Goal: Task Accomplishment & Management: Use online tool/utility

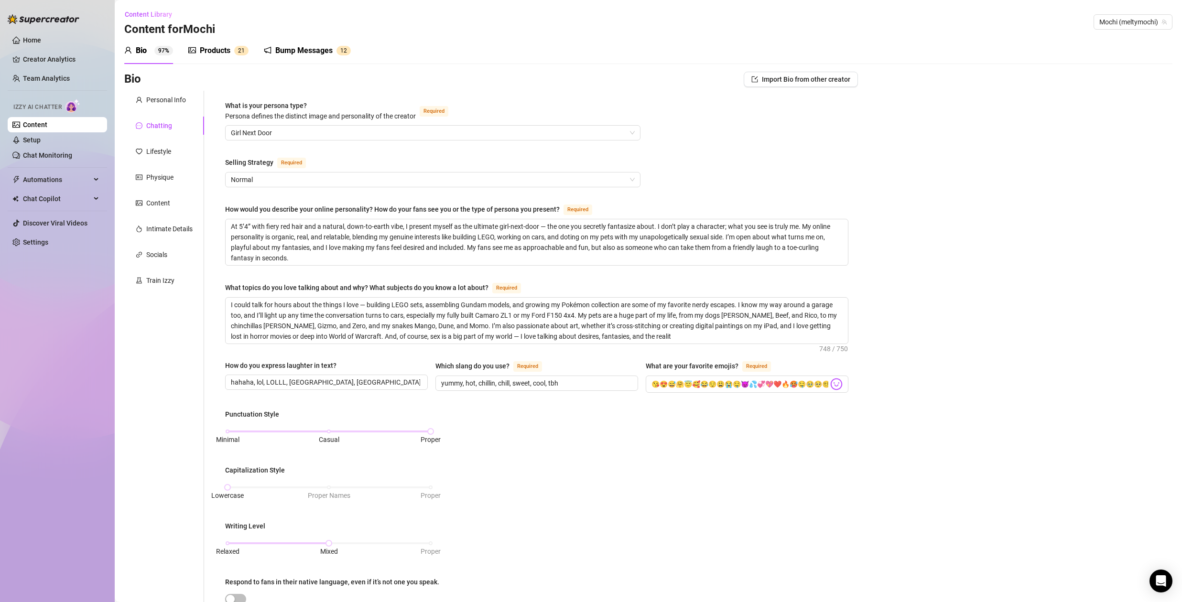
click at [215, 46] on div "Products" at bounding box center [215, 50] width 31 height 11
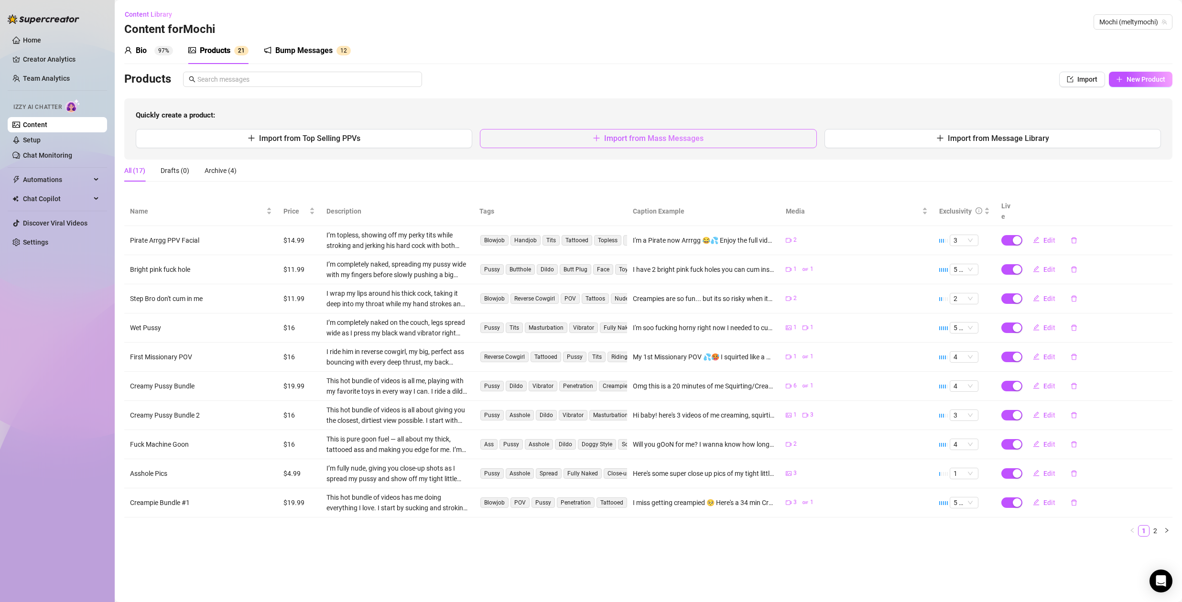
click at [664, 137] on span "Import from Mass Messages" at bounding box center [653, 138] width 99 height 9
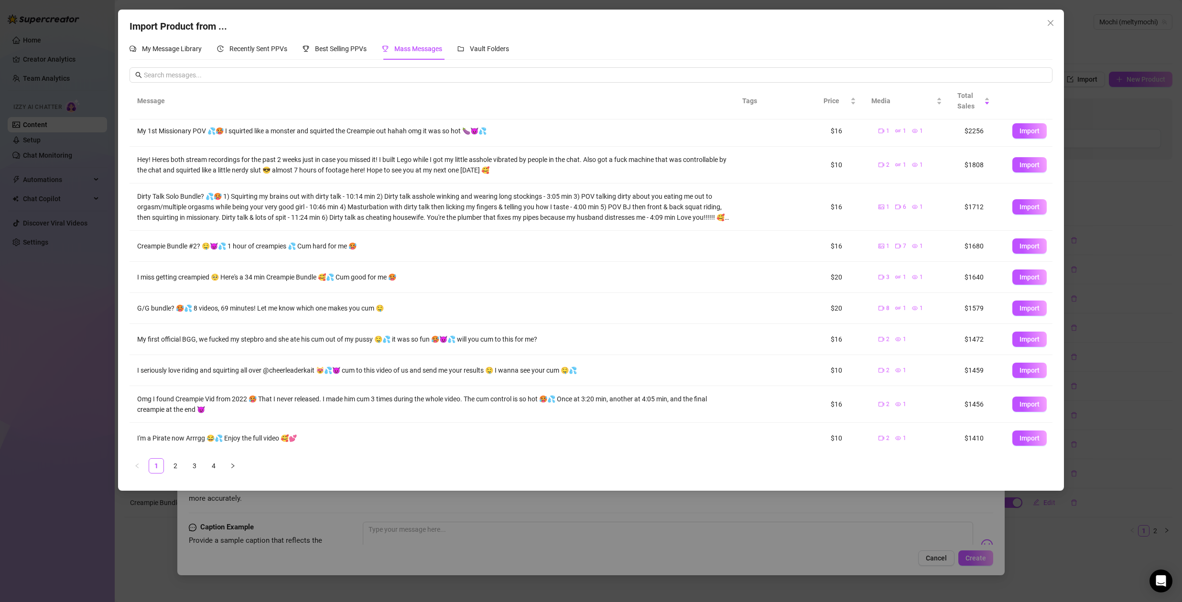
scroll to position [7, 0]
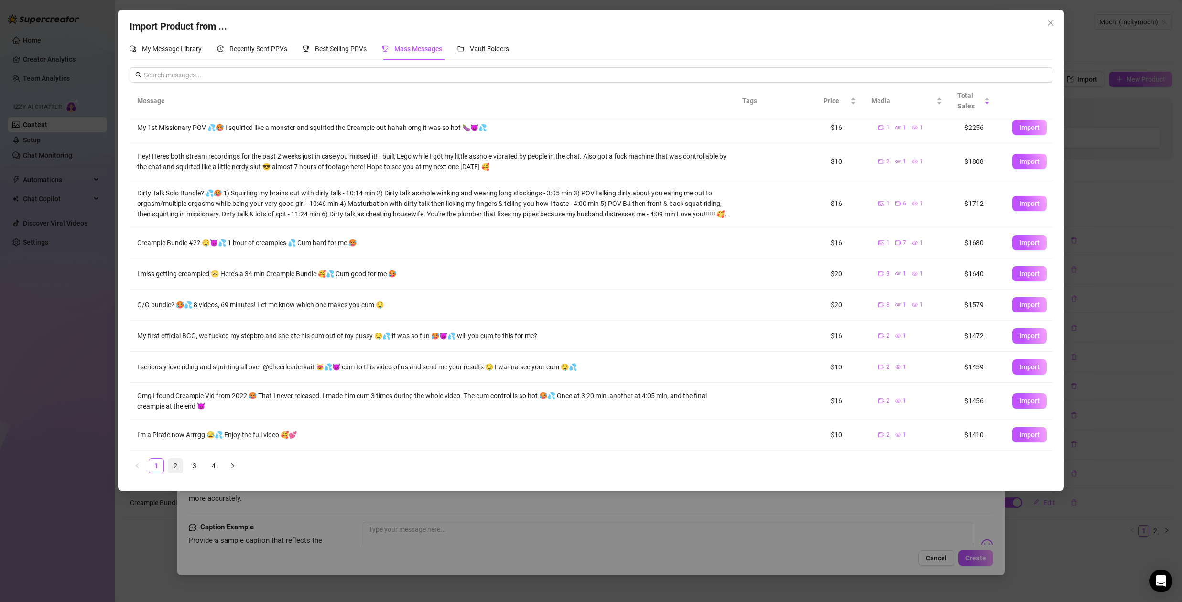
click at [174, 466] on link "2" at bounding box center [175, 466] width 14 height 14
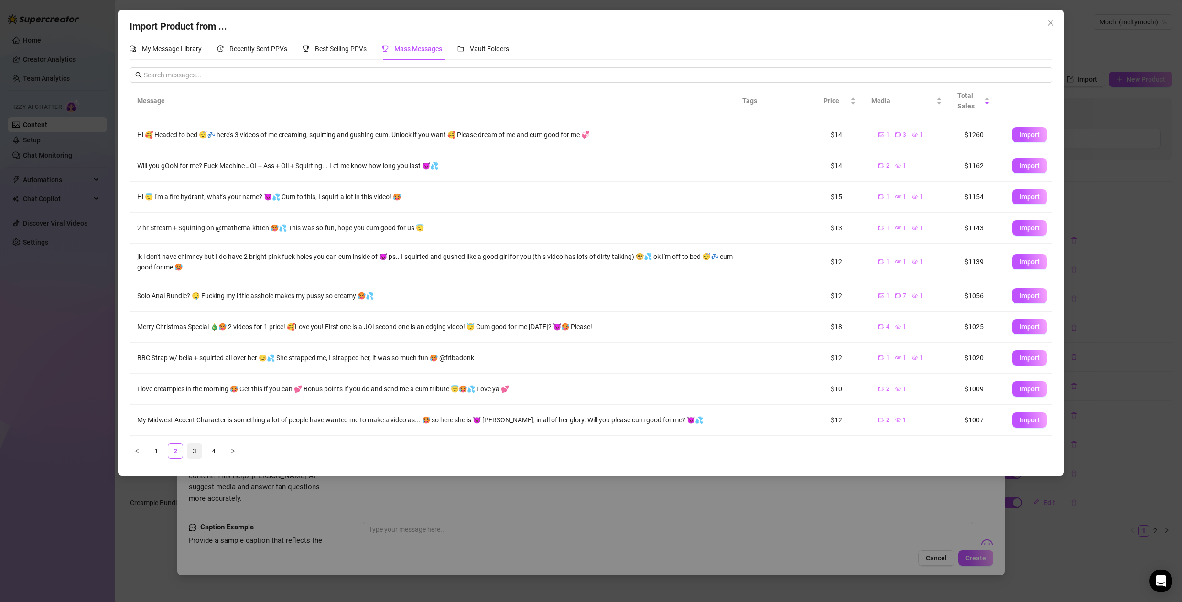
click at [196, 451] on link "3" at bounding box center [194, 451] width 14 height 14
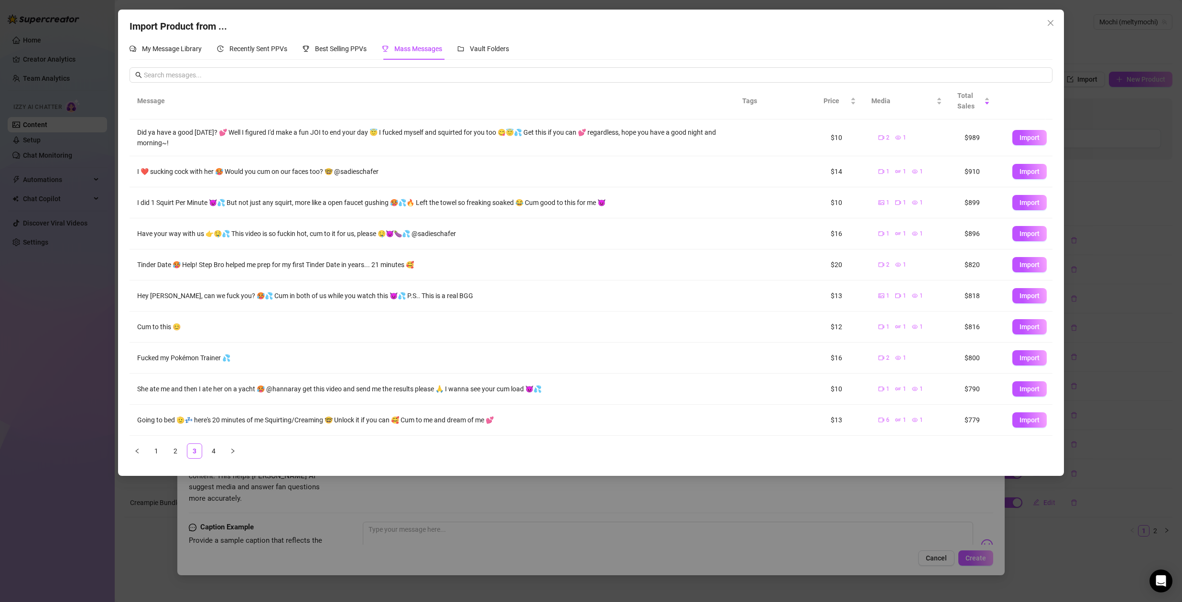
click at [162, 356] on div "Fucked my Pokémon Trainer 💦" at bounding box center [435, 358] width 596 height 11
click at [154, 325] on div "Cum to this 😊" at bounding box center [435, 327] width 596 height 11
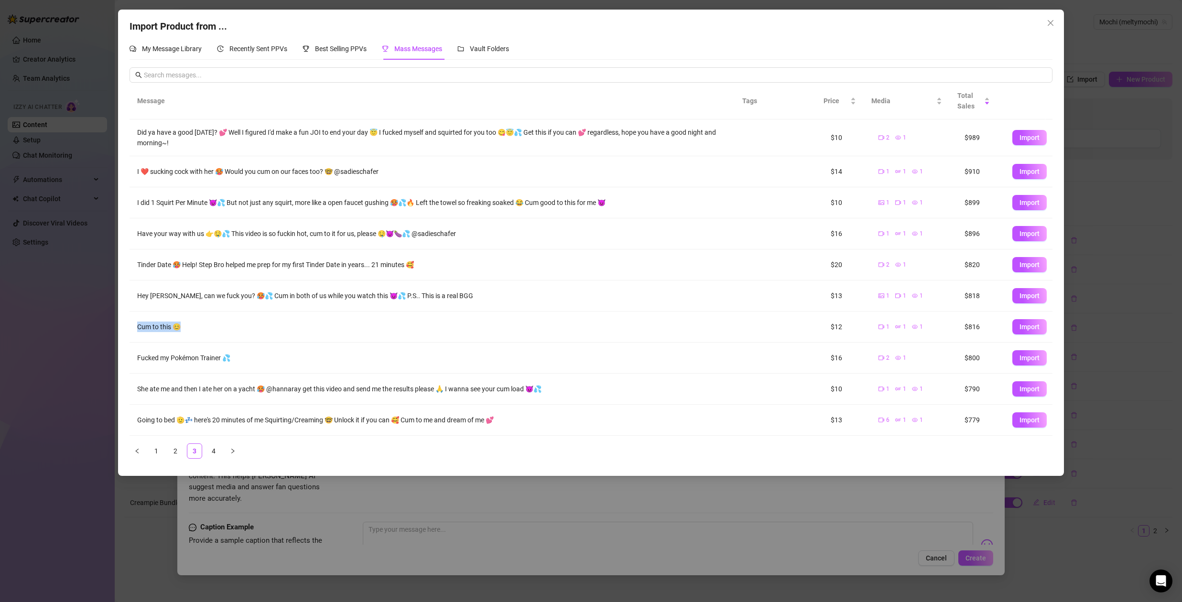
click at [154, 325] on div "Cum to this 😊" at bounding box center [435, 327] width 596 height 11
click at [220, 356] on div "Fucked my Pokémon Trainer 💦" at bounding box center [435, 358] width 596 height 11
click at [799, 376] on td at bounding box center [811, 389] width 24 height 31
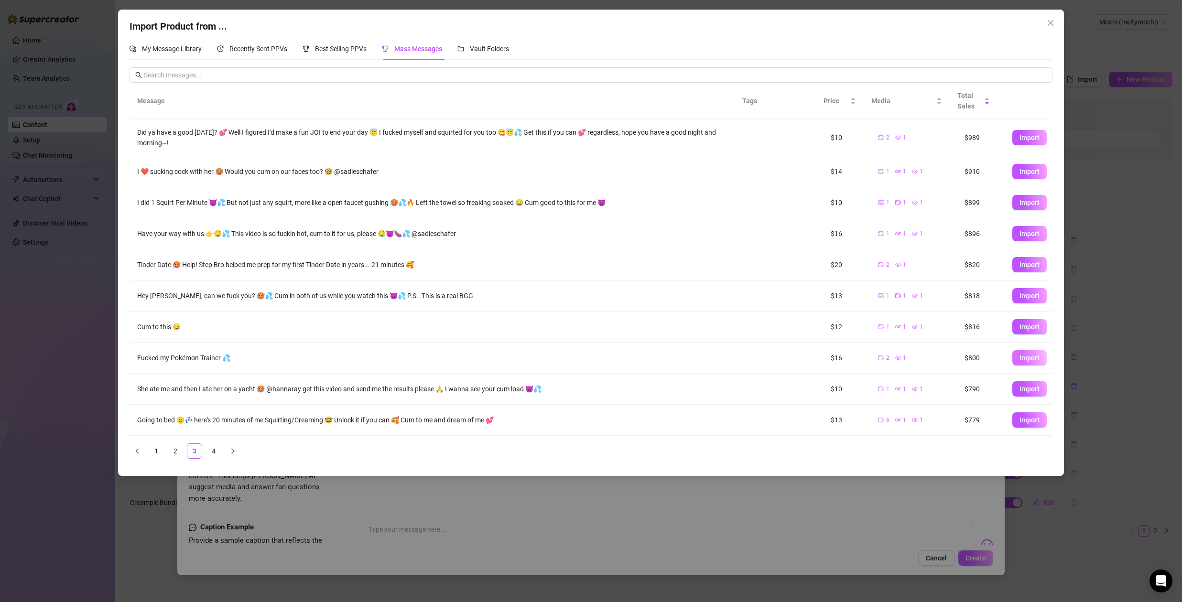
click at [1020, 357] on span "Import" at bounding box center [1029, 358] width 20 height 8
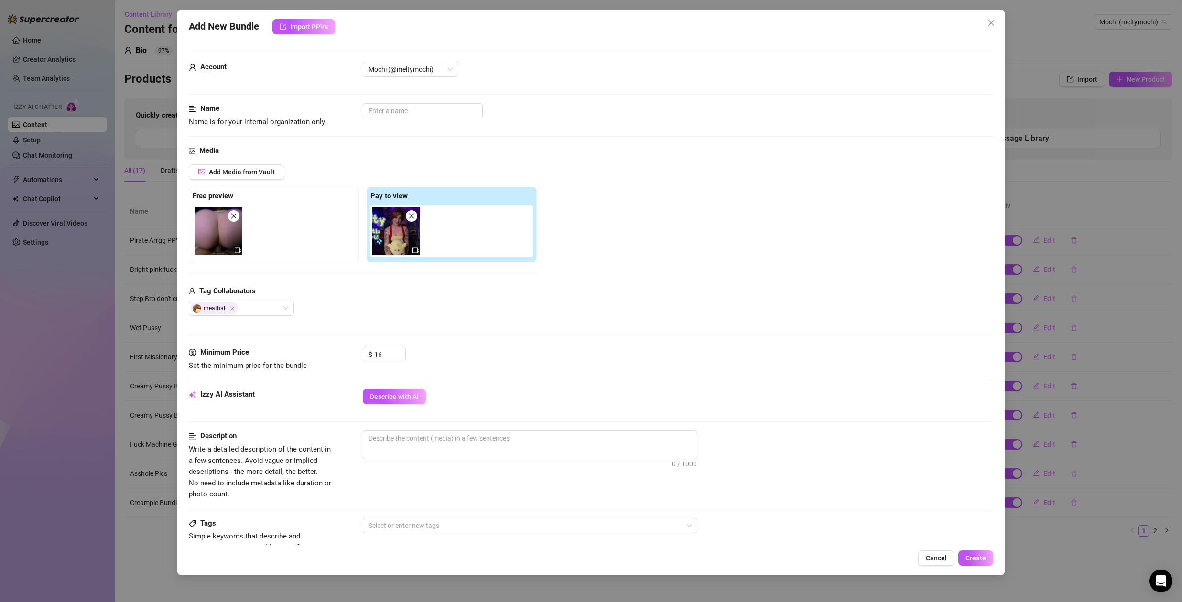
click at [224, 237] on img at bounding box center [218, 231] width 48 height 48
click at [394, 398] on span "Describe with AI" at bounding box center [394, 397] width 49 height 8
type textarea "Meltymochi"
type textarea "[PERSON_NAME] wears"
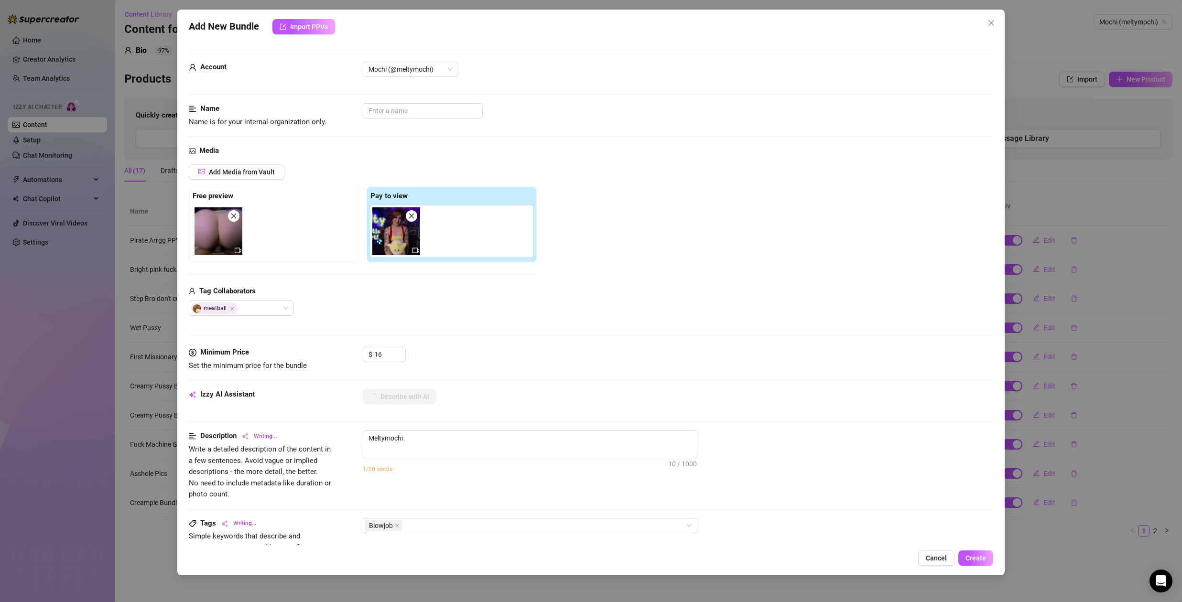
type textarea "[PERSON_NAME] wears"
type textarea "[PERSON_NAME] wears a"
type textarea "[PERSON_NAME] wears a tiny"
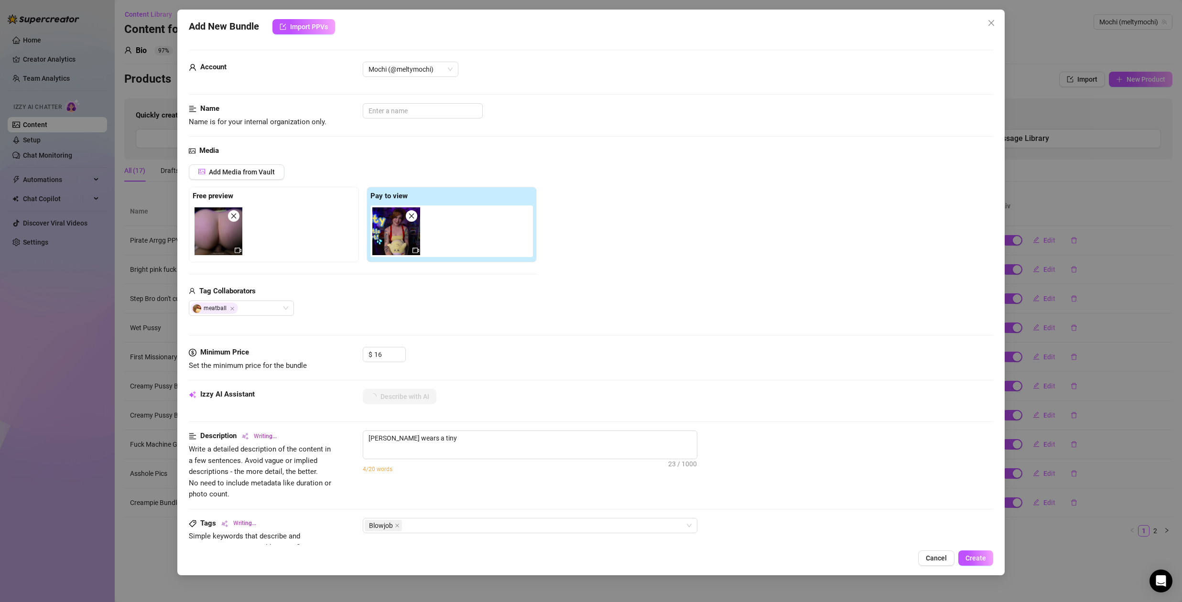
type textarea "[PERSON_NAME] wears a tiny yellow"
type textarea "[PERSON_NAME] wears a tiny yellow bra"
type textarea "[PERSON_NAME] wears a tiny yellow bra and"
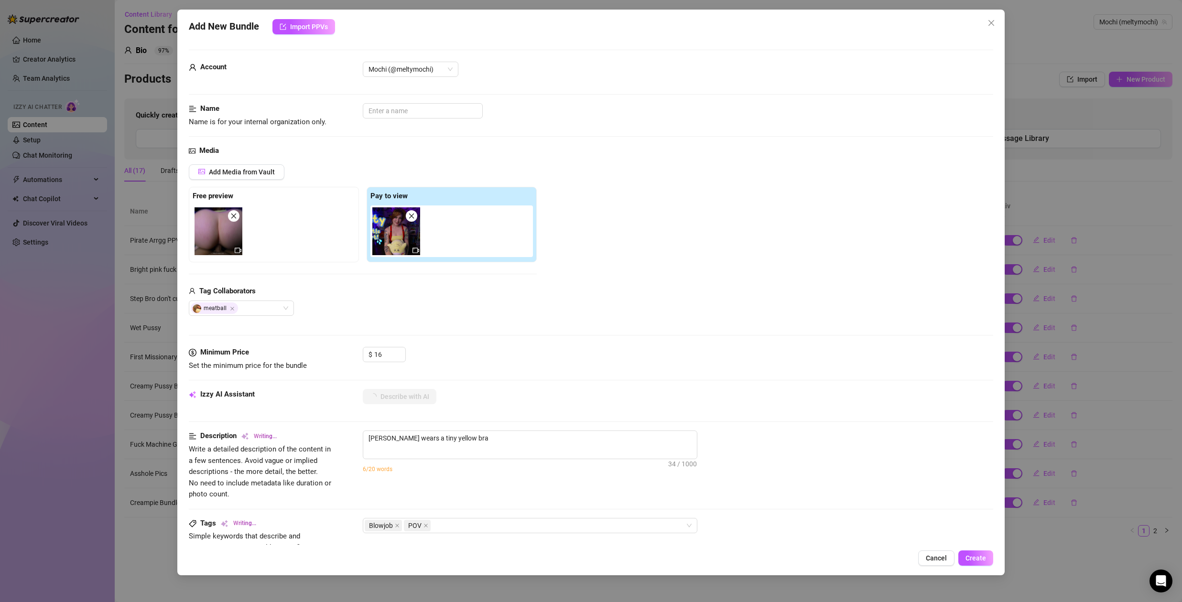
type textarea "[PERSON_NAME] wears a tiny yellow bra and"
type textarea "[PERSON_NAME] wears a tiny yellow bra and short"
type textarea "[PERSON_NAME] wears a tiny yellow bra and short denim"
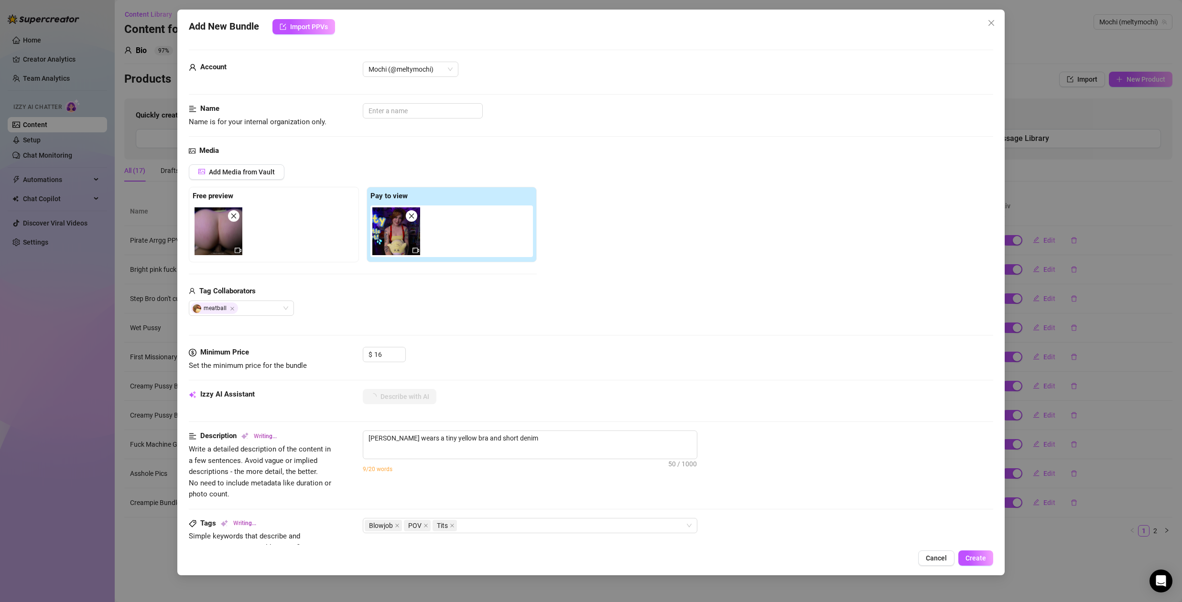
type textarea "[PERSON_NAME] wears a tiny yellow bra and short denim shorts,"
type textarea "[PERSON_NAME] wears a tiny yellow bra and short denim shorts, showing"
type textarea "[PERSON_NAME] wears a tiny yellow bra and short denim shorts, showing off"
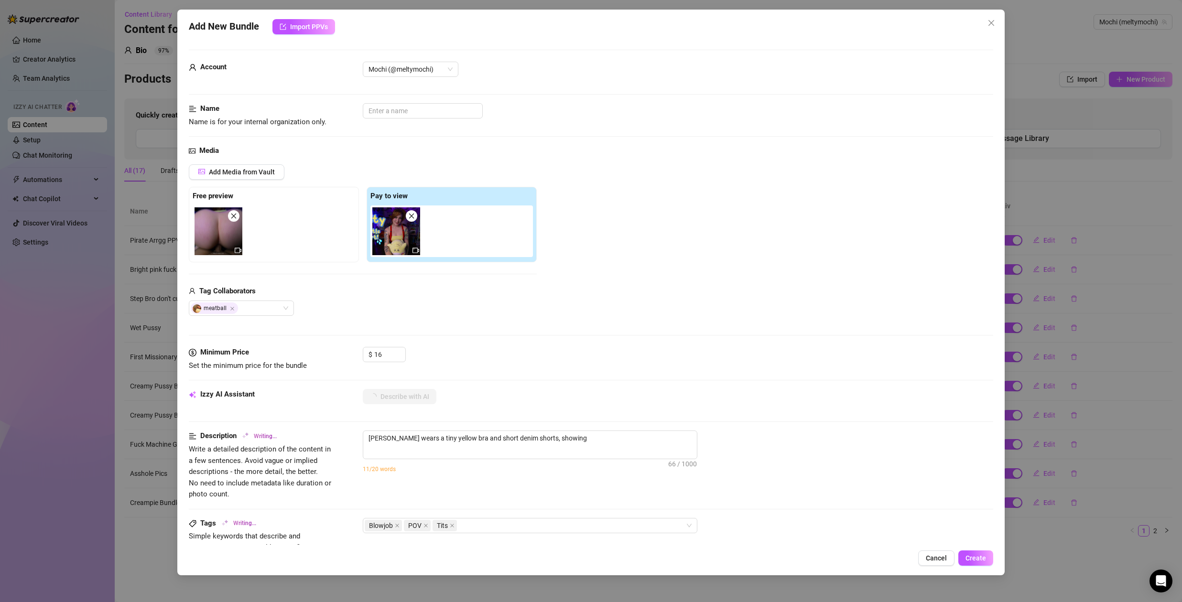
type textarea "[PERSON_NAME] wears a tiny yellow bra and short denim shorts, showing off"
type textarea "[PERSON_NAME] wears a tiny yellow bra and short denim shorts, showing off her"
type textarea "[PERSON_NAME] wears a tiny yellow bra and short denim shorts, showing off her t…"
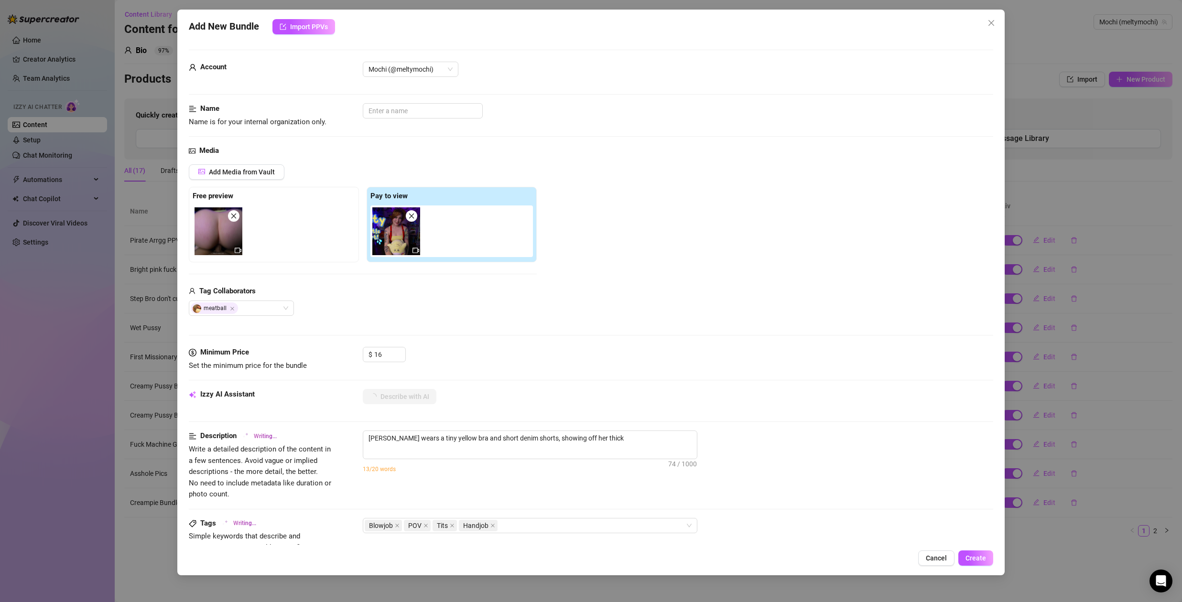
type textarea "[PERSON_NAME] wears a tiny yellow bra and short denim shorts, showing off her t…"
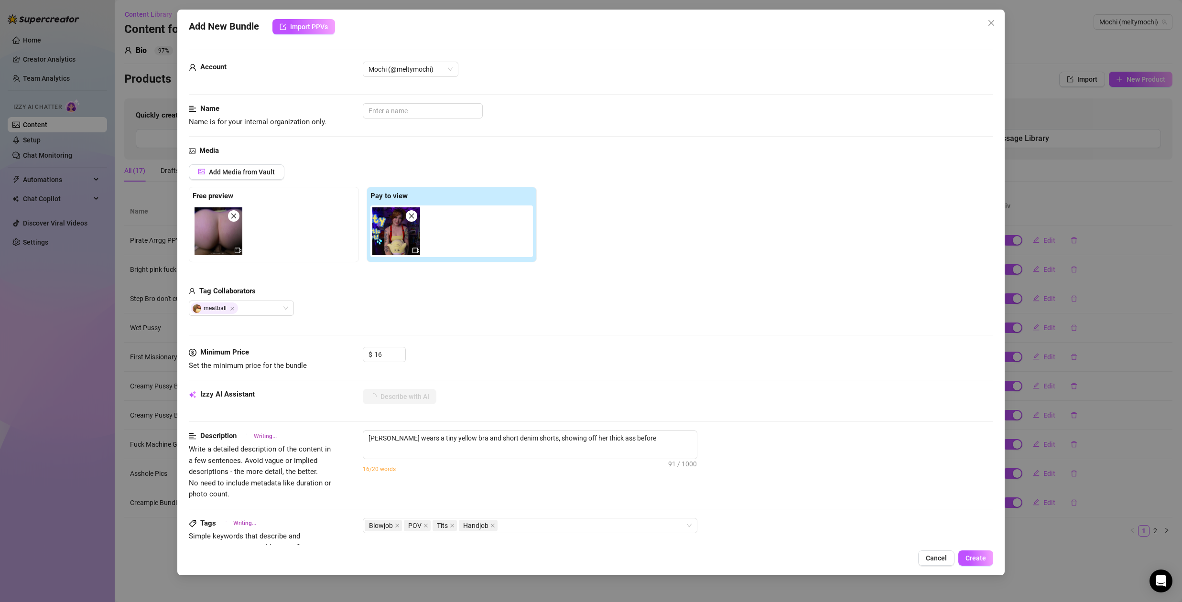
type textarea "[PERSON_NAME] wears a tiny yellow bra and short denim shorts, showing off her t…"
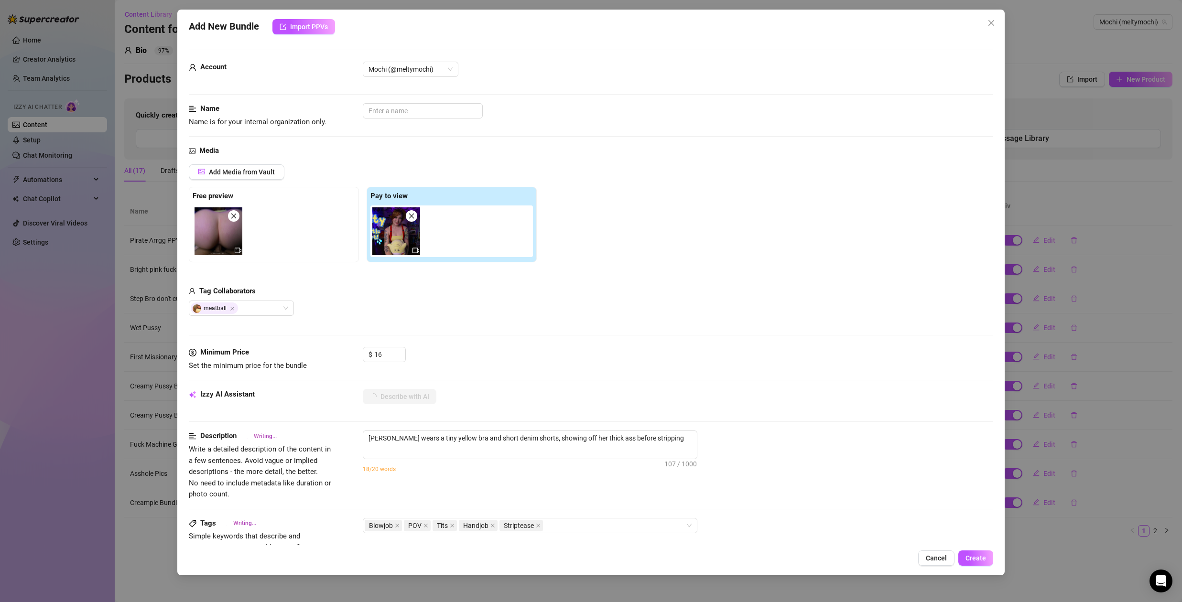
type textarea "[PERSON_NAME] wears a tiny yellow bra and short denim shorts, showing off her t…"
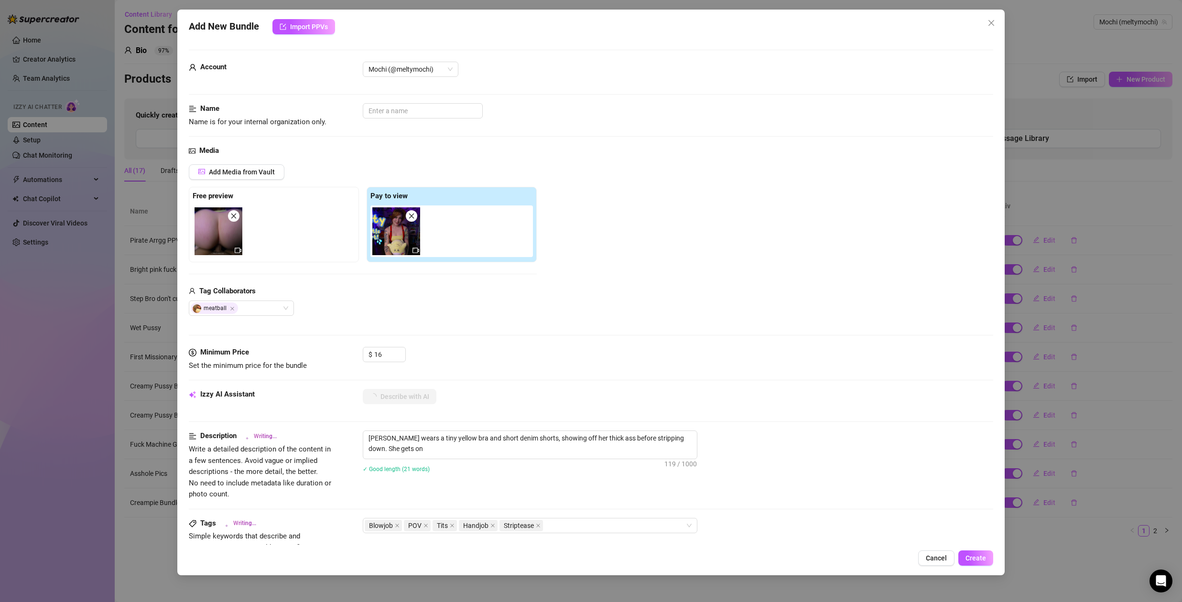
type textarea "[PERSON_NAME] wears a tiny yellow bra and short denim shorts, showing off her t…"
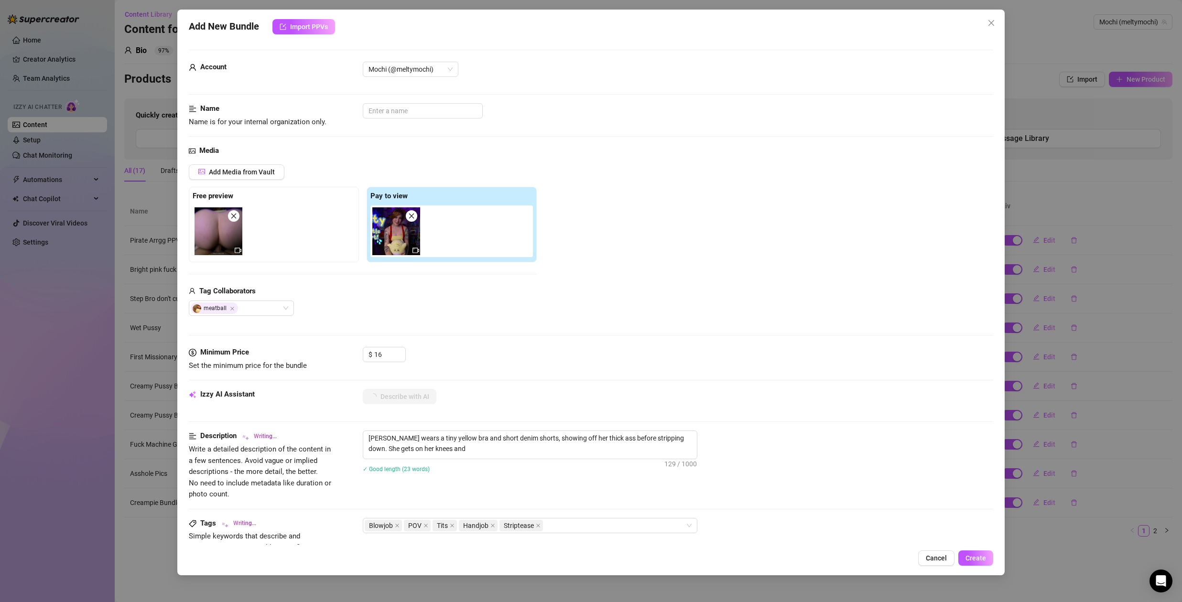
type textarea "[PERSON_NAME] wears a tiny yellow bra and short denim shorts, showing off her t…"
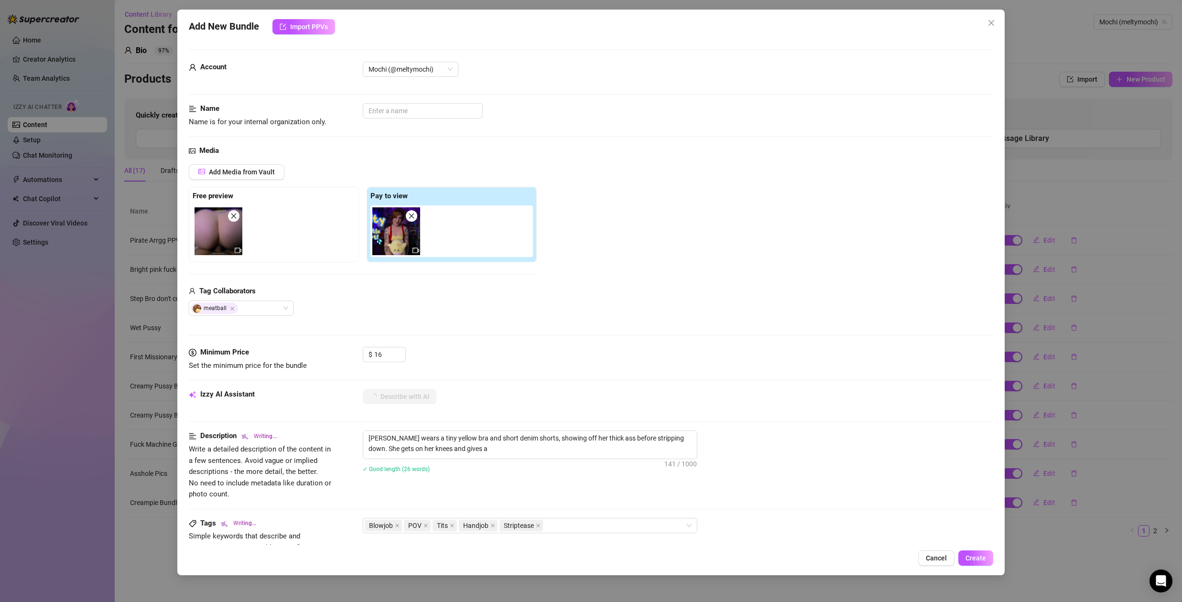
type textarea "[PERSON_NAME] wears a tiny yellow bra and short denim shorts, showing off her t…"
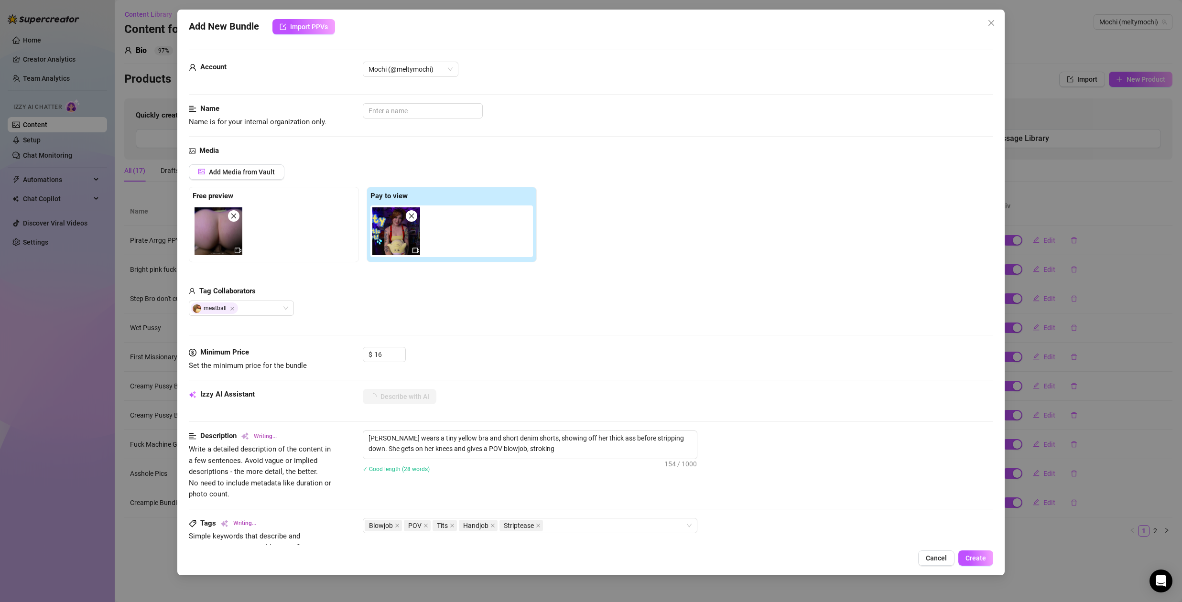
type textarea "[PERSON_NAME] wears a tiny yellow bra and short denim shorts, showing off her t…"
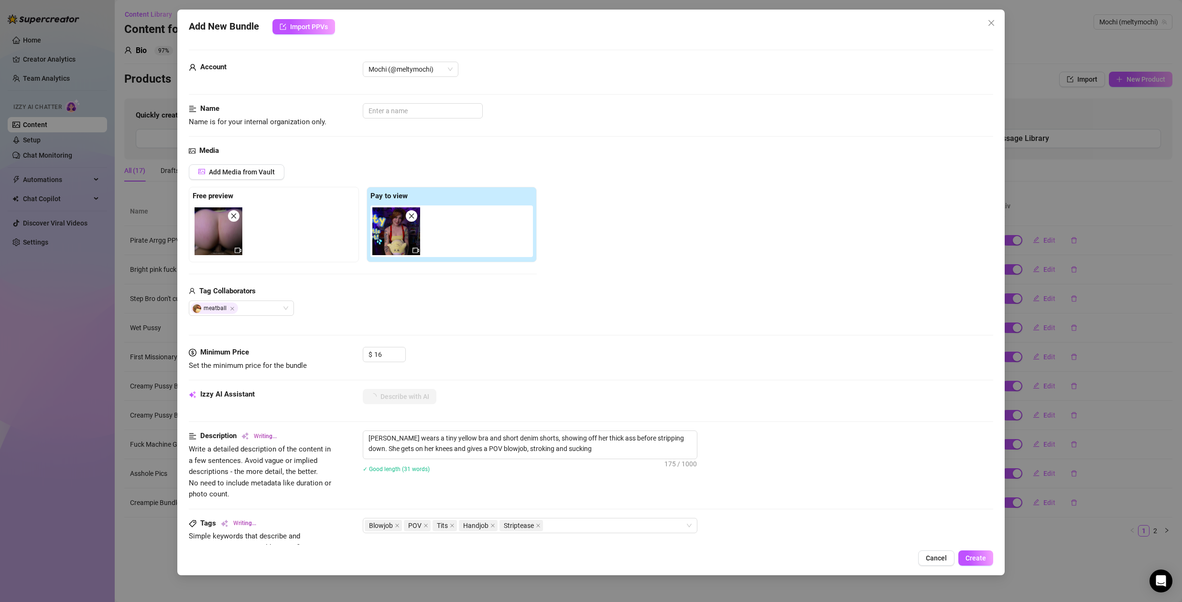
type textarea "[PERSON_NAME] wears a tiny yellow bra and short denim shorts, showing off her t…"
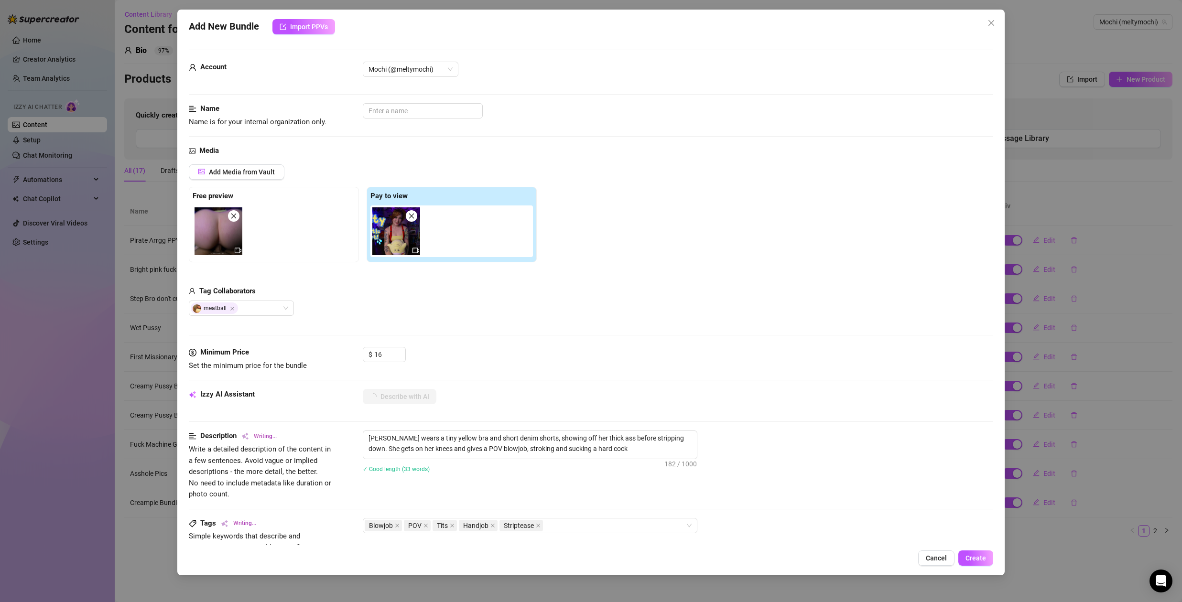
type textarea "[PERSON_NAME] wears a tiny yellow bra and short denim shorts, showing off her t…"
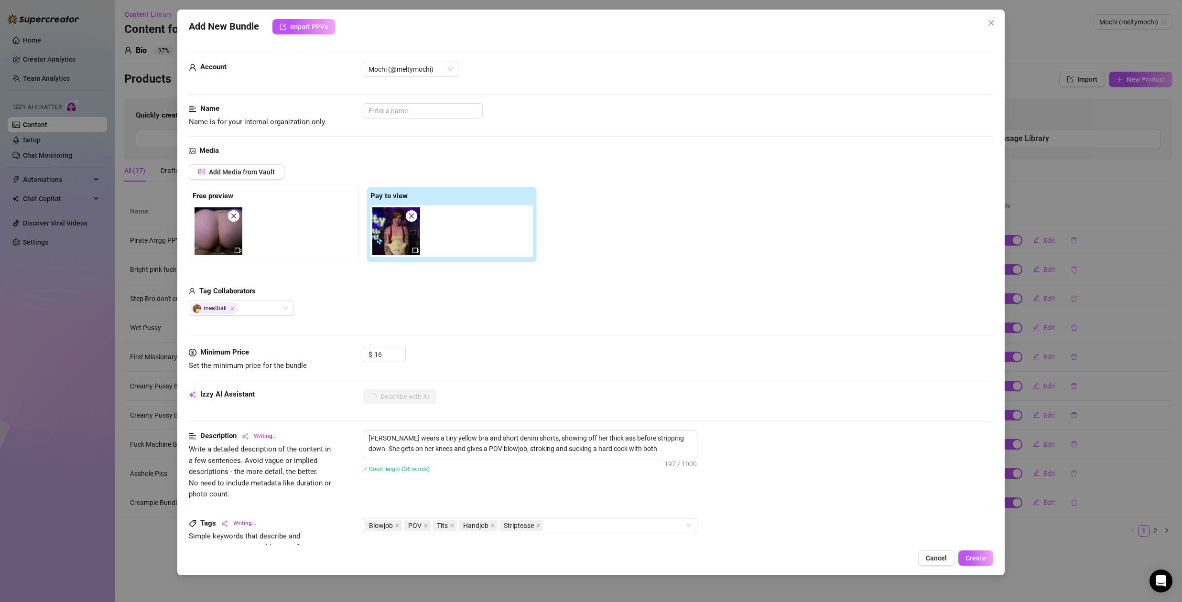
type textarea "[PERSON_NAME] wears a tiny yellow bra and short denim shorts, showing off her t…"
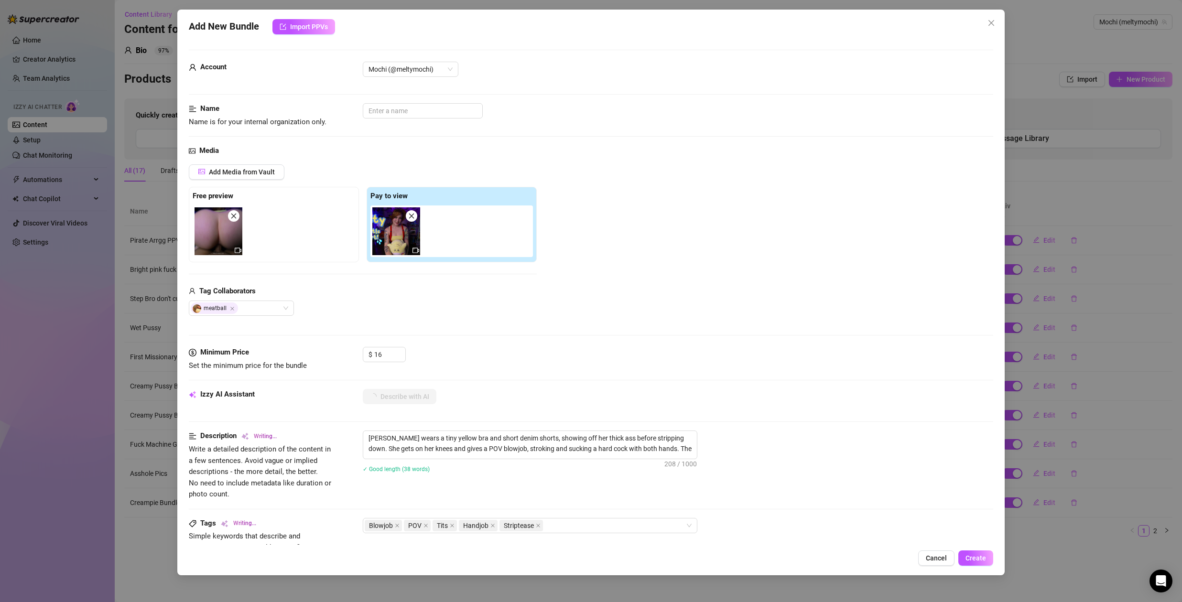
type textarea "[PERSON_NAME] wears a tiny yellow bra and short denim shorts, showing off her t…"
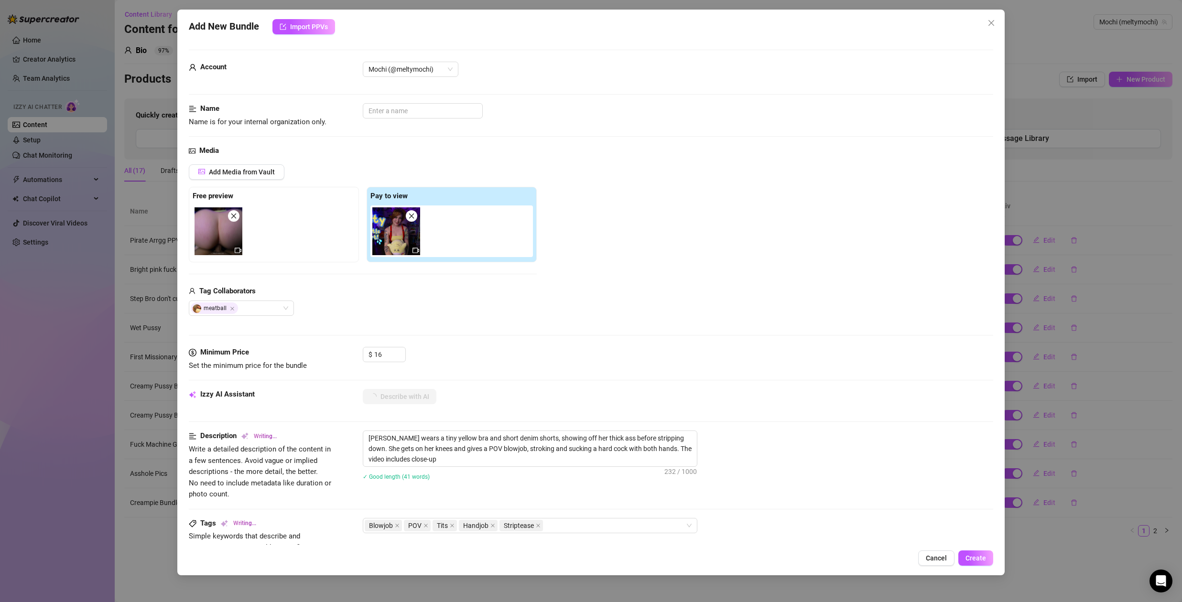
type textarea "[PERSON_NAME] wears a tiny yellow bra and short denim shorts, showing off her t…"
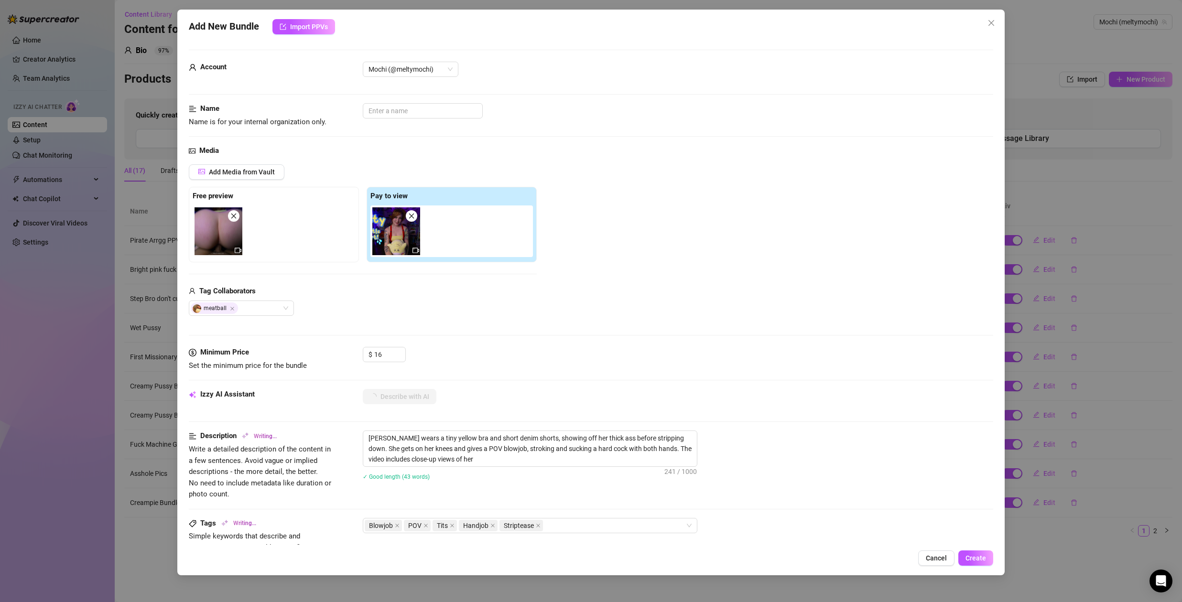
type textarea "[PERSON_NAME] wears a tiny yellow bra and short denim shorts, showing off her t…"
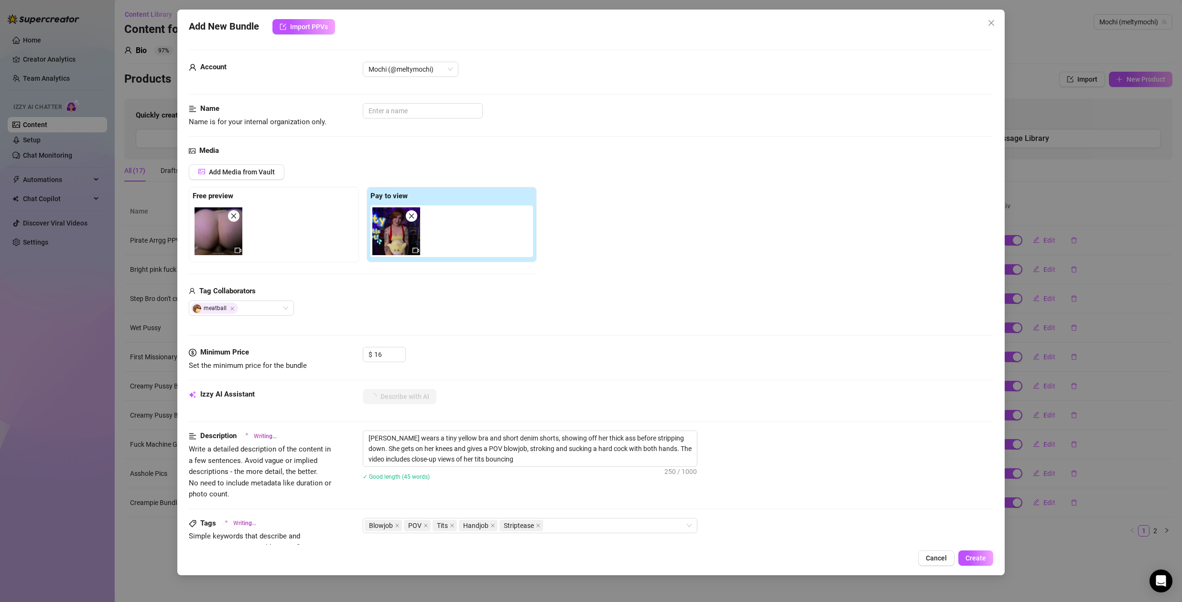
type textarea "[PERSON_NAME] wears a tiny yellow bra and short denim shorts, showing off her t…"
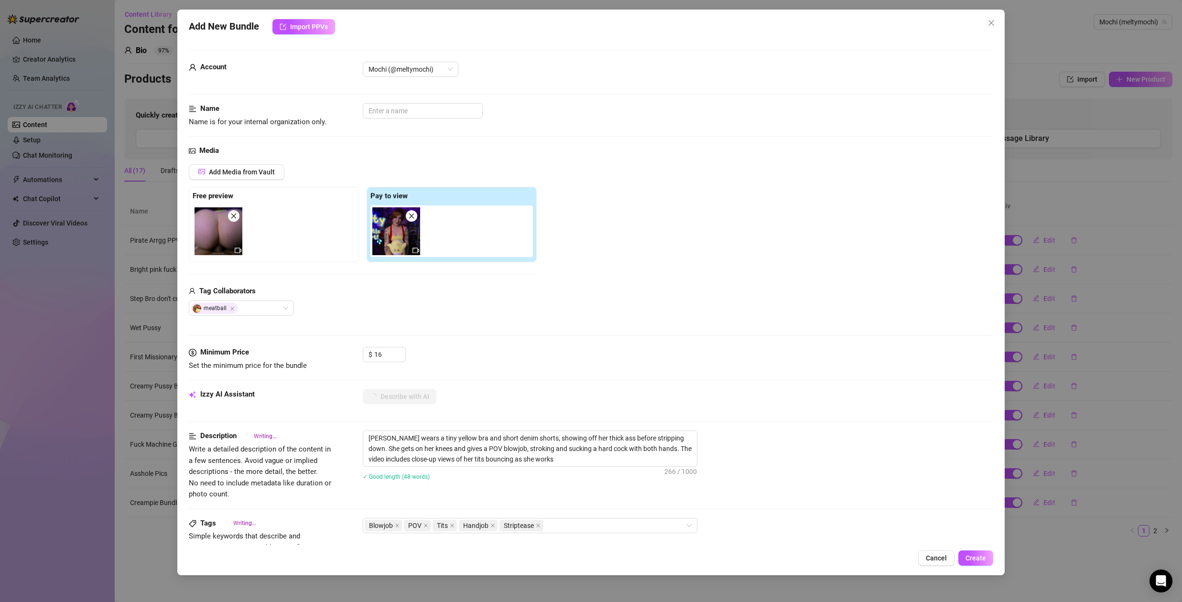
type textarea "[PERSON_NAME] wears a tiny yellow bra and short denim shorts, showing off her t…"
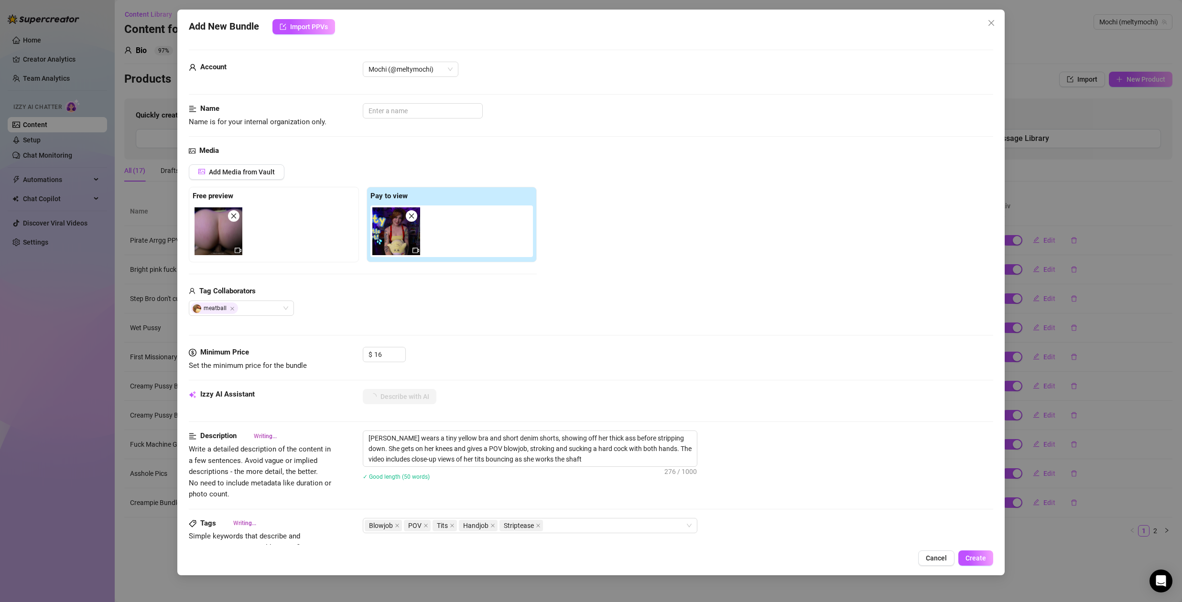
type textarea "[PERSON_NAME] wears a tiny yellow bra and short denim shorts, showing off her t…"
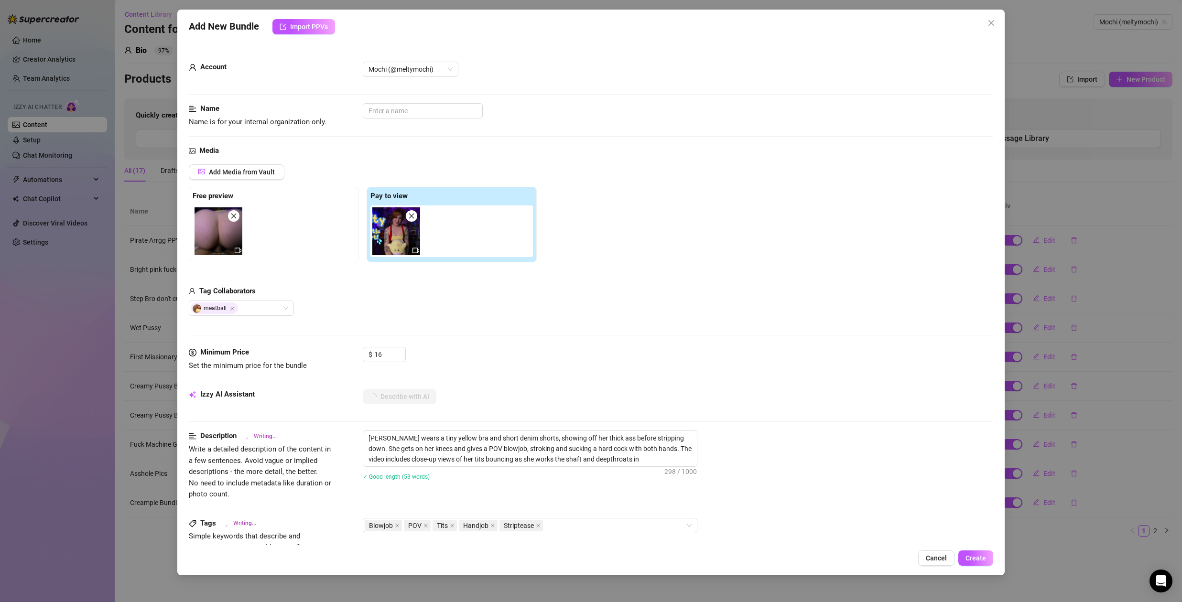
type textarea "[PERSON_NAME] wears a tiny yellow bra and short denim shorts, showing off her t…"
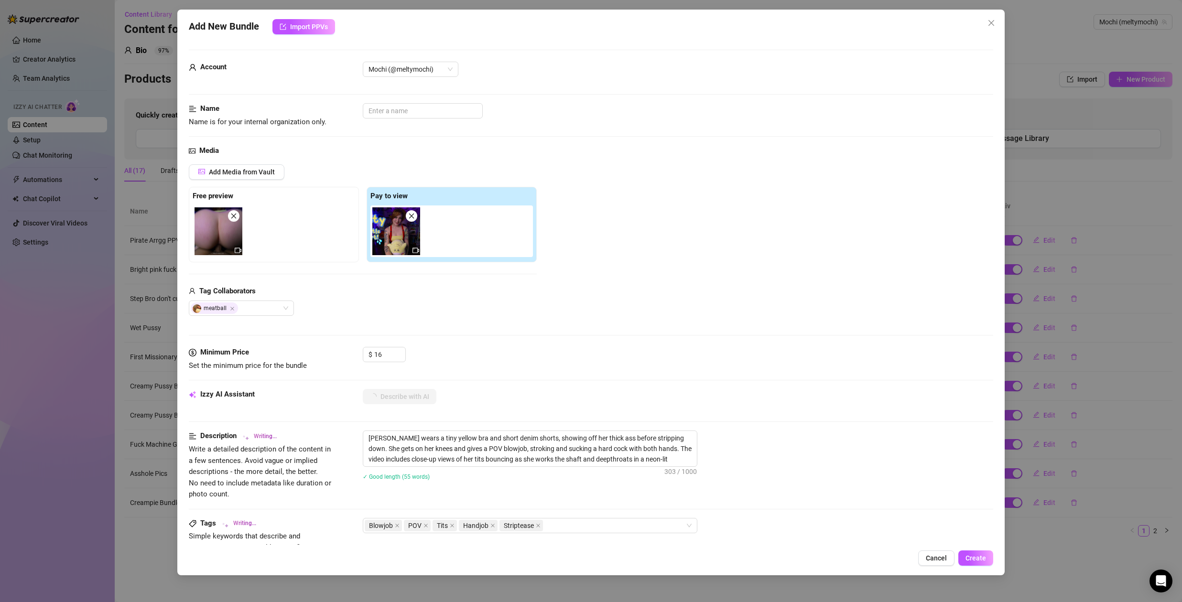
type textarea "[PERSON_NAME] wears a tiny yellow bra and short denim shorts, showing off her t…"
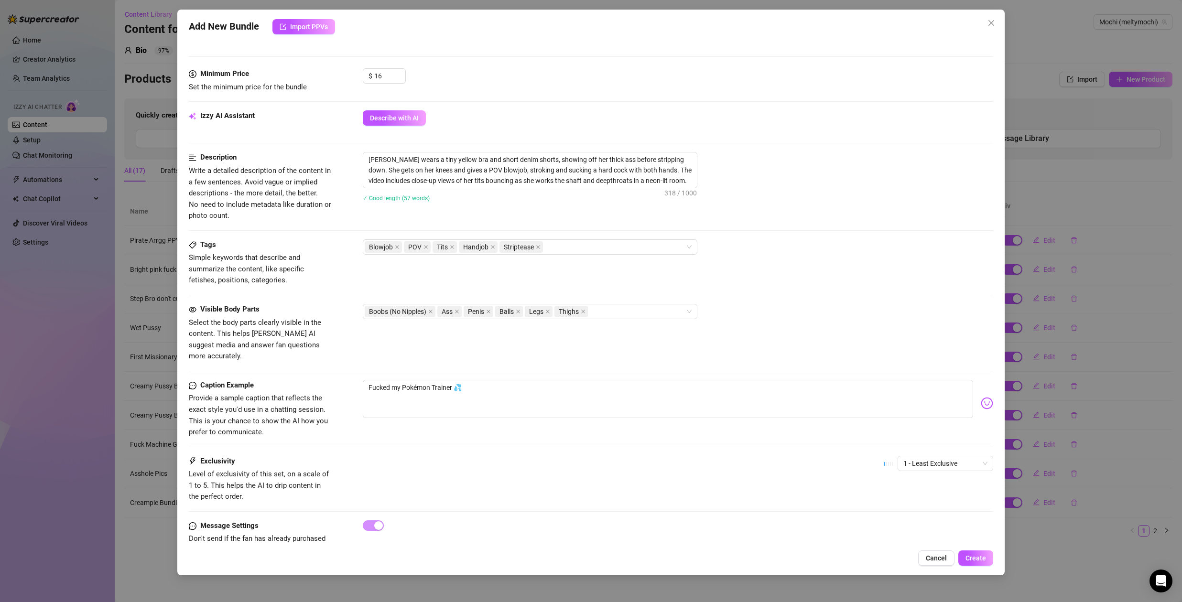
scroll to position [296, 0]
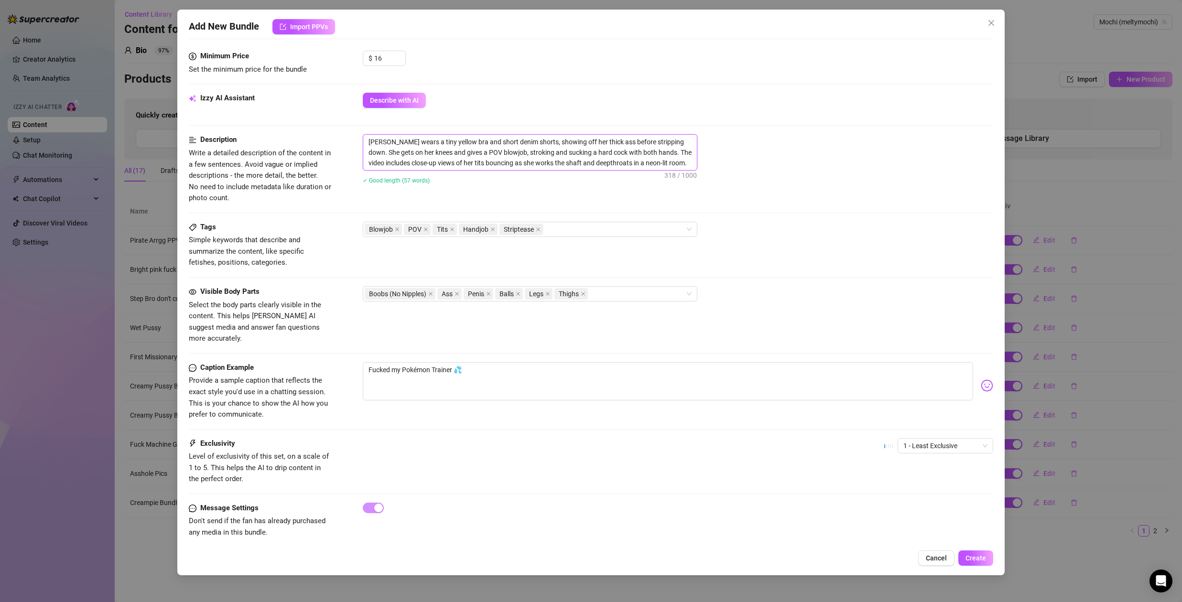
click at [457, 147] on textarea "[PERSON_NAME] wears a tiny yellow bra and short denim shorts, showing off her t…" at bounding box center [530, 152] width 334 height 35
click at [579, 152] on textarea "[PERSON_NAME] wears a tiny yellow bra and short denim shorts, showing off her t…" at bounding box center [530, 152] width 334 height 35
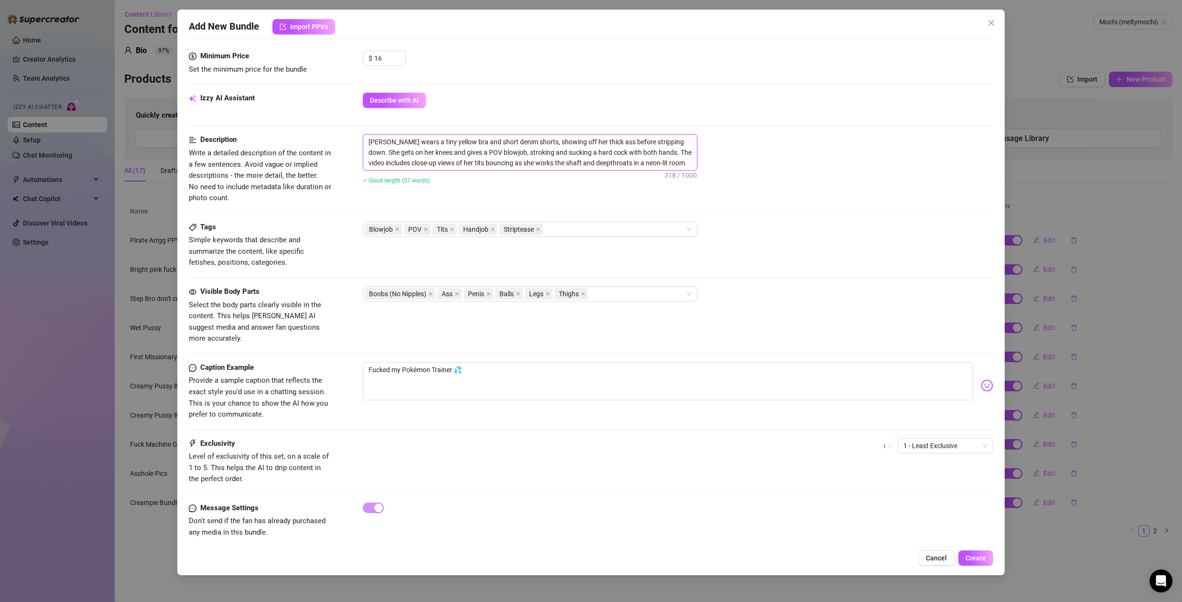
click at [579, 152] on textarea "[PERSON_NAME] wears a tiny yellow bra and short denim shorts, showing off her t…" at bounding box center [530, 152] width 334 height 35
paste textarea "I’m dressed as [PERSON_NAME] from Pokémon in a tiny yellow bra and short denim …"
type textarea "I’m dressed as [PERSON_NAME] from Pokémon in a tiny yellow bra and short denim …"
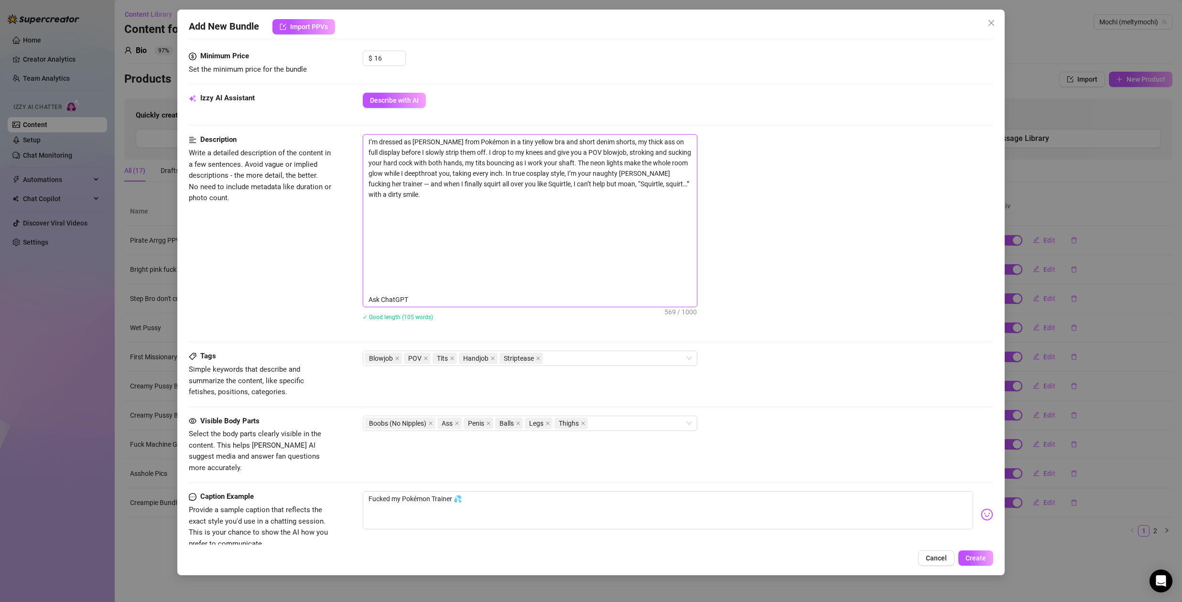
drag, startPoint x: 404, startPoint y: 302, endPoint x: 360, endPoint y: 195, distance: 114.8
click at [360, 195] on div "Description Write a detailed description of the content in a few sentences. Avo…" at bounding box center [591, 233] width 804 height 199
type textarea "I’m dressed as [PERSON_NAME] from Pokémon in a tiny yellow bra and short denim …"
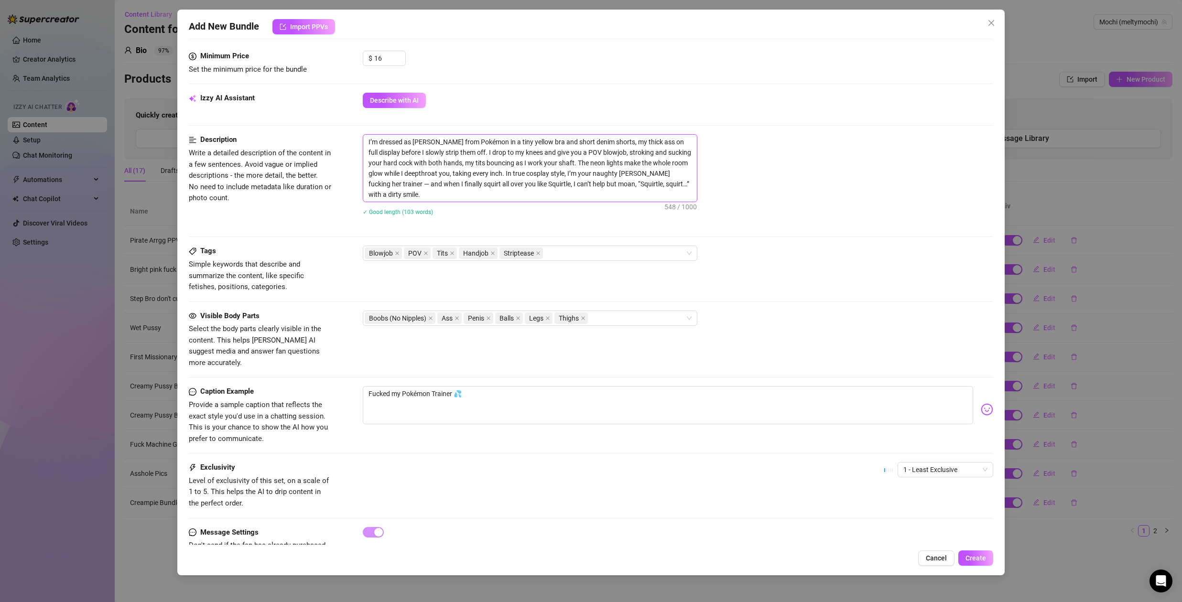
type textarea "I’m dressed as [PERSON_NAME] from Pokémon in a tiny yellow bra and short denim …"
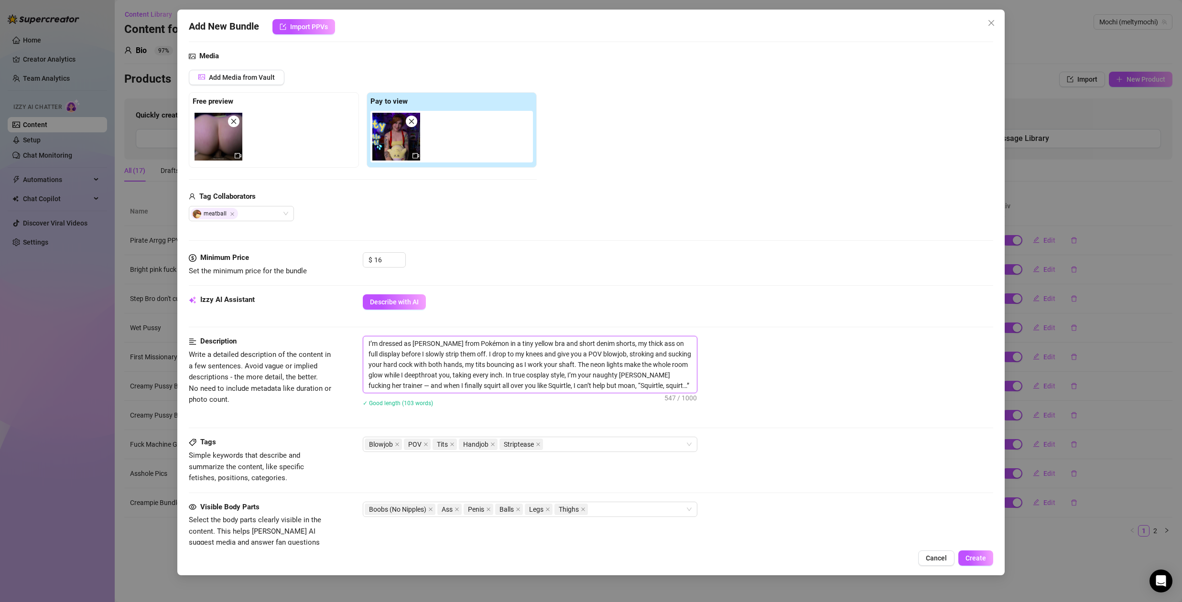
scroll to position [0, 0]
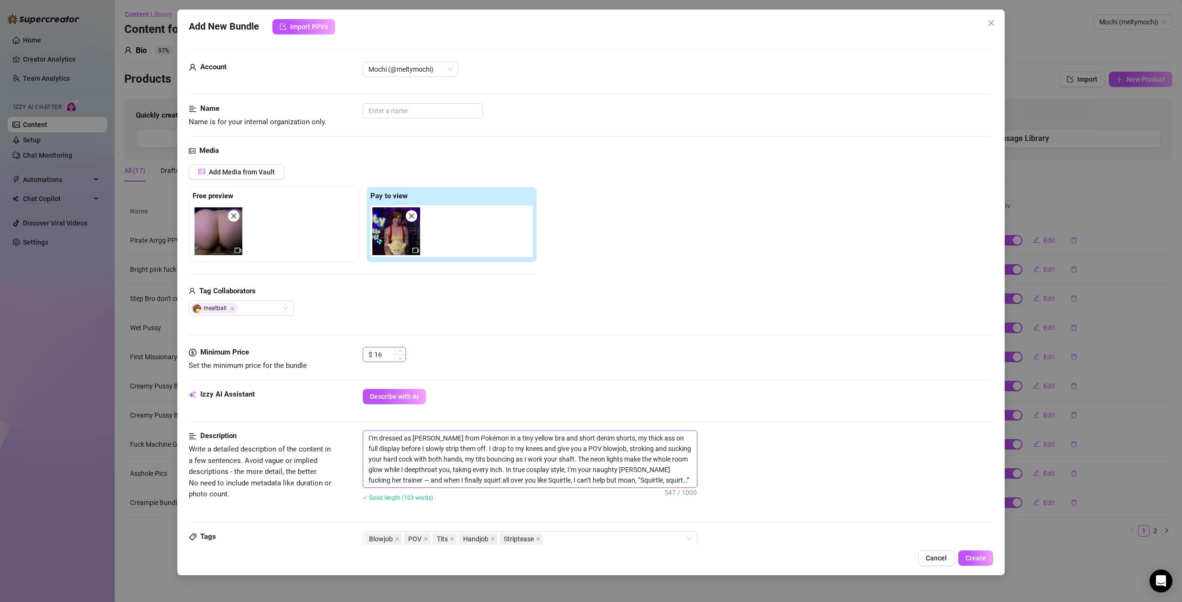
type textarea "I’m dressed as [PERSON_NAME] from Pokémon in a tiny yellow bra and short denim …"
click at [385, 357] on input "16" at bounding box center [389, 354] width 31 height 14
click at [391, 358] on input "16" at bounding box center [389, 354] width 31 height 14
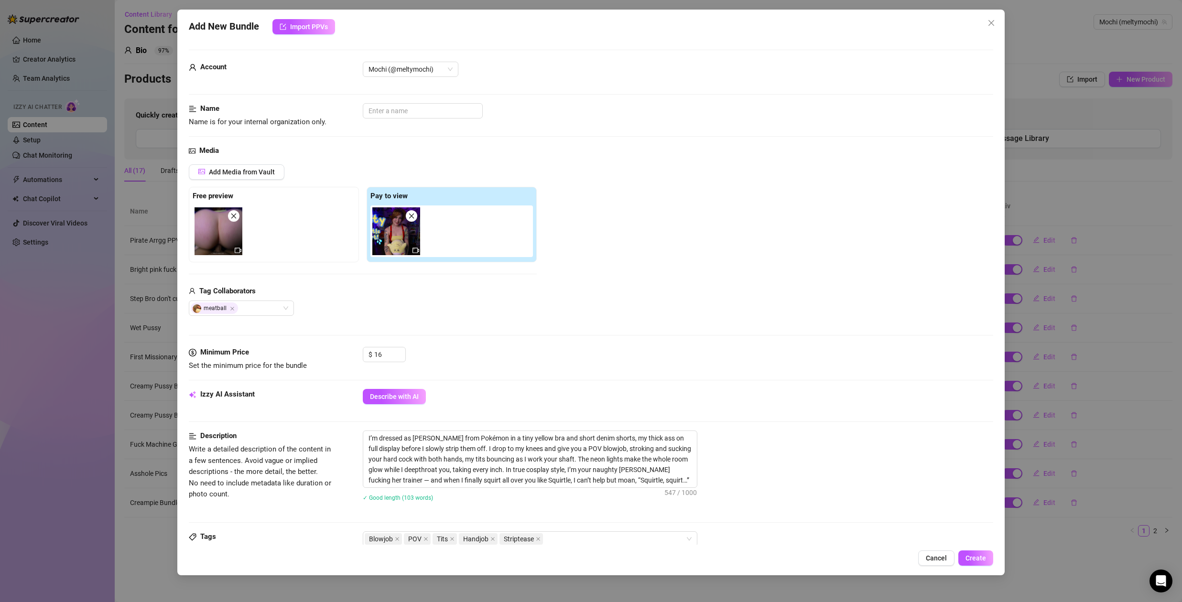
click at [511, 305] on div "meatball" at bounding box center [363, 308] width 348 height 15
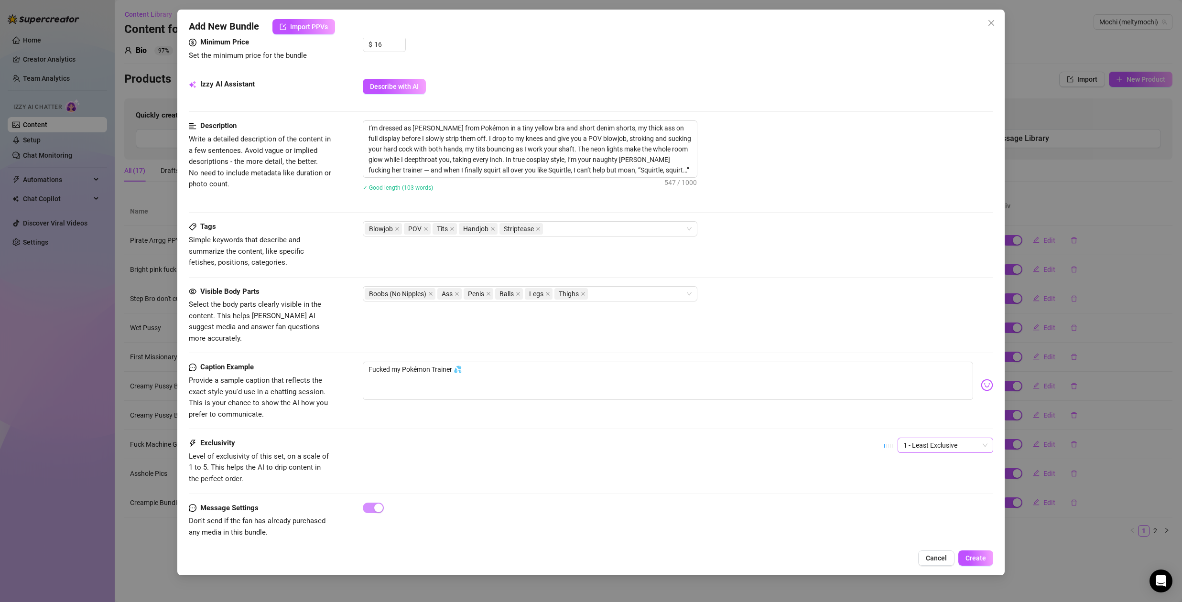
click at [921, 438] on span "1 - Least Exclusive" at bounding box center [945, 445] width 84 height 14
click at [921, 514] on div "5 - Most Exclusive 🔥" at bounding box center [938, 514] width 80 height 11
click at [444, 404] on div "Caption Example Provide a sample caption that reflects the exact style you'd us…" at bounding box center [591, 391] width 804 height 58
click at [478, 362] on textarea "Fucked my Pokémon Trainer 💦" at bounding box center [668, 381] width 610 height 38
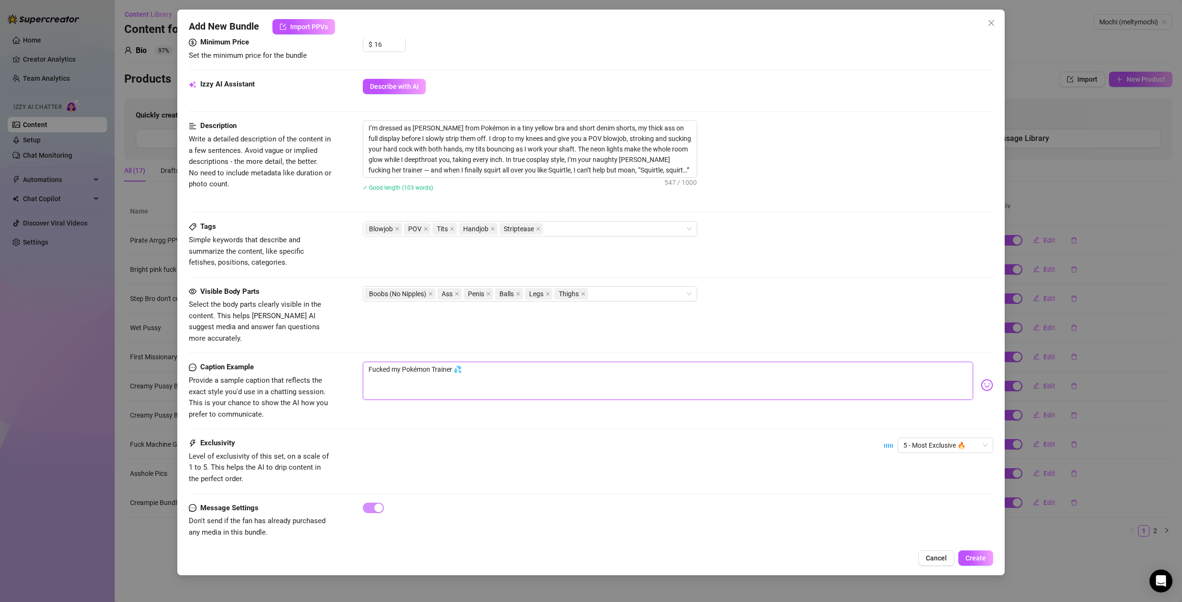
click at [478, 362] on textarea "Fucked my Pokémon Trainer 💦" at bounding box center [668, 381] width 610 height 38
click at [451, 364] on textarea "Fucked my Pokémon Trainer 💦" at bounding box center [668, 381] width 610 height 38
click at [452, 363] on textarea "Fucked my Pokémon Trainer 💦" at bounding box center [668, 381] width 610 height 38
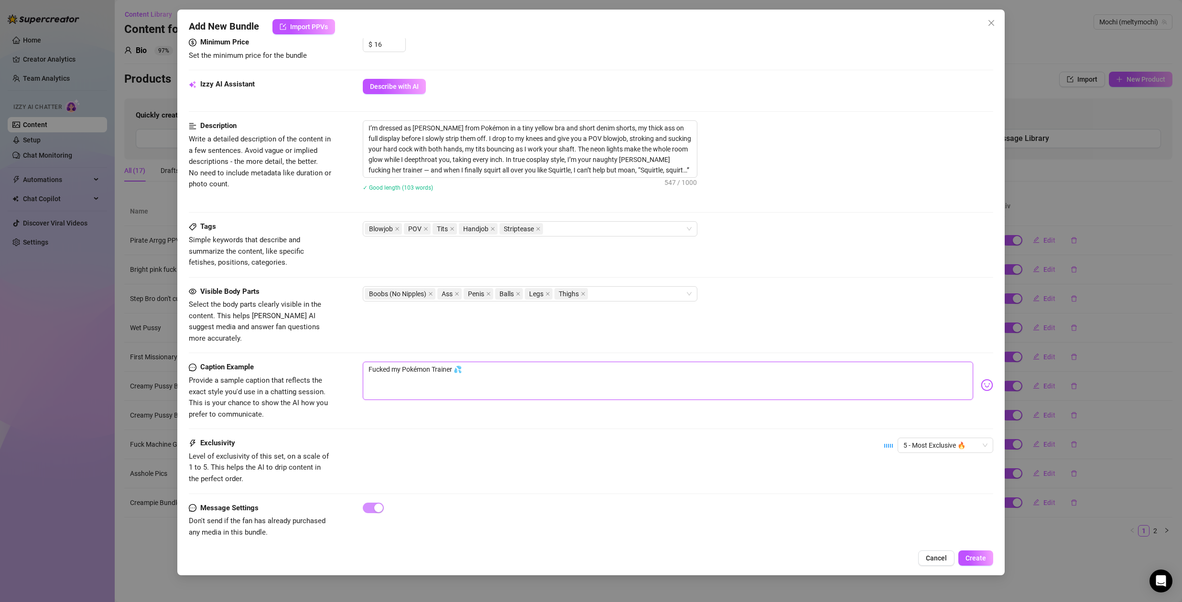
click at [452, 363] on textarea "Fucked my Pokémon Trainer 💦" at bounding box center [668, 381] width 610 height 38
paste textarea "POV: You’re my Pokémon trainer… and I’m about to earn ALL my badges 😏💛 Blowjob,…"
type textarea "POV: You’re my Pokémon trainer… and I’m about to earn ALL my badges 😏💛 Blowjob,…"
click at [715, 362] on textarea "POV: You’re my Pokémon trainer… and I’m about to earn ALL my badges 😏💛 Blowjob,…" at bounding box center [668, 381] width 610 height 38
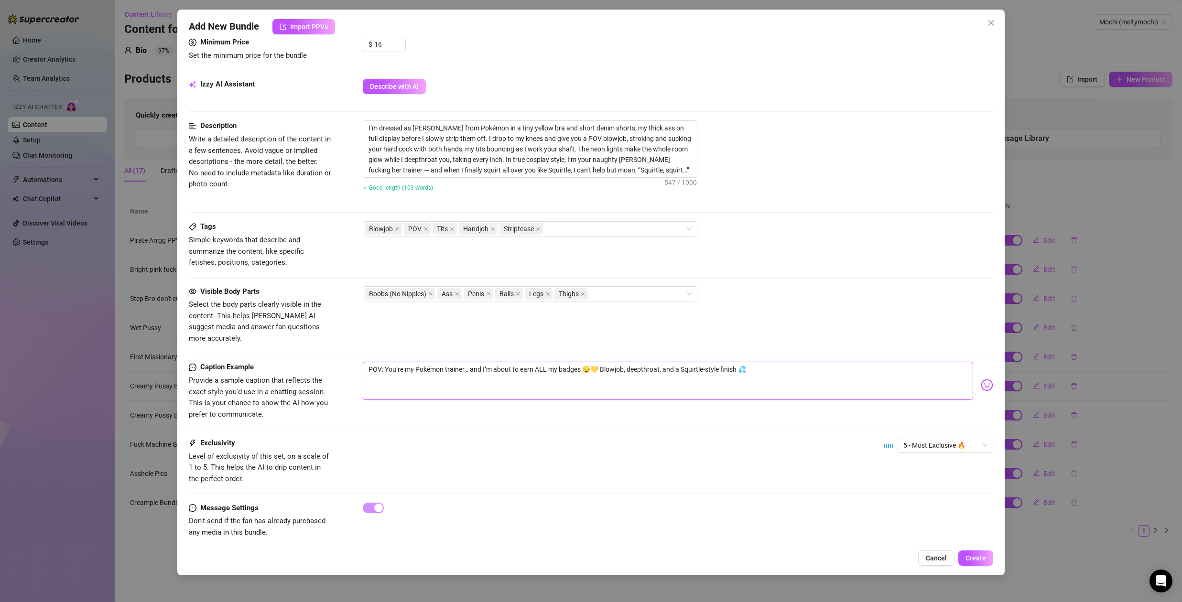
click at [760, 365] on textarea "POV: You’re my Pokémon trainer… and I’m about to earn ALL my badges 😏💛 Blowjob,…" at bounding box center [668, 381] width 610 height 38
click at [385, 362] on textarea "POV: You’re my Pokémon trainer… and I’m about to earn ALL my badges 😏💛 Blowjob,…" at bounding box center [668, 381] width 610 height 38
click at [368, 362] on textarea "POV: You’re my Pokémon trainer… and I’m about to earn ALL my badges 😏💛 Blowjob,…" at bounding box center [668, 381] width 610 height 38
type textarea "OPOV: You’re my Pokémon trainer… and I’m about to earn ALL my badges 😏💛 Blowjob…"
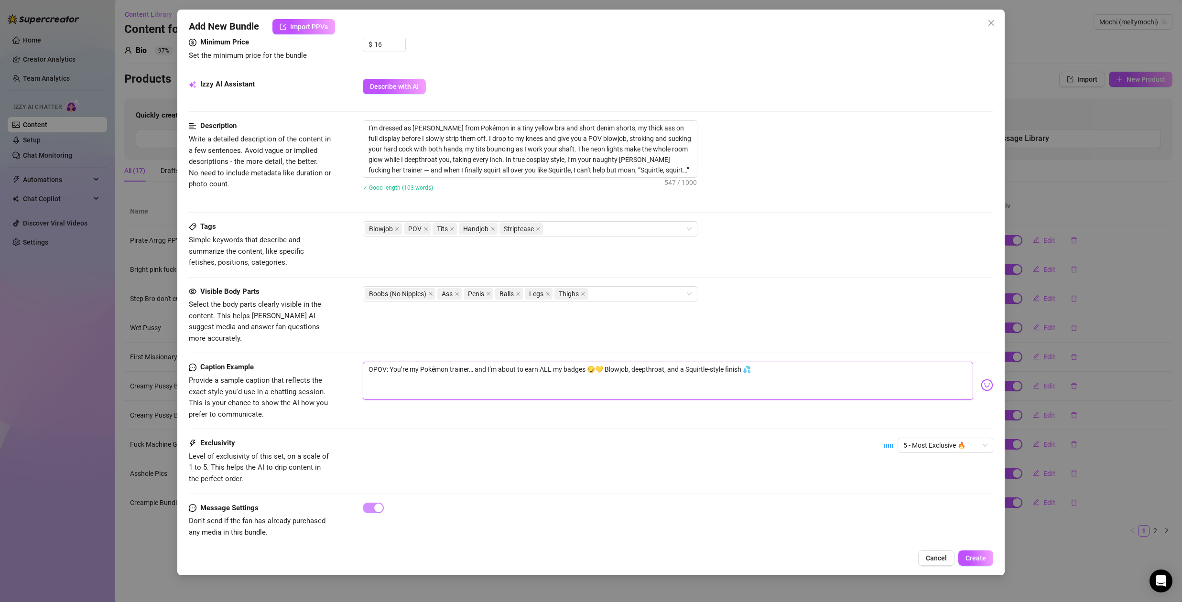
type textarea "OkPOV: You’re my Pokémon trainer… and I’m about to earn ALL my badges 😏💛 Blowjo…"
type textarea "Ok POV: You’re my Pokémon trainer… and I’m about to earn ALL my badges 😏💛 Blowj…"
type textarea "Ok IPOV: You’re my Pokémon trainer… and I’m about to earn ALL my badges 😏💛 Blow…"
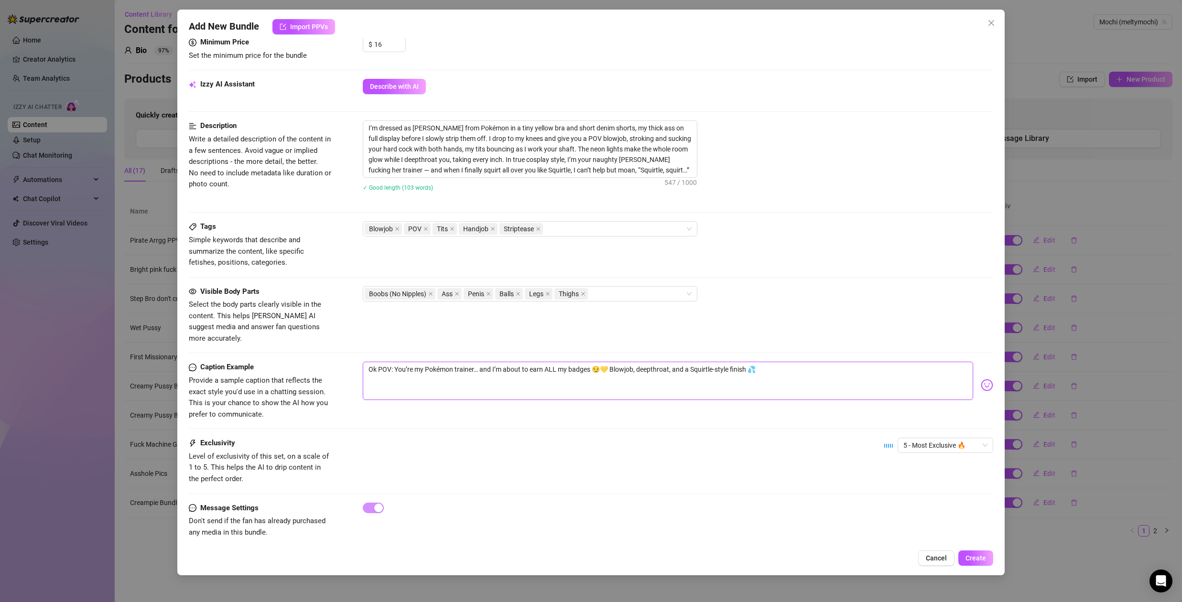
type textarea "Ok IPOV: You’re my Pokémon trainer… and I’m about to earn ALL my badges 😏💛 Blow…"
type textarea "Ok I'POV: You’re my Pokémon trainer… and I’m about to earn ALL my badges 😏💛 Blo…"
type textarea "Ok I'vPOV: You’re my Pokémon trainer… and I’m about to earn ALL my badges 😏💛 Bl…"
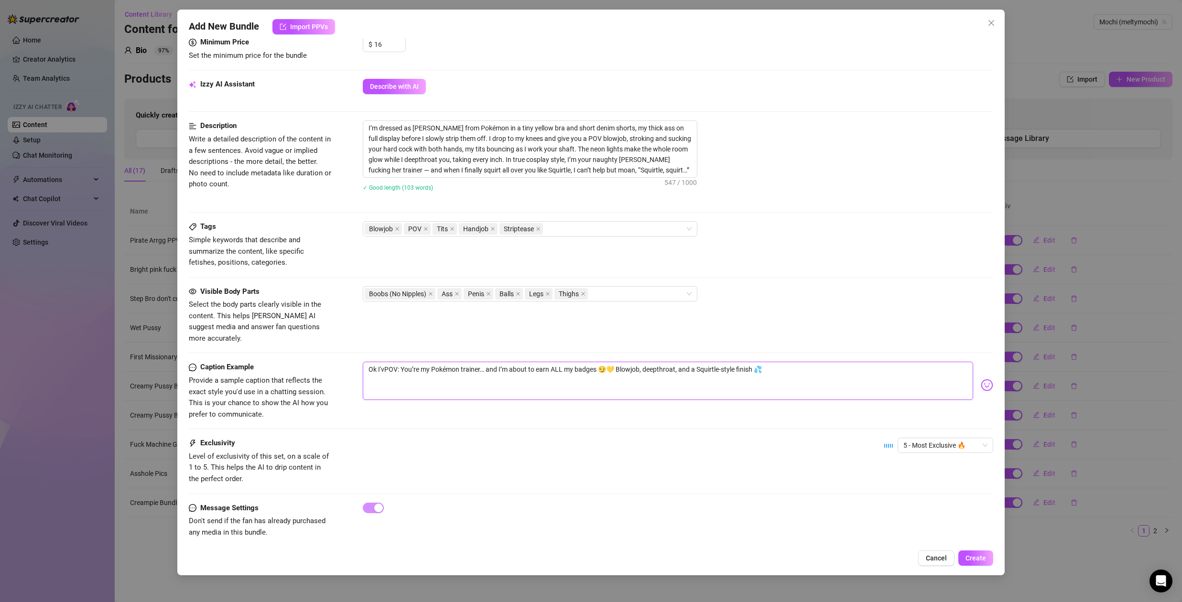
type textarea "Ok I'vePOV: You’re my Pokémon trainer… and I’m about to earn ALL my badges 😏💛 B…"
type textarea "Ok I've POV: You’re my Pokémon trainer… and I’m about to earn ALL my badges 😏💛 …"
type textarea "Ok I've gPOV: You’re my Pokémon trainer… and I’m about to earn ALL my badges 😏💛…"
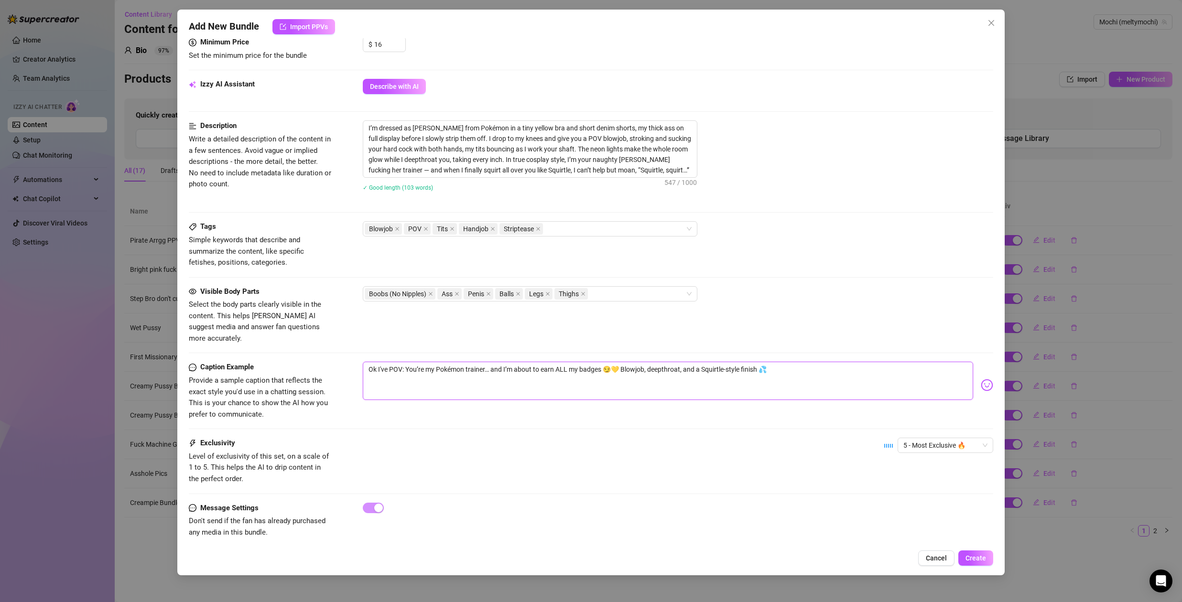
type textarea "Ok I've gPOV: You’re my Pokémon trainer… and I’m about to earn ALL my badges 😏💛…"
type textarea "Ok I've goPOV: You’re my Pokémon trainer… and I’m about to earn ALL my badges 😏…"
type textarea "Ok I've gotPOV: You’re my Pokémon trainer… and I’m about to earn ALL my badges …"
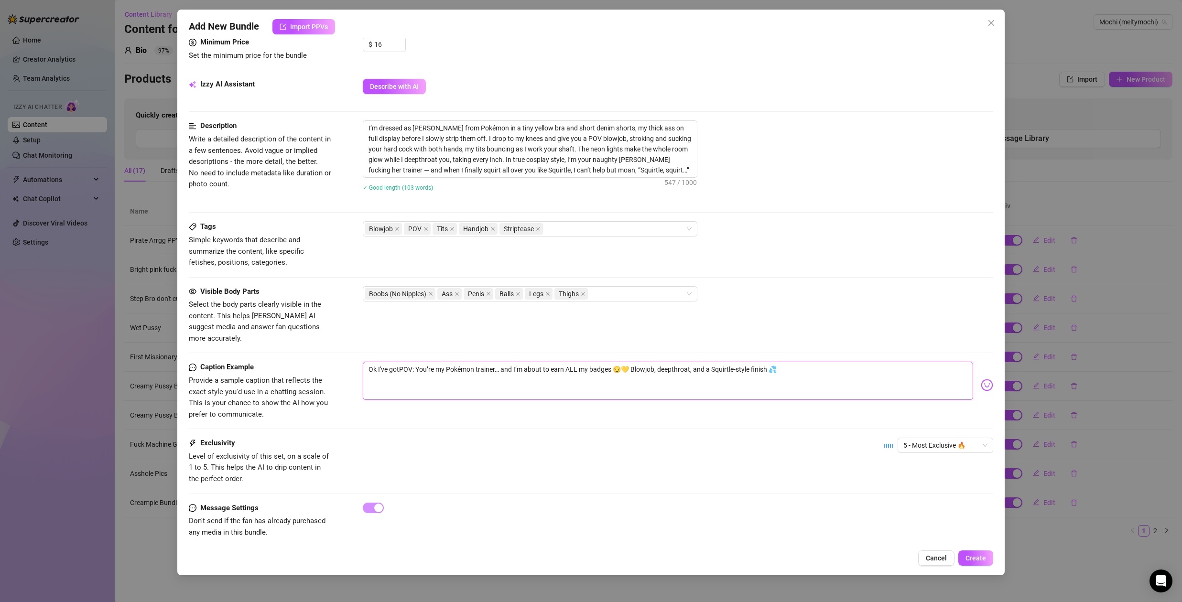
type textarea "Ok I've got POV: You’re my Pokémon trainer… and I’m about to earn ALL my badges…"
type textarea "Ok I've got tPOV: You’re my Pokémon trainer… and I’m about to earn ALL my badge…"
type textarea "Ok I've got thPOV: You’re my Pokémon trainer… and I’m about to earn ALL my badg…"
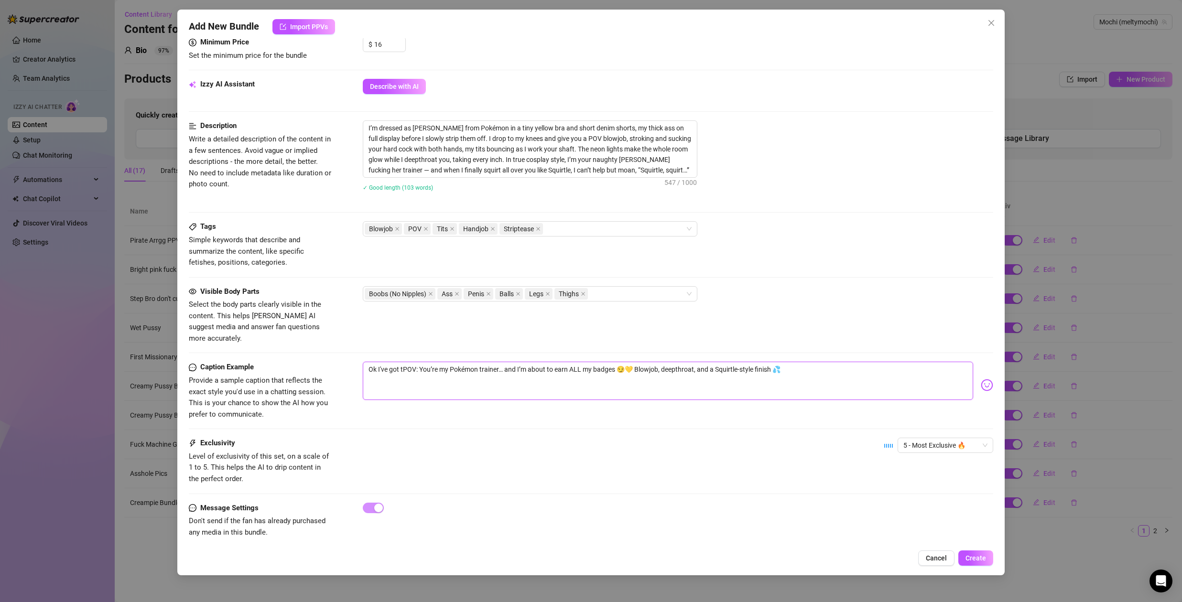
type textarea "Ok I've got thPOV: You’re my Pokémon trainer… and I’m about to earn ALL my badg…"
type textarea "Ok I've got thePOV: You’re my Pokémon trainer… and I’m about to earn ALL my bad…"
type textarea "Ok I've got the POV: You’re my Pokémon trainer… and I’m about to earn ALL my ba…"
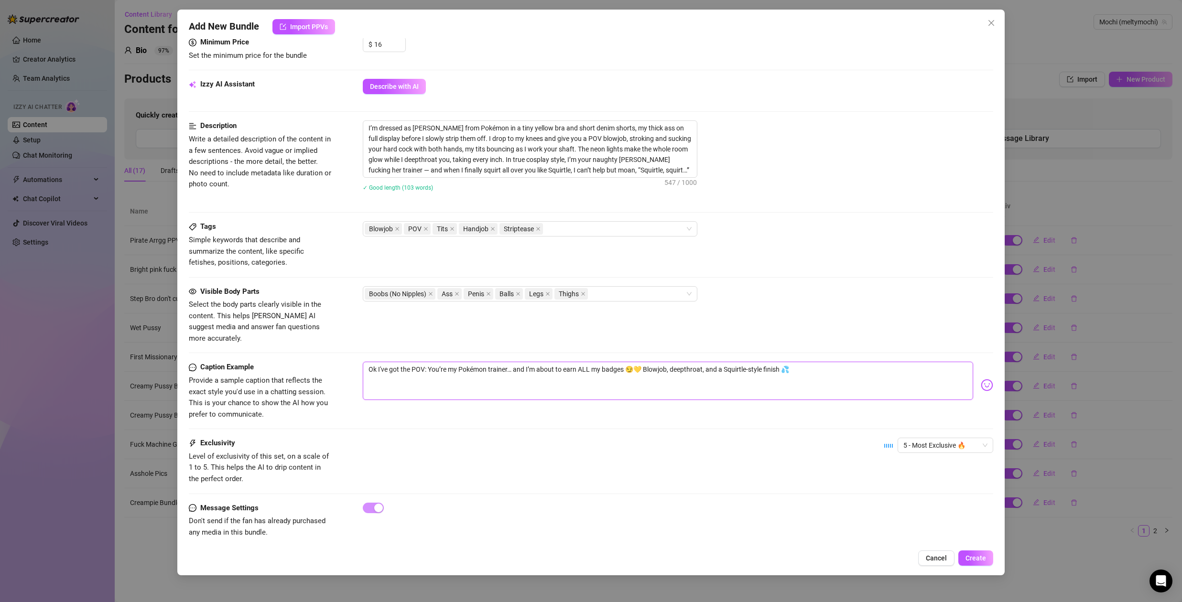
type textarea "Ok I've got the pPOV: You’re my Pokémon trainer… and I’m about to earn ALL my b…"
type textarea "Ok I've got the pePOV: You’re my Pokémon trainer… and I’m about to earn ALL my …"
type textarea "Ok I've got the perPOV: You’re my Pokémon trainer… and I’m about to earn ALL my…"
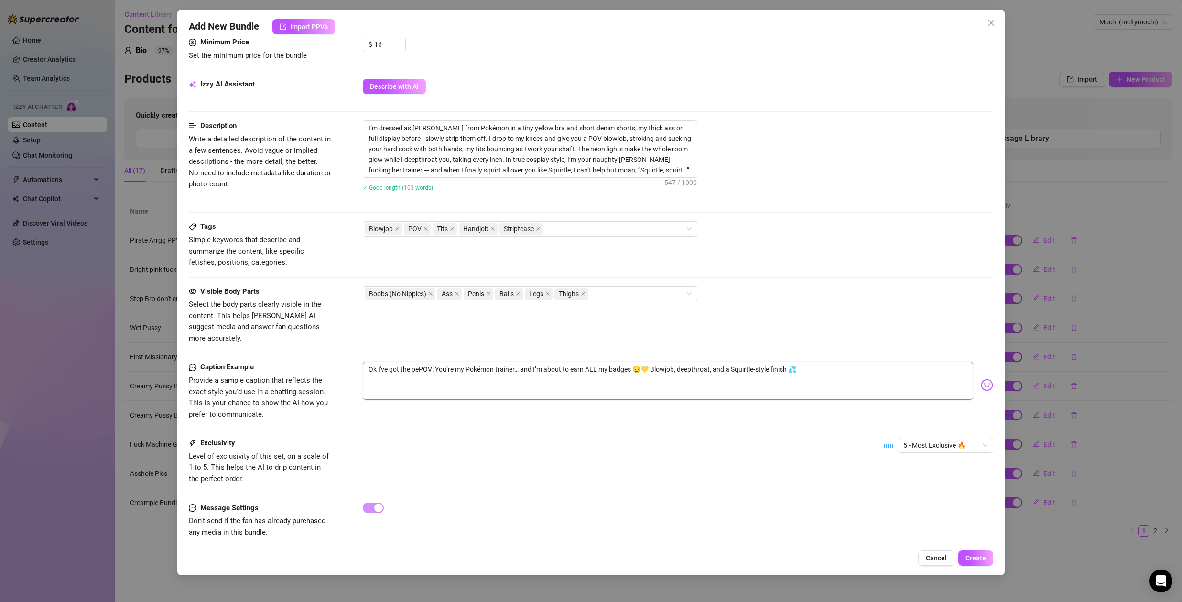
type textarea "Ok I've got the perPOV: You’re my Pokémon trainer… and I’m about to earn ALL my…"
type textarea "Ok I've got the persPOV: You’re my Pokémon trainer… and I’m about to earn ALL m…"
type textarea "Ok I've got the perPOV: You’re my Pokémon trainer… and I’m about to earn ALL my…"
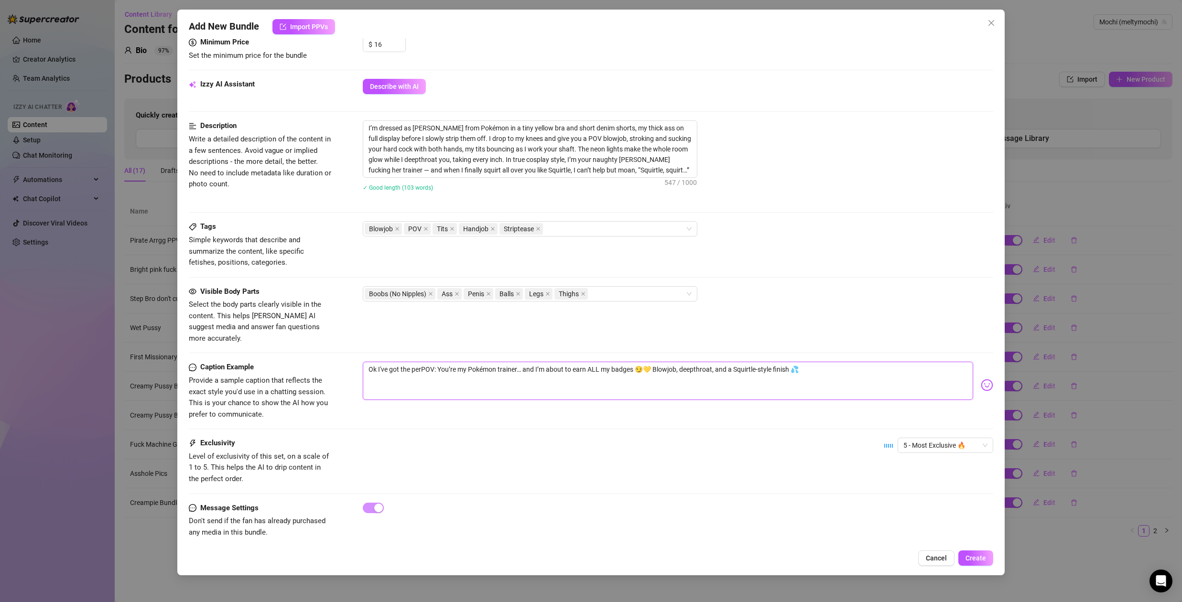
type textarea "Ok I've got the perfPOV: You’re my Pokémon trainer… and I’m about to earn ALL m…"
type textarea "Ok I've got the perfePOV: You’re my Pokémon trainer… and I’m about to earn ALL …"
type textarea "Ok I've got the perfecPOV: You’re my Pokémon trainer… and I’m about to earn ALL…"
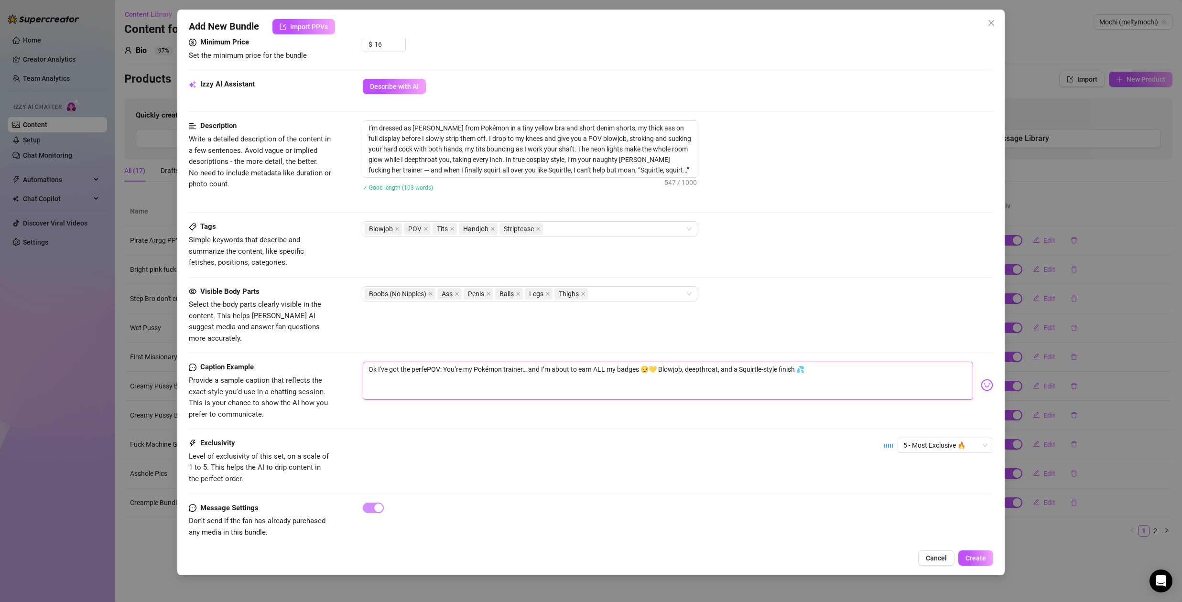
type textarea "Ok I've got the perfecPOV: You’re my Pokémon trainer… and I’m about to earn ALL…"
type textarea "Ok I've got the perfectPOV: You’re my Pokémon trainer… and I’m about to earn AL…"
type textarea "Ok I've got the perfect POV: You’re my Pokémon trainer… and I’m about to earn A…"
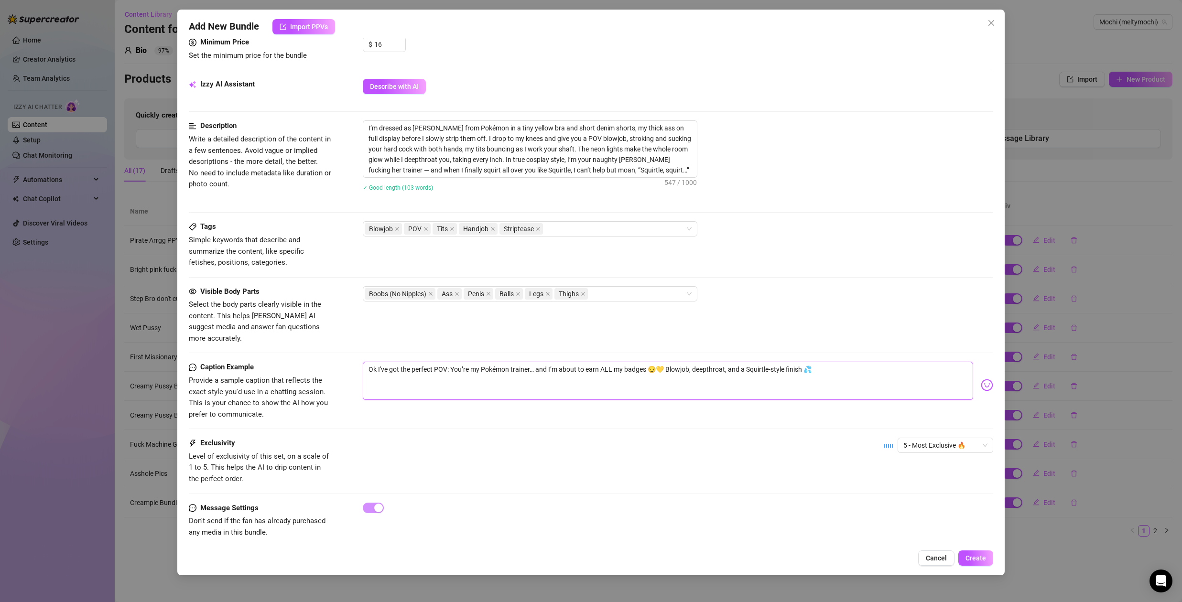
type textarea "Ok I've got the perfect vPOV: You’re my Pokémon trainer… and I’m about to earn …"
type textarea "Ok I've got the perfect viPOV: You’re my Pokémon trainer… and I’m about to earn…"
type textarea "Ok I've got the perfect vidPOV: You’re my Pokémon trainer… and I’m about to ear…"
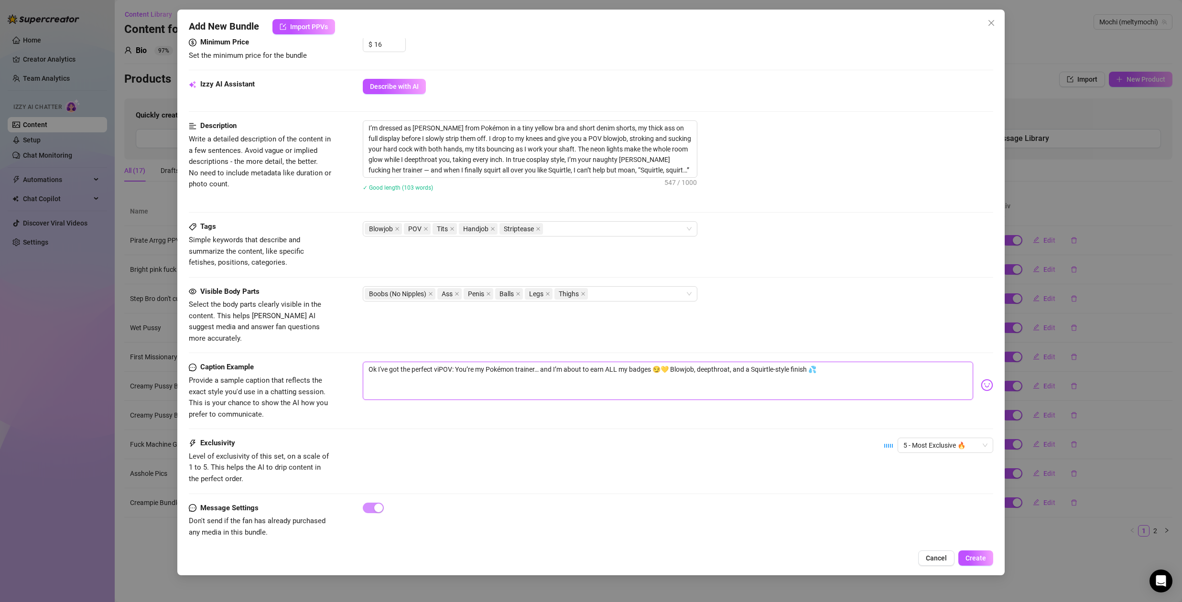
type textarea "Ok I've got the perfect vidPOV: You’re my Pokémon trainer… and I’m about to ear…"
type textarea "Ok I've got the perfect videPOV: You’re my Pokémon trainer… and I’m about to ea…"
type textarea "Ok I've got the perfect videoPOV: You’re my Pokémon trainer… and I’m about to e…"
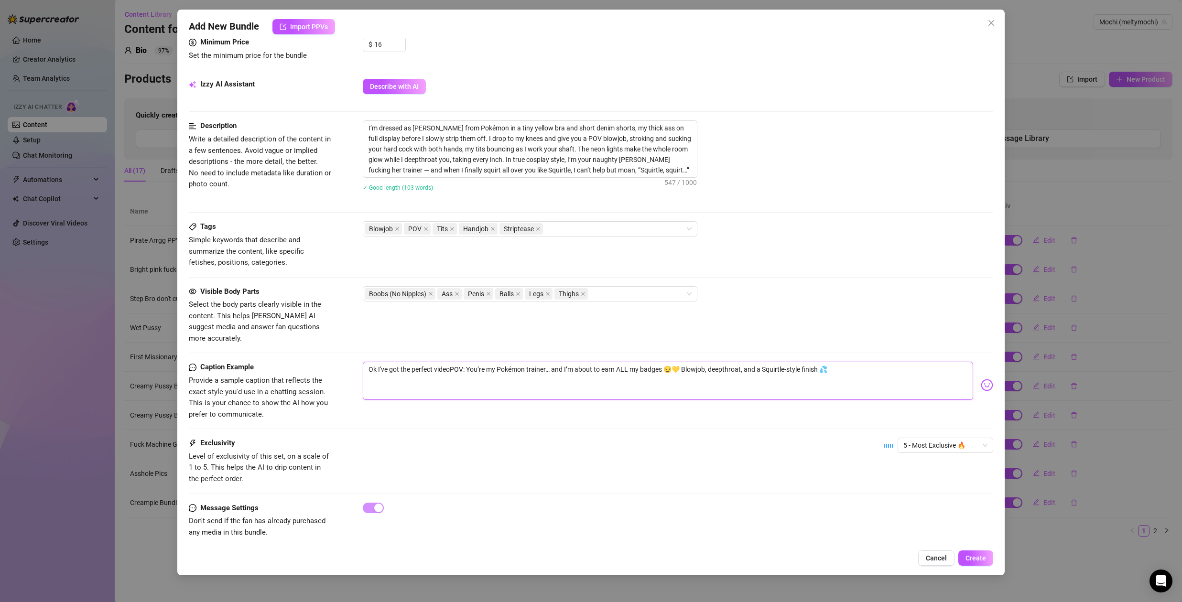
type textarea "Ok I've got the perfect video POV: You’re my Pokémon trainer… and I’m about to …"
type textarea "Ok I've got the perfect video fPOV: You’re my Pokémon trainer… and I’m about to…"
type textarea "Ok I've got the perfect video foPOV: You’re my Pokémon trainer… and I’m about t…"
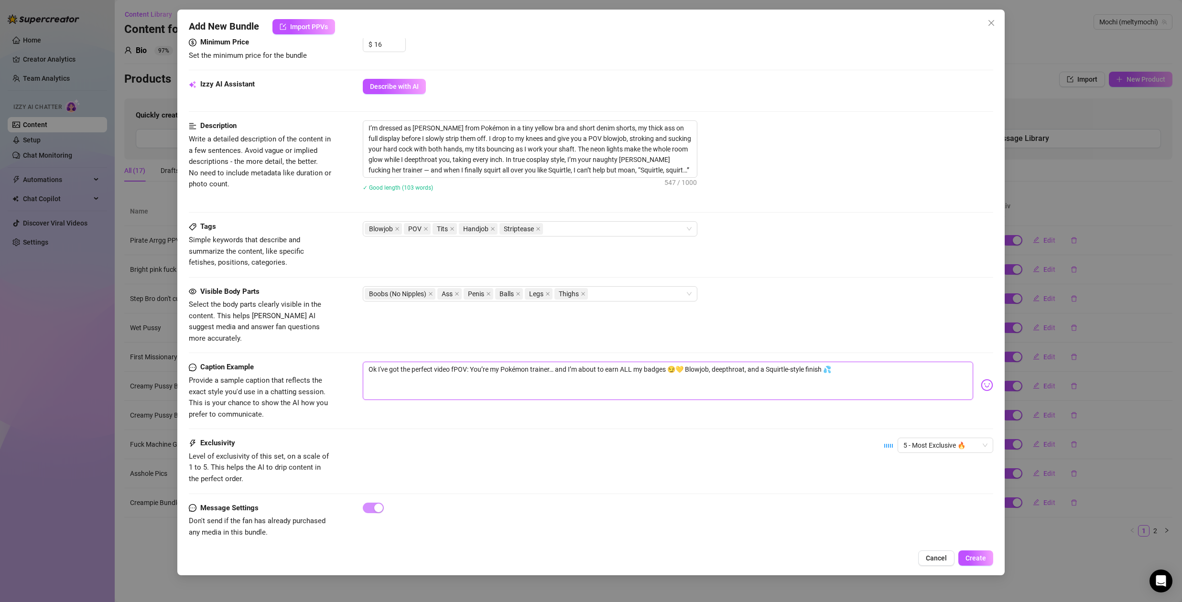
type textarea "Ok I've got the perfect video foPOV: You’re my Pokémon trainer… and I’m about t…"
type textarea "Ok I've got the perfect video forPOV: You’re my Pokémon trainer… and I’m about …"
type textarea "Ok I've got the perfect video for POV: You’re my Pokémon trainer… and I’m about…"
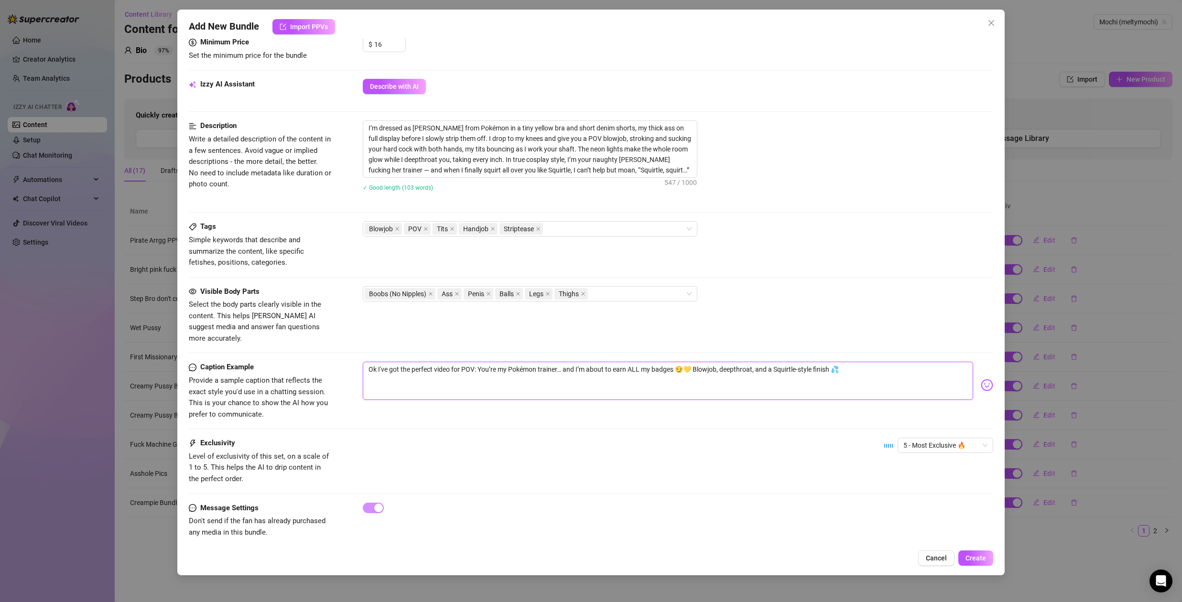
type textarea "Ok I've got the perfect video for [PERSON_NAME]: You’re my Pokémon trainer… and…"
type textarea "Ok I've got the perfect video for youPOV: You’re my Pokémon trainer… and I’m ab…"
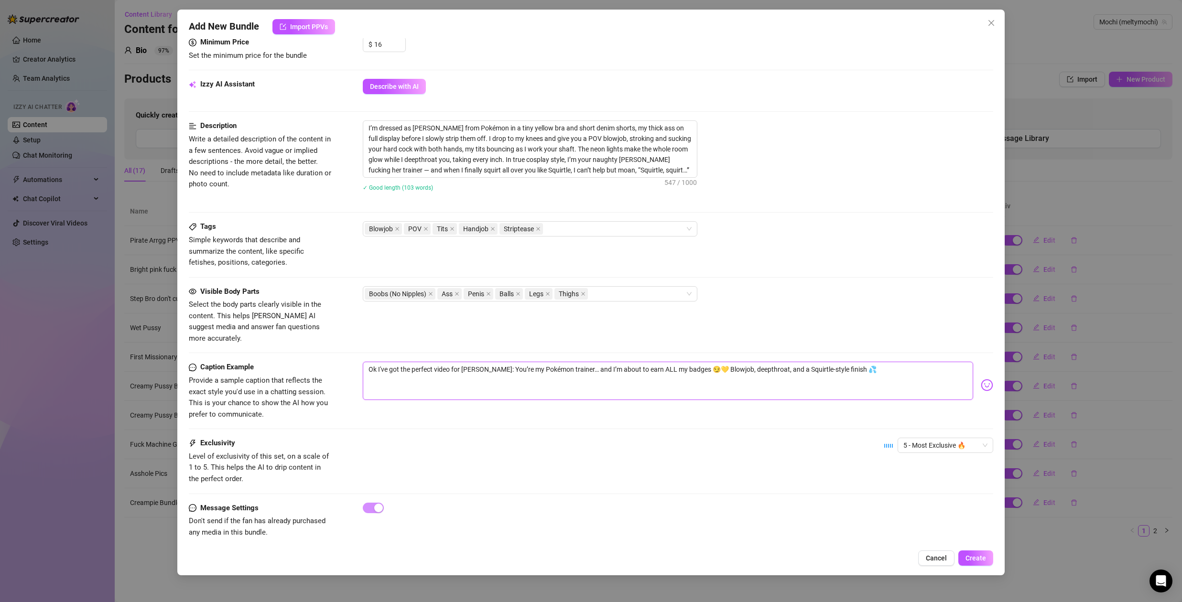
type textarea "Ok I've got the perfect video for youPOV: You’re my Pokémon trainer… and I’m ab…"
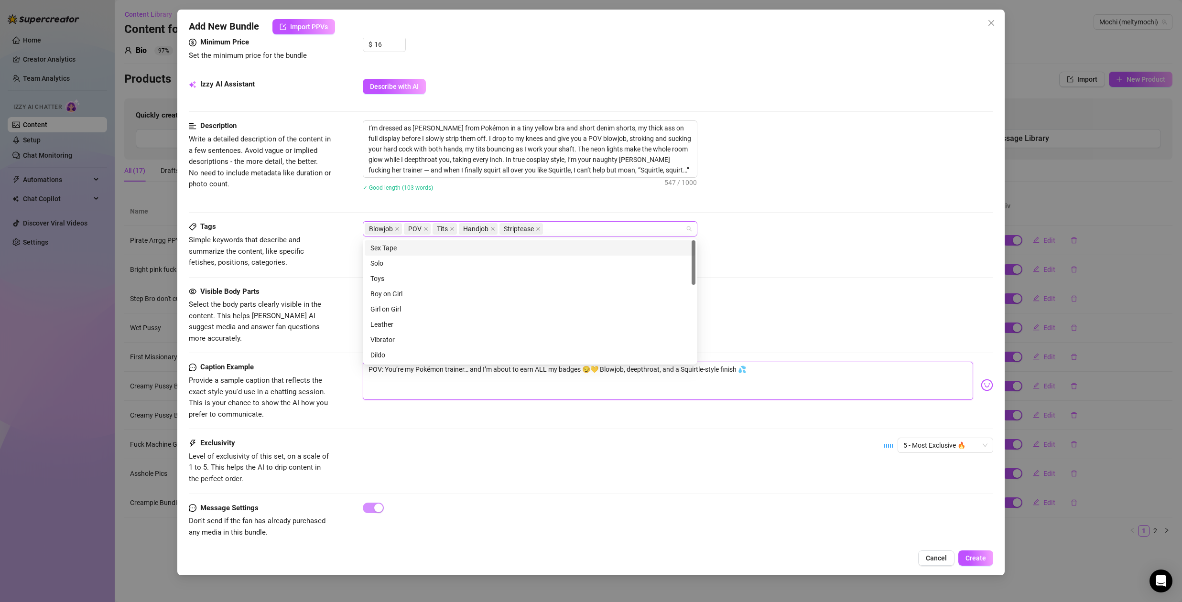
click at [555, 227] on div "Blowjob POV Tits Handjob Striptease" at bounding box center [525, 228] width 321 height 13
click at [469, 249] on div "Sex Tape" at bounding box center [529, 248] width 319 height 11
click at [442, 292] on div "Boy on Girl" at bounding box center [529, 294] width 319 height 11
click at [391, 332] on div "Orgasm" at bounding box center [529, 331] width 319 height 11
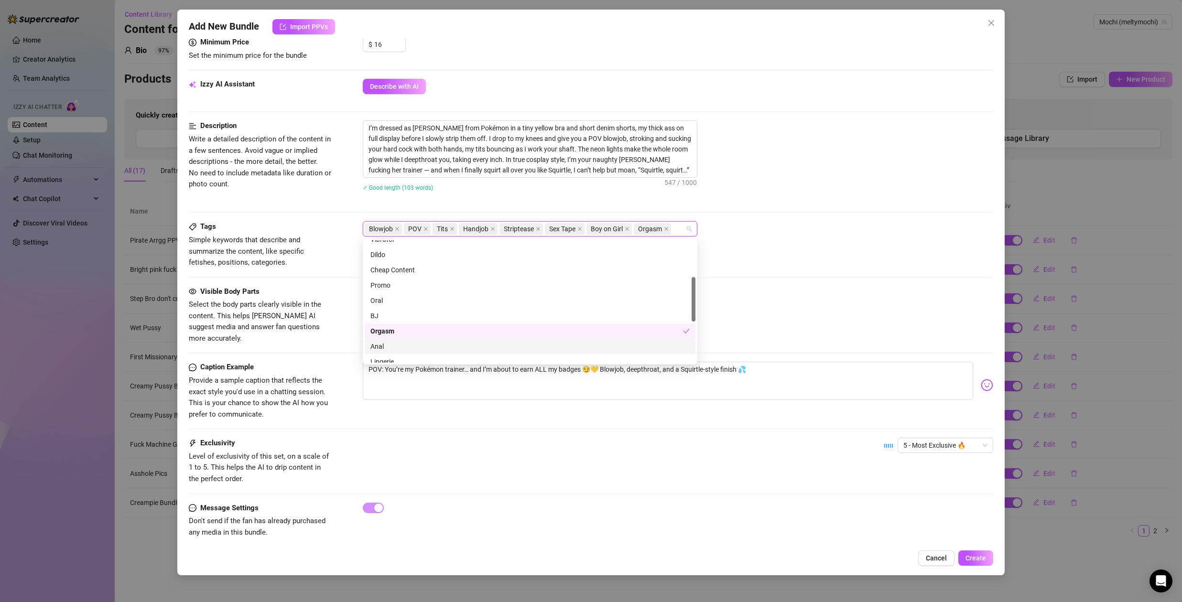
scroll to position [118, 0]
click at [394, 282] on div "Oral" at bounding box center [529, 282] width 319 height 11
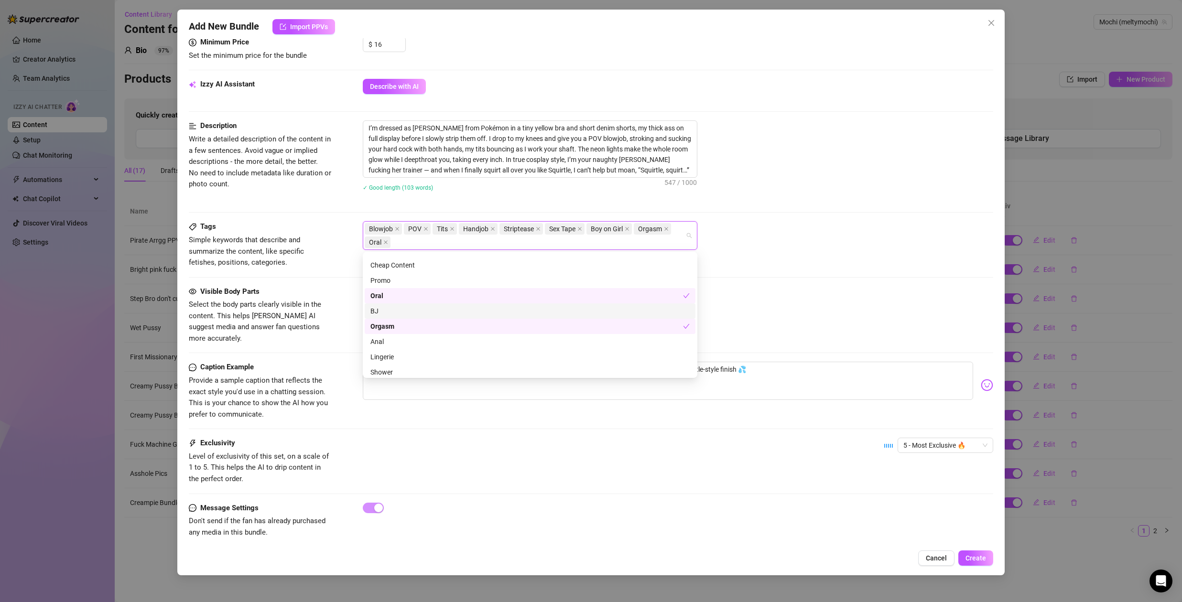
click at [395, 315] on div "BJ" at bounding box center [529, 311] width 319 height 11
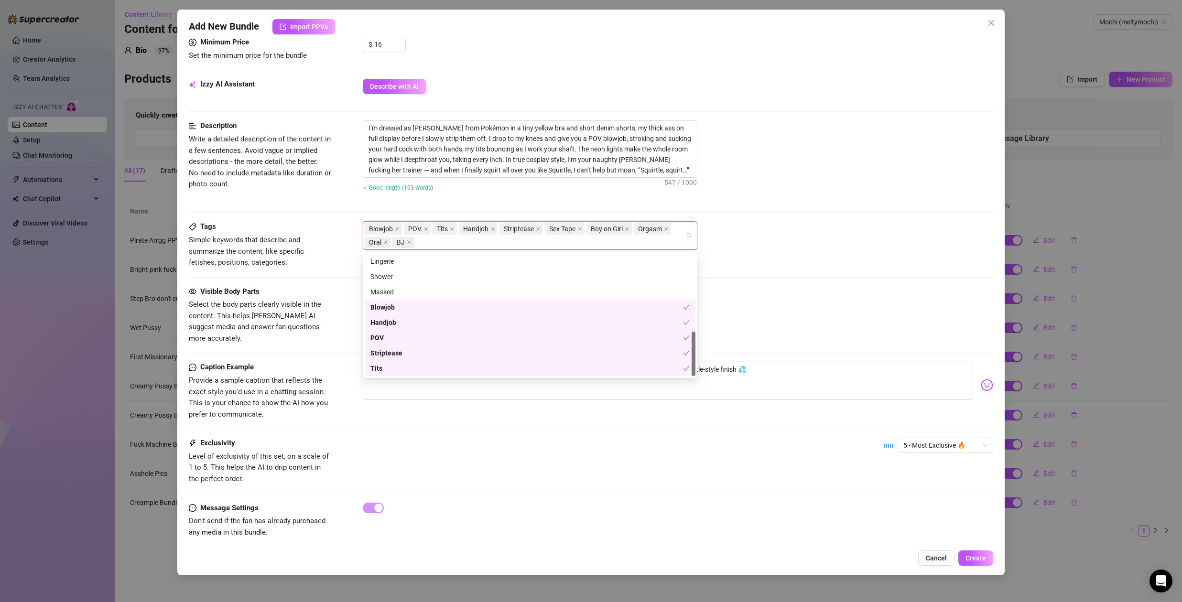
scroll to position [194, 0]
click at [440, 238] on div "Blowjob POV Tits Handjob Striptease Sex Tape Boy on Girl Orgasm Oral BJ" at bounding box center [525, 235] width 321 height 27
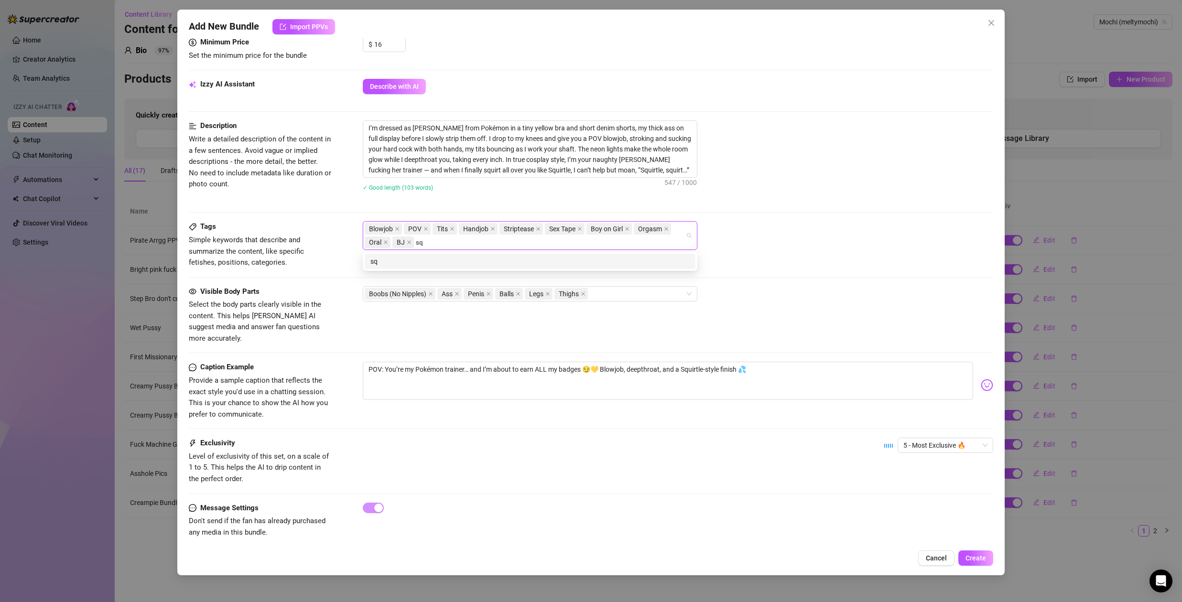
scroll to position [0, 0]
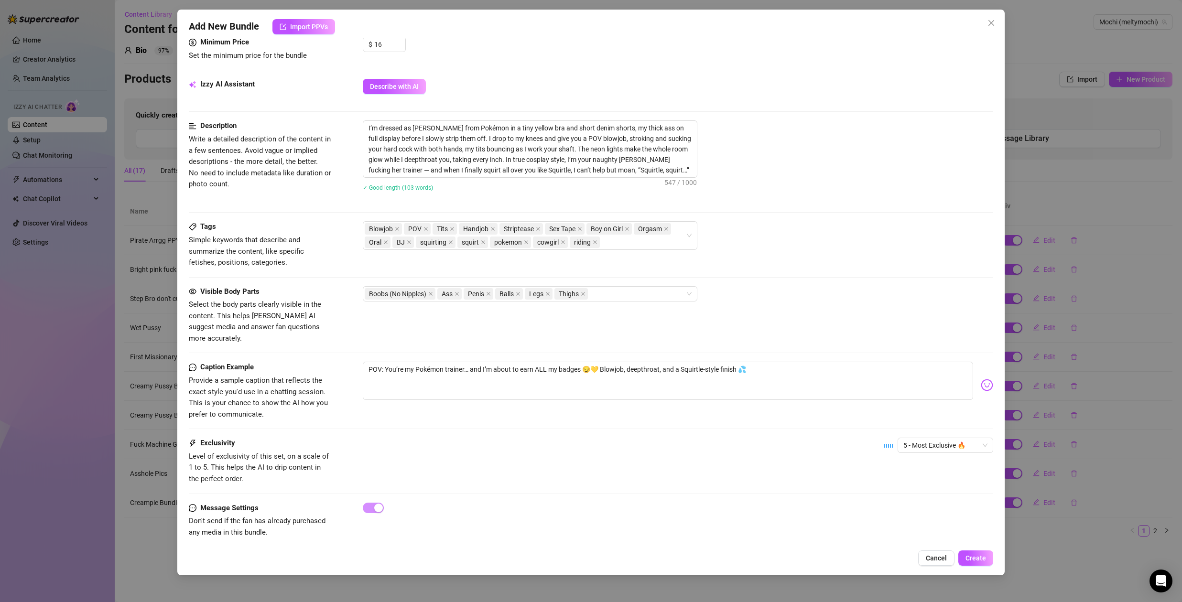
click at [809, 190] on div "✓ Good length (103 words)" at bounding box center [678, 187] width 630 height 11
click at [611, 297] on div "Boobs (No Nipples) Ass Penis Balls Legs Thighs" at bounding box center [525, 293] width 321 height 13
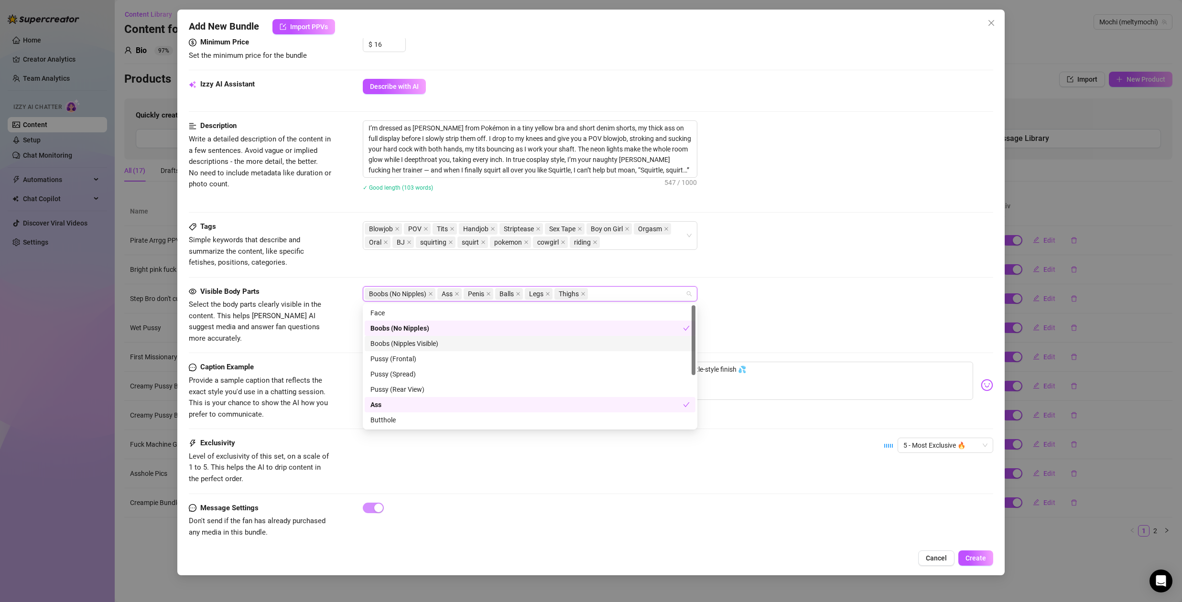
click at [424, 341] on div "Boobs (Nipples Visible)" at bounding box center [529, 343] width 319 height 11
click at [424, 330] on div "Boobs (No Nipples)" at bounding box center [526, 328] width 312 height 11
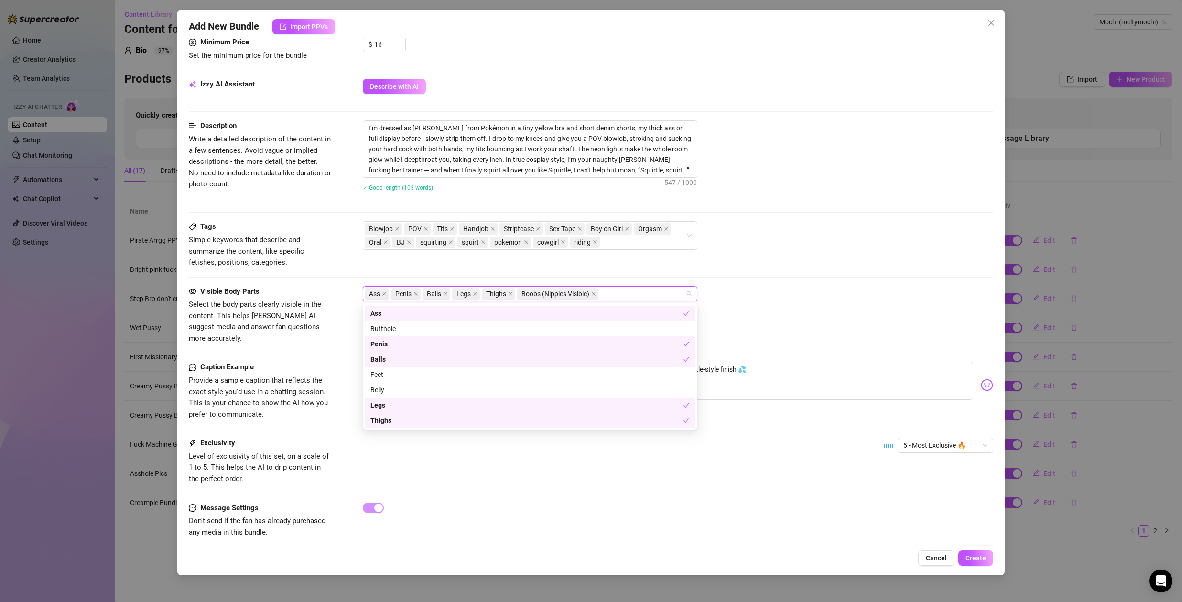
click at [743, 282] on div "Tags Simple keywords that describe and summarize the content, like specific fet…" at bounding box center [591, 253] width 804 height 65
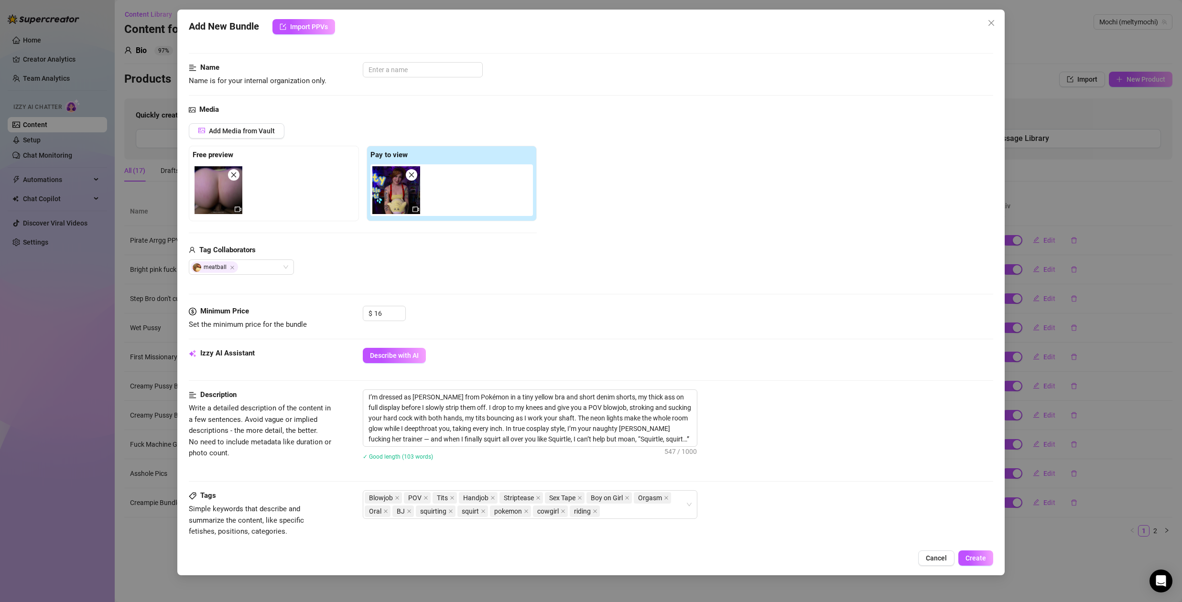
scroll to position [0, 0]
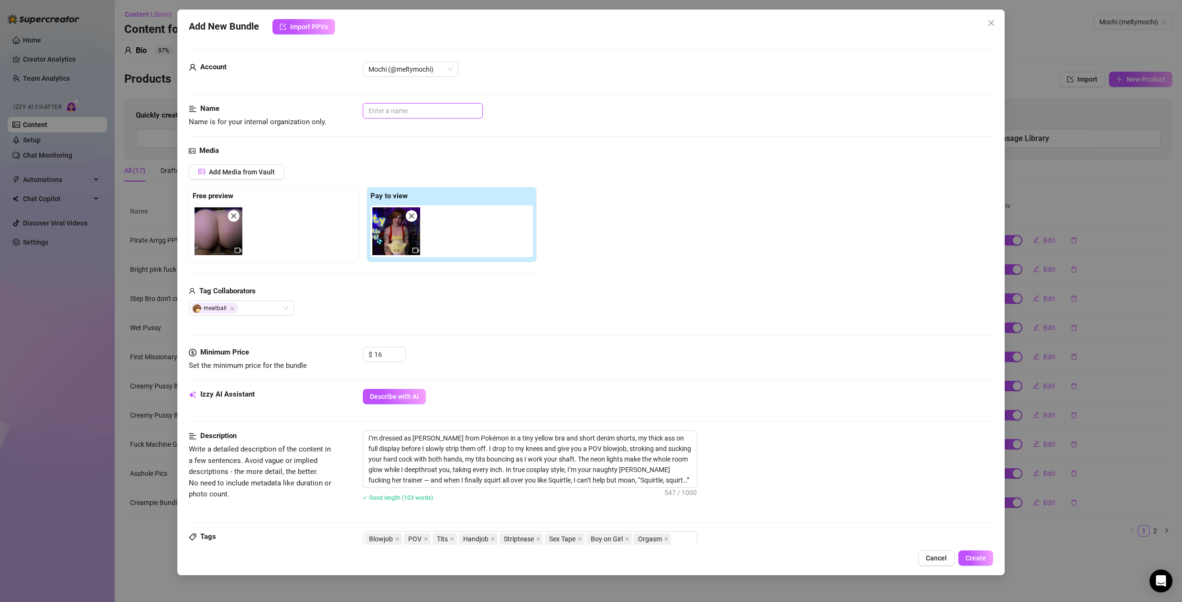
click at [427, 109] on input "text" at bounding box center [423, 110] width 120 height 15
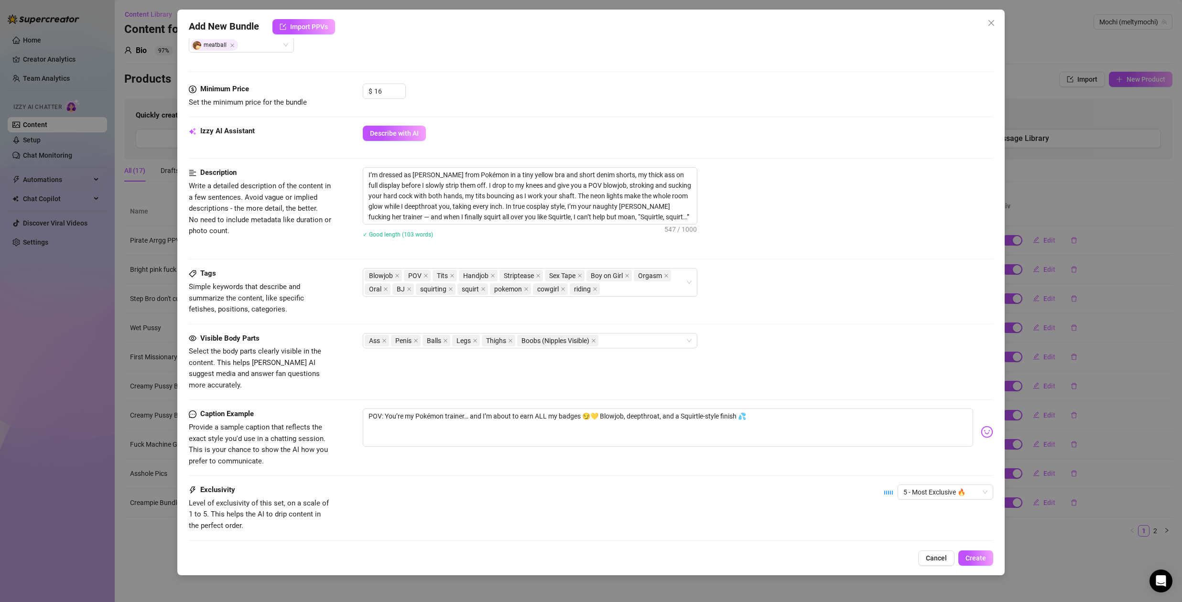
scroll to position [310, 0]
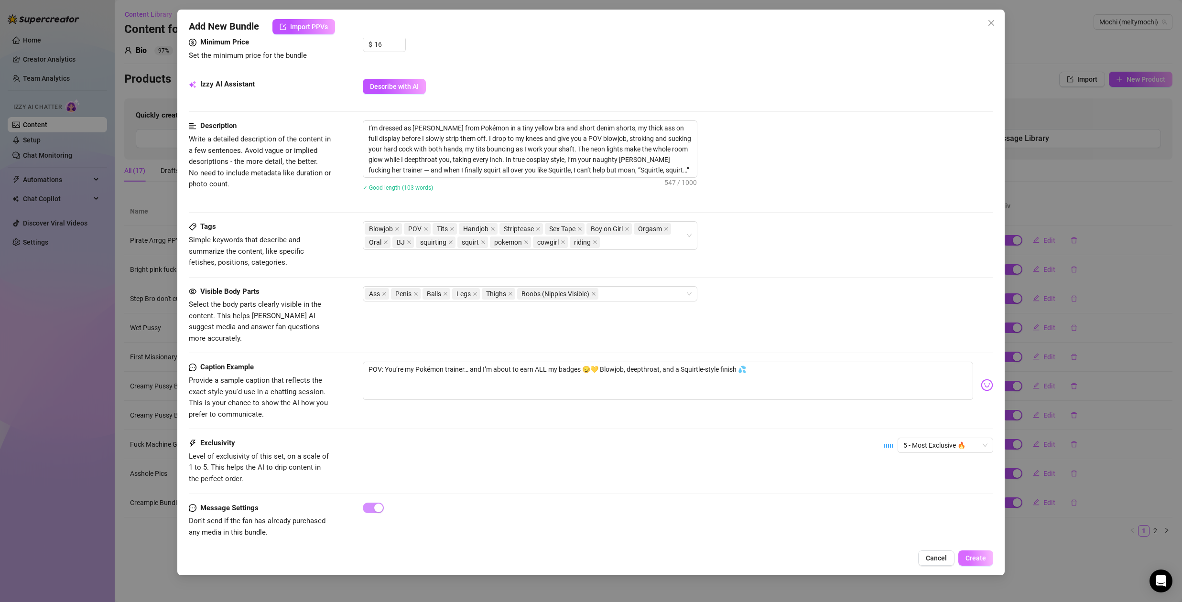
click at [986, 557] on button "Create" at bounding box center [975, 557] width 35 height 15
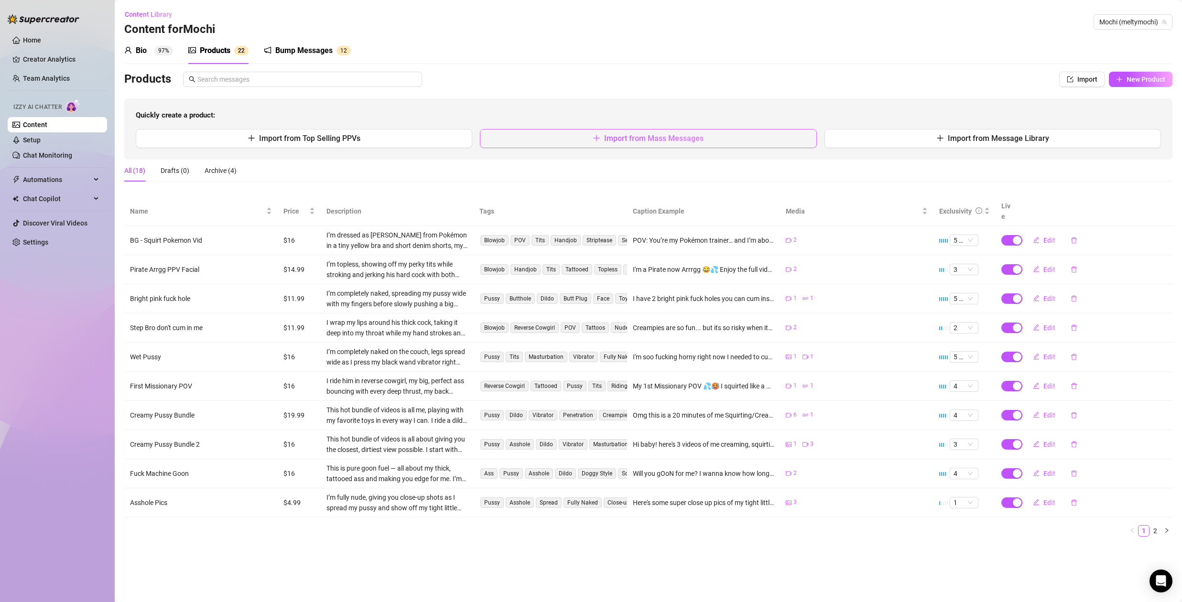
click at [687, 136] on span "Import from Mass Messages" at bounding box center [653, 138] width 99 height 9
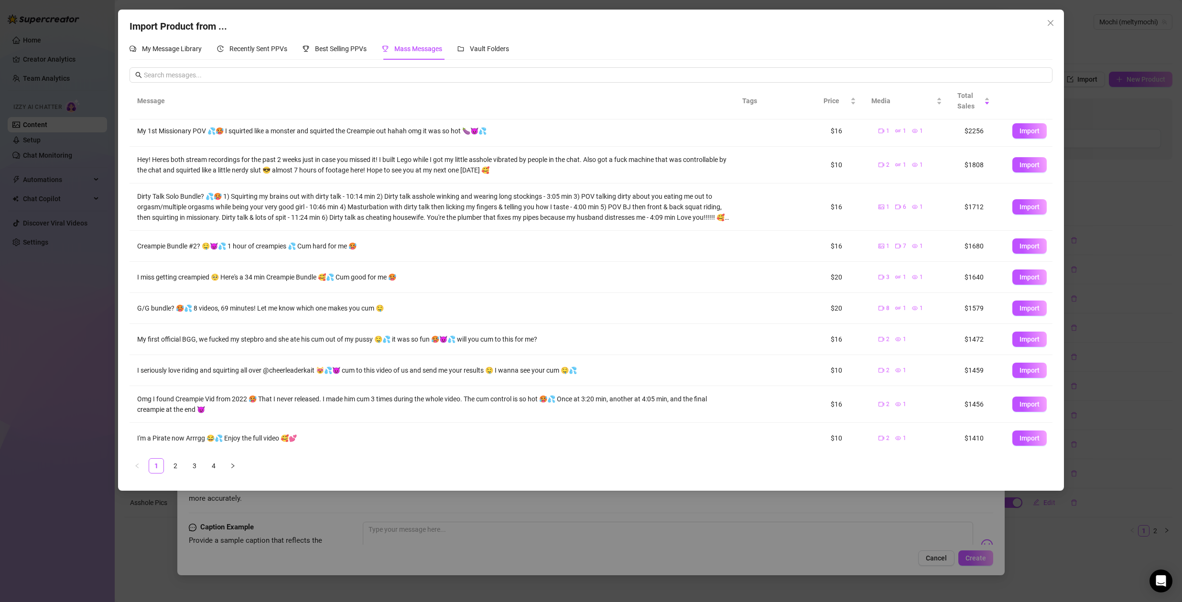
scroll to position [7, 0]
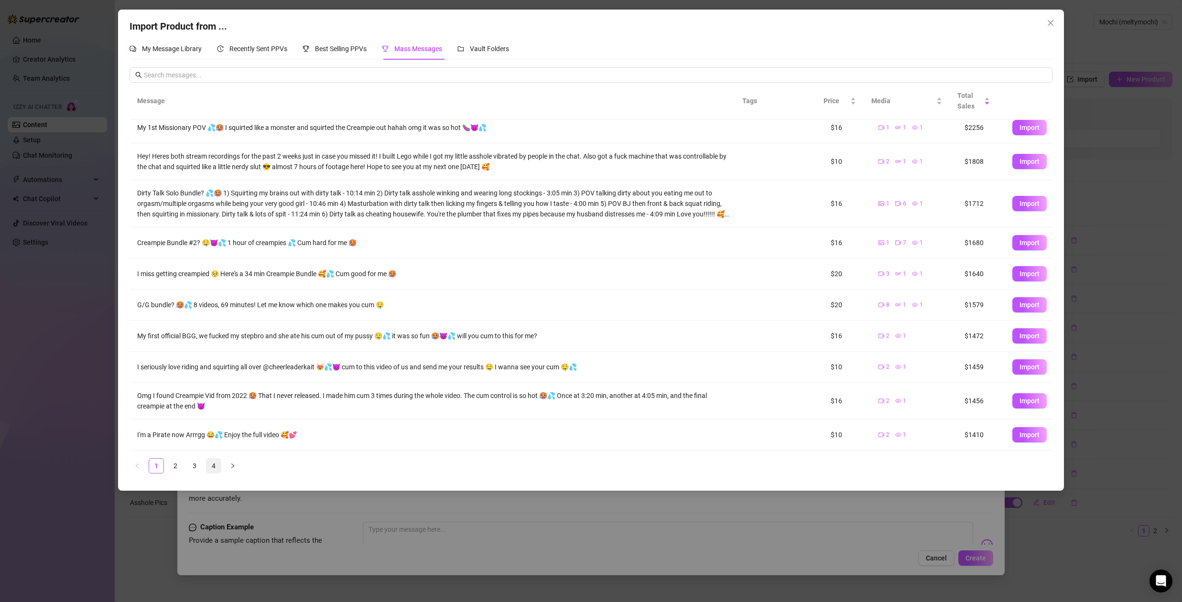
click at [215, 467] on link "4" at bounding box center [213, 466] width 14 height 14
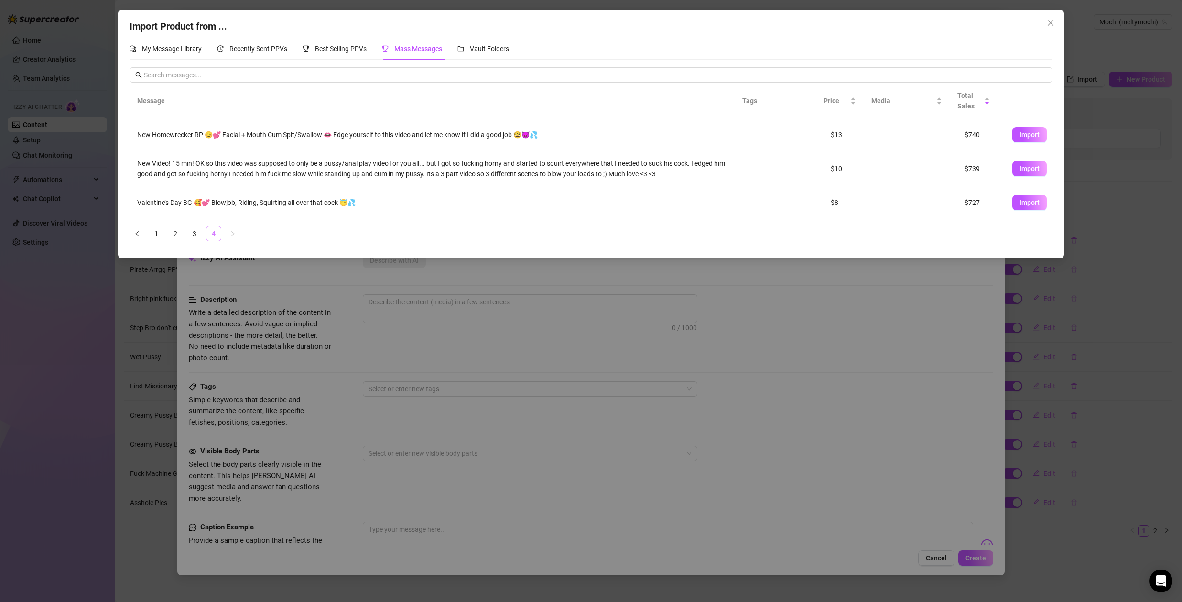
scroll to position [0, 0]
click at [196, 235] on link "3" at bounding box center [194, 233] width 14 height 14
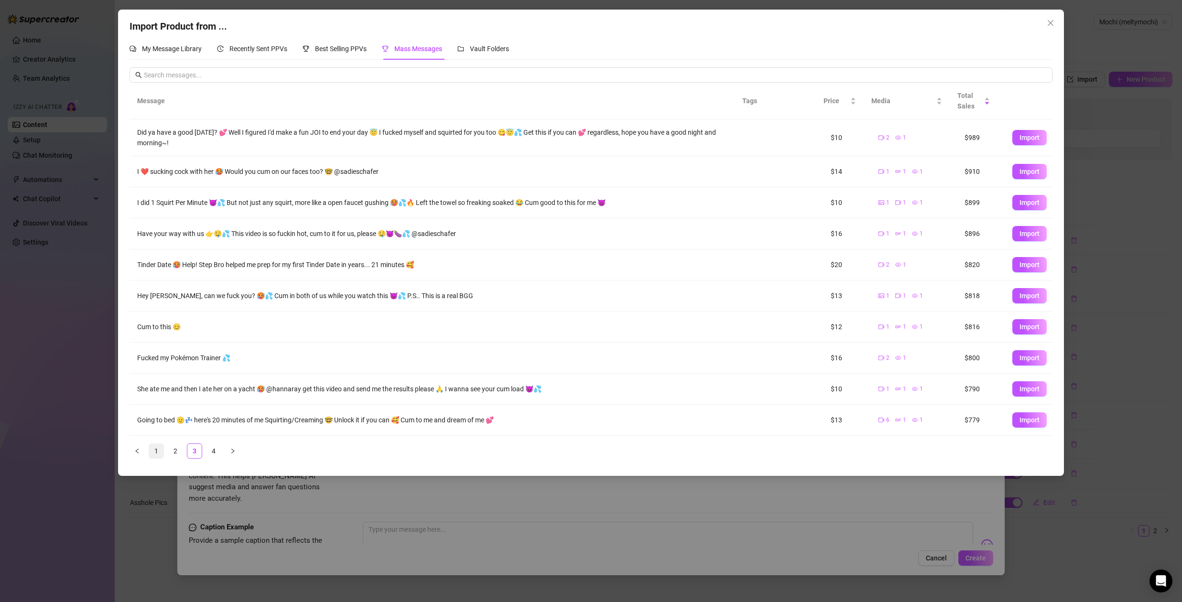
click at [157, 451] on link "1" at bounding box center [156, 451] width 14 height 14
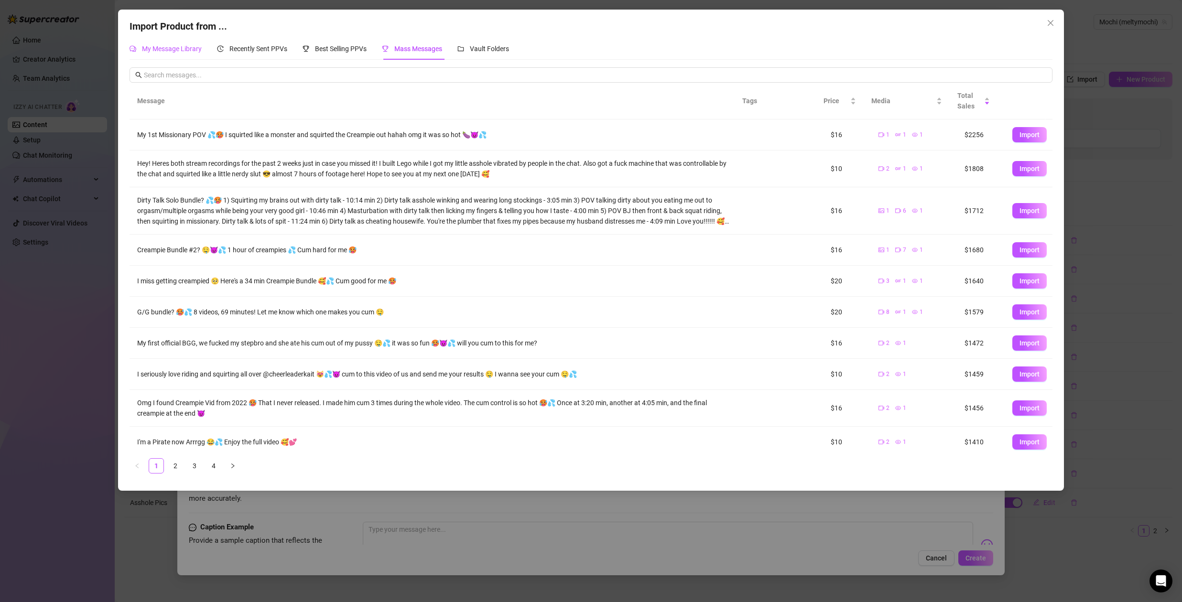
click at [183, 51] on span "My Message Library" at bounding box center [172, 49] width 60 height 8
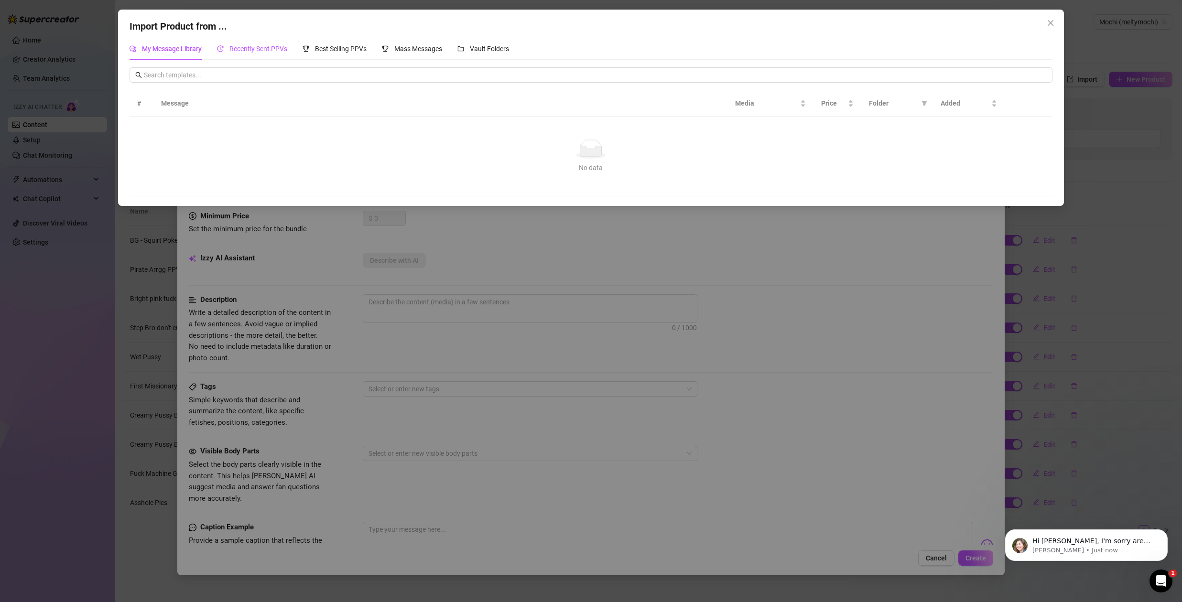
click at [250, 45] on span "Recently Sent PPVs" at bounding box center [258, 49] width 58 height 8
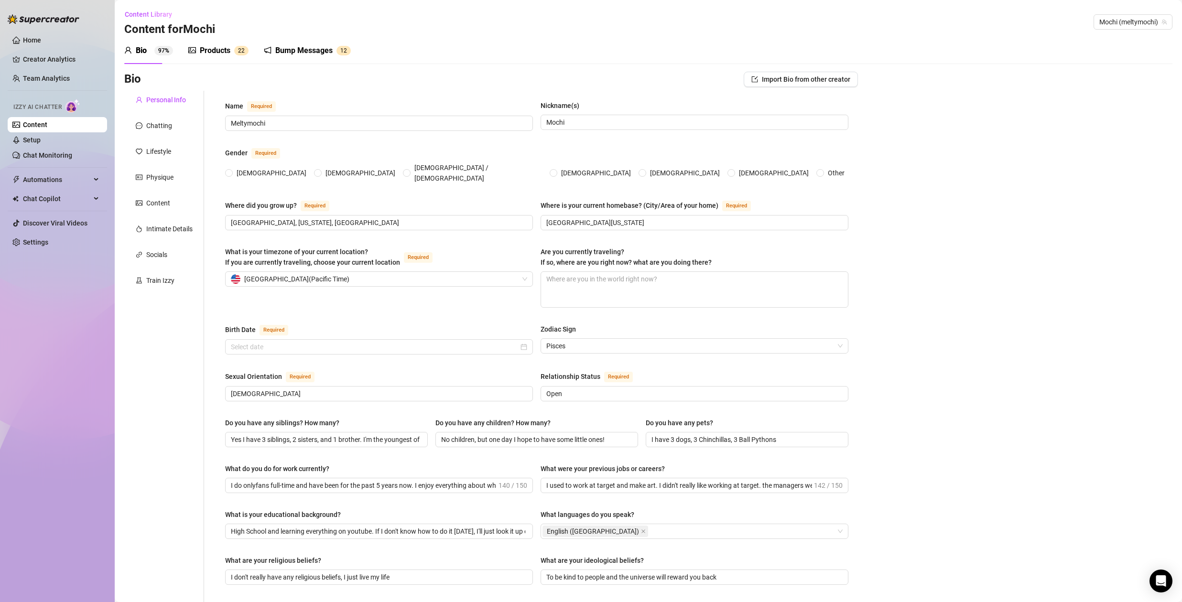
radio input "true"
type input "[DATE]"
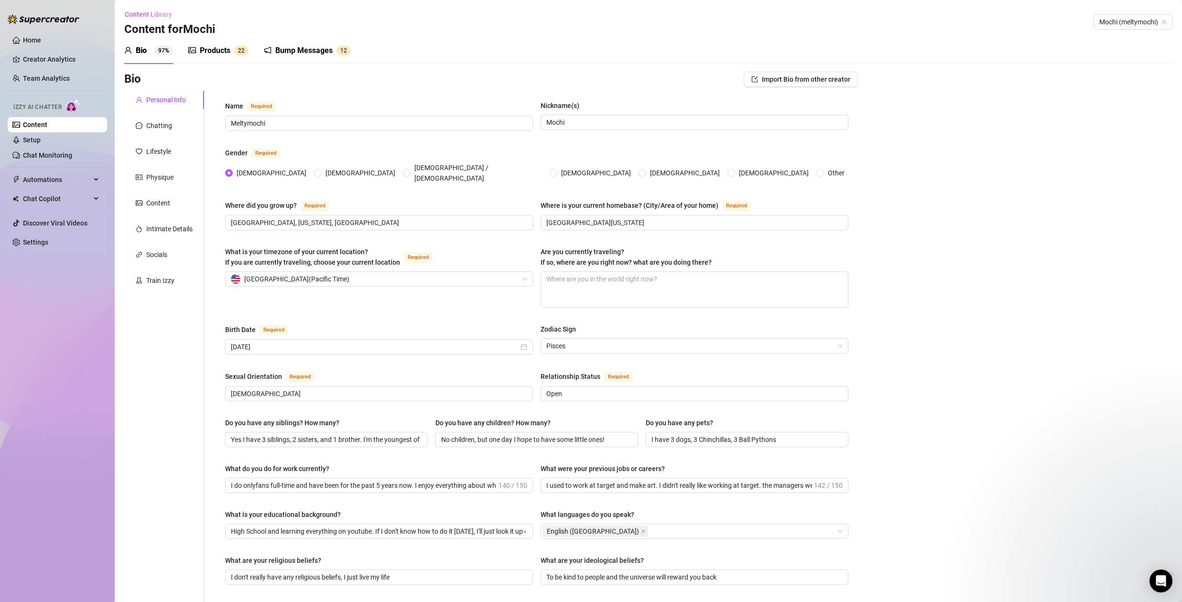
click at [216, 52] on div "Products" at bounding box center [215, 50] width 31 height 11
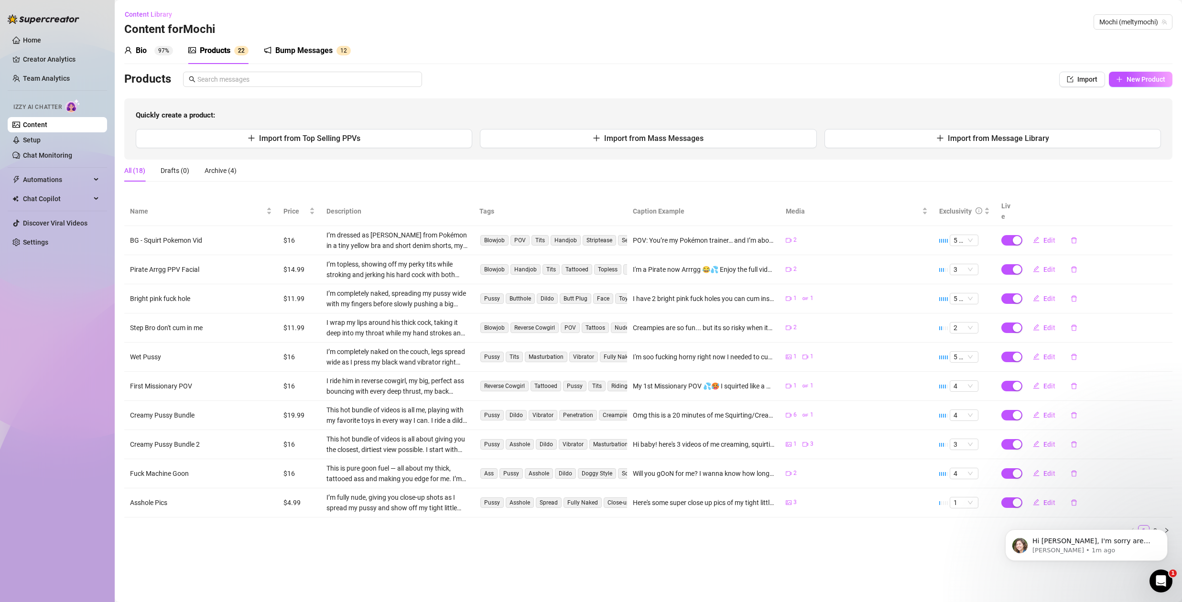
click at [1161, 584] on icon "Open Intercom Messenger" at bounding box center [1161, 581] width 16 height 16
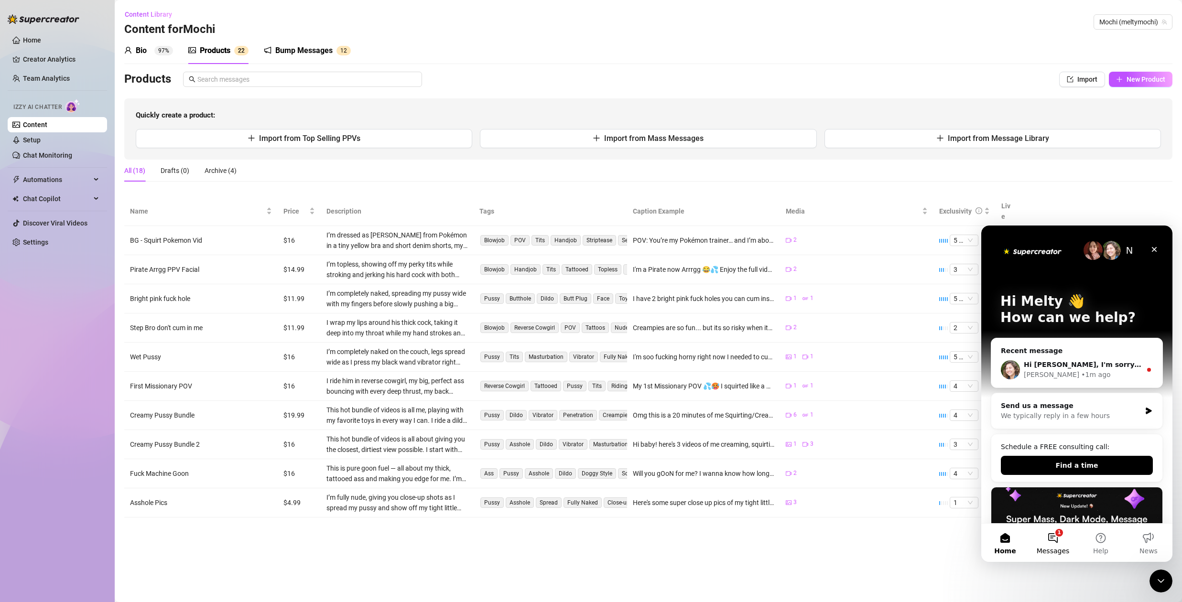
click at [1055, 539] on button "1 Messages" at bounding box center [1053, 543] width 48 height 38
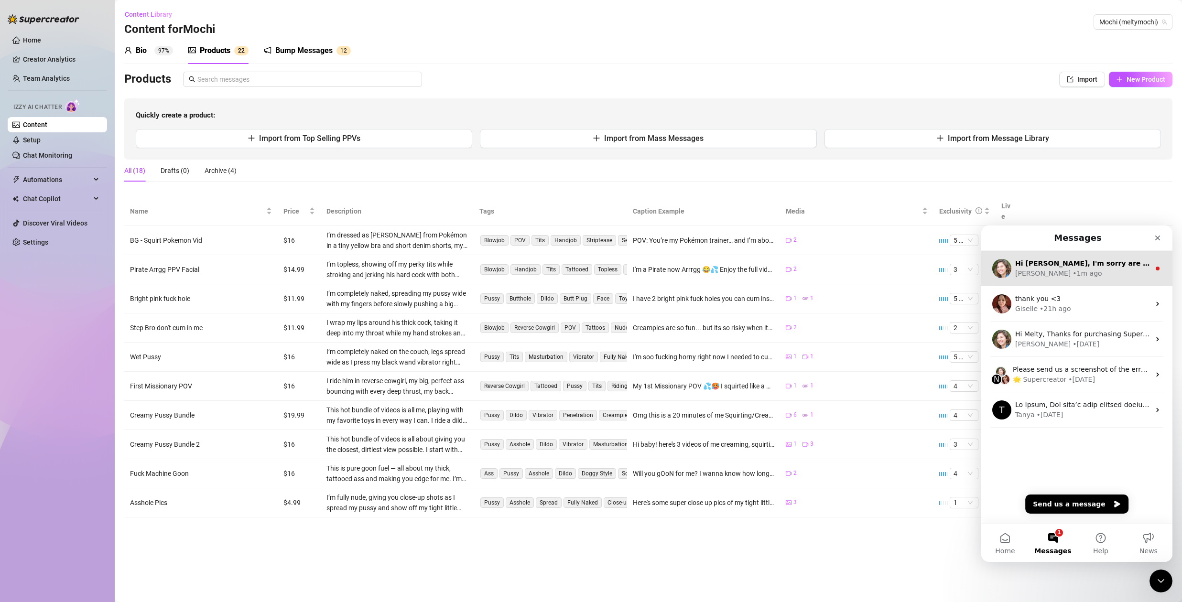
click at [1054, 268] on div "Hi [PERSON_NAME], I'm sorry are you referring if you run both at the same time?" at bounding box center [1082, 264] width 135 height 10
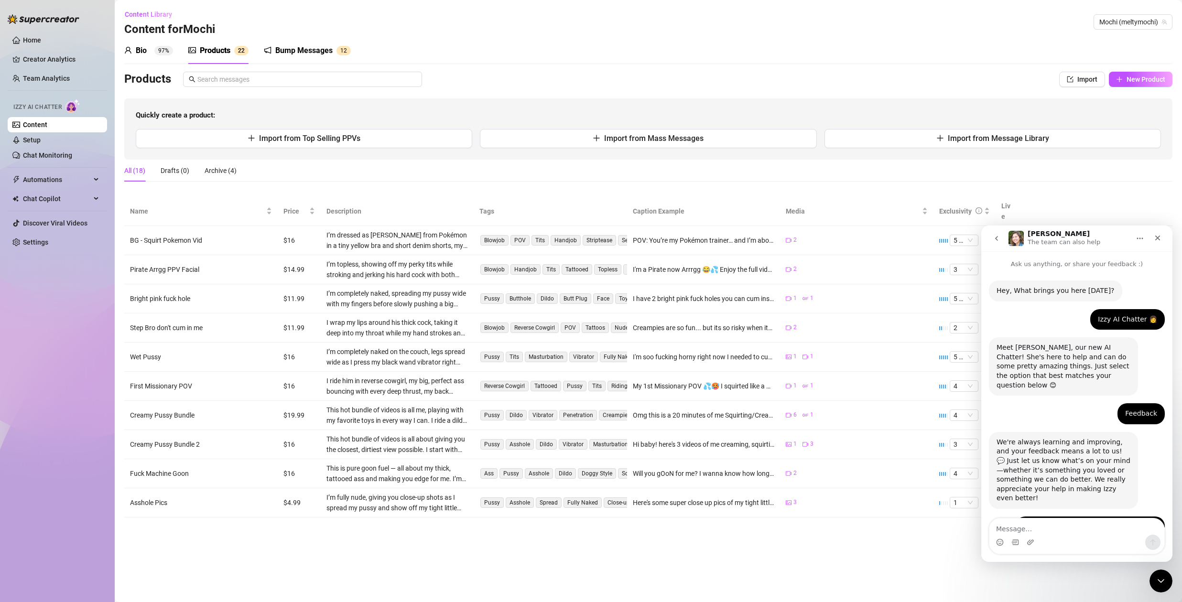
scroll to position [19, 0]
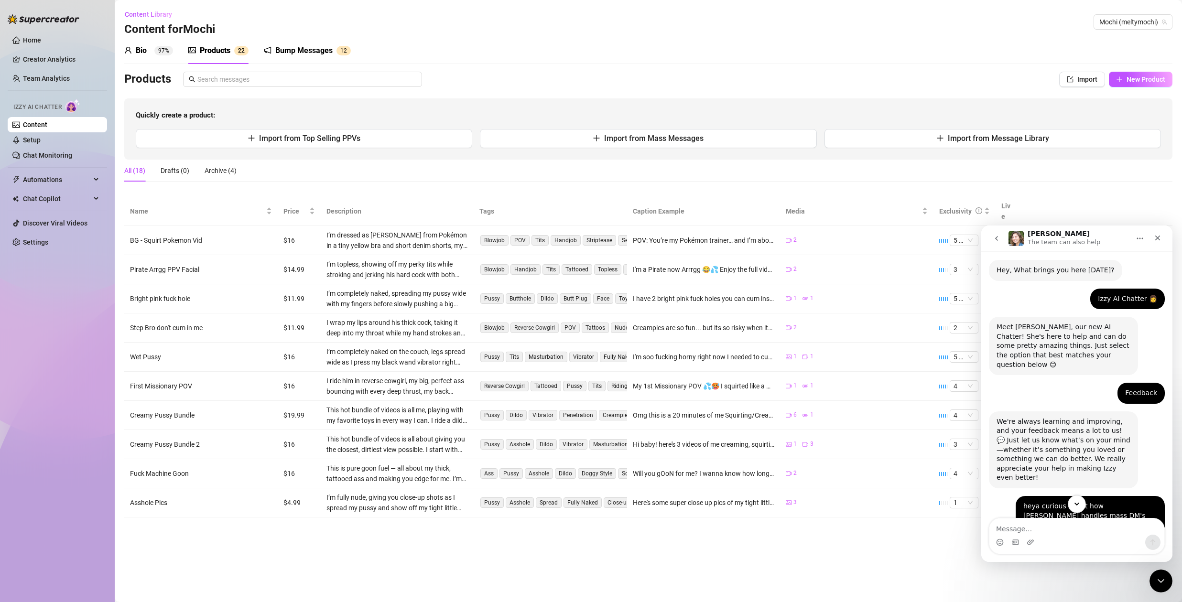
click at [1079, 505] on icon "Scroll to bottom" at bounding box center [1076, 504] width 9 height 9
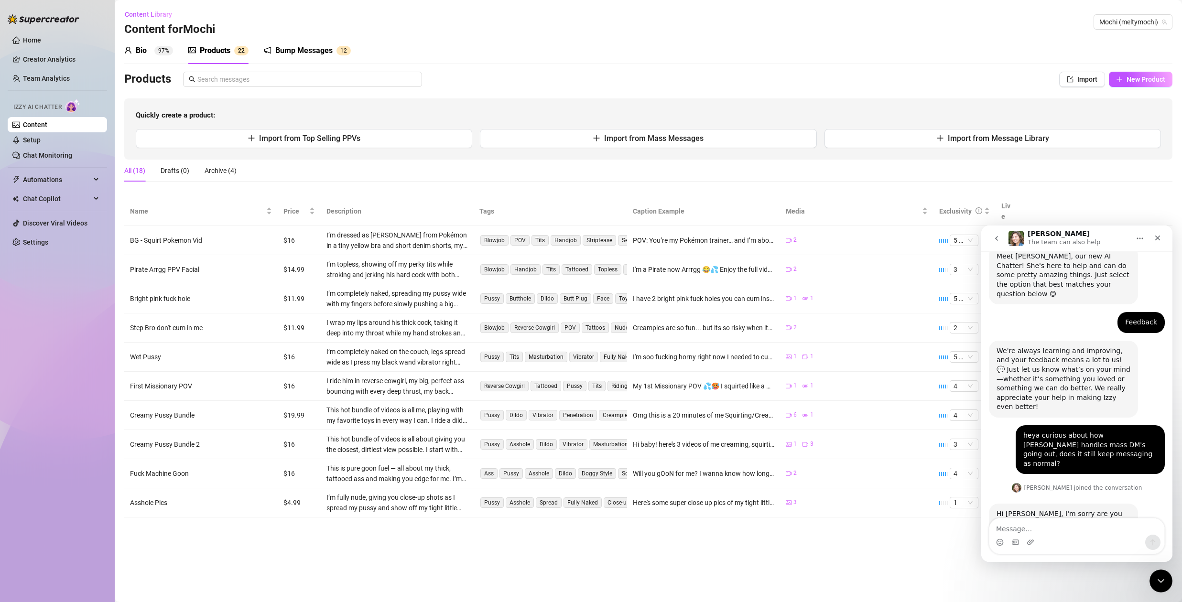
scroll to position [98, 0]
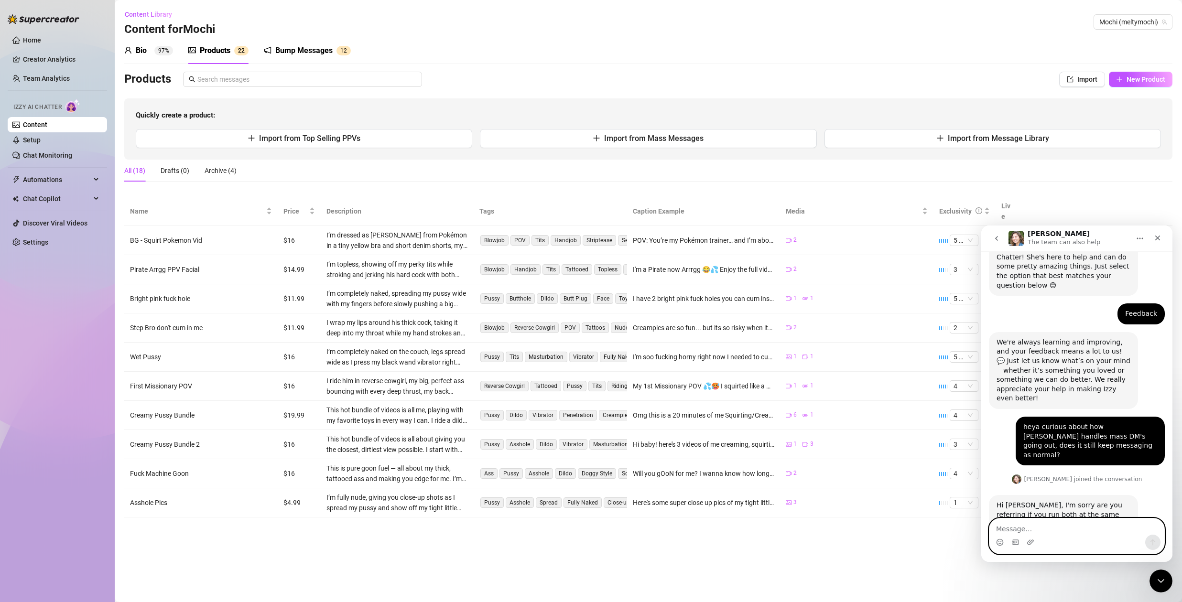
click at [1021, 530] on textarea "Message…" at bounding box center [1076, 526] width 175 height 16
type textarea "n"
type textarea "yeah but I think i know the answer anyway."
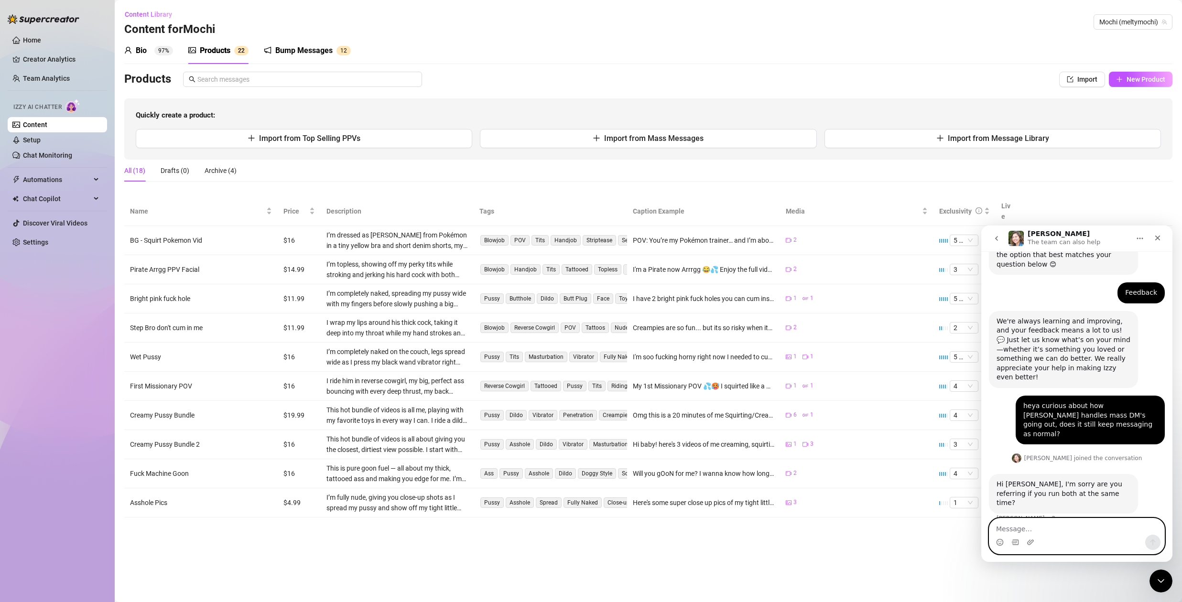
scroll to position [127, 0]
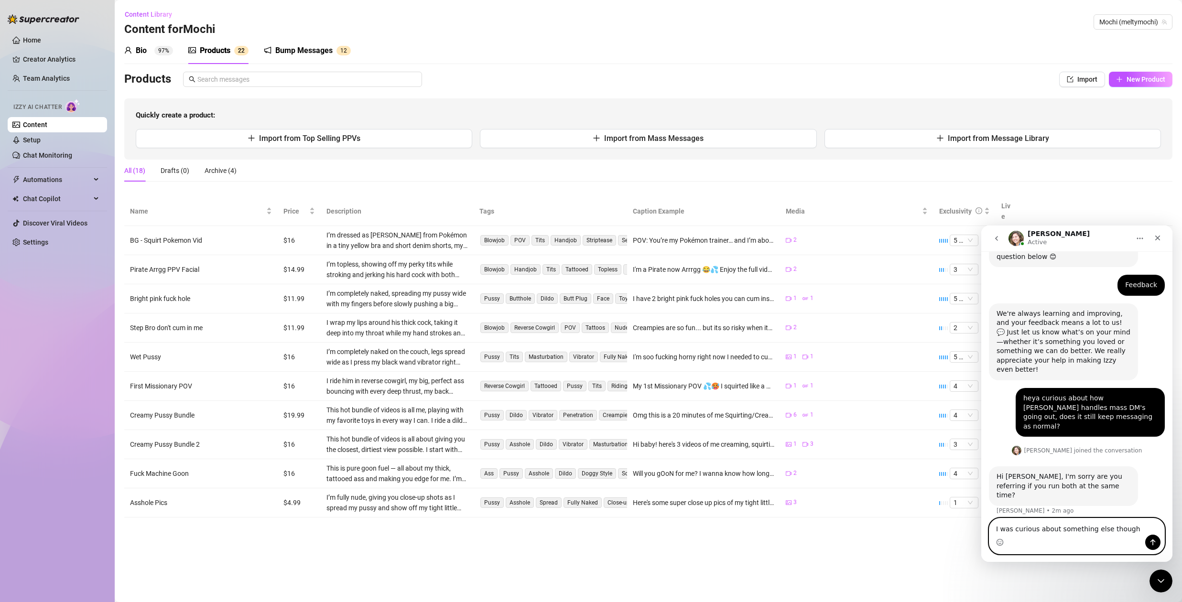
type textarea "I was curious about something else though."
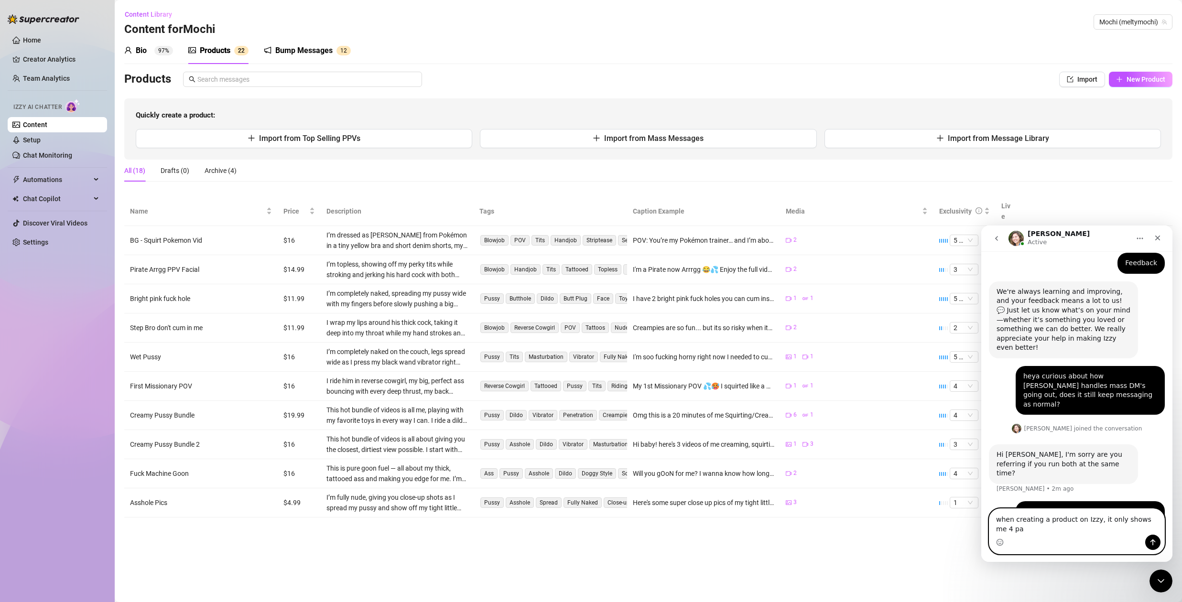
scroll to position [159, 0]
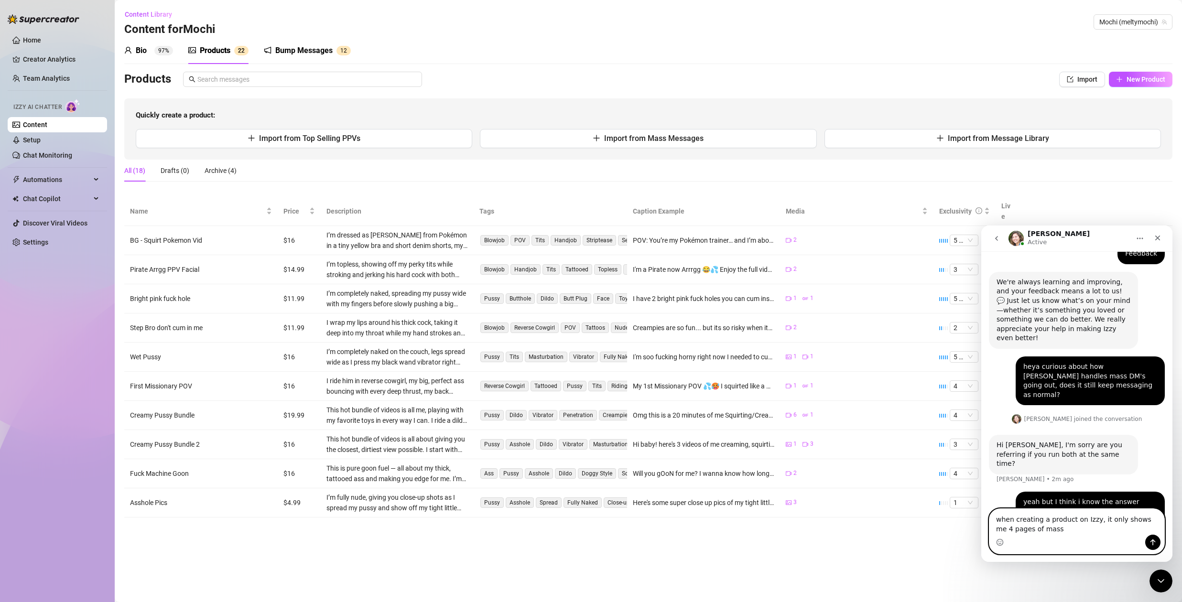
type textarea "when creating a product on Izzy, it only shows me 4 pages of mass"
click at [215, 49] on div "Products" at bounding box center [215, 50] width 31 height 11
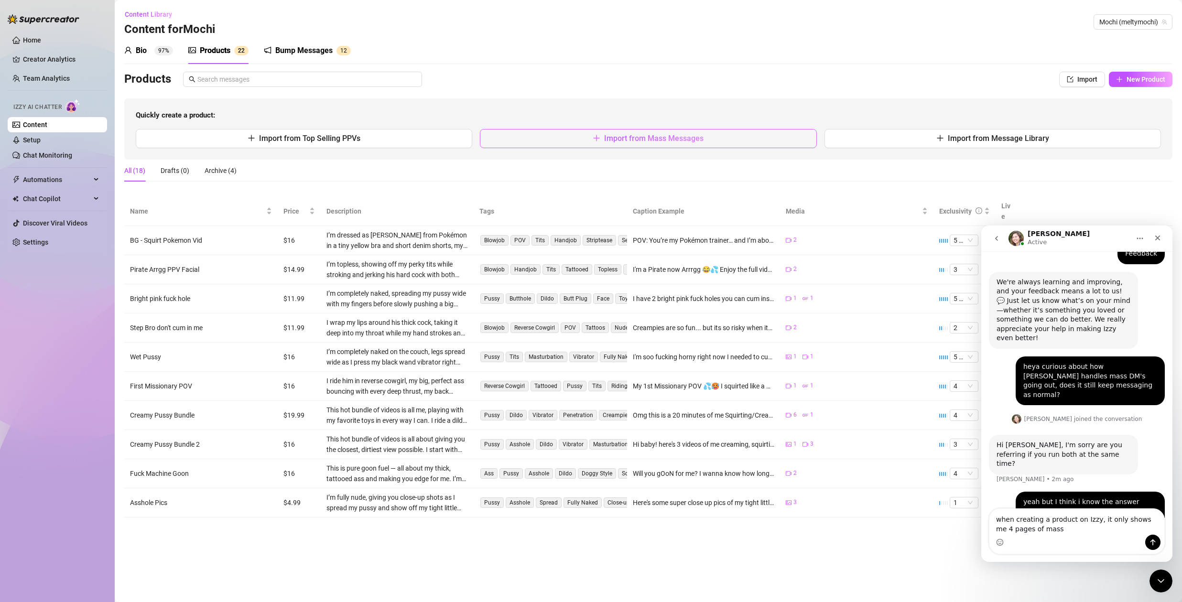
click at [635, 134] on span "Import from Mass Messages" at bounding box center [653, 138] width 99 height 9
type textarea "Type your message here..."
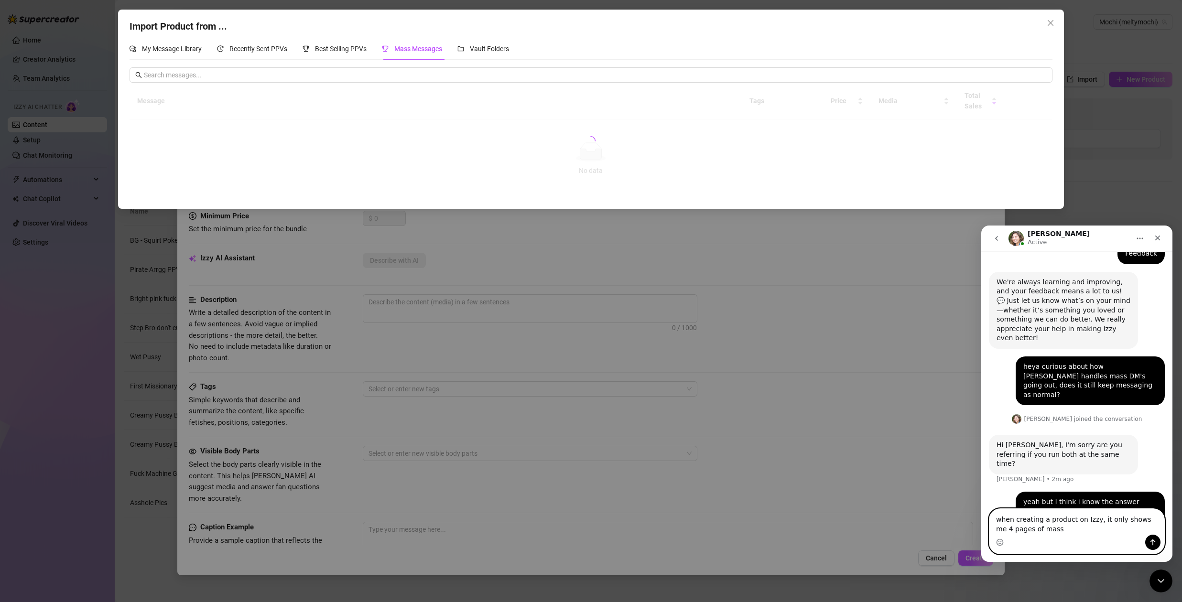
click at [1098, 521] on textarea "when creating a product on Izzy, it only shows me 4 pages of mass" at bounding box center [1076, 522] width 175 height 26
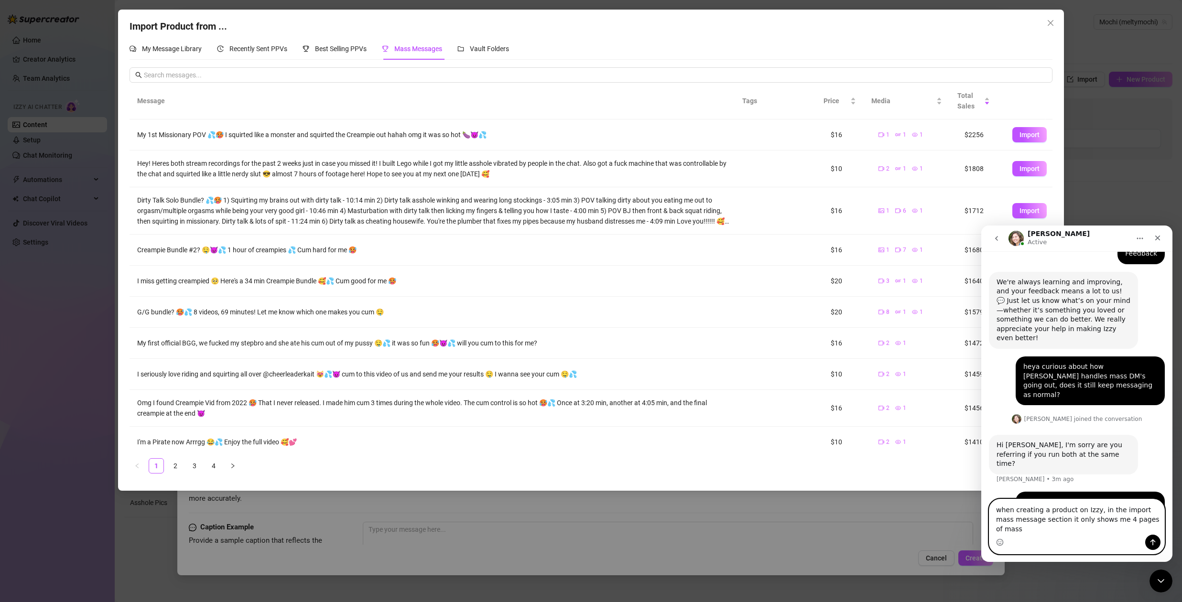
click at [1156, 528] on textarea "when creating a product on Izzy, in the import mass message section it only sho…" at bounding box center [1076, 516] width 175 height 35
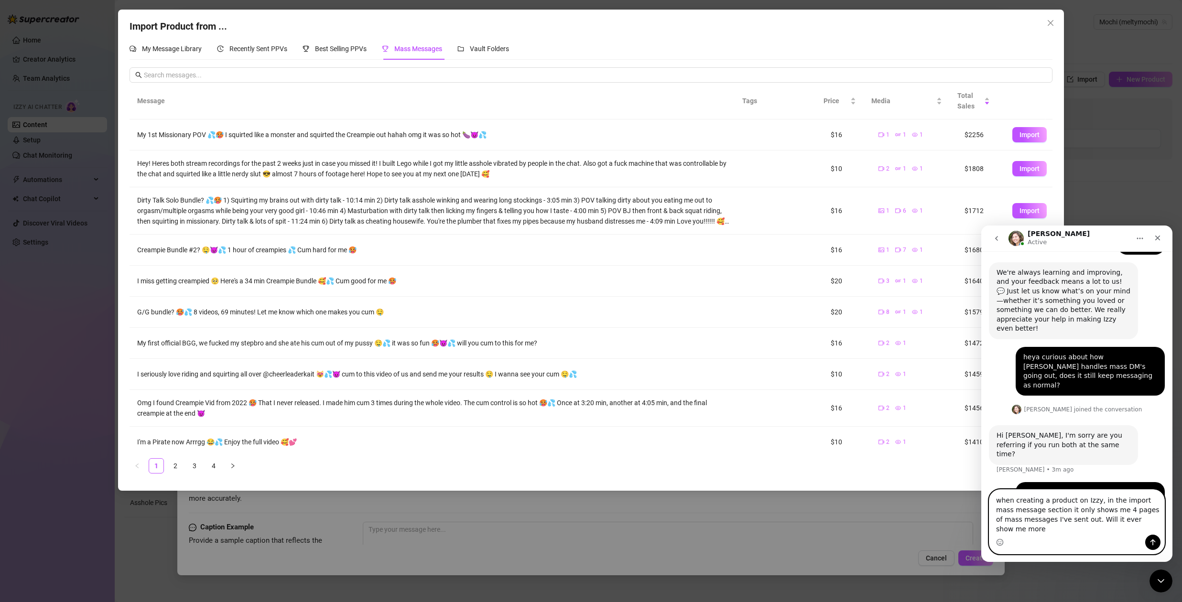
type textarea "when creating a product on Izzy, in the import mass message section it only sho…"
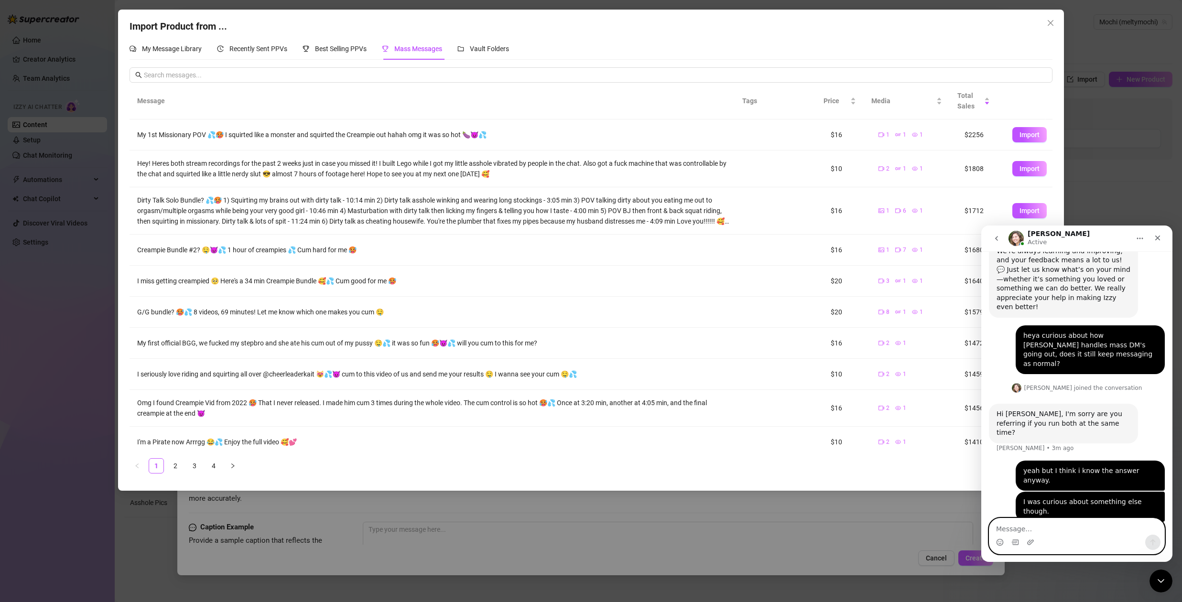
scroll to position [199, 0]
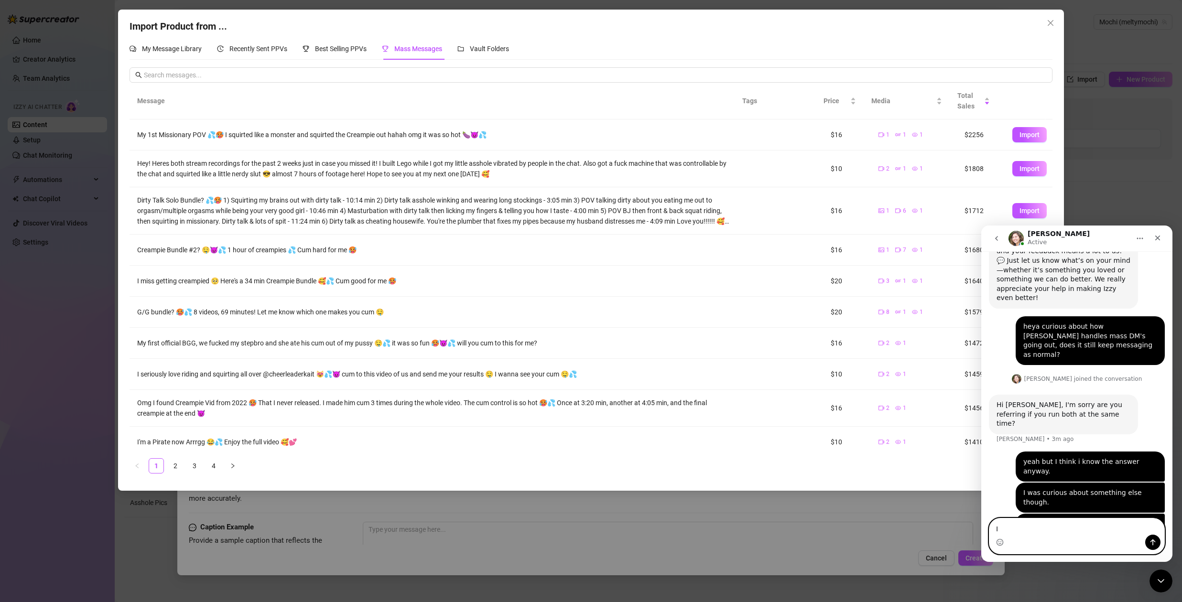
type textarea "I"
type textarea "O"
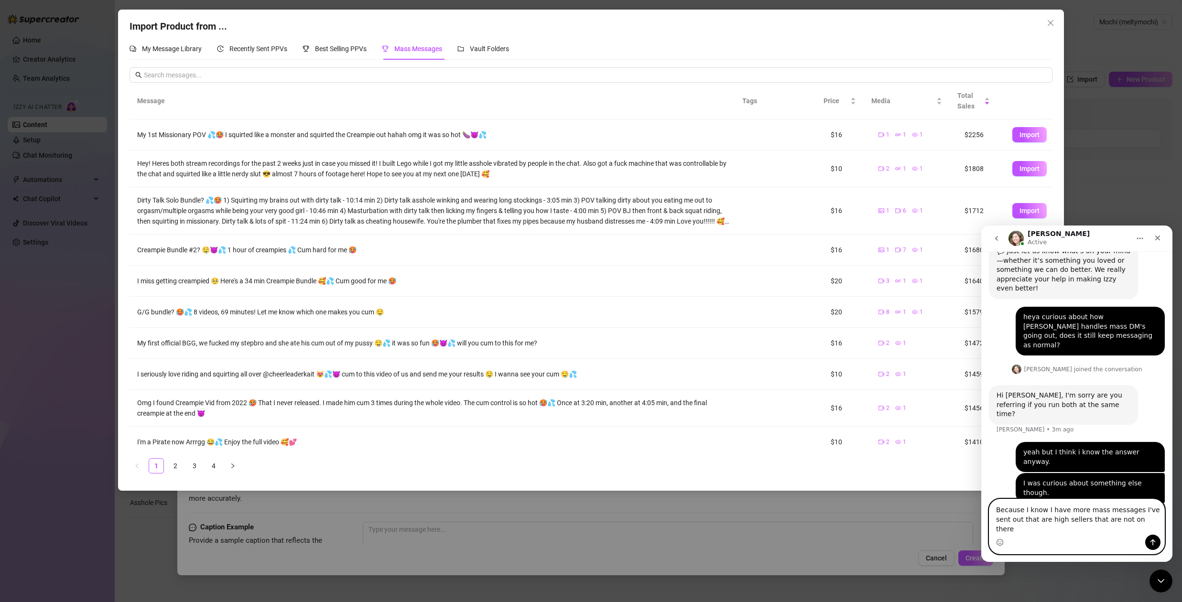
type textarea "Because I know I have more mass messages I've sent out that are high sellers th…"
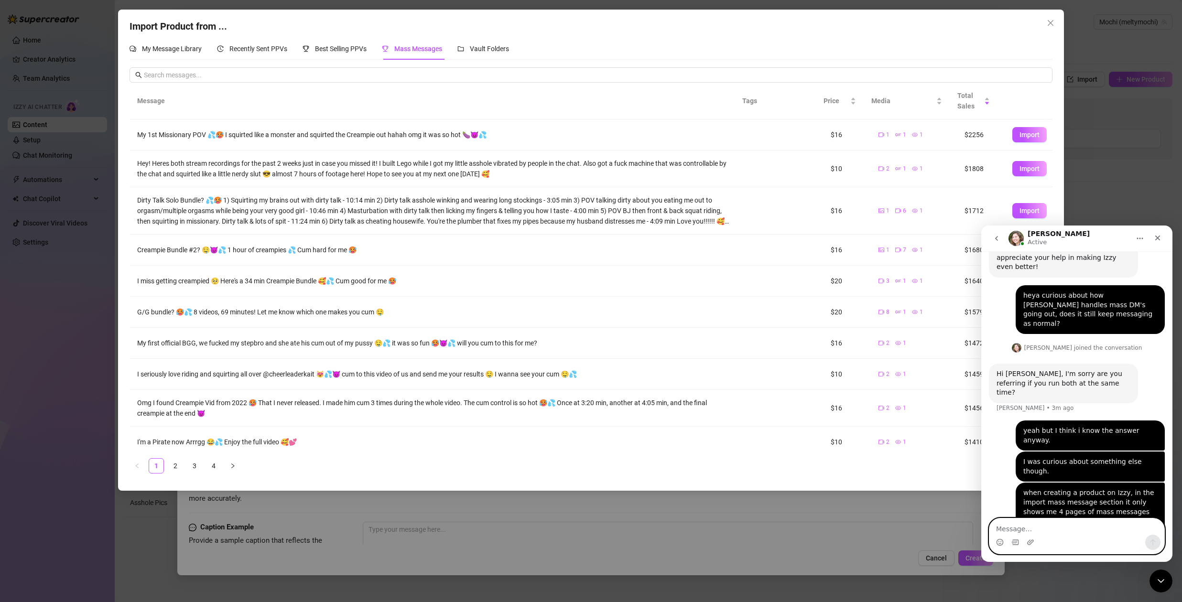
scroll to position [239, 0]
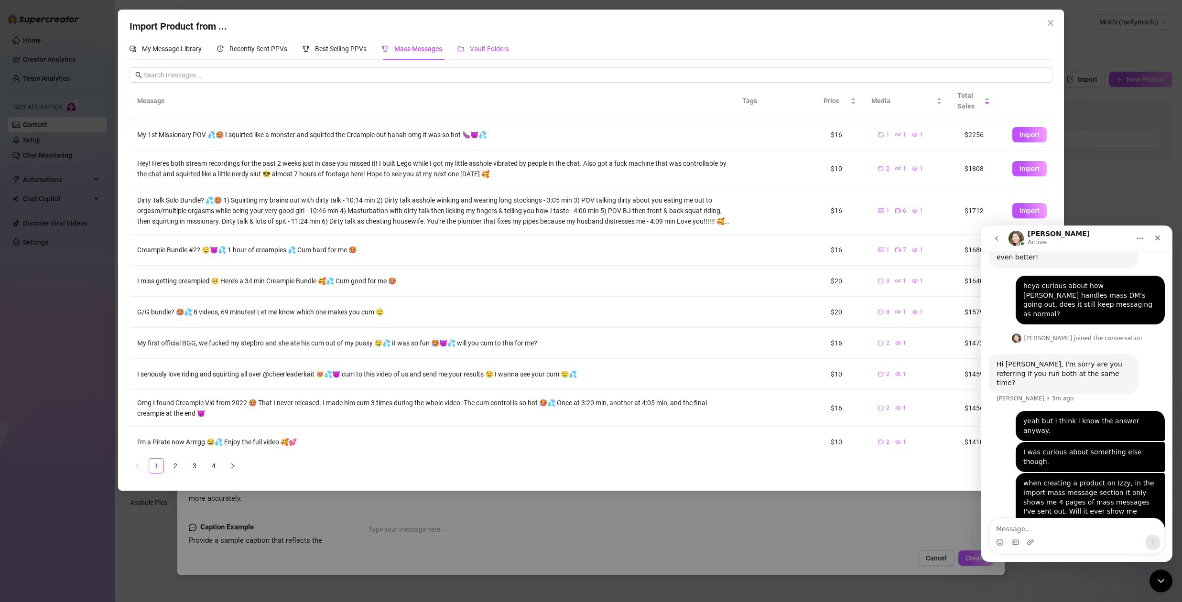
click at [489, 52] on span "Vault Folders" at bounding box center [489, 49] width 39 height 8
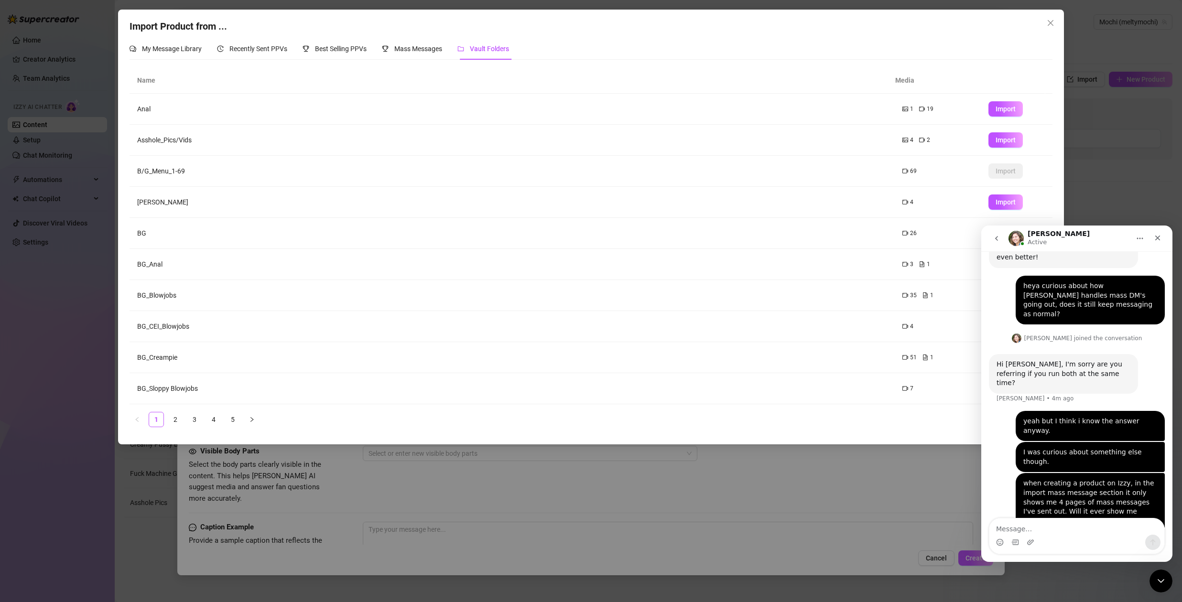
click at [1096, 240] on div "Ella Active" at bounding box center [1068, 238] width 121 height 17
click at [1166, 580] on div "Close Intercom Messenger" at bounding box center [1160, 581] width 23 height 23
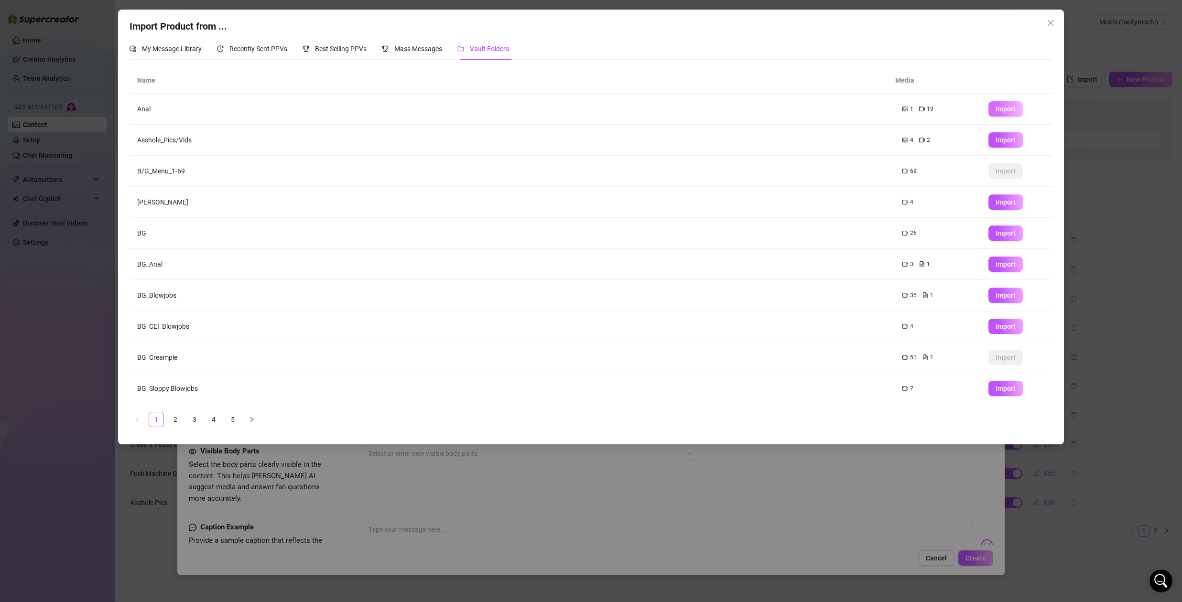
click at [998, 108] on span "Import" at bounding box center [1005, 109] width 20 height 8
type textarea "Type your message here..."
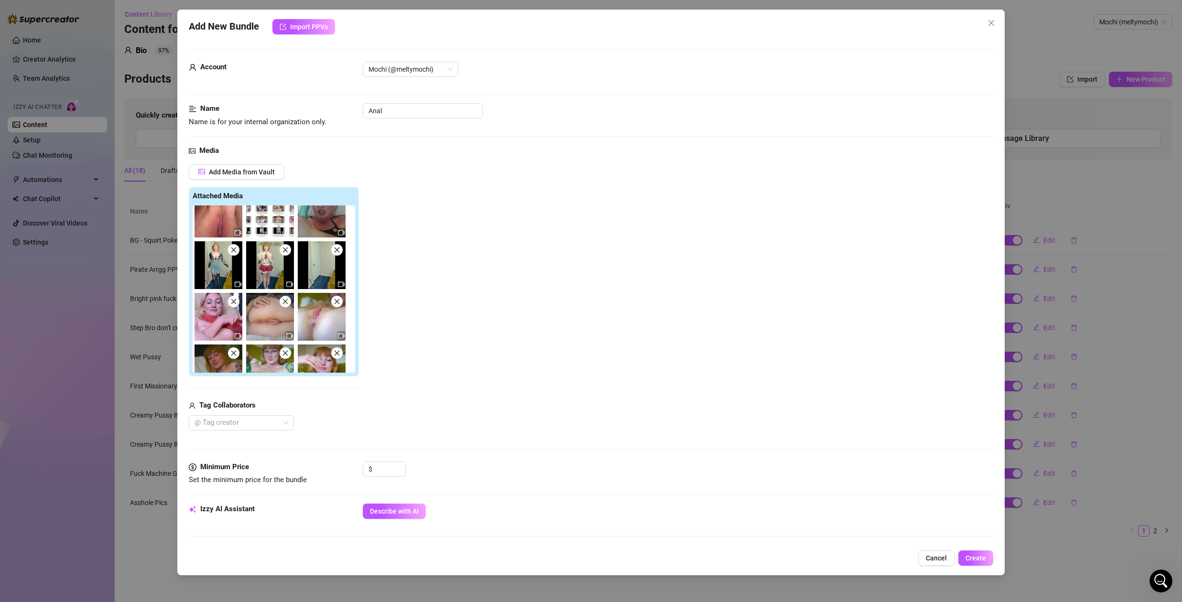
scroll to position [0, 0]
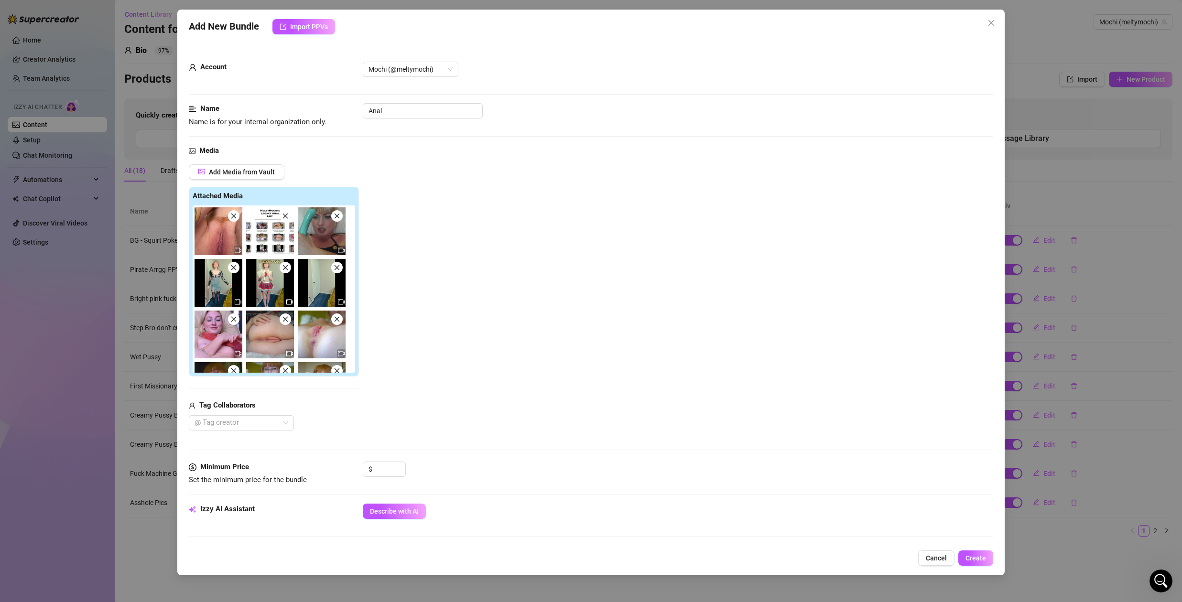
click at [232, 216] on icon "close" at bounding box center [233, 216] width 7 height 7
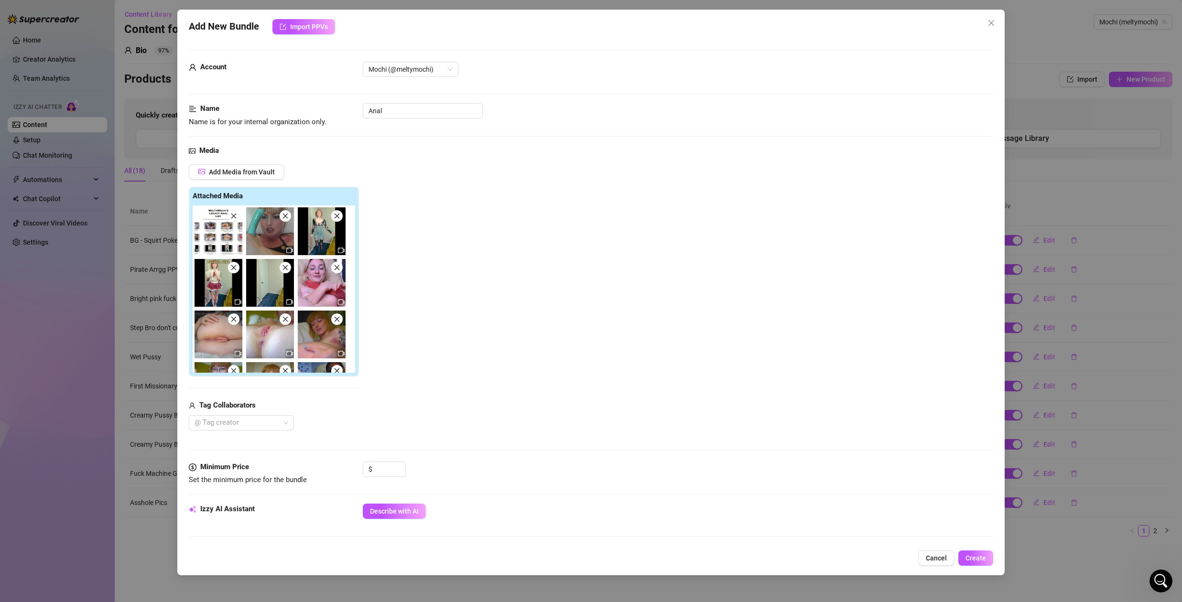
click at [232, 216] on icon "close" at bounding box center [233, 216] width 7 height 7
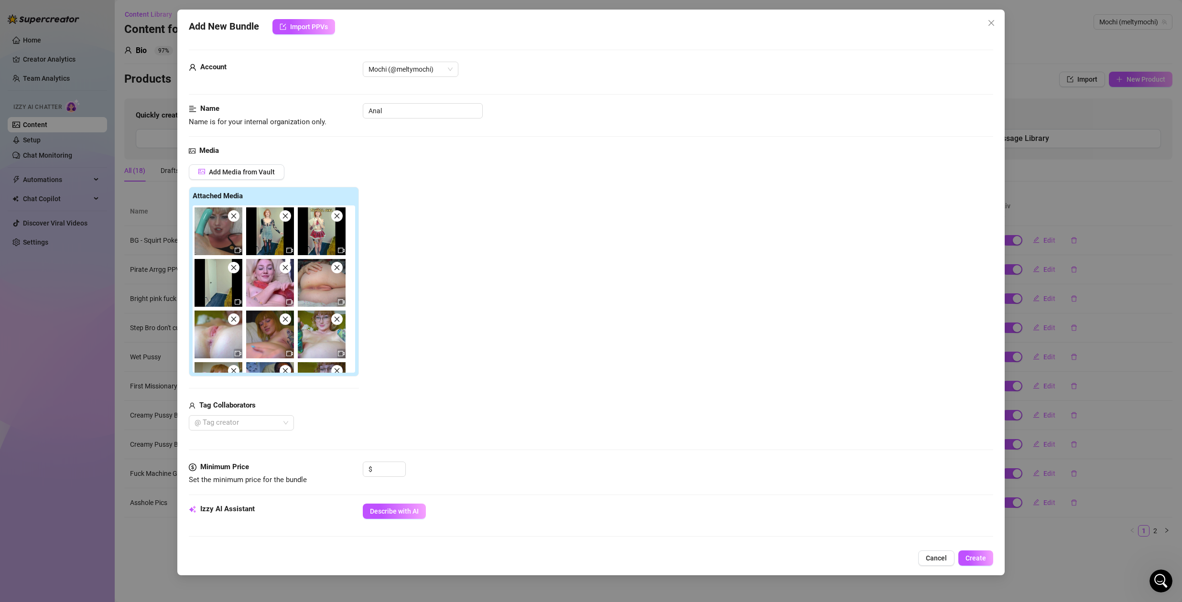
click at [232, 216] on icon "close" at bounding box center [233, 216] width 7 height 7
click at [282, 216] on icon "close" at bounding box center [285, 216] width 7 height 7
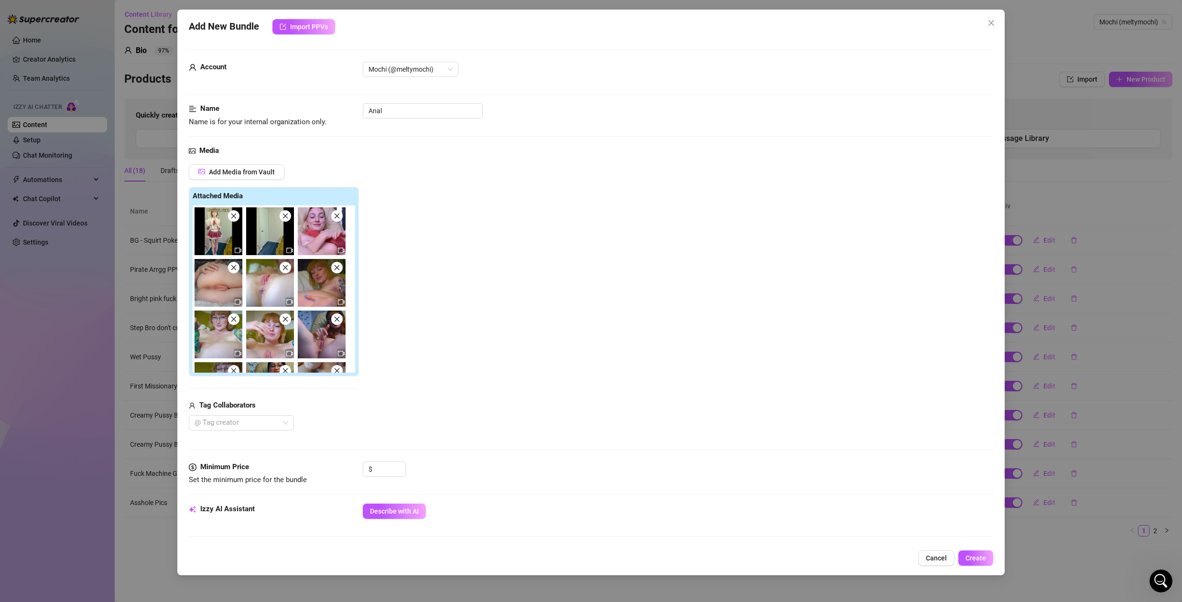
click at [232, 216] on icon "close" at bounding box center [233, 216] width 7 height 7
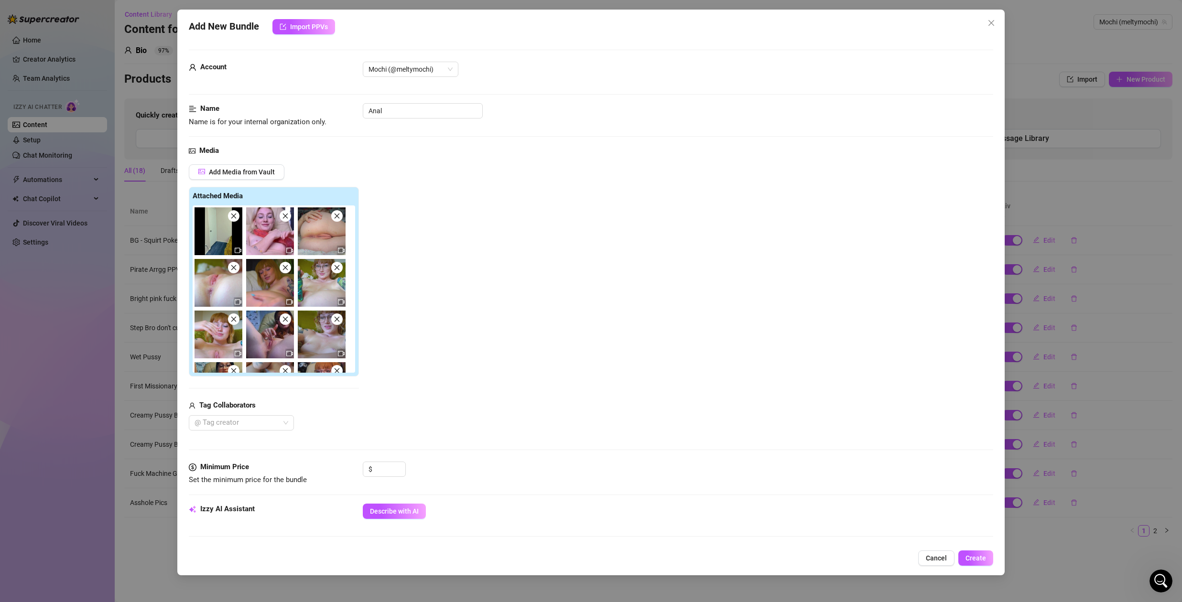
click at [232, 216] on icon "close" at bounding box center [233, 216] width 7 height 7
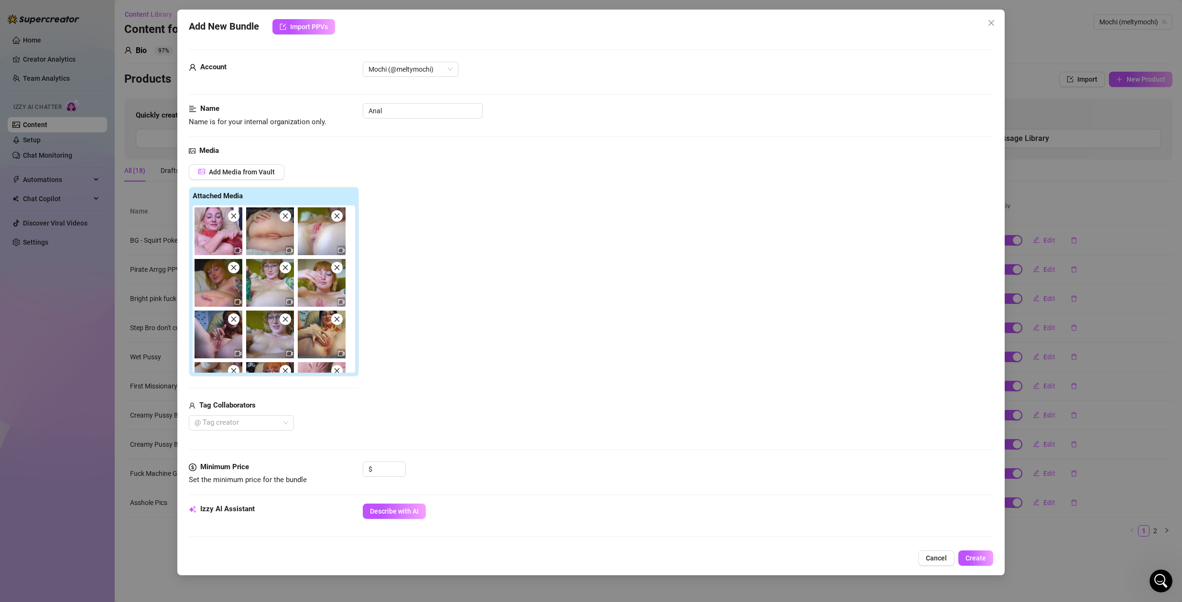
click at [232, 216] on icon "close" at bounding box center [233, 216] width 7 height 7
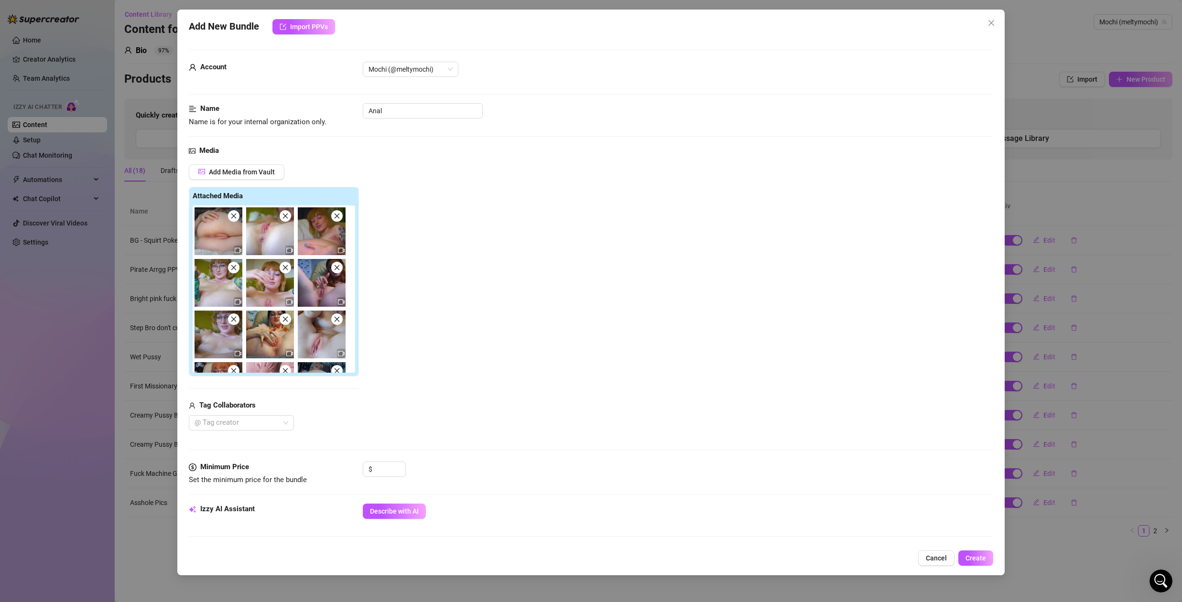
click at [288, 217] on icon "close" at bounding box center [285, 216] width 7 height 7
click at [334, 217] on icon "close" at bounding box center [337, 216] width 7 height 7
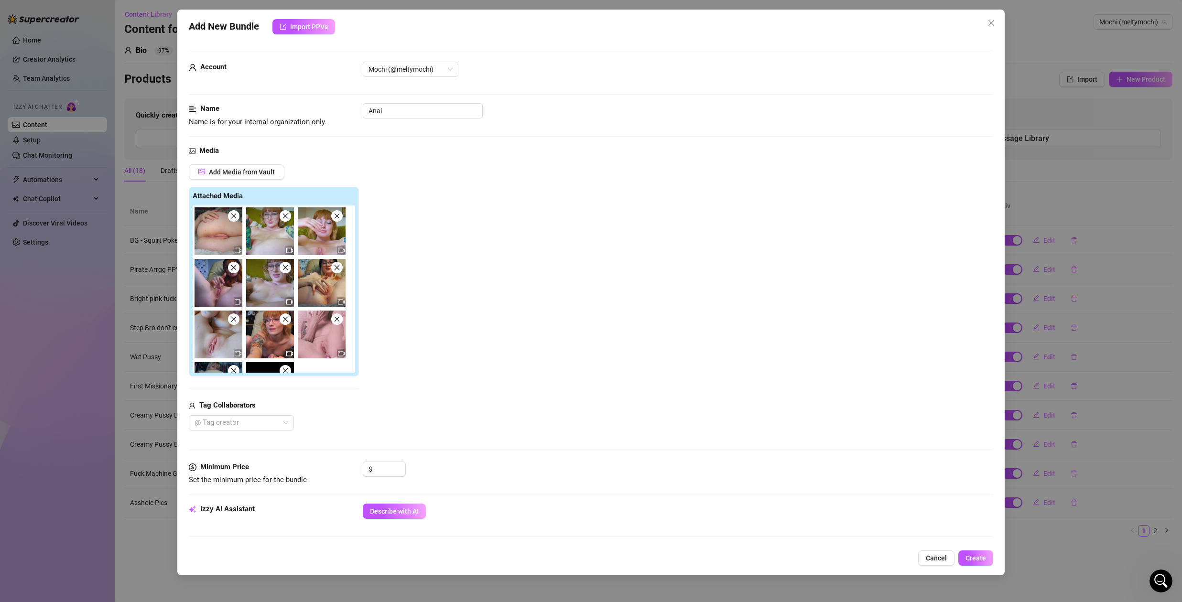
click at [288, 217] on icon "close" at bounding box center [285, 216] width 7 height 7
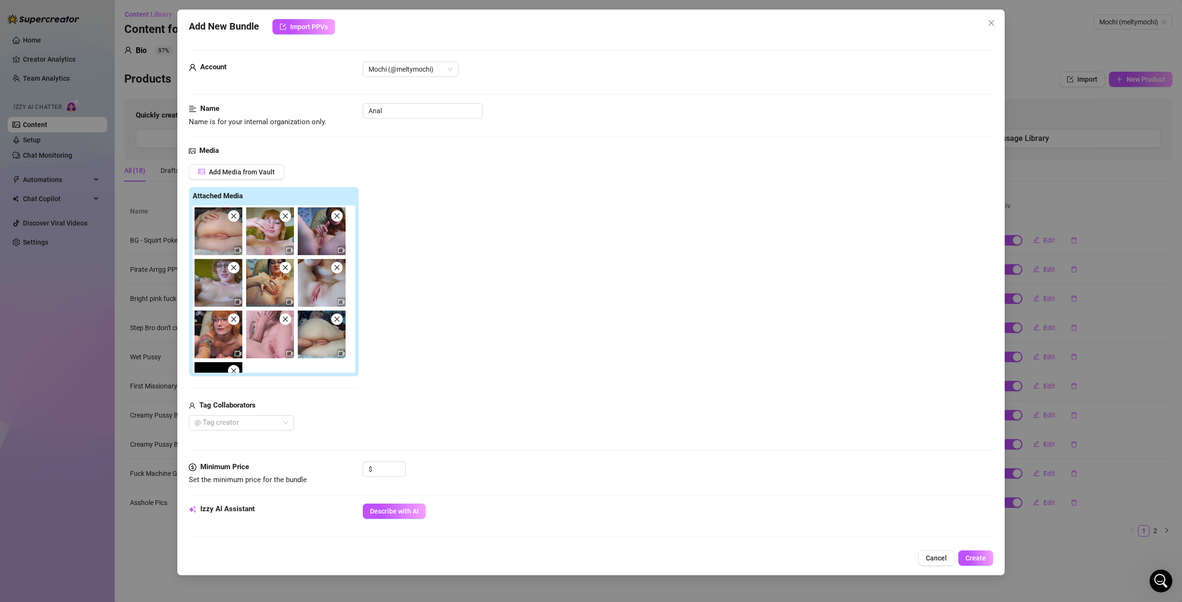
click at [288, 217] on icon "close" at bounding box center [285, 216] width 7 height 7
click at [334, 217] on icon "close" at bounding box center [337, 216] width 7 height 7
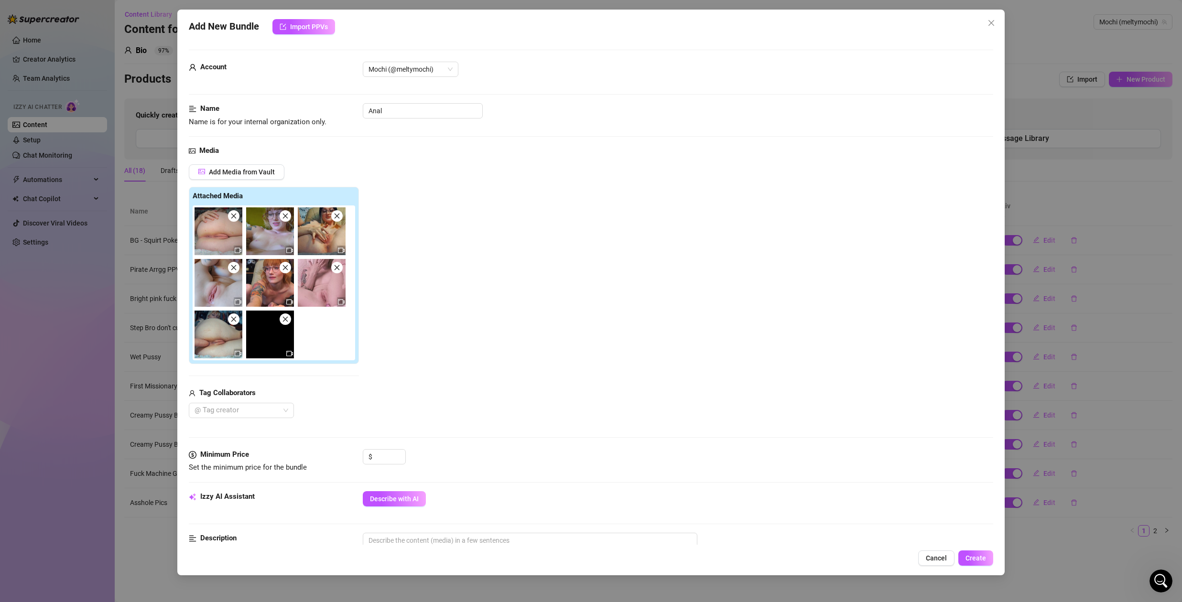
click at [288, 217] on icon "close" at bounding box center [285, 216] width 7 height 7
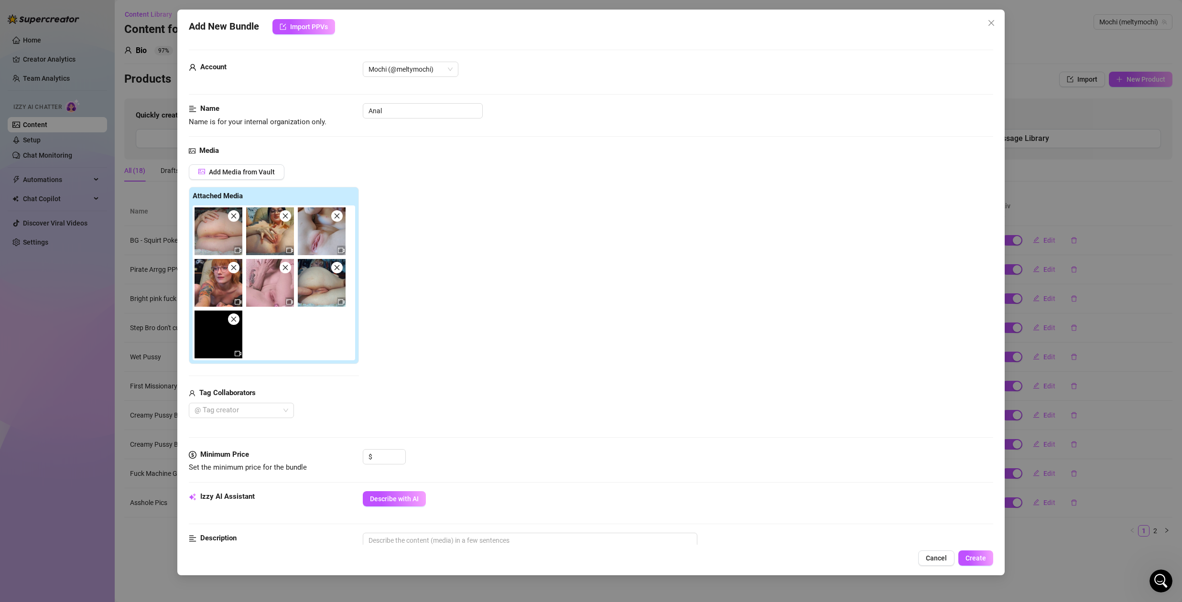
click at [288, 217] on icon "close" at bounding box center [285, 216] width 7 height 7
click at [334, 217] on icon "close" at bounding box center [337, 216] width 7 height 7
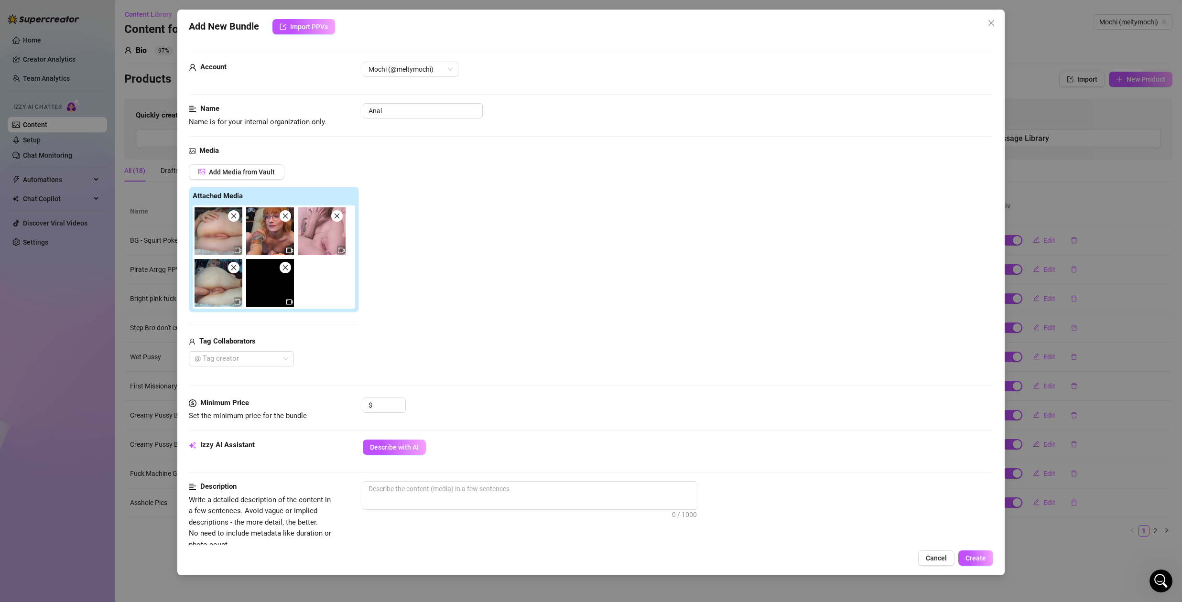
click at [288, 217] on icon "close" at bounding box center [285, 216] width 7 height 7
click at [334, 217] on icon "close" at bounding box center [337, 216] width 7 height 7
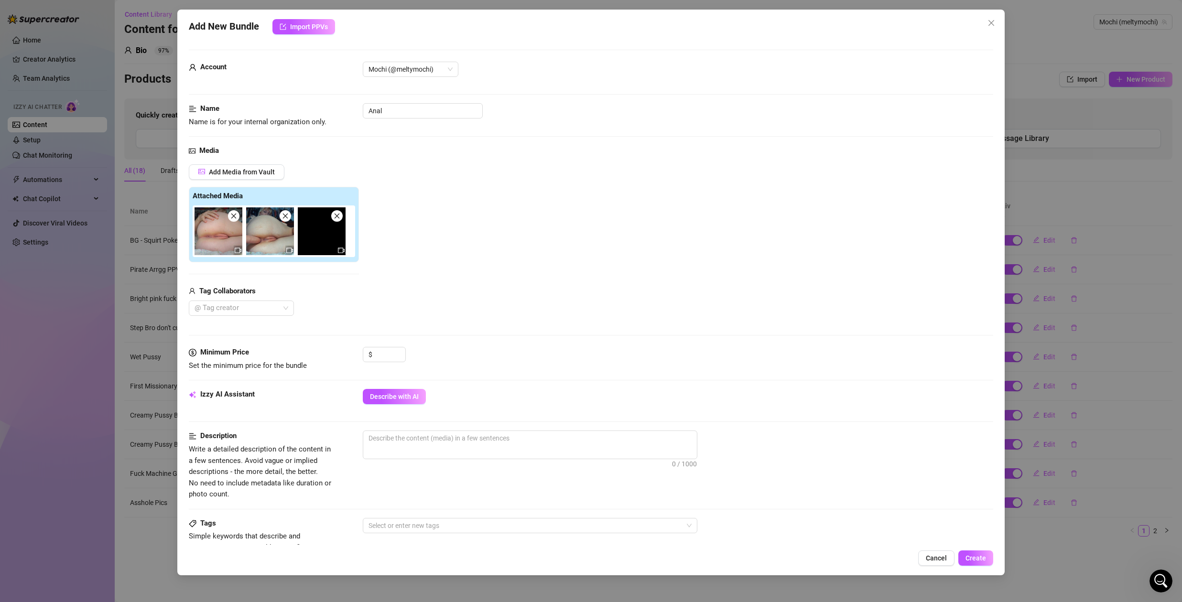
click at [288, 217] on icon "close" at bounding box center [285, 216] width 7 height 7
click at [334, 217] on icon "close" at bounding box center [337, 216] width 7 height 7
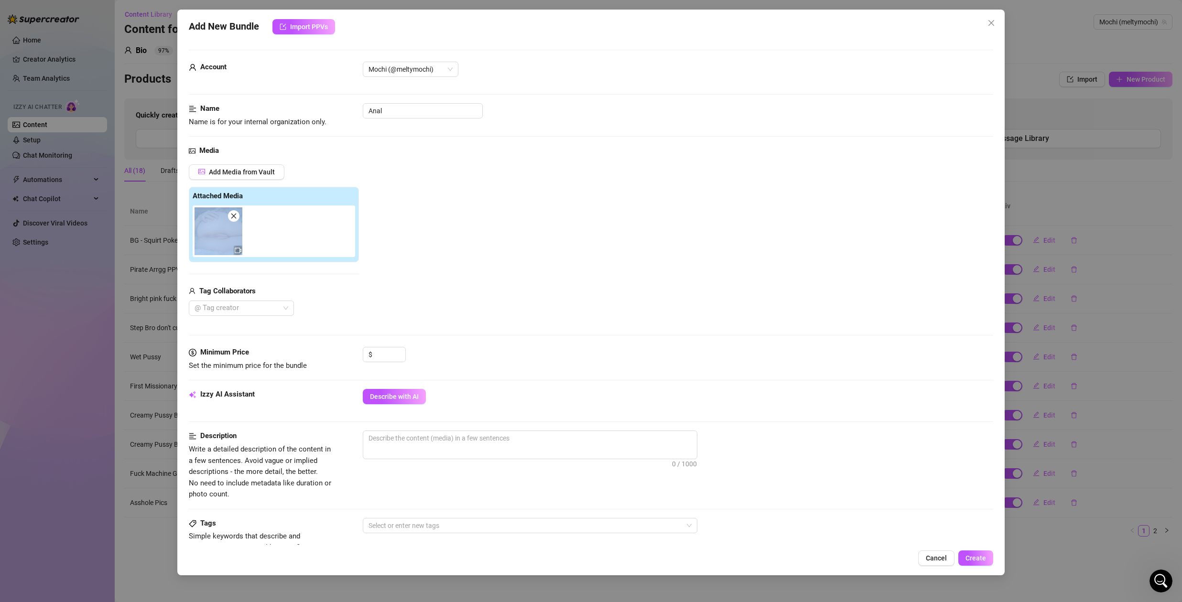
click at [288, 217] on div at bounding box center [276, 231] width 166 height 52
click at [232, 213] on icon "close" at bounding box center [233, 216] width 7 height 7
type input "0"
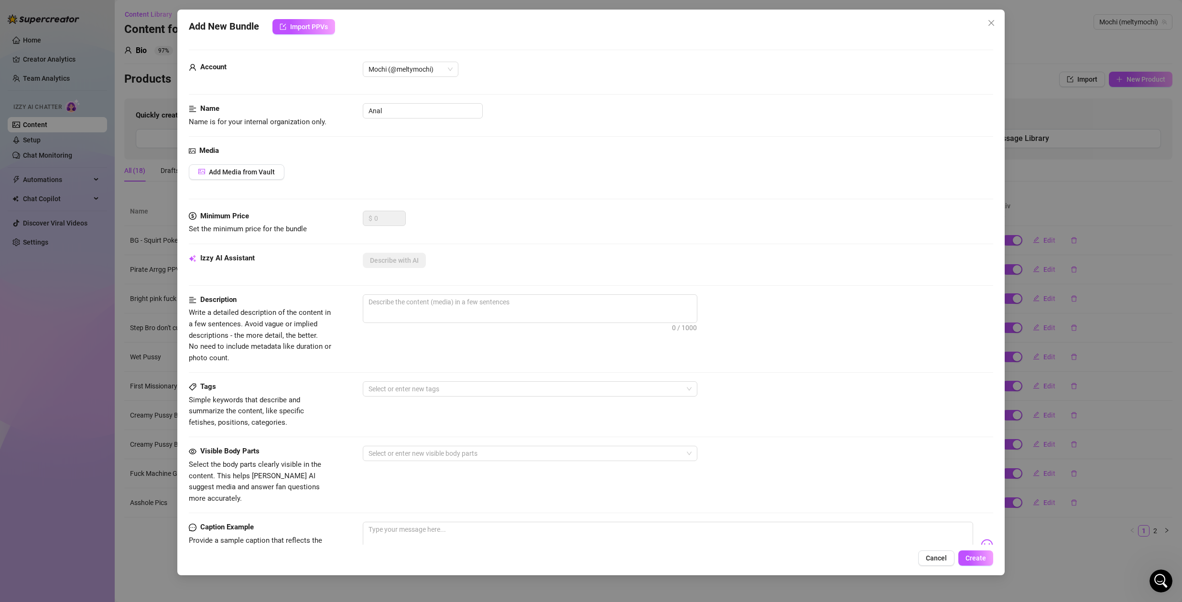
drag, startPoint x: 576, startPoint y: 161, endPoint x: 575, endPoint y: 165, distance: 4.8
click at [576, 163] on div "Media Add Media from Vault" at bounding box center [591, 177] width 804 height 65
click at [251, 178] on button "Add Media from Vault" at bounding box center [237, 171] width 96 height 15
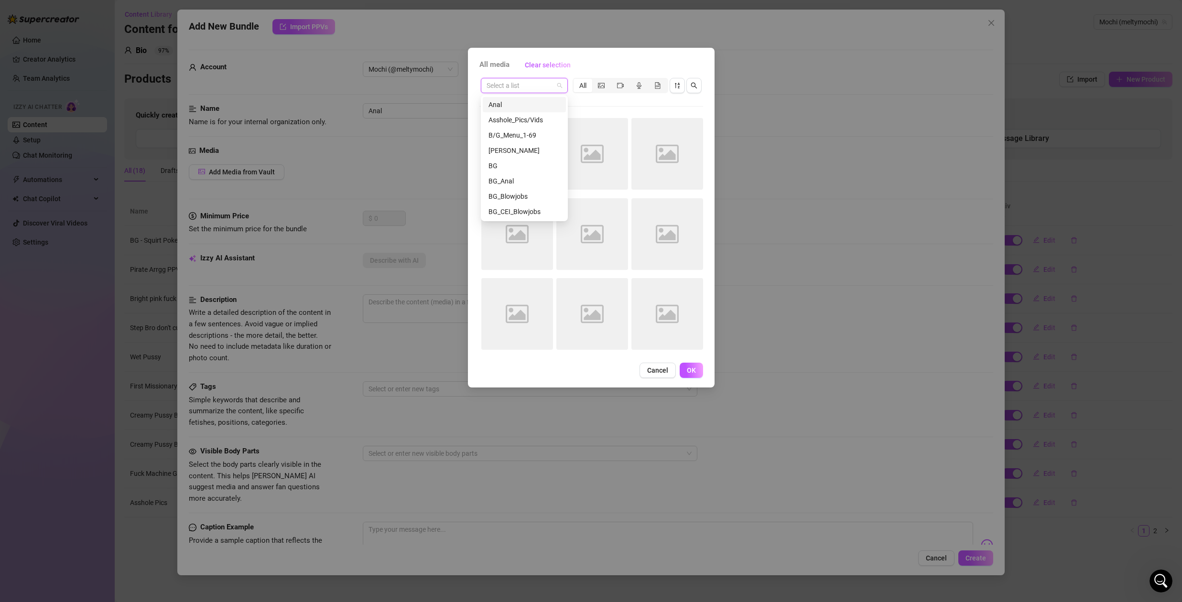
click at [541, 86] on input "search" at bounding box center [519, 85] width 67 height 14
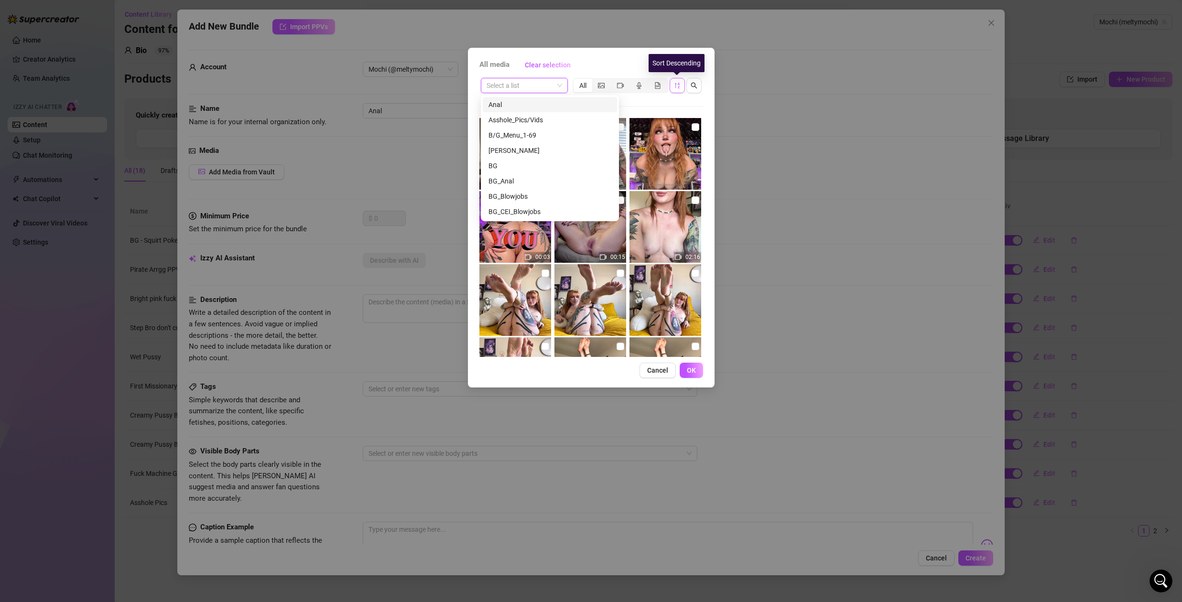
click at [676, 85] on icon "sort-descending" at bounding box center [677, 85] width 7 height 7
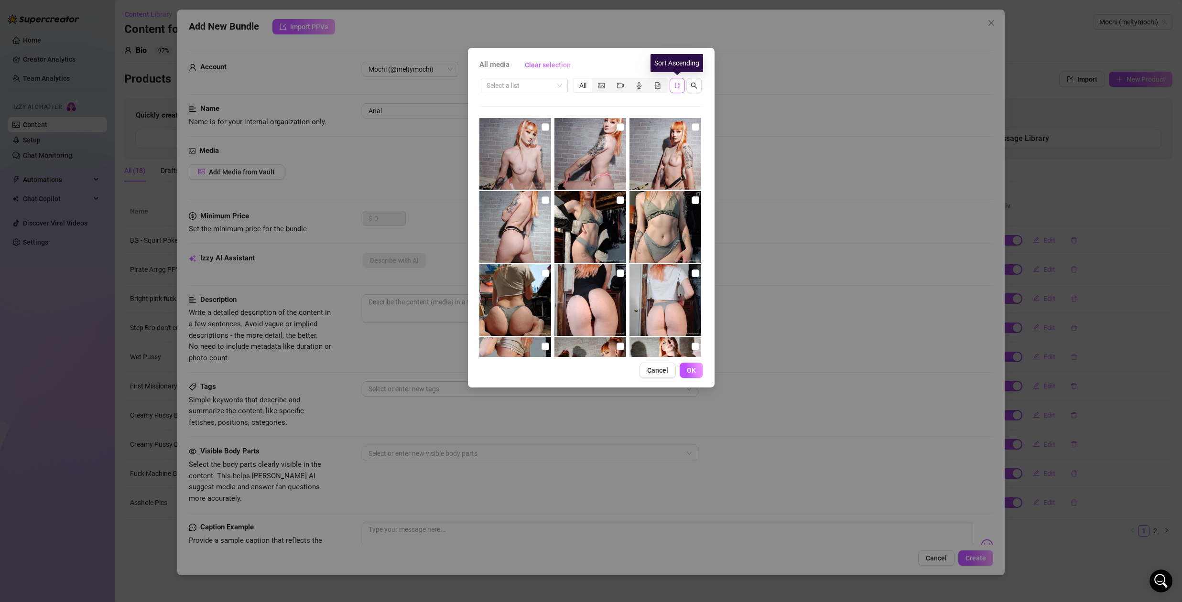
click at [676, 83] on icon "sort-ascending" at bounding box center [677, 85] width 7 height 7
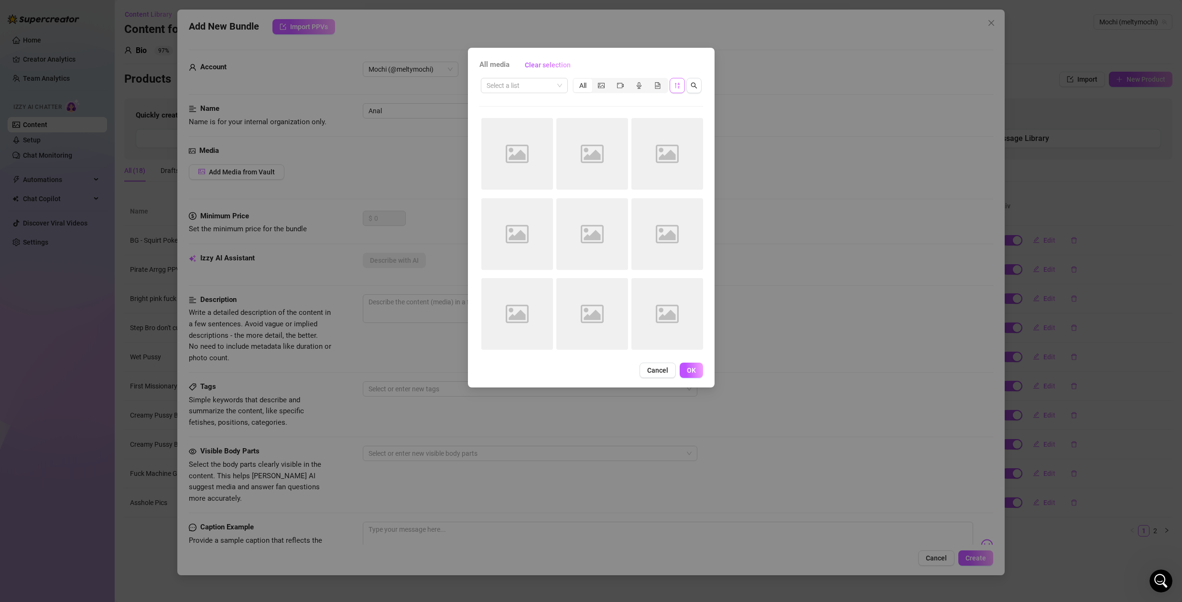
click at [568, 85] on div "Select a list All" at bounding box center [591, 85] width 224 height 18
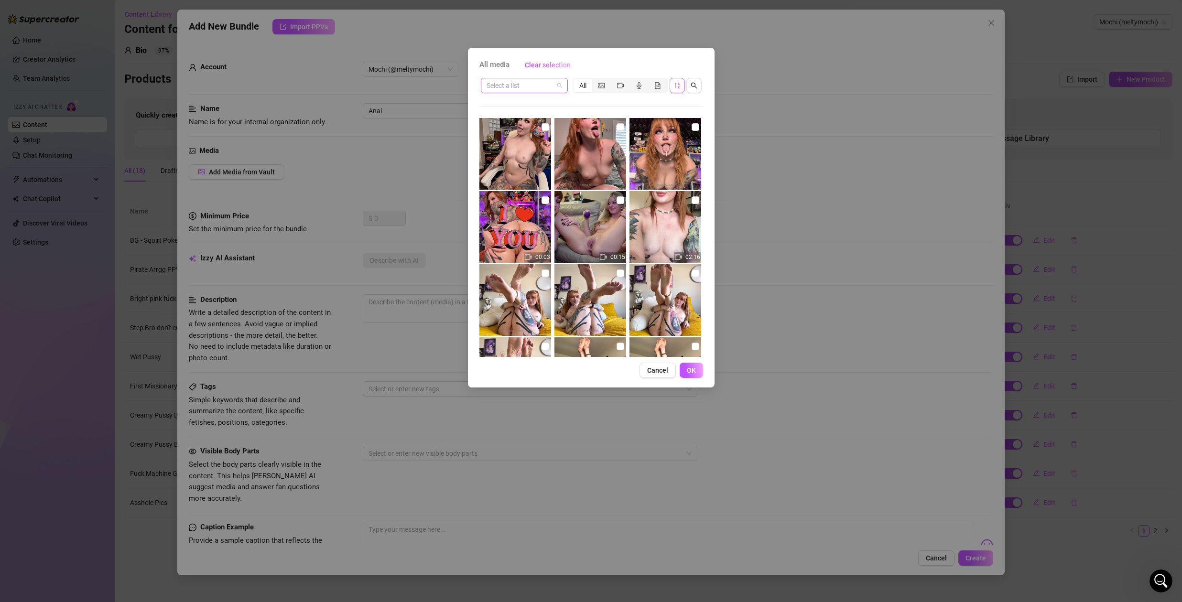
click at [564, 86] on div "Select a list" at bounding box center [524, 85] width 87 height 15
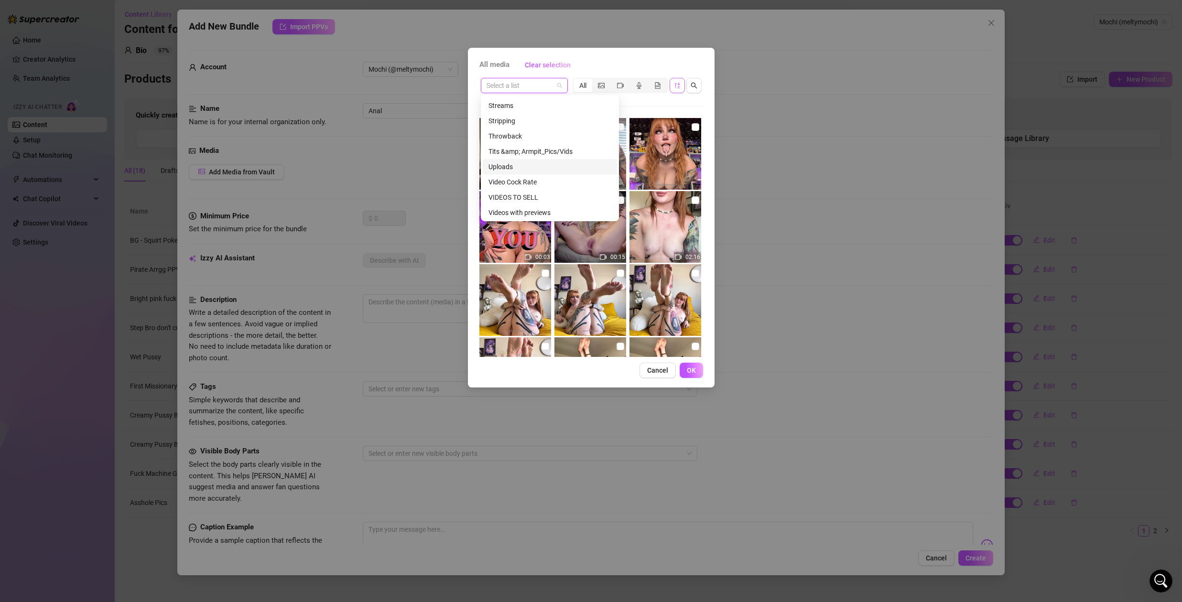
scroll to position [1346, 0]
click at [533, 196] on div "VIDEOS TO SELL" at bounding box center [549, 196] width 123 height 11
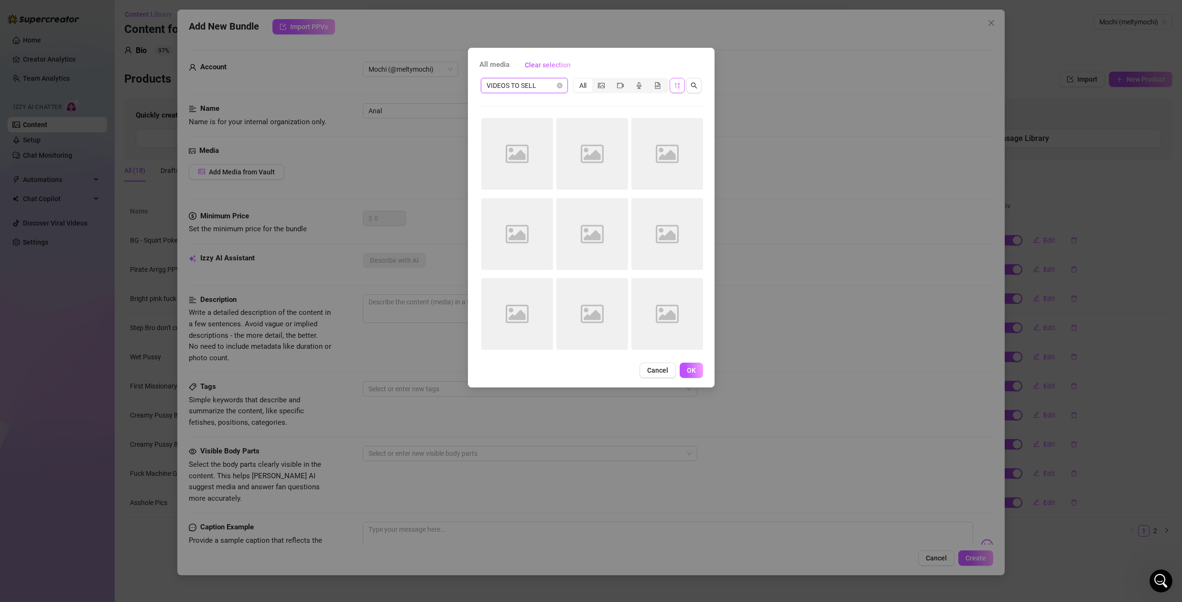
click at [556, 82] on span "VIDEOS TO SELL" at bounding box center [523, 85] width 75 height 14
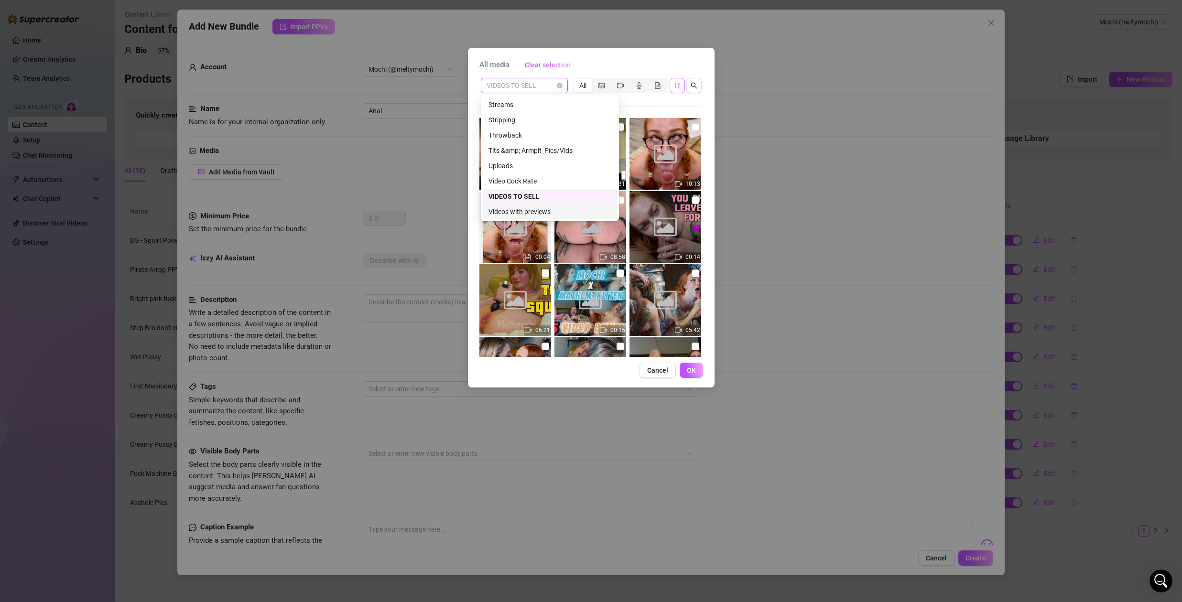
click at [520, 211] on div "Videos with previews" at bounding box center [549, 211] width 123 height 11
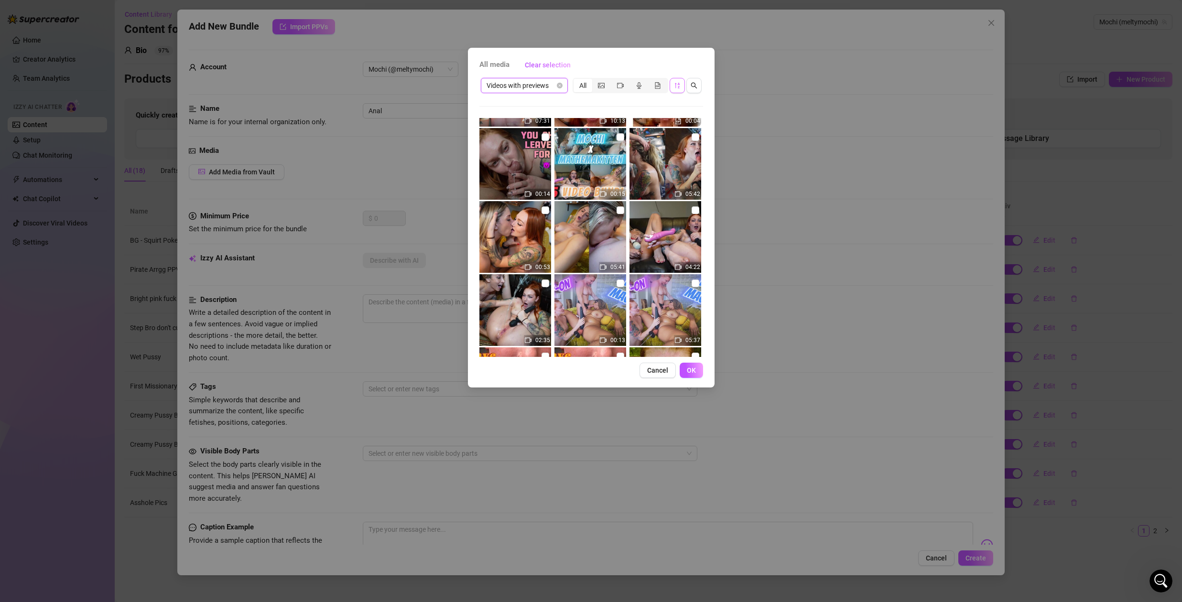
scroll to position [136, 0]
click at [652, 372] on span "Cancel" at bounding box center [657, 370] width 21 height 8
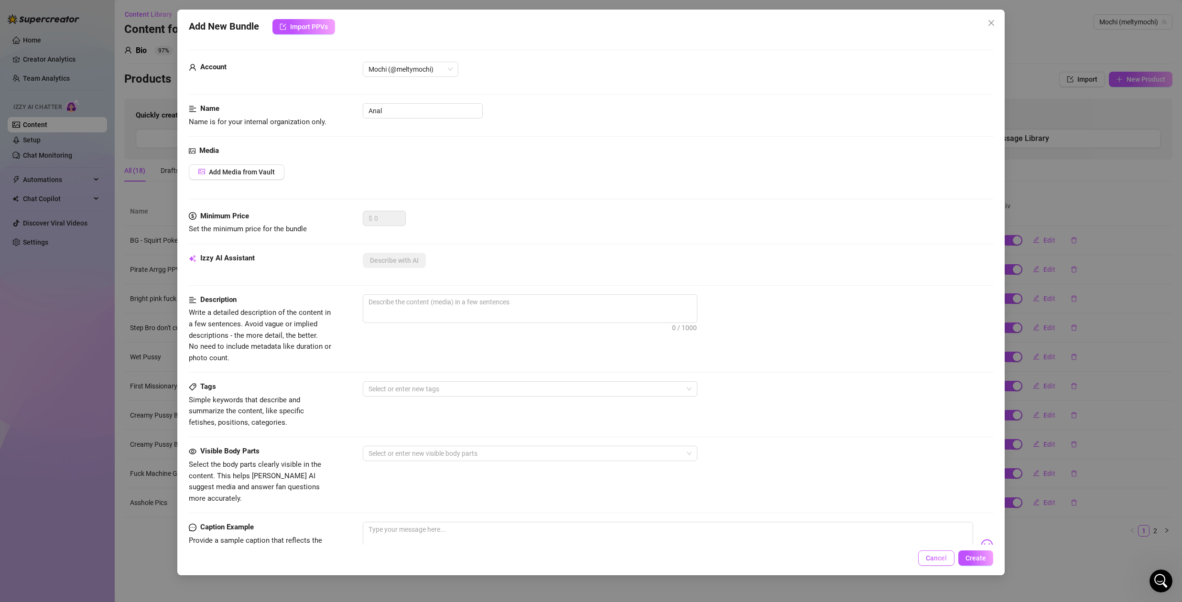
click at [937, 559] on span "Cancel" at bounding box center [936, 558] width 21 height 8
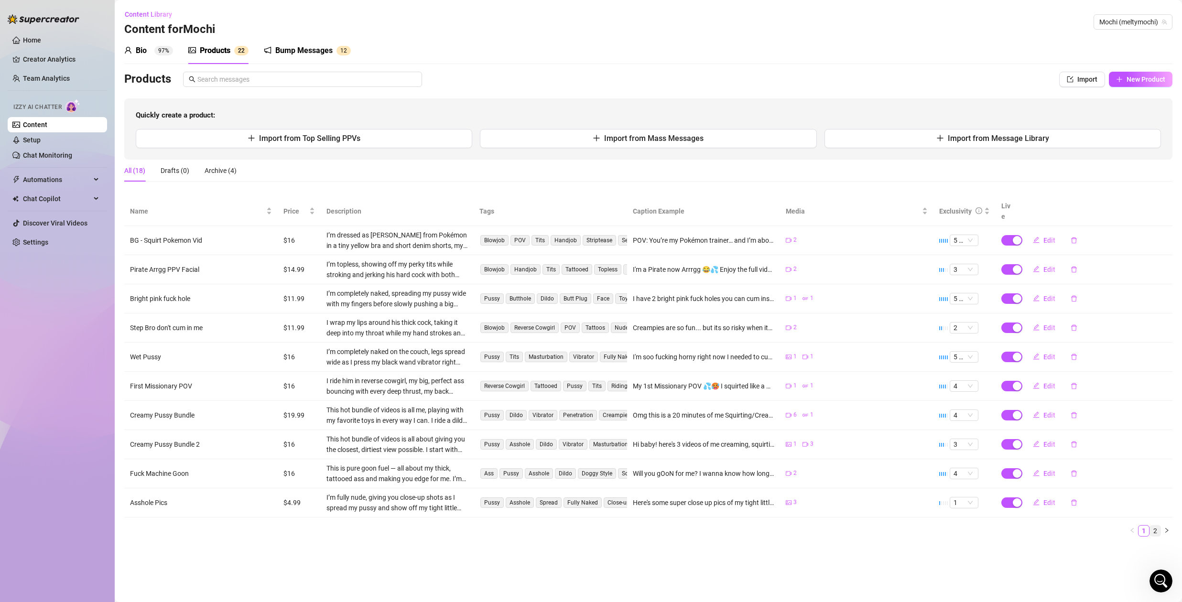
click at [1155, 526] on link "2" at bounding box center [1155, 531] width 11 height 11
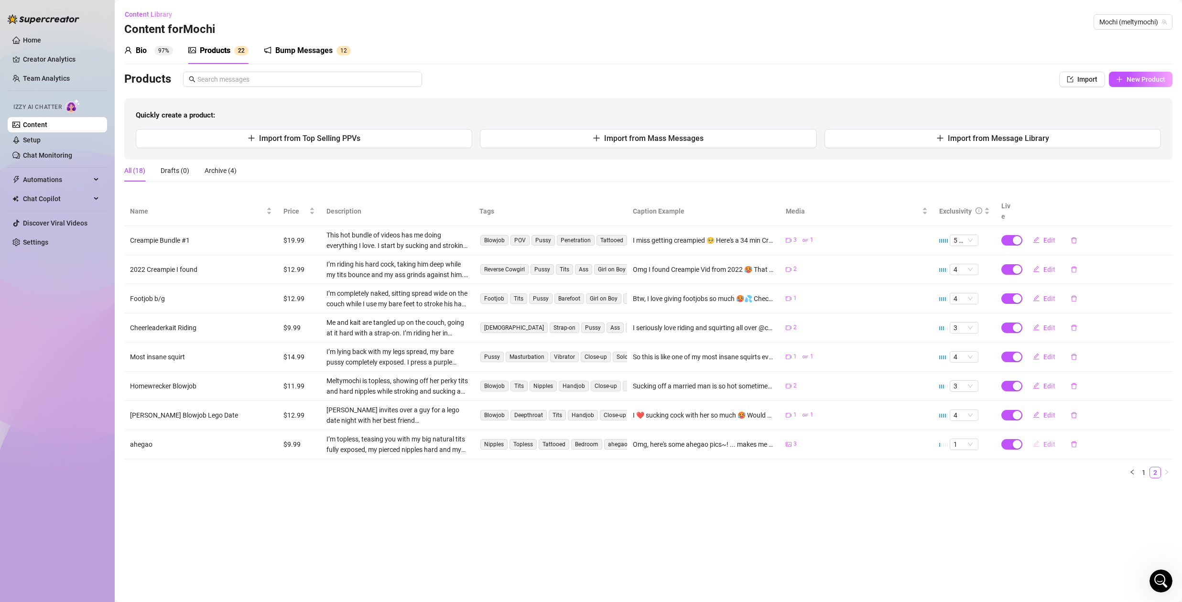
click at [1044, 441] on span "Edit" at bounding box center [1049, 445] width 12 height 8
type textarea "Omg, here's some ahegao pics~! ... makes me wish your cum was aiming for my fac…"
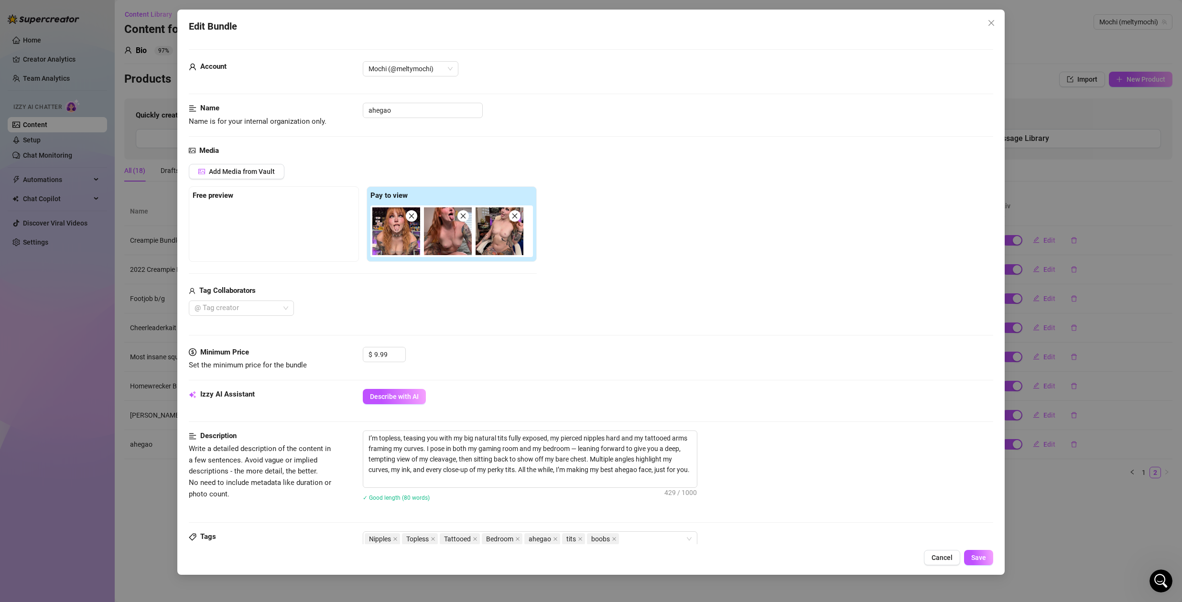
click at [464, 220] on span at bounding box center [462, 215] width 11 height 11
click at [465, 217] on icon "close" at bounding box center [463, 216] width 7 height 7
click at [239, 172] on span "Add Media from Vault" at bounding box center [242, 172] width 66 height 8
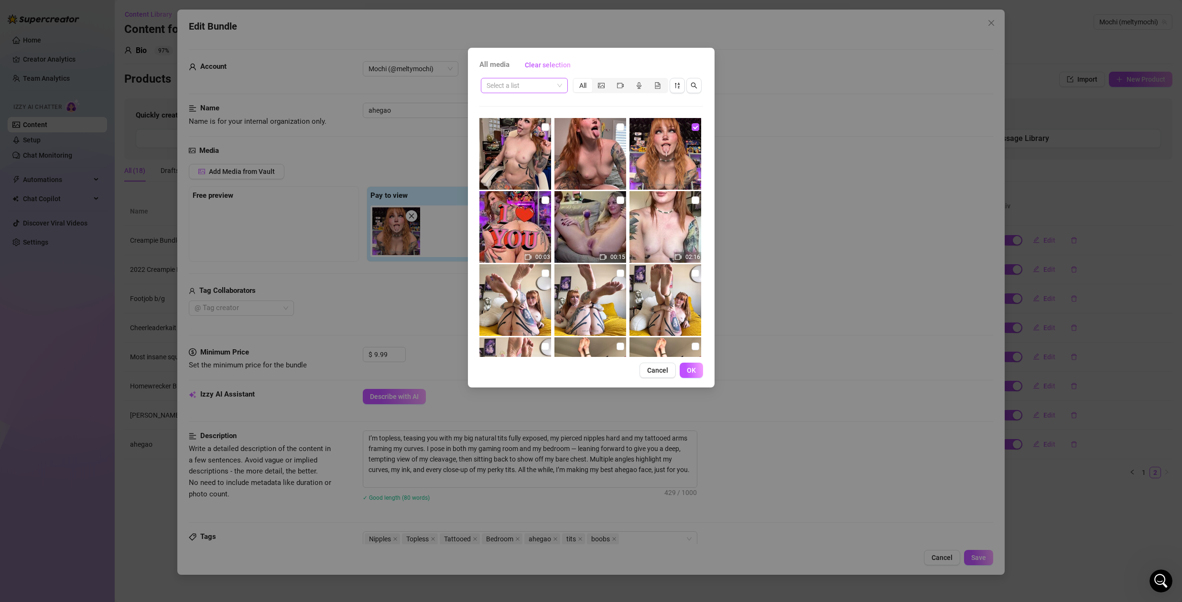
click at [533, 87] on input "search" at bounding box center [519, 85] width 67 height 14
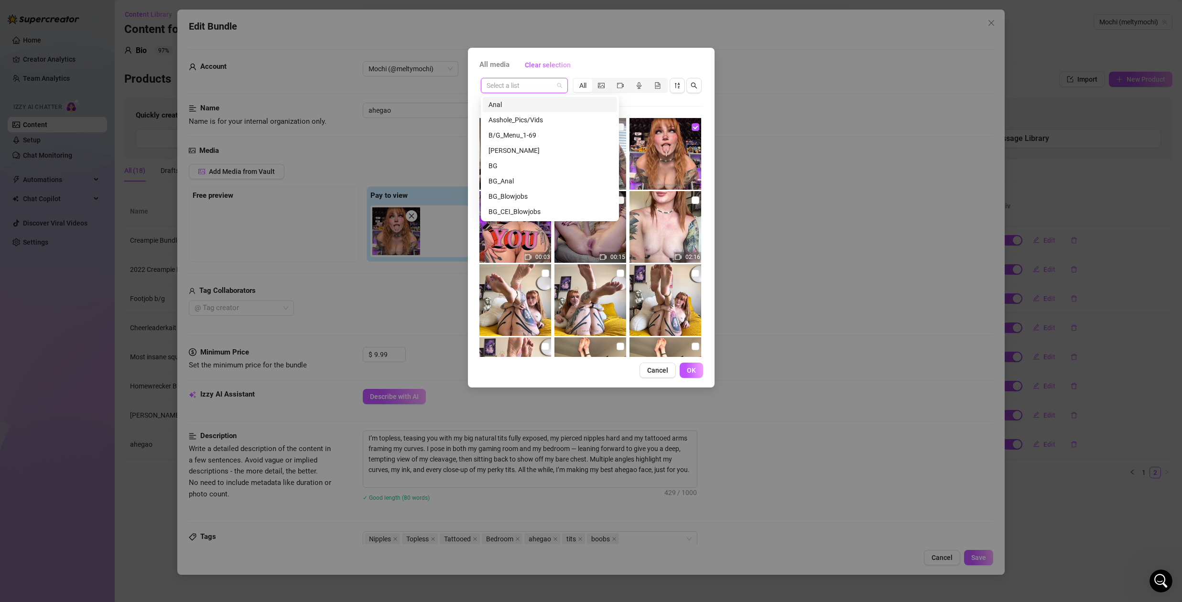
click at [537, 87] on input "search" at bounding box center [519, 85] width 67 height 14
click at [694, 83] on icon "search" at bounding box center [693, 85] width 7 height 7
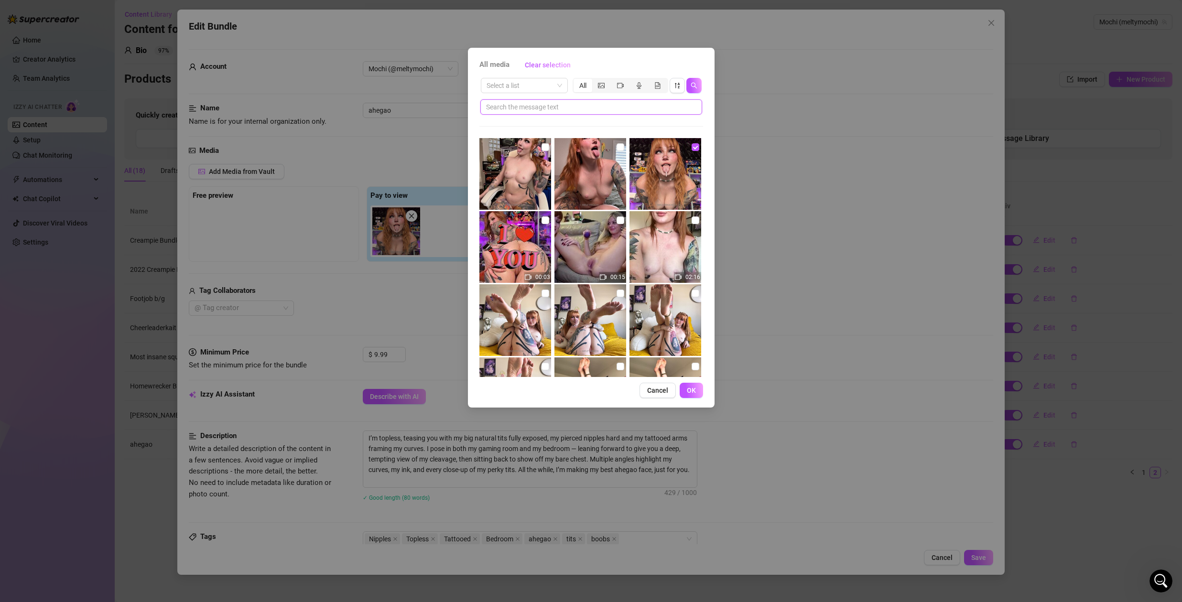
click at [590, 108] on input "text" at bounding box center [587, 107] width 203 height 11
type input "ahegao"
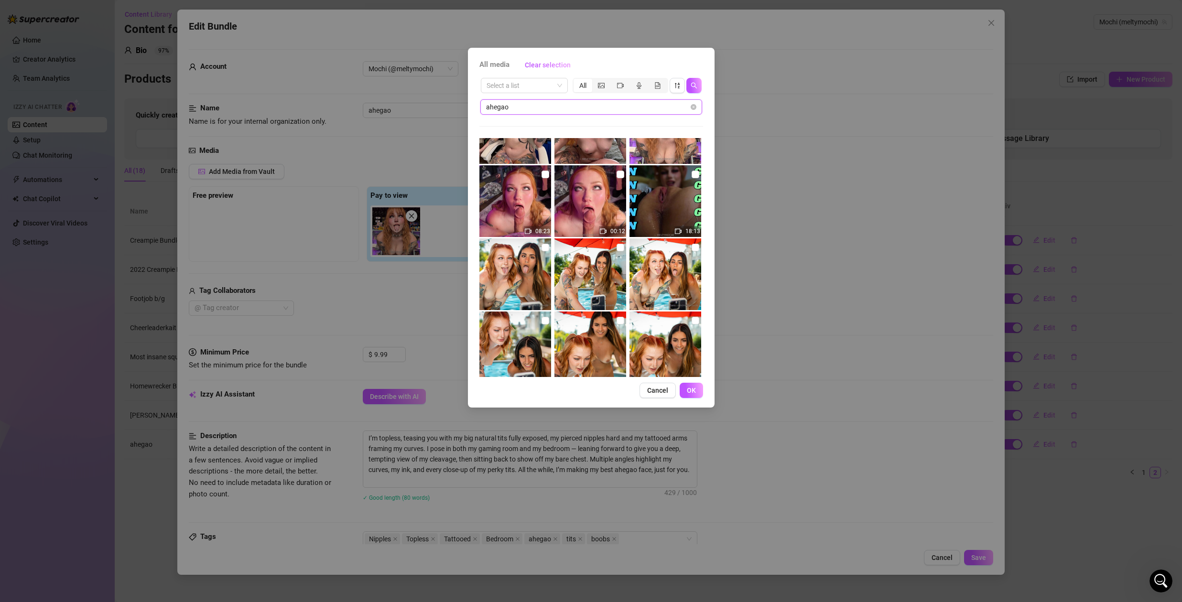
scroll to position [0, 0]
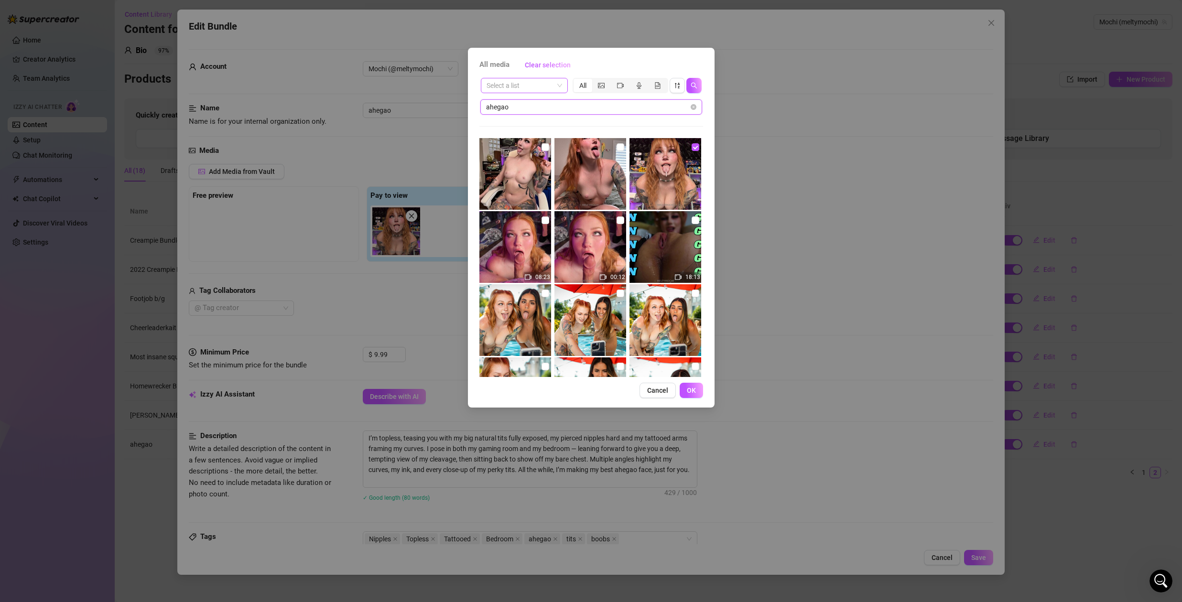
click at [560, 84] on span at bounding box center [523, 85] width 75 height 14
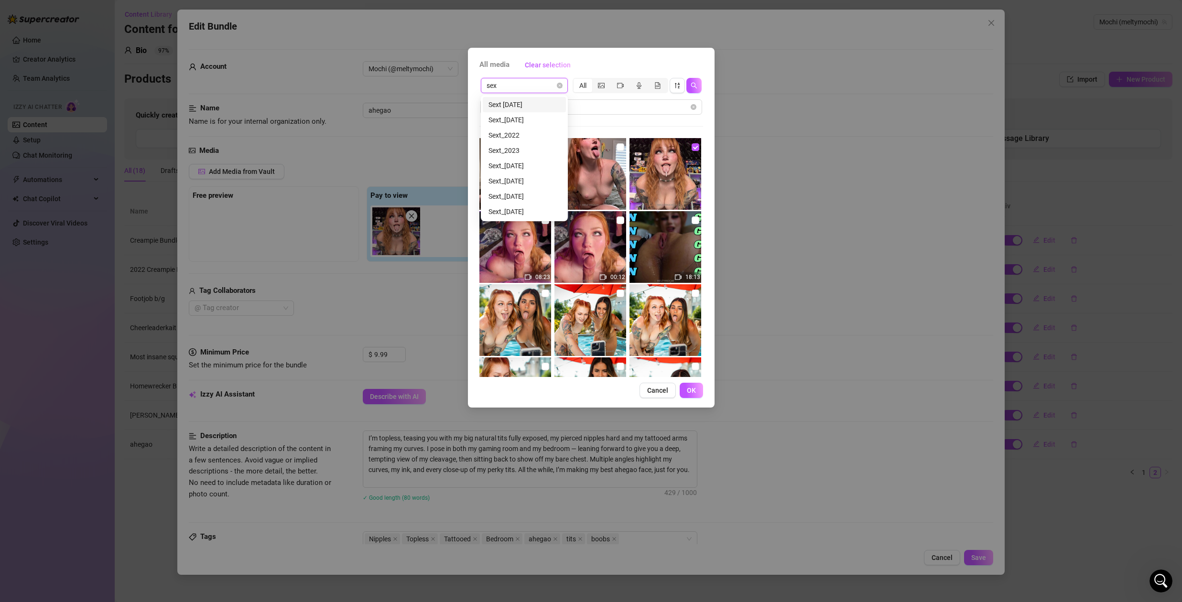
type input "sext"
click at [521, 179] on div "Sext_5/20/25" at bounding box center [524, 181] width 72 height 11
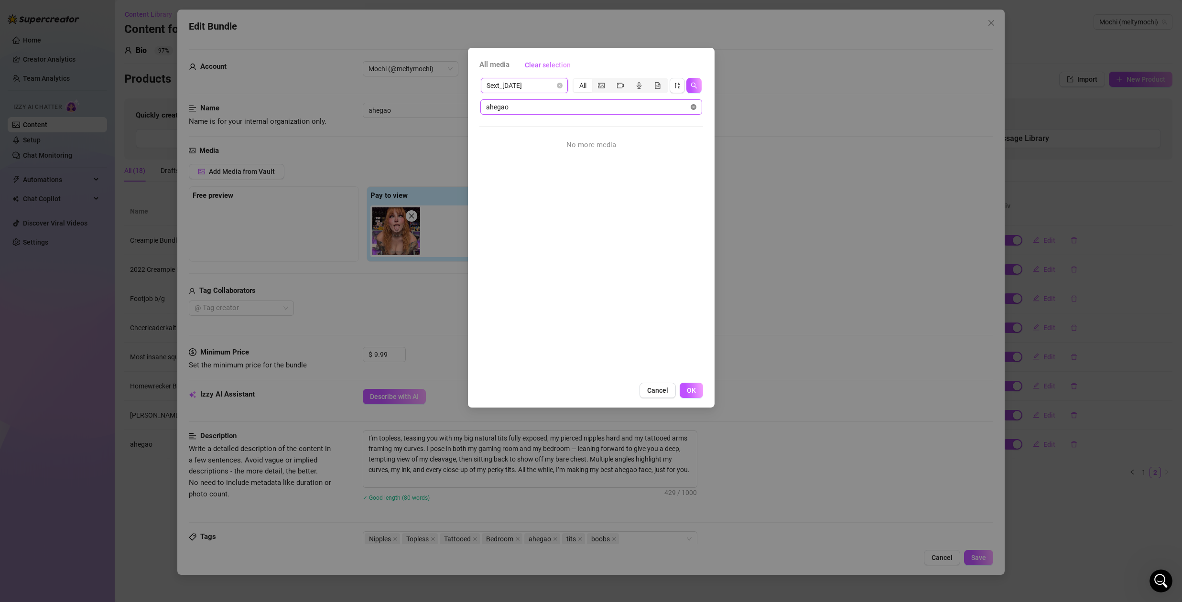
click at [693, 106] on icon "close-circle" at bounding box center [693, 107] width 6 height 6
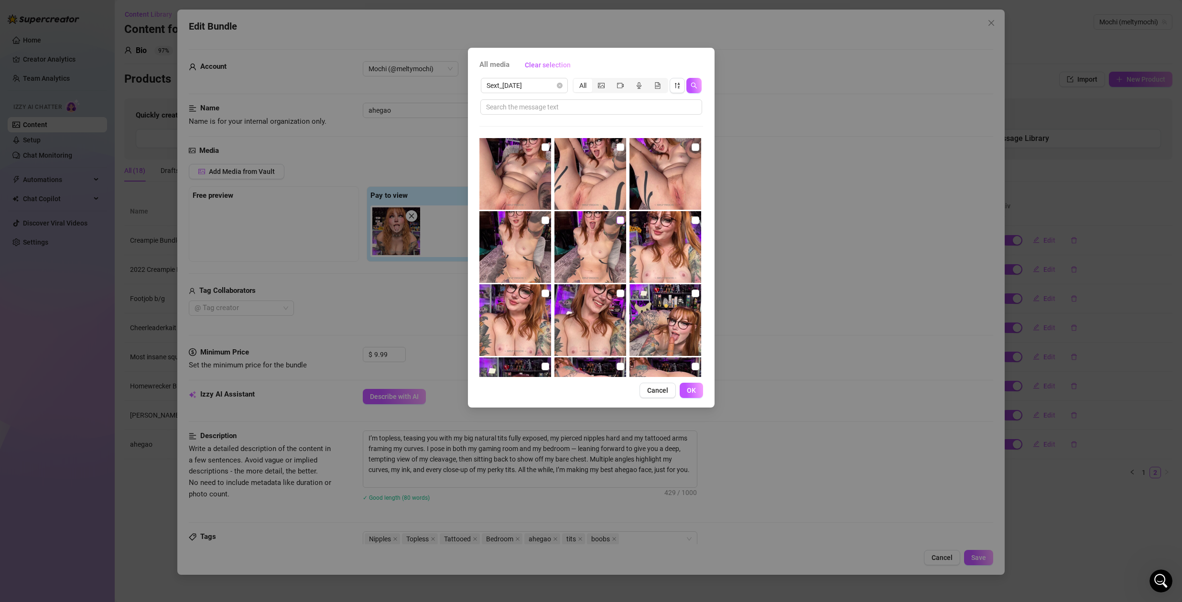
click at [616, 220] on input "checkbox" at bounding box center [620, 220] width 8 height 8
checkbox input "true"
drag, startPoint x: 615, startPoint y: 146, endPoint x: 609, endPoint y: 151, distance: 8.1
click at [616, 146] on input "checkbox" at bounding box center [620, 147] width 8 height 8
checkbox input "true"
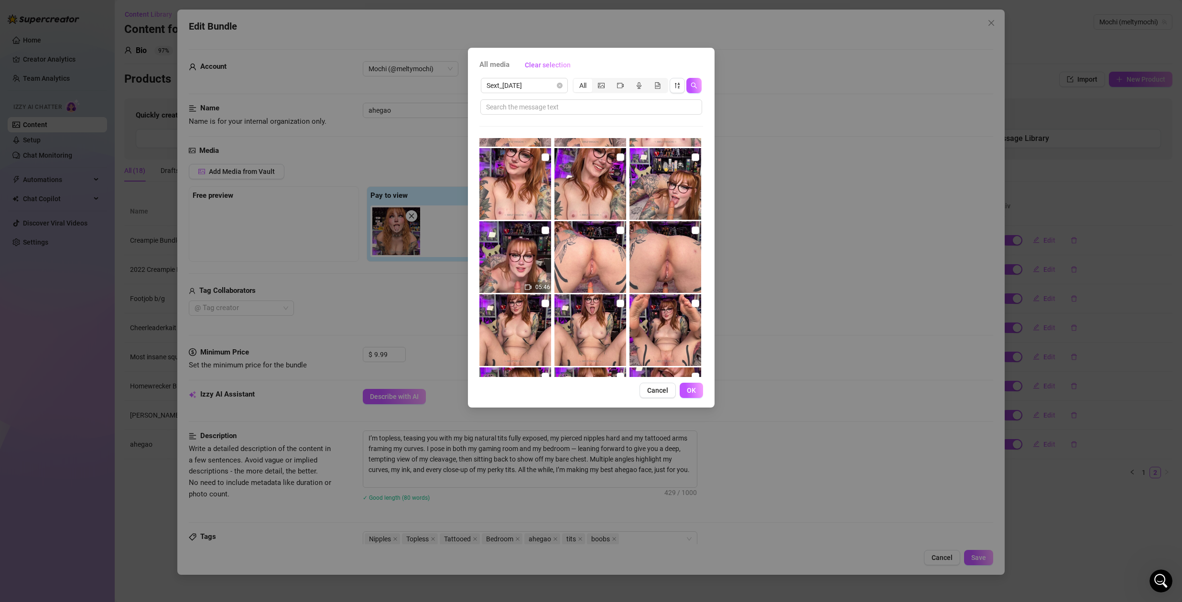
scroll to position [170, 0]
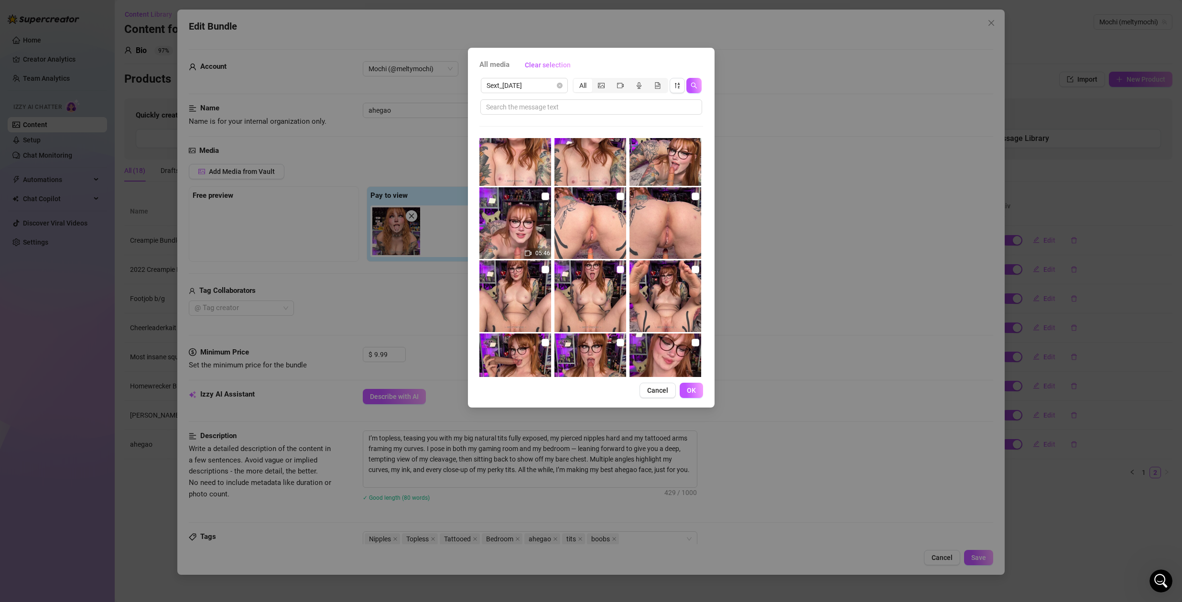
click at [616, 268] on input "checkbox" at bounding box center [620, 270] width 8 height 8
checkbox input "true"
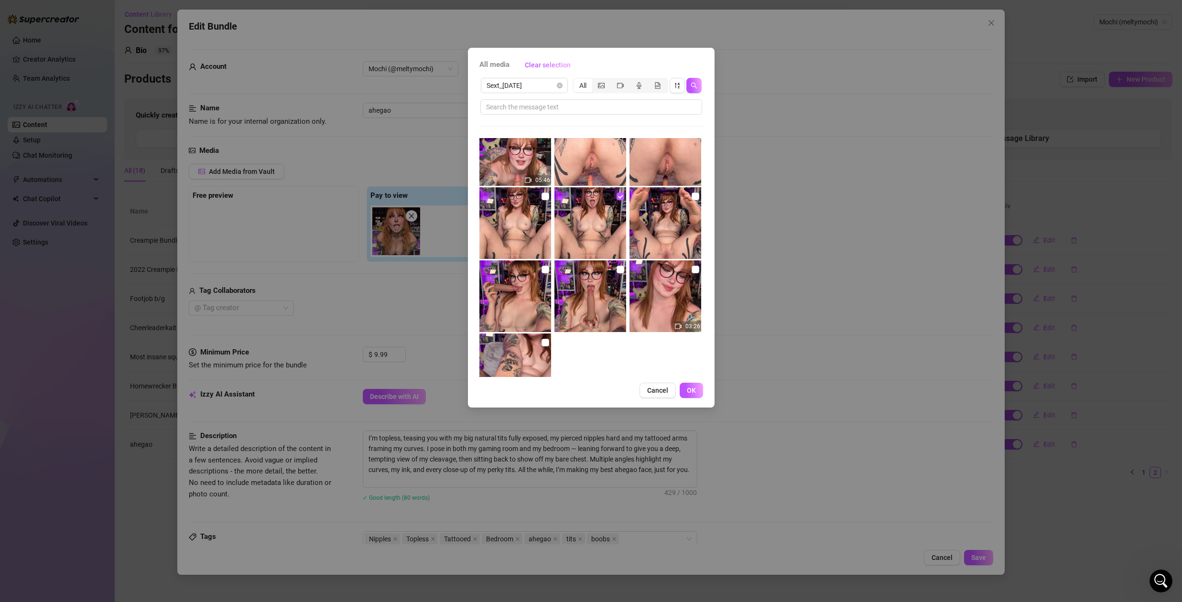
scroll to position [287, 0]
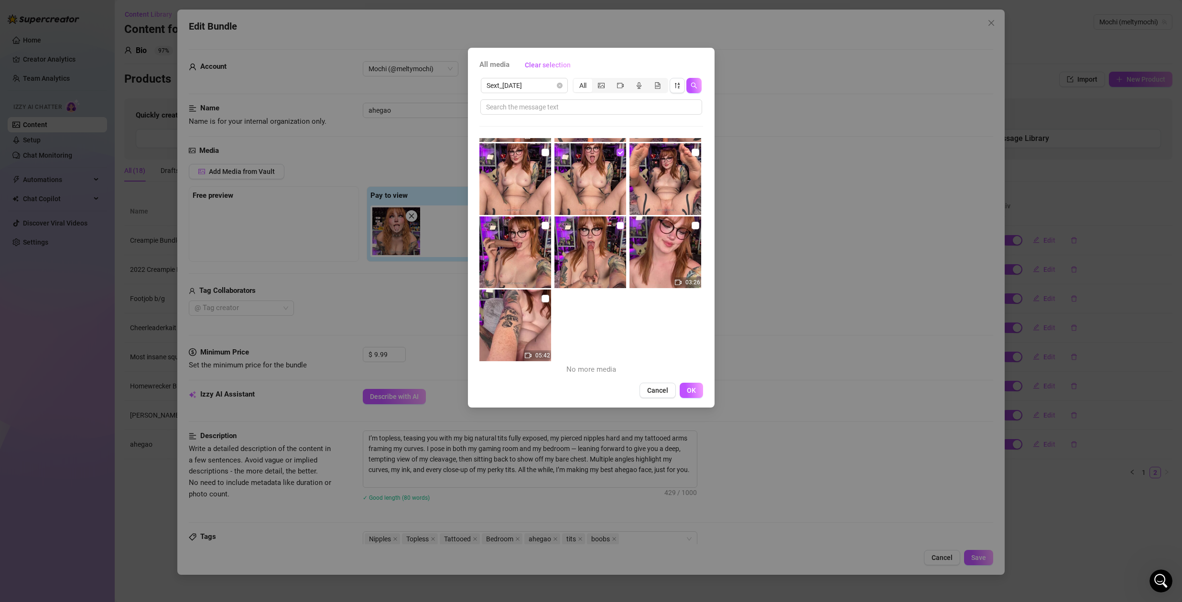
click at [616, 226] on input "checkbox" at bounding box center [620, 226] width 8 height 8
checkbox input "true"
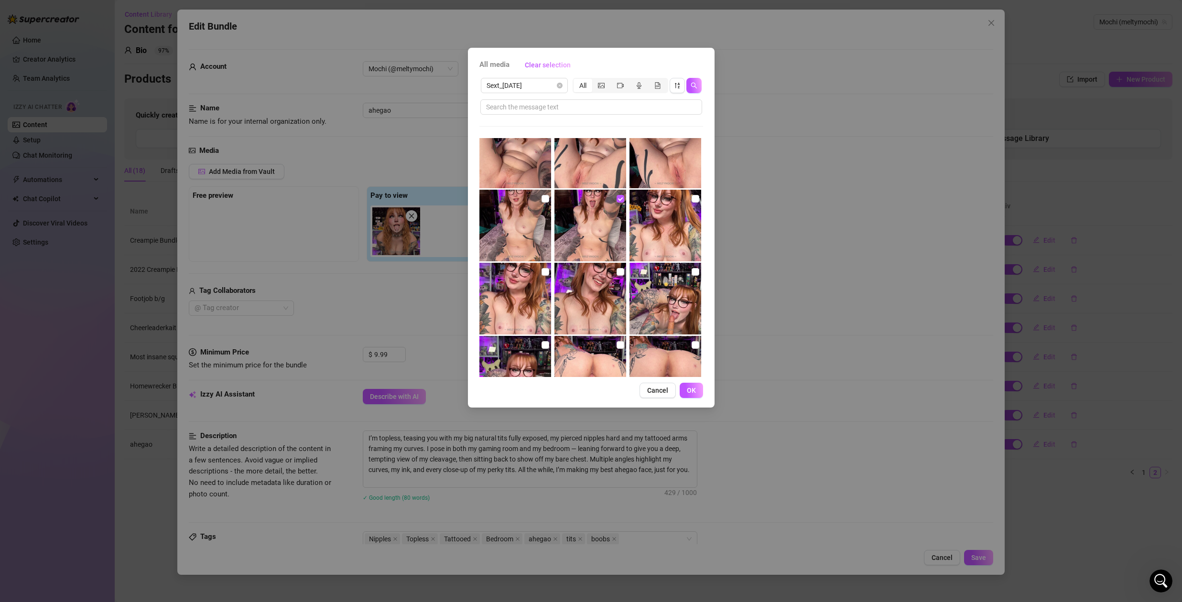
scroll to position [0, 0]
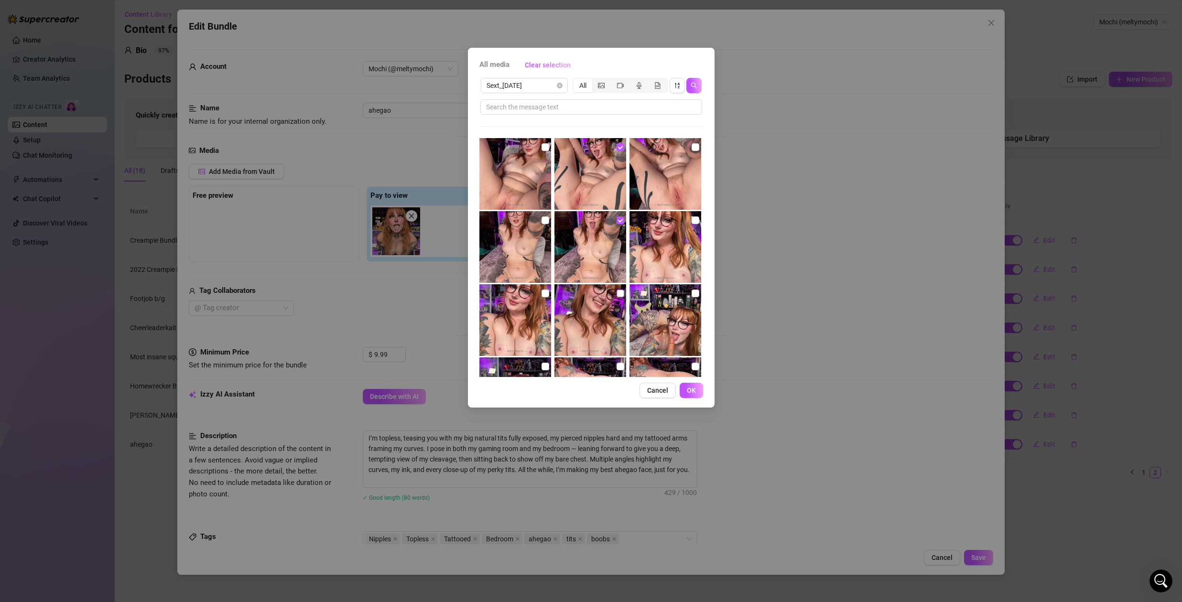
click at [616, 294] on input "checkbox" at bounding box center [620, 294] width 8 height 8
checkbox input "true"
click at [691, 147] on input "checkbox" at bounding box center [695, 147] width 8 height 8
checkbox input "true"
click at [690, 390] on span "OK" at bounding box center [691, 391] width 9 height 8
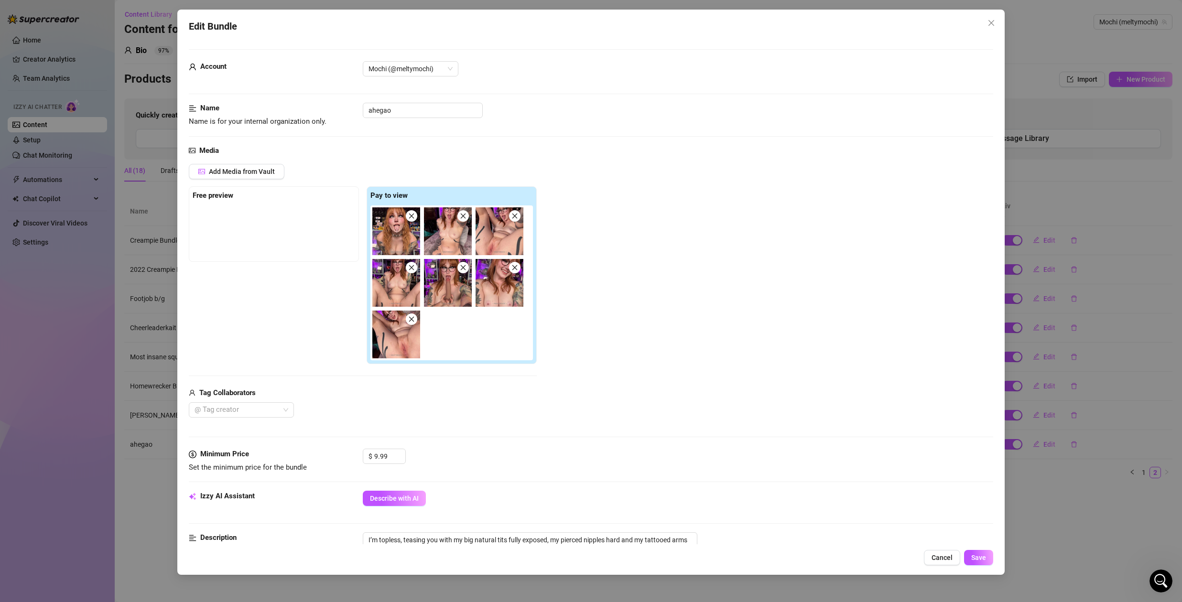
click at [410, 223] on img at bounding box center [396, 231] width 48 height 48
click at [412, 216] on icon "close" at bounding box center [411, 215] width 5 height 5
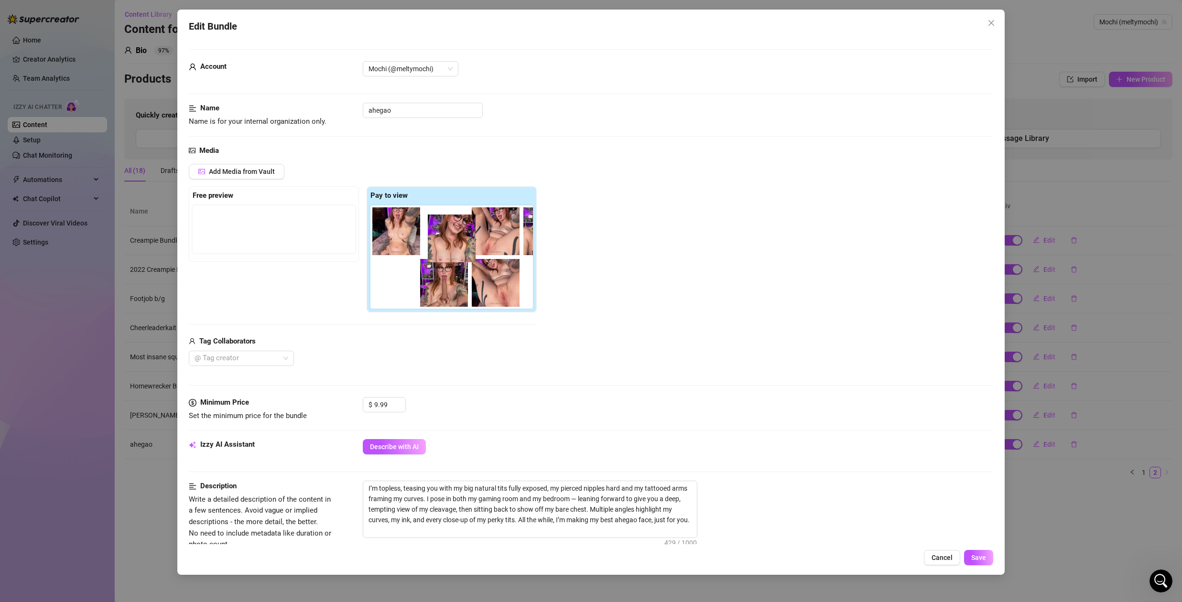
drag, startPoint x: 456, startPoint y: 299, endPoint x: 456, endPoint y: 249, distance: 49.2
click at [456, 249] on div at bounding box center [453, 256] width 166 height 103
drag, startPoint x: 506, startPoint y: 242, endPoint x: 449, endPoint y: 240, distance: 57.4
click at [449, 240] on div at bounding box center [453, 256] width 166 height 103
drag, startPoint x: 493, startPoint y: 294, endPoint x: 493, endPoint y: 241, distance: 53.0
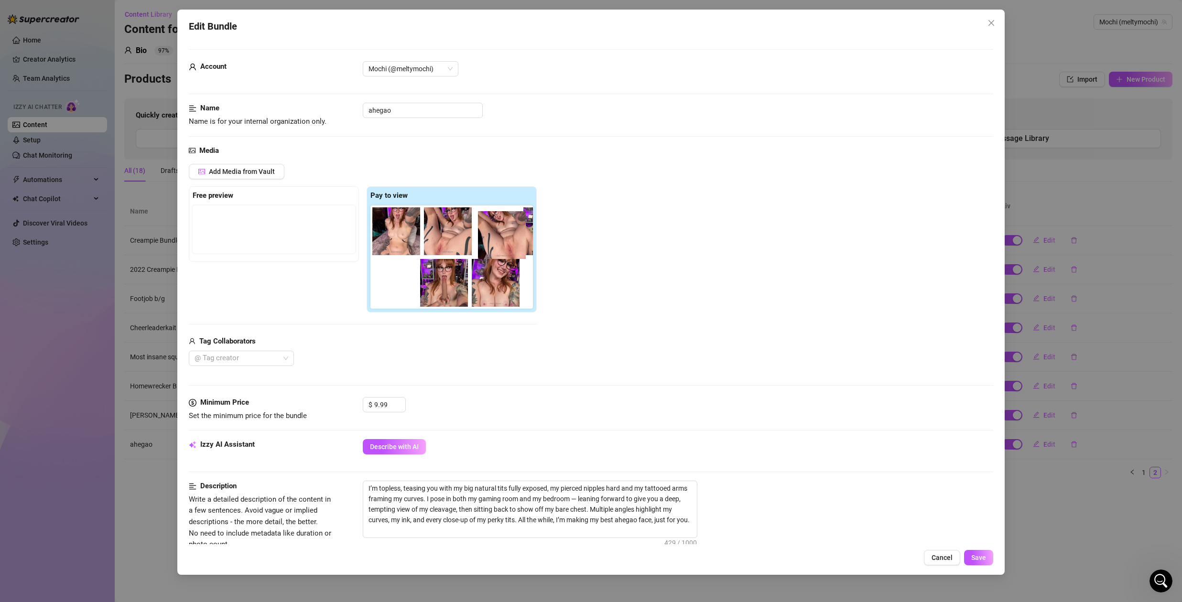
click at [493, 241] on div at bounding box center [453, 256] width 166 height 103
drag, startPoint x: 475, startPoint y: 279, endPoint x: 450, endPoint y: 237, distance: 48.8
click at [450, 237] on div at bounding box center [453, 256] width 166 height 103
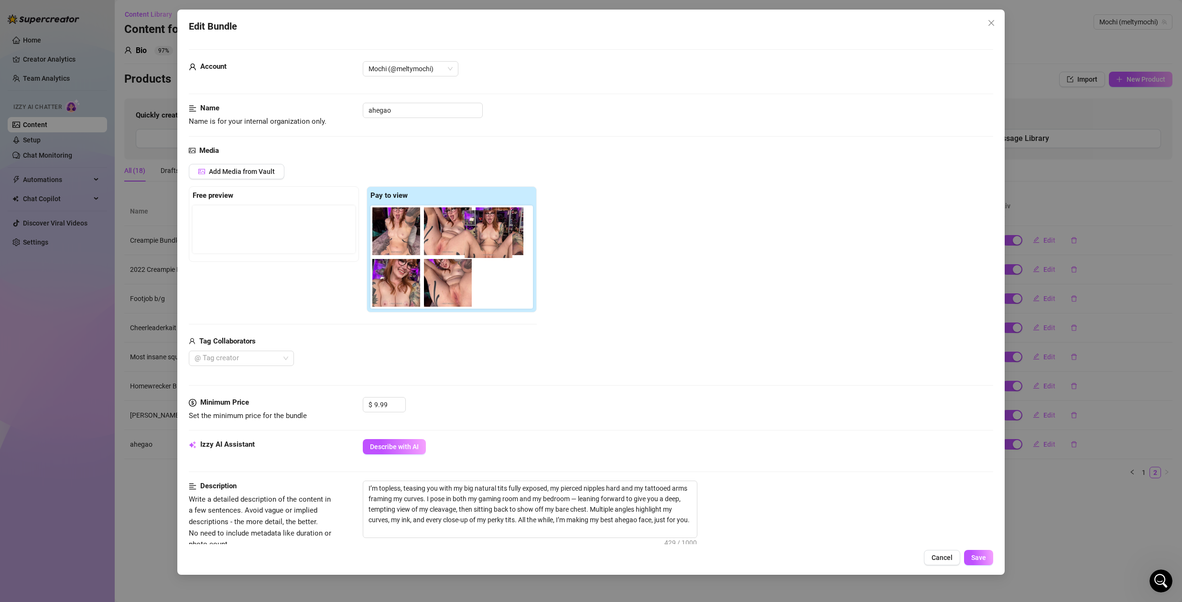
drag, startPoint x: 491, startPoint y: 227, endPoint x: 470, endPoint y: 230, distance: 20.7
click at [471, 230] on div at bounding box center [453, 256] width 166 height 103
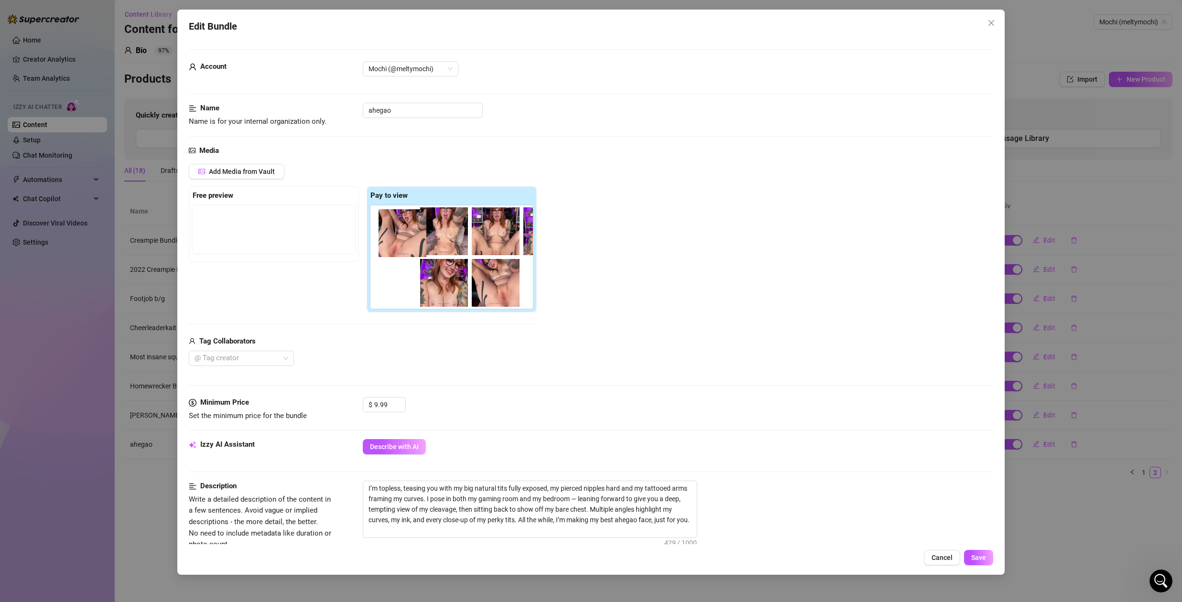
drag, startPoint x: 449, startPoint y: 229, endPoint x: 399, endPoint y: 231, distance: 49.3
click at [399, 231] on div at bounding box center [453, 256] width 166 height 103
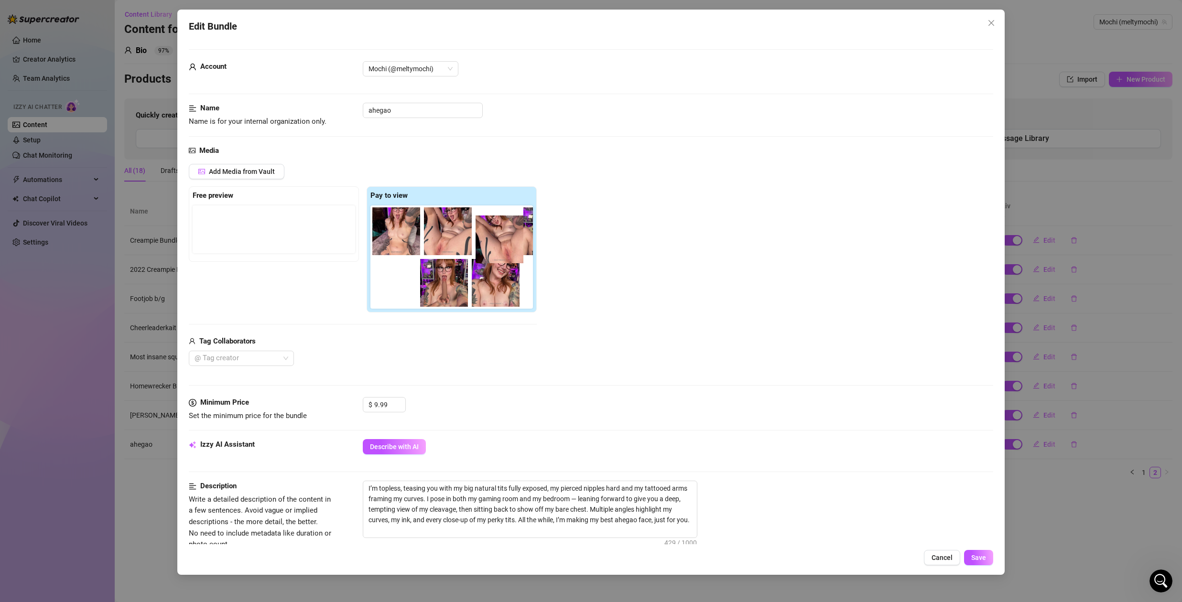
drag, startPoint x: 501, startPoint y: 294, endPoint x: 498, endPoint y: 249, distance: 45.0
click at [498, 249] on div at bounding box center [453, 256] width 166 height 103
drag, startPoint x: 498, startPoint y: 273, endPoint x: 503, endPoint y: 240, distance: 33.3
click at [503, 240] on div at bounding box center [453, 256] width 166 height 103
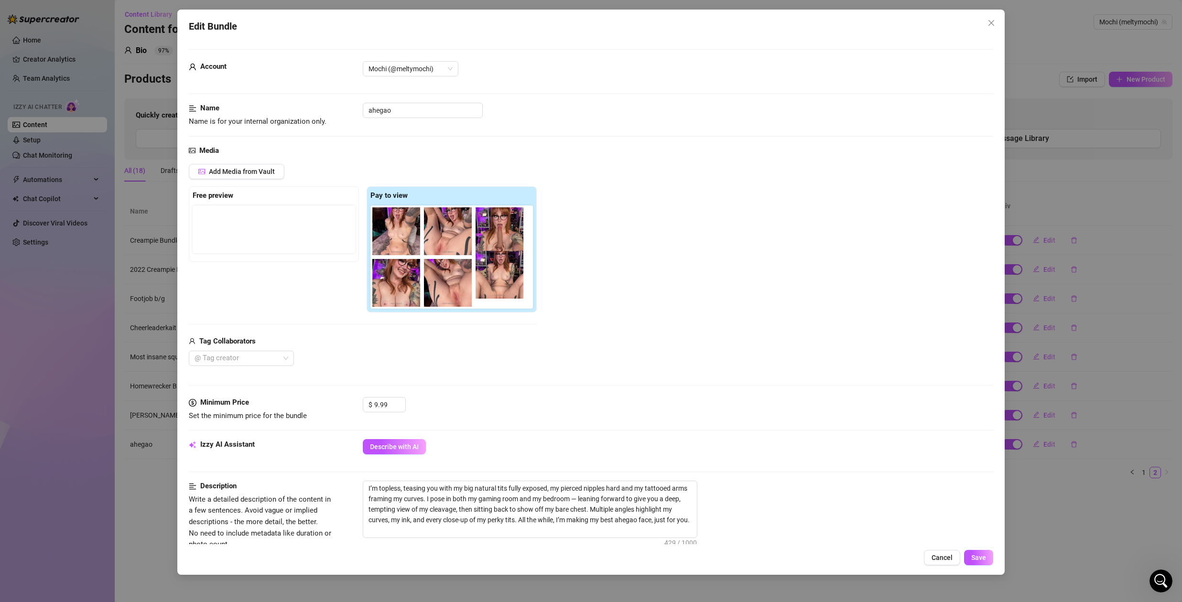
drag, startPoint x: 506, startPoint y: 243, endPoint x: 508, endPoint y: 296, distance: 53.1
click at [508, 296] on div at bounding box center [453, 256] width 166 height 103
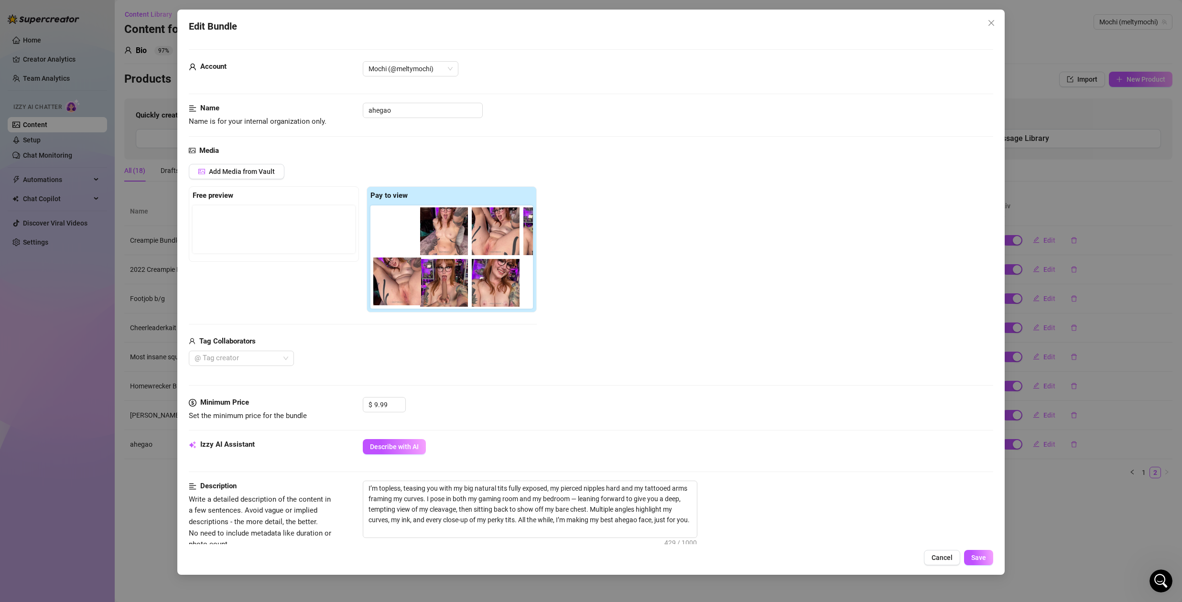
drag, startPoint x: 489, startPoint y: 282, endPoint x: 385, endPoint y: 282, distance: 104.2
click at [385, 282] on div at bounding box center [453, 256] width 166 height 103
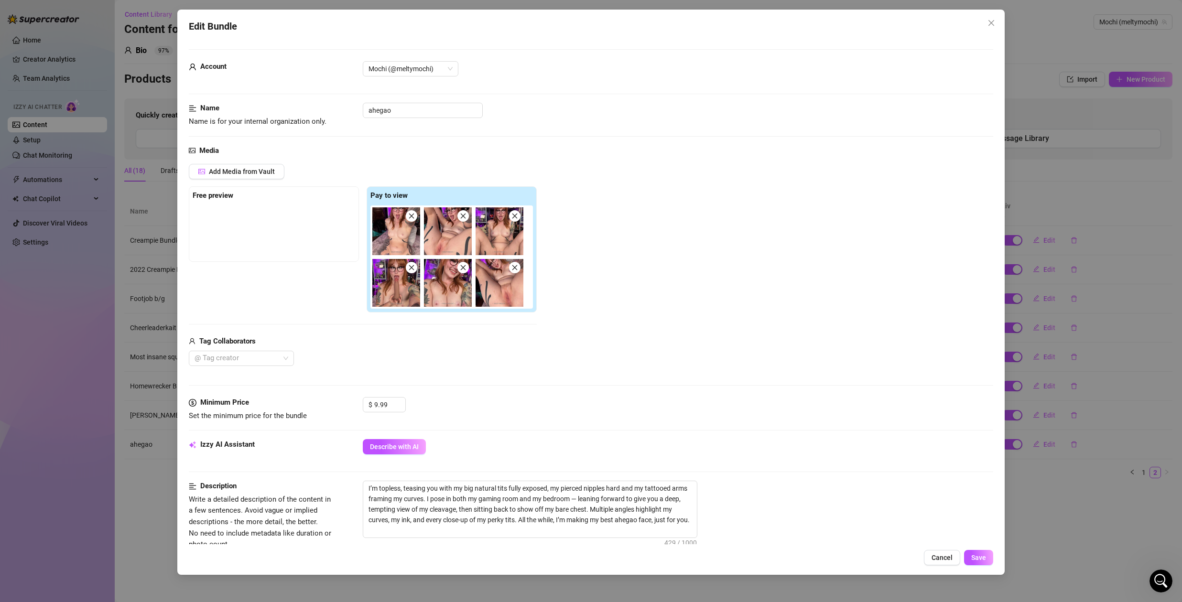
scroll to position [360, 0]
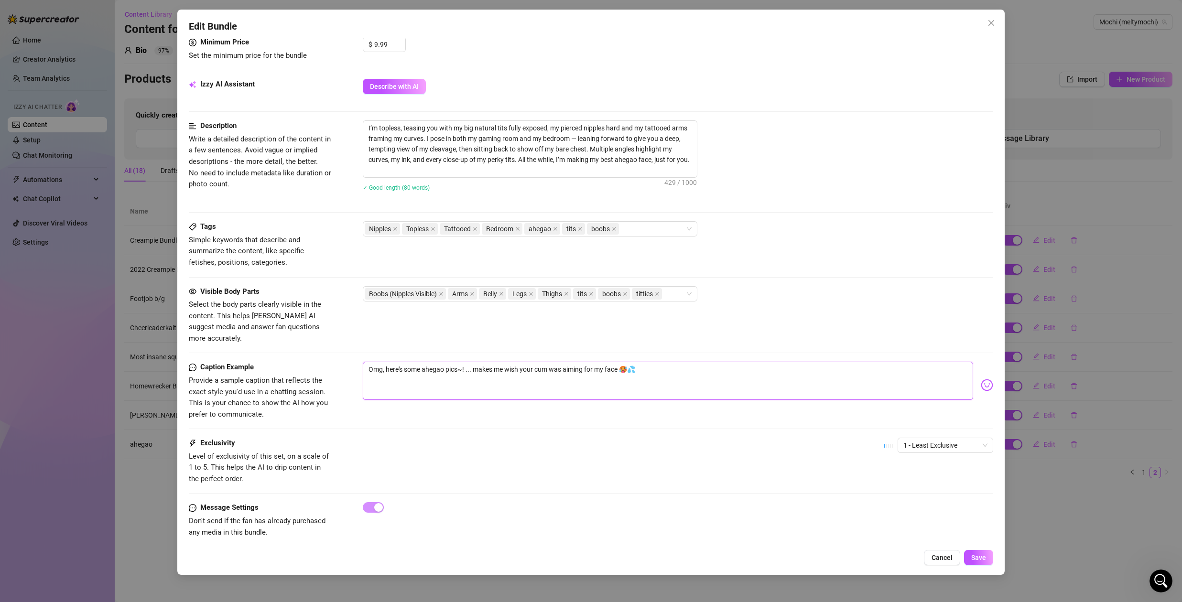
click at [646, 362] on textarea "Omg, here's some ahegao pics~! ... makes me wish your cum was aiming for my fac…" at bounding box center [668, 381] width 610 height 38
type textarea "Omg, here's some ahegao pics~! ... makes me wish your cum was aiming for my fac…"
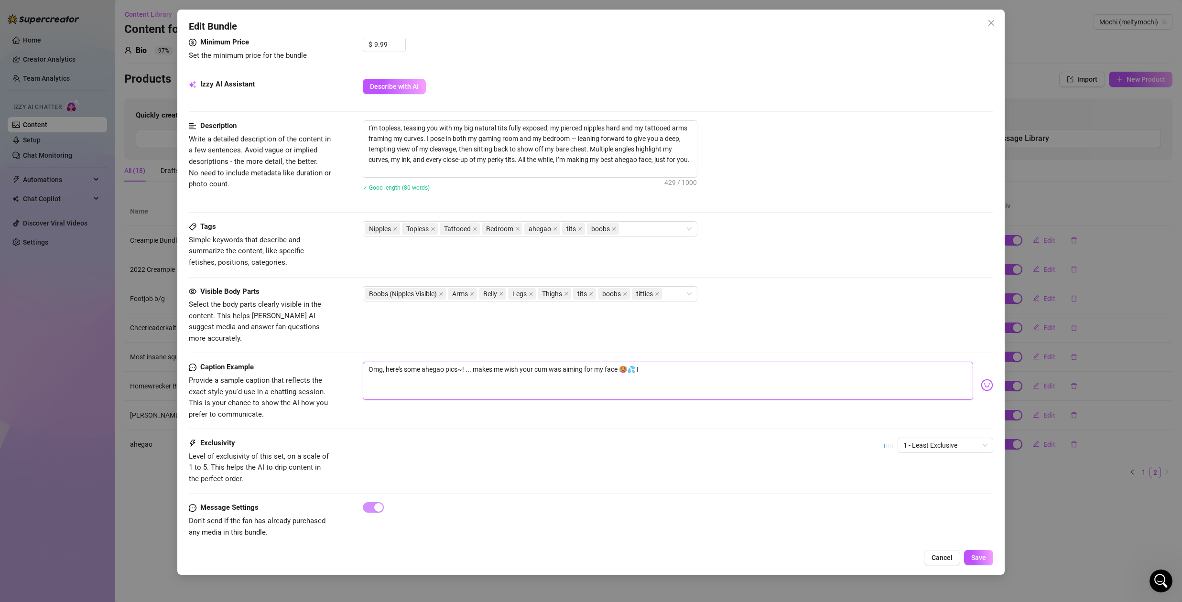
type textarea "Omg, here's some ahegao pics~! ... makes me wish your cum was aiming for my fac…"
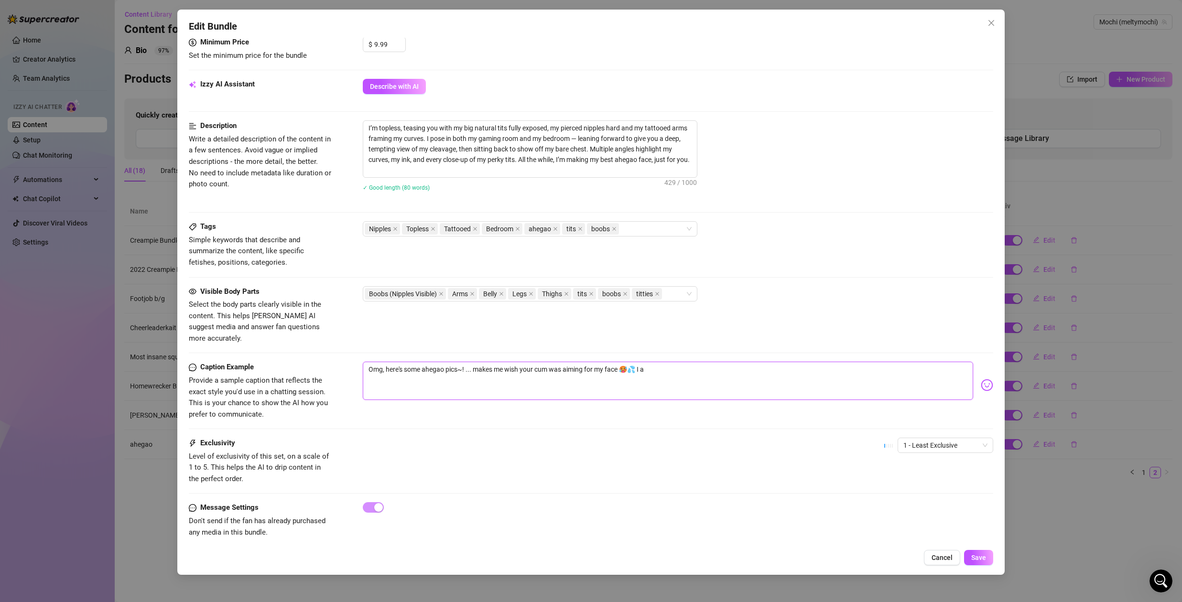
type textarea "Omg, here's some ahegao pics~! ... makes me wish your cum was aiming for my fac…"
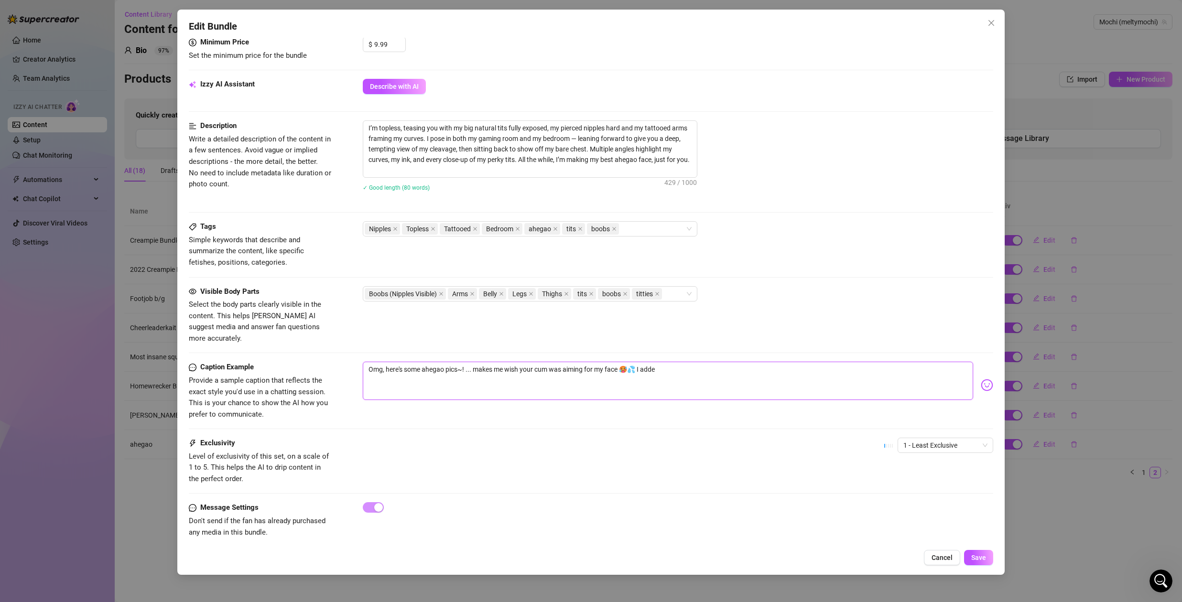
type textarea "Omg, here's some ahegao pics~! ... makes me wish your cum was aiming for my fac…"
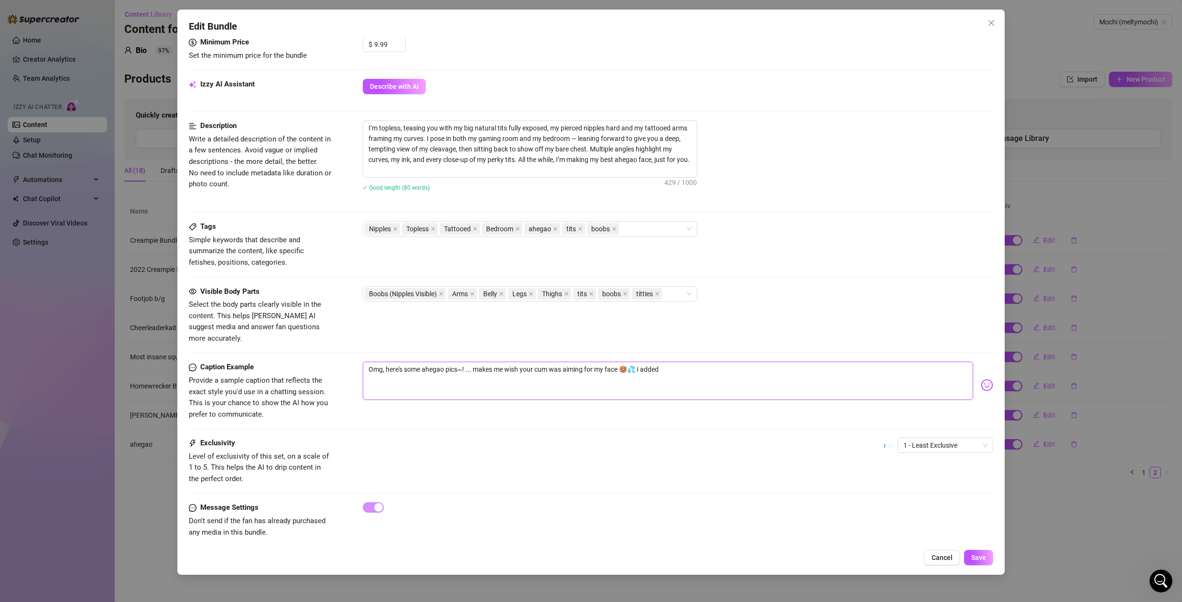
type textarea "Omg, here's some ahegao pics~! ... makes me wish your cum was aiming for my fac…"
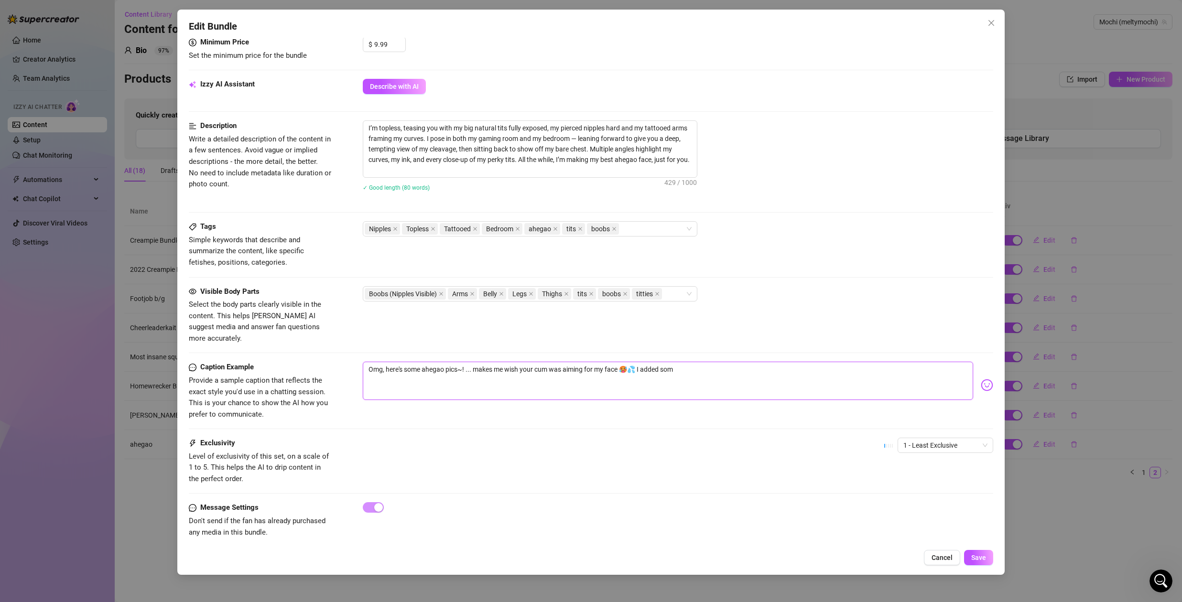
type textarea "Omg, here's some ahegao pics~! ... makes me wish your cum was aiming for my fac…"
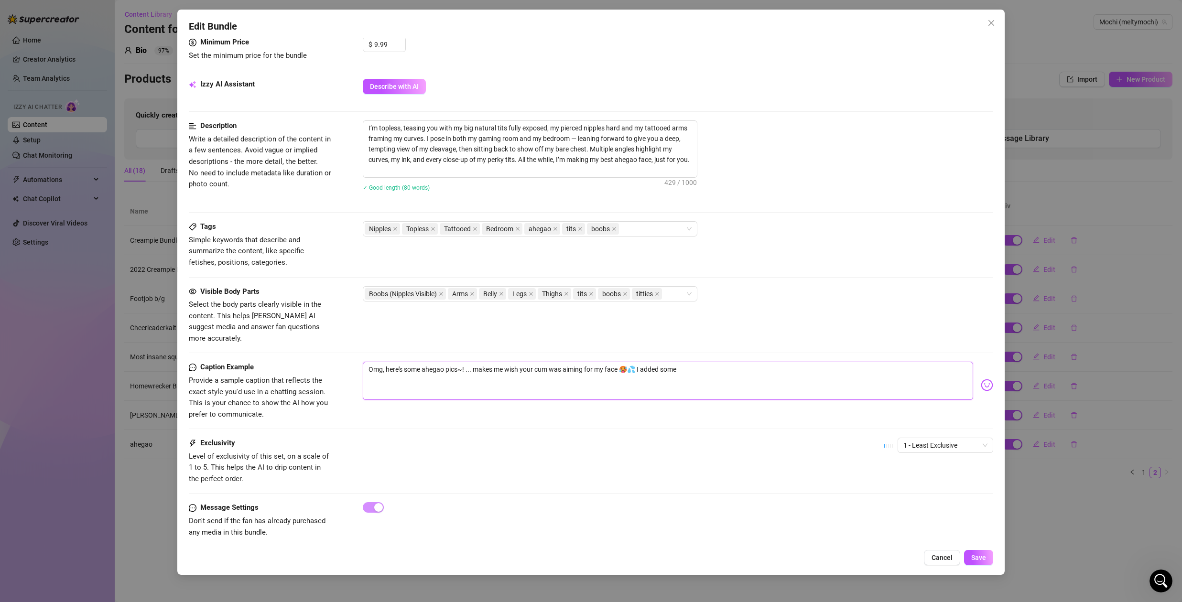
type textarea "Omg, here's some ahegao pics~! ... makes me wish your cum was aiming for my fac…"
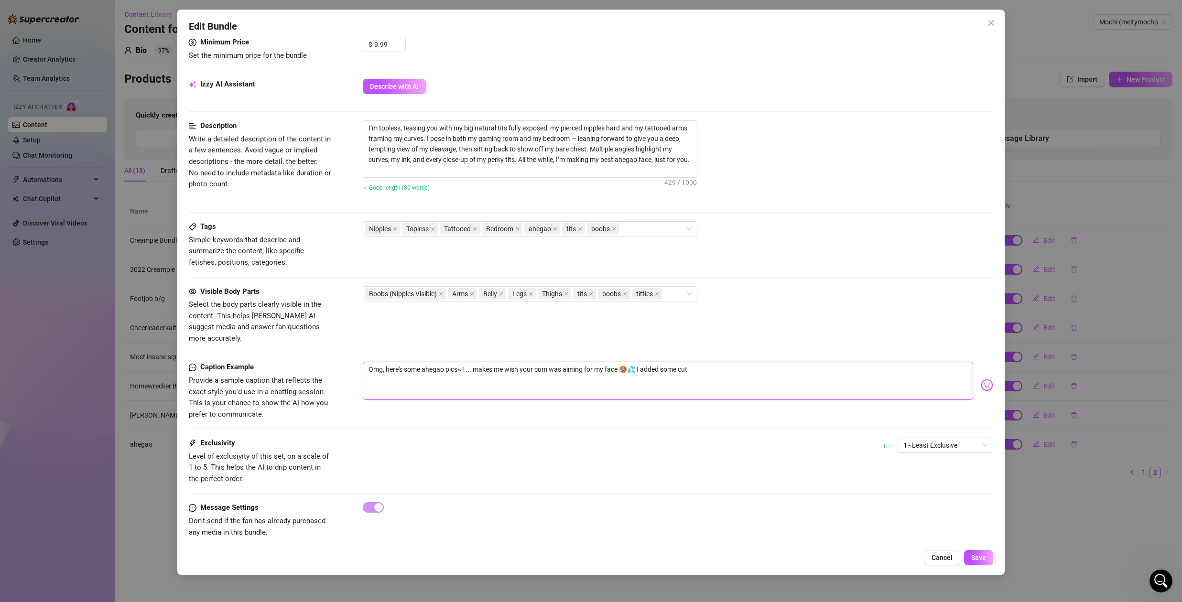
type textarea "Omg, here's some ahegao pics~! ... makes me wish your cum was aiming for my fac…"
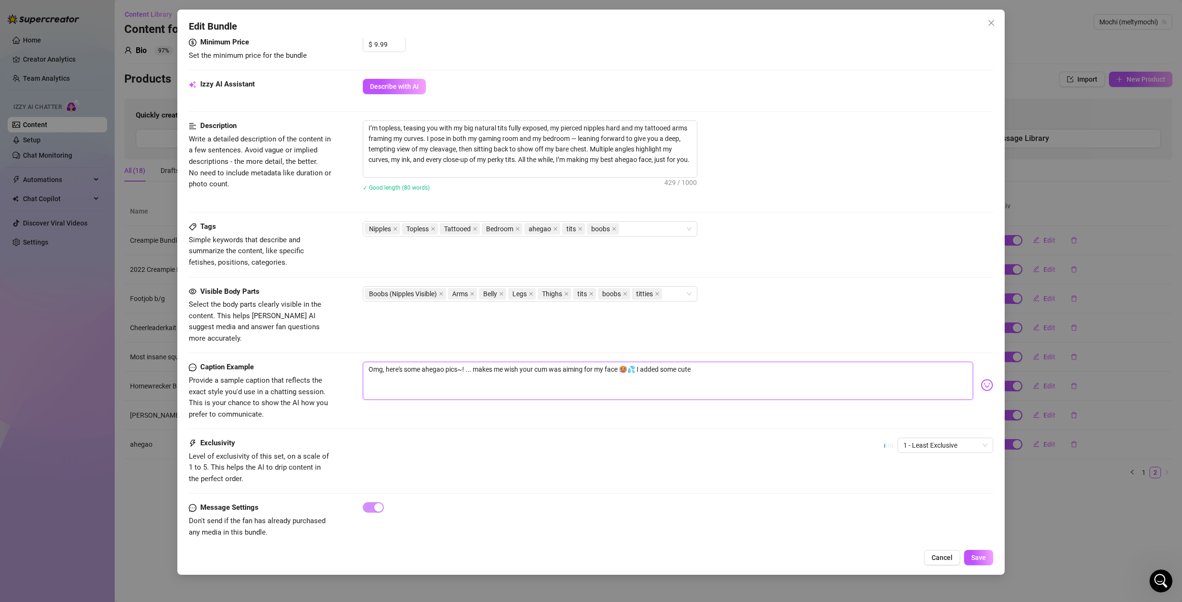
type textarea "Omg, here's some ahegao pics~! ... makes me wish your cum was aiming for my fac…"
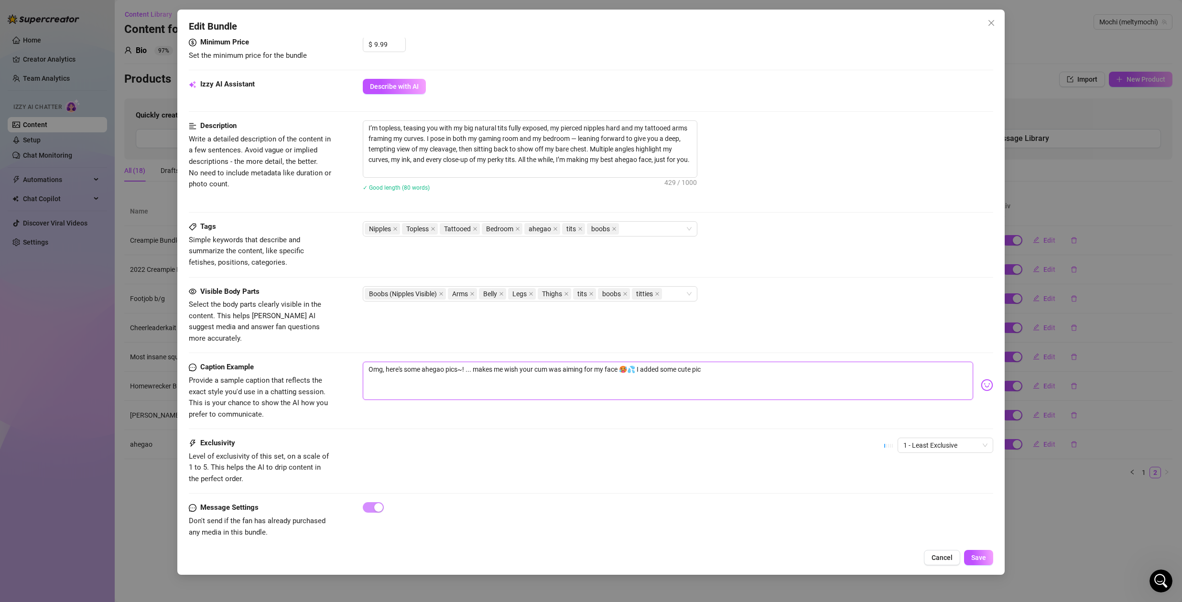
type textarea "Omg, here's some ahegao pics~! ... makes me wish your cum was aiming for my fac…"
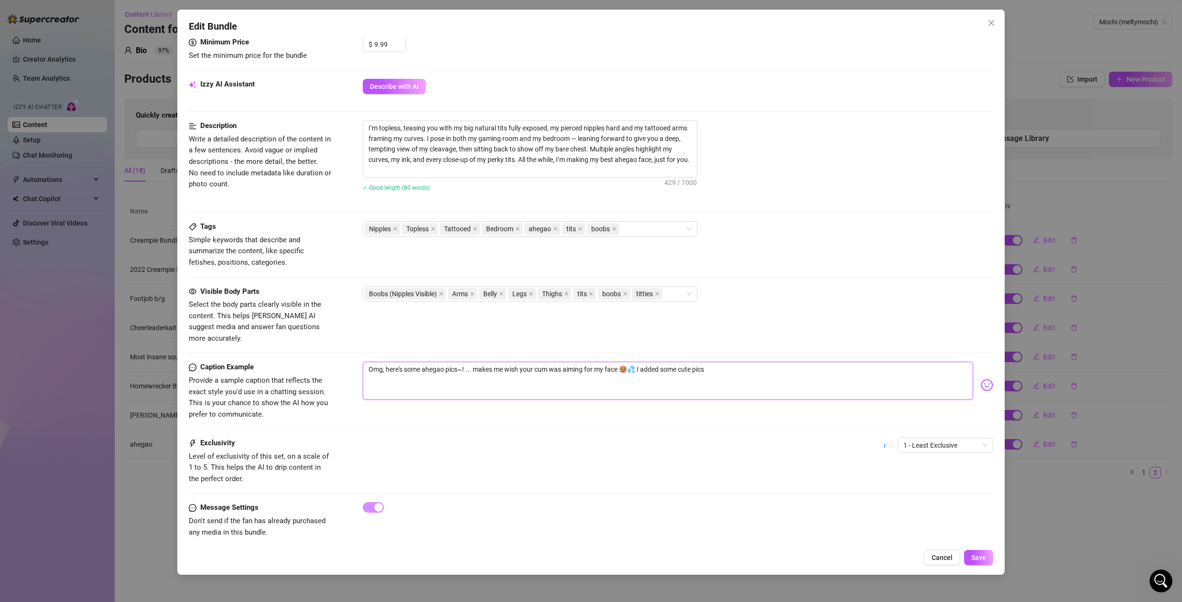
type textarea "Omg, here's some ahegao pics~! ... makes me wish your cum was aiming for my fac…"
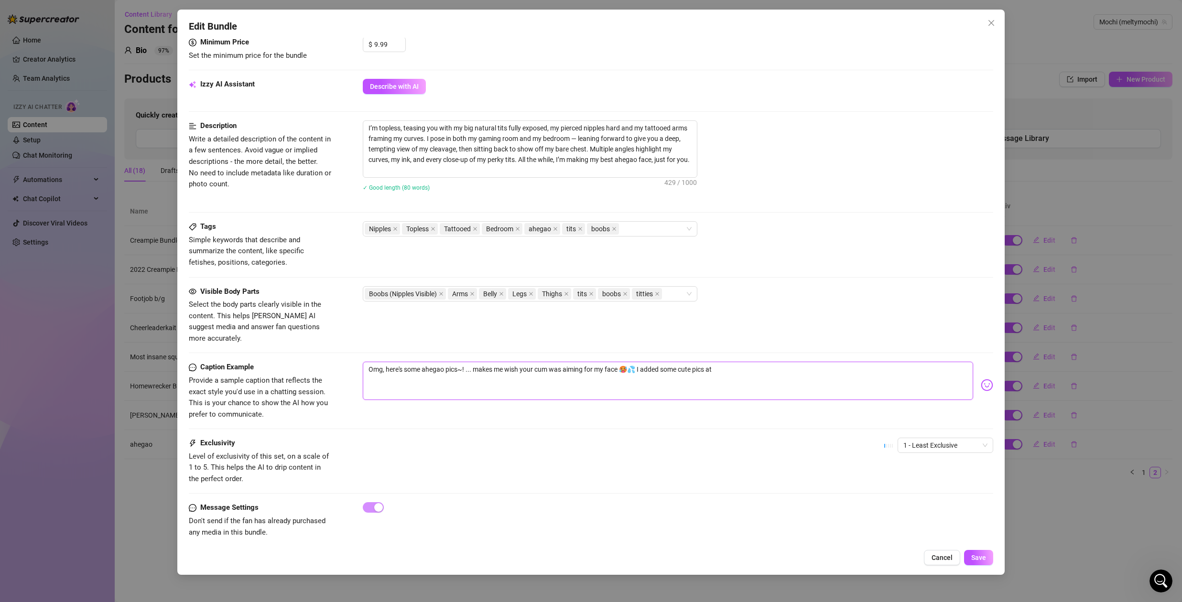
type textarea "Omg, here's some ahegao pics~! ... makes me wish your cum was aiming for my fac…"
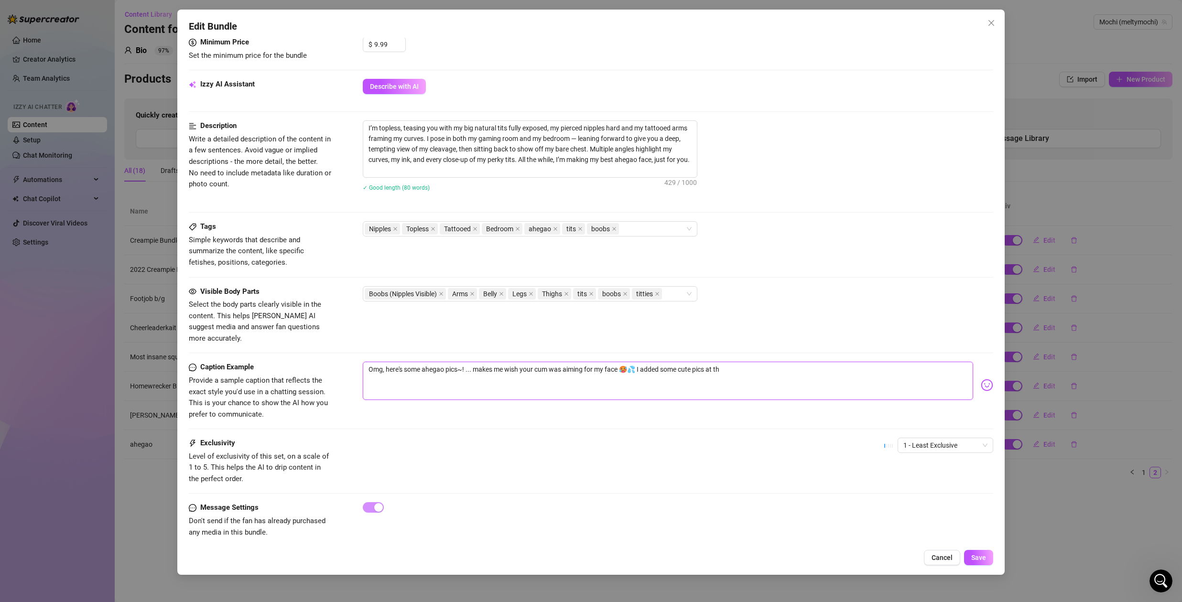
type textarea "Omg, here's some ahegao pics~! ... makes me wish your cum was aiming for my fac…"
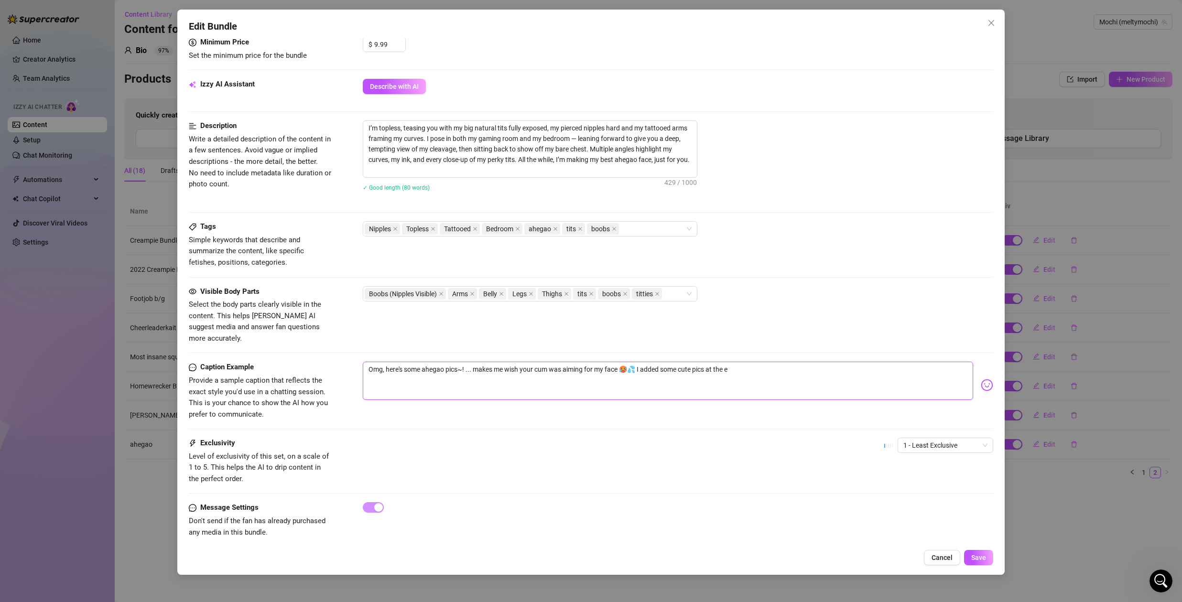
type textarea "Omg, here's some ahegao pics~! ... makes me wish your cum was aiming for my fac…"
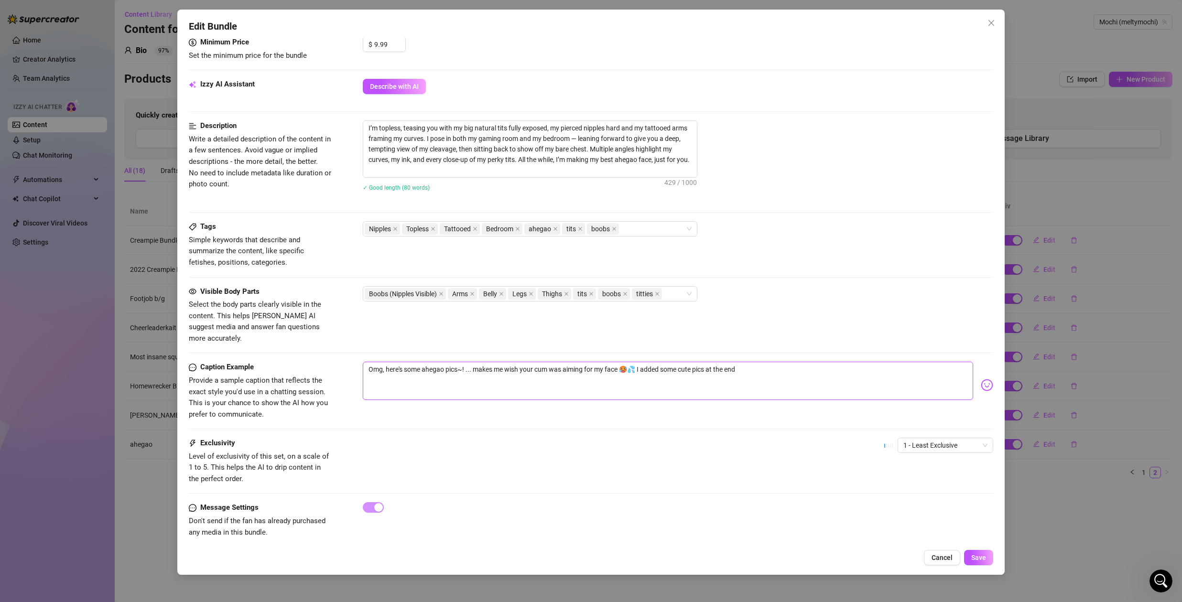
type textarea "Omg, here's some ahegao pics~! ... makes me wish your cum was aiming for my fac…"
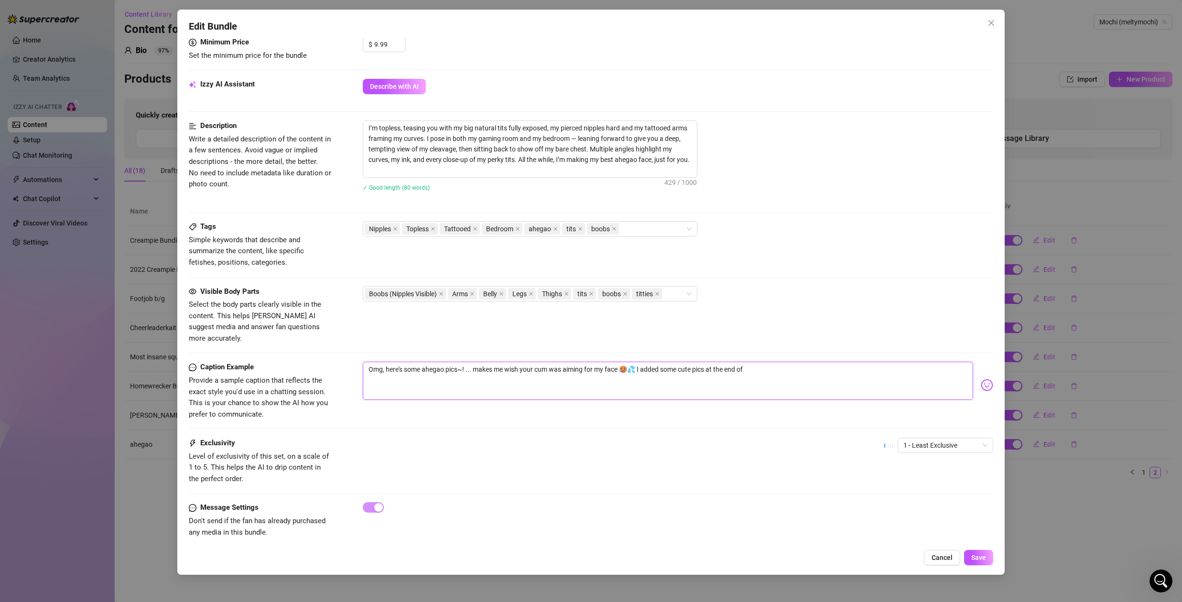
type textarea "Omg, here's some ahegao pics~! ... makes me wish your cum was aiming for my fac…"
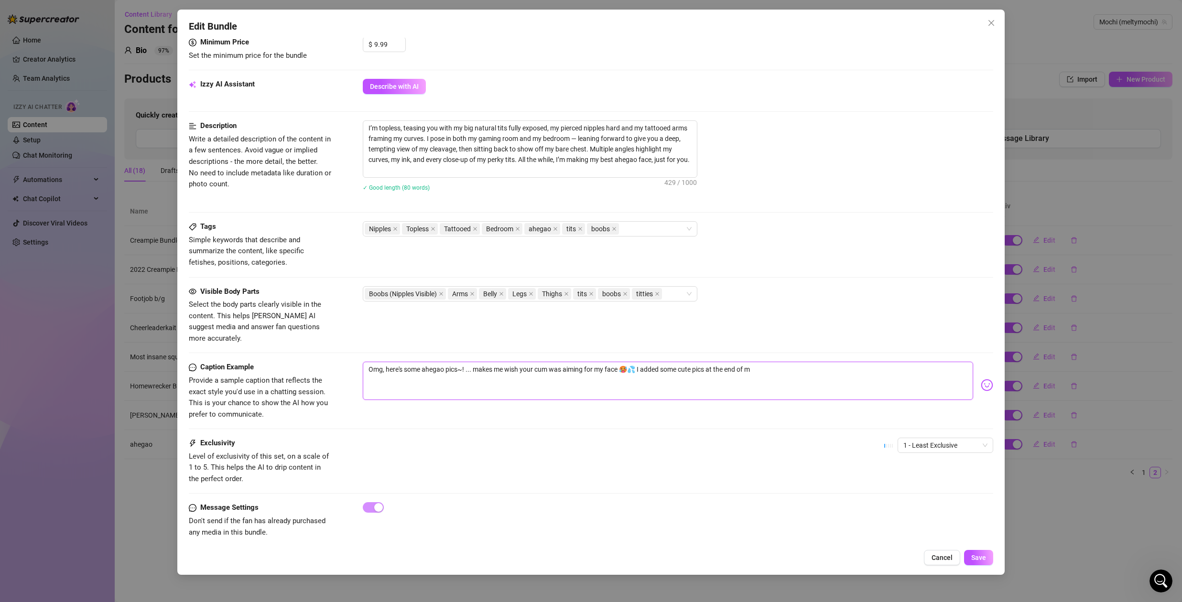
type textarea "Omg, here's some ahegao pics~! ... makes me wish your cum was aiming for my fac…"
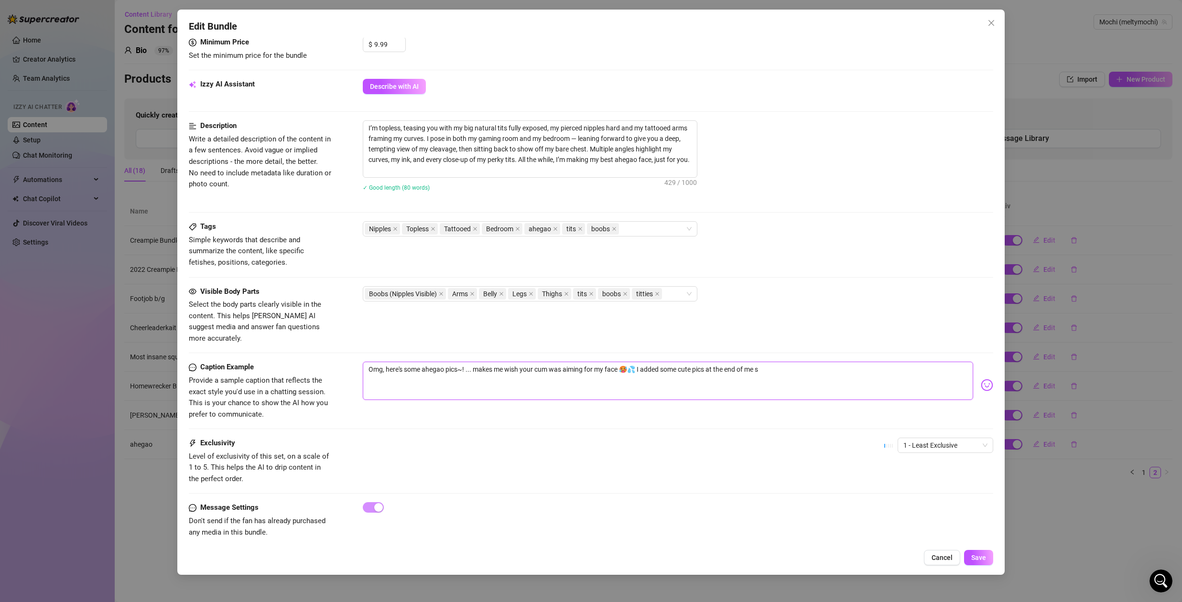
type textarea "Omg, here's some ahegao pics~! ... makes me wish your cum was aiming for my fac…"
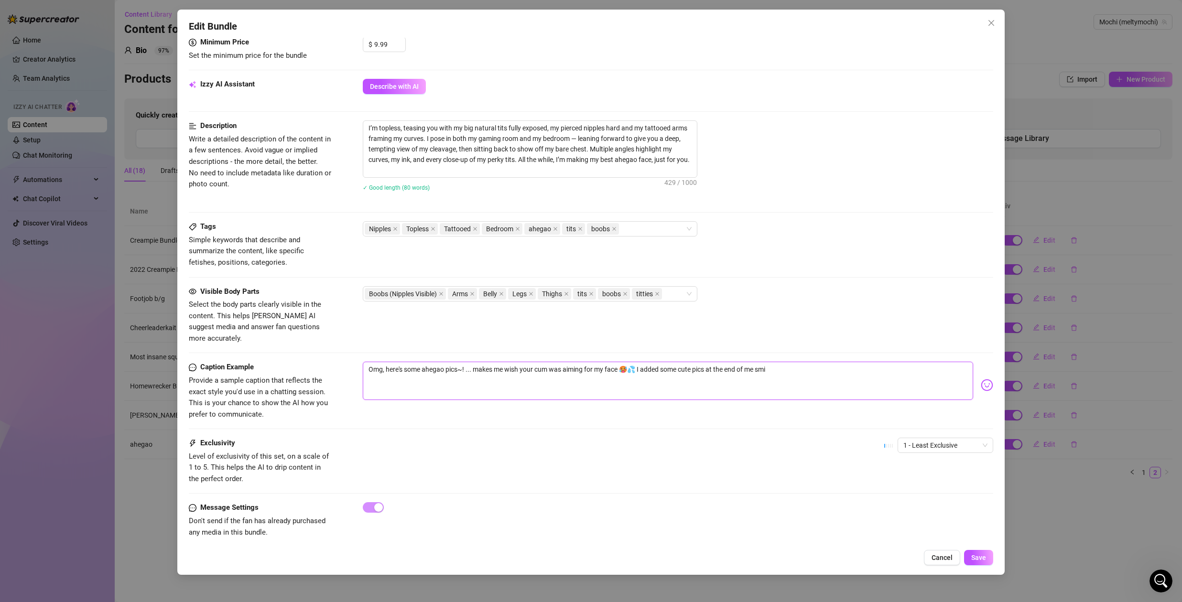
type textarea "Omg, here's some ahegao pics~! ... makes me wish your cum was aiming for my fac…"
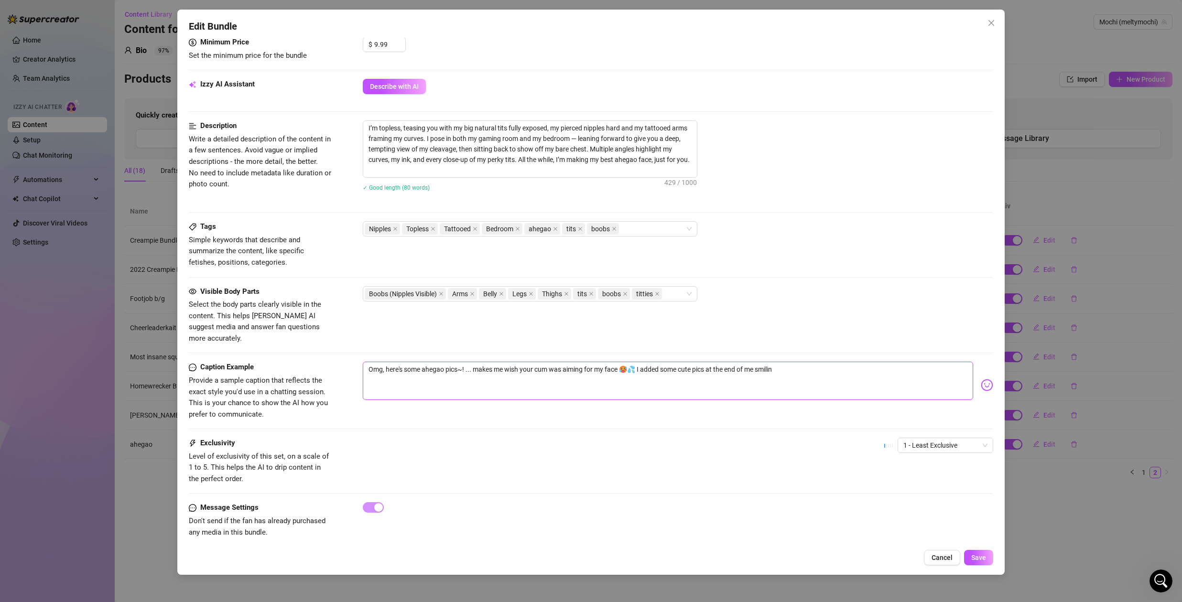
type textarea "Omg, here's some ahegao pics~! ... makes me wish your cum was aiming for my fac…"
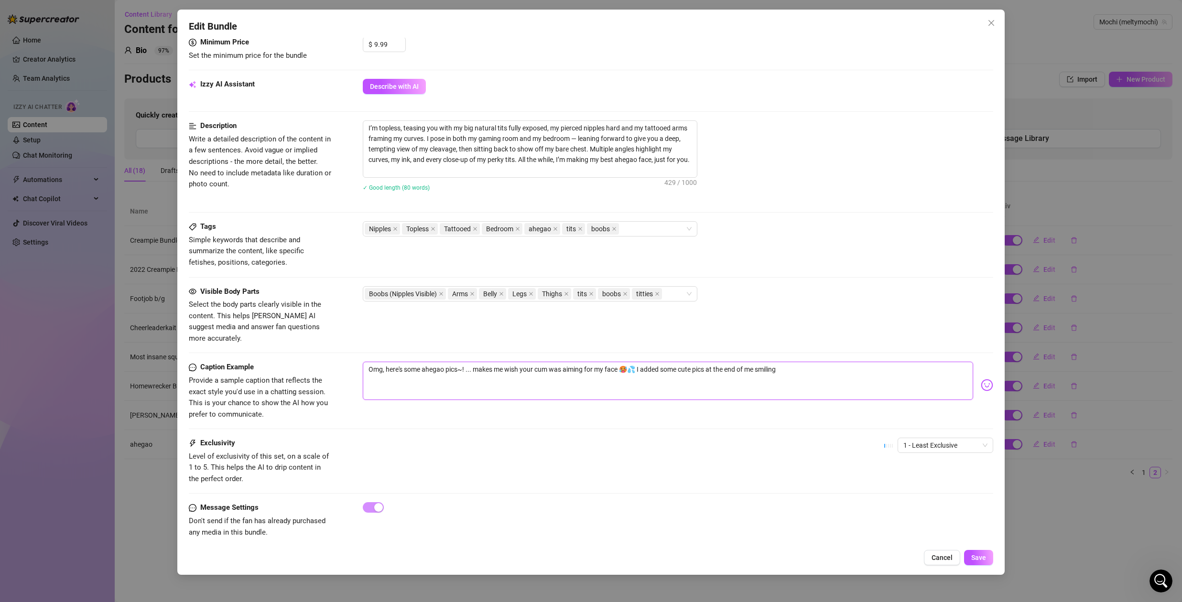
type textarea "Omg, here's some ahegao pics~! ... makes me wish your cum was aiming for my fac…"
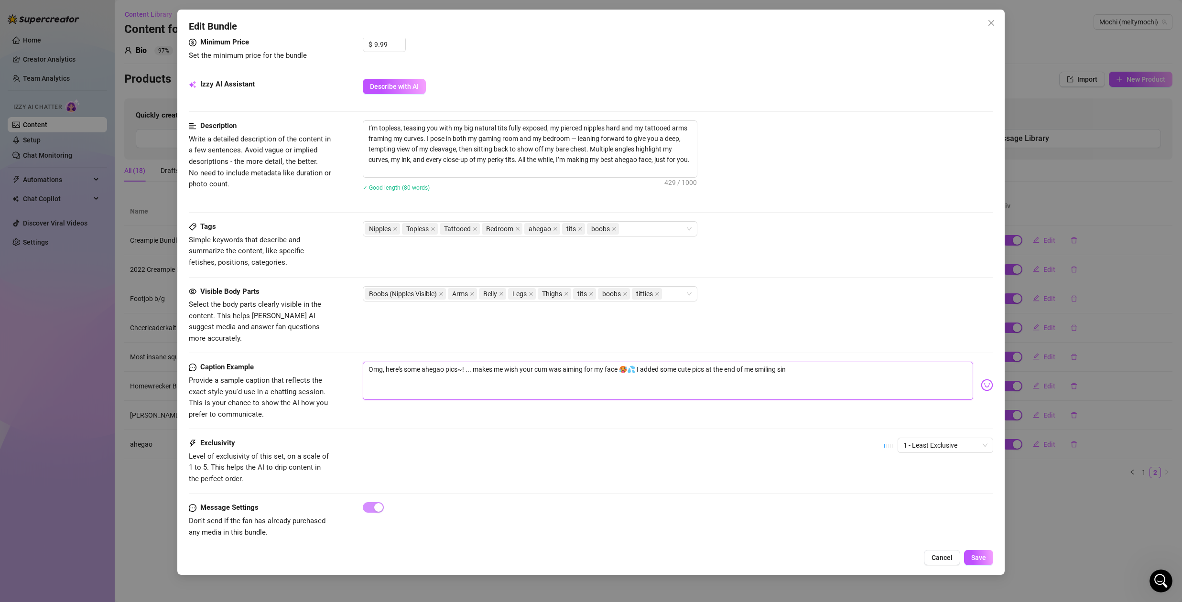
type textarea "Omg, here's some ahegao pics~! ... makes me wish your cum was aiming for my fac…"
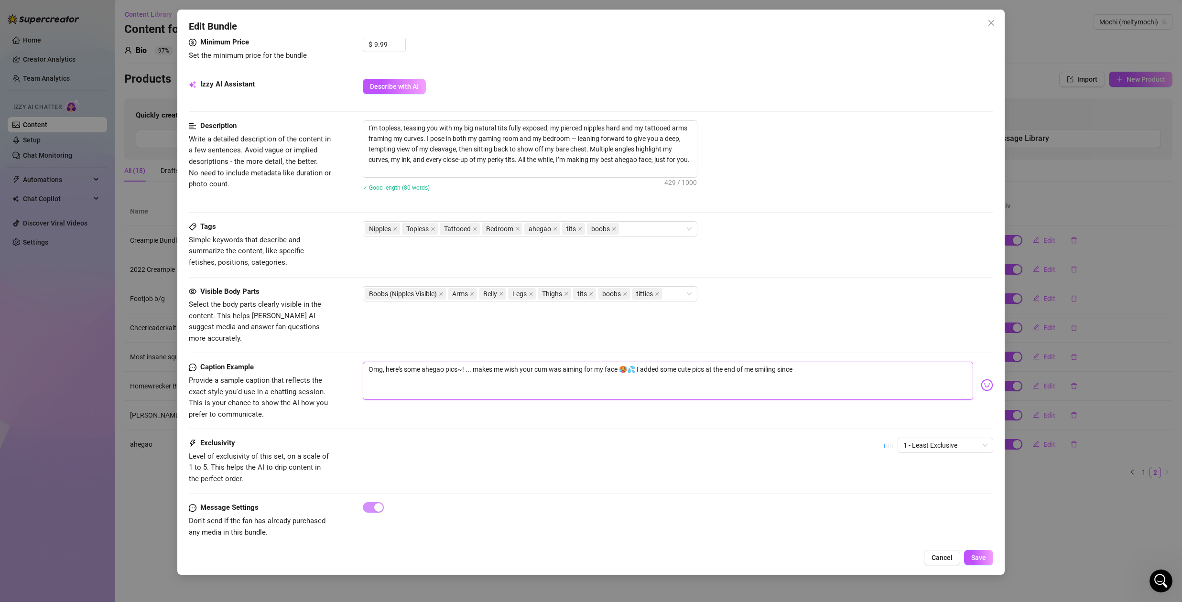
type textarea "Omg, here's some ahegao pics~! ... makes me wish your cum was aiming for my fac…"
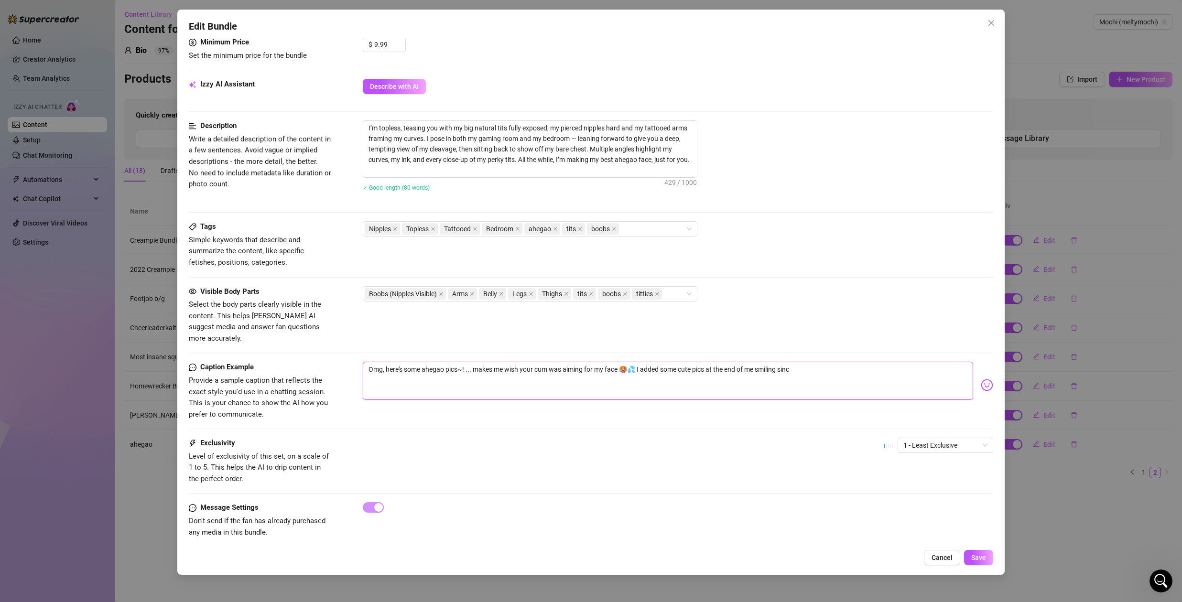
type textarea "Omg, here's some ahegao pics~! ... makes me wish your cum was aiming for my fac…"
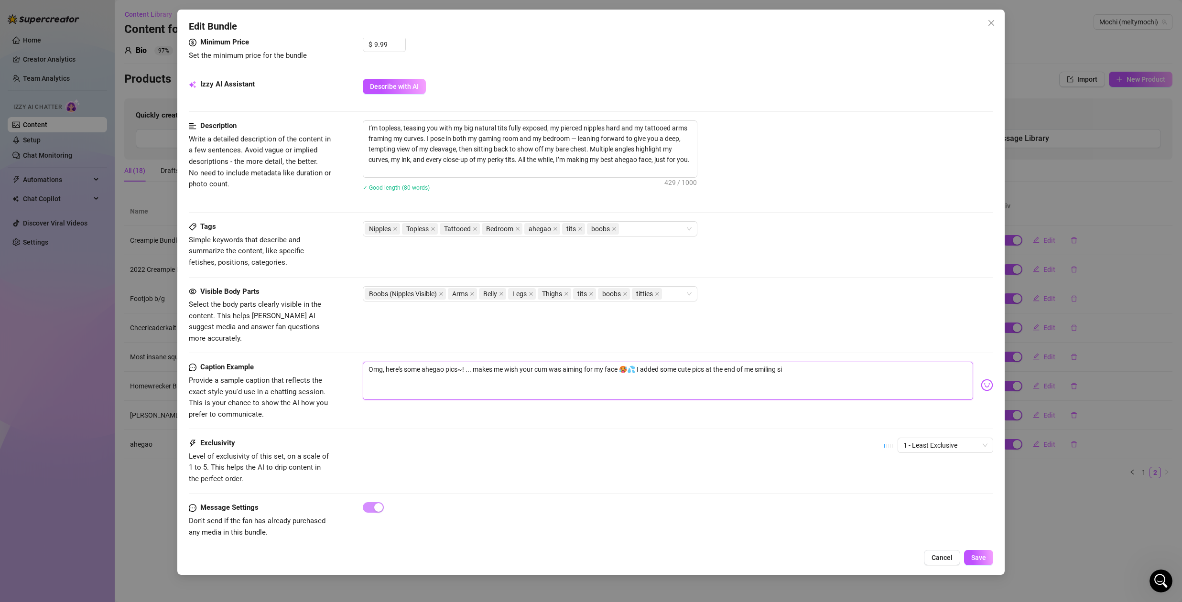
type textarea "Omg, here's some ahegao pics~! ... makes me wish your cum was aiming for my fac…"
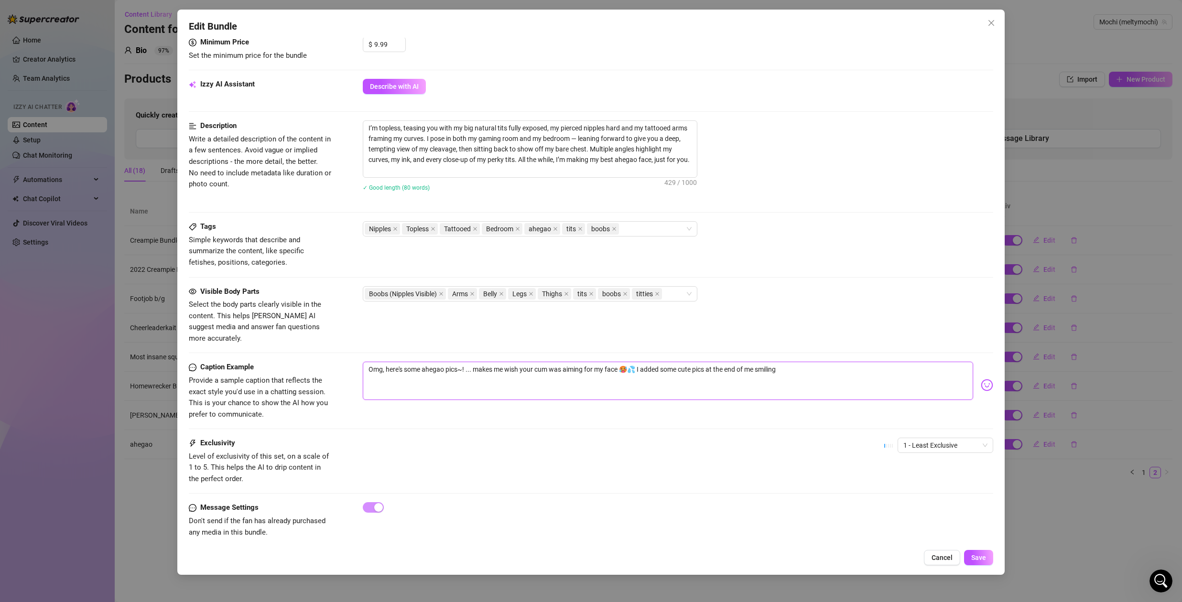
type textarea "Omg, here's some ahegao pics~! ... makes me wish your cum was aiming for my fac…"
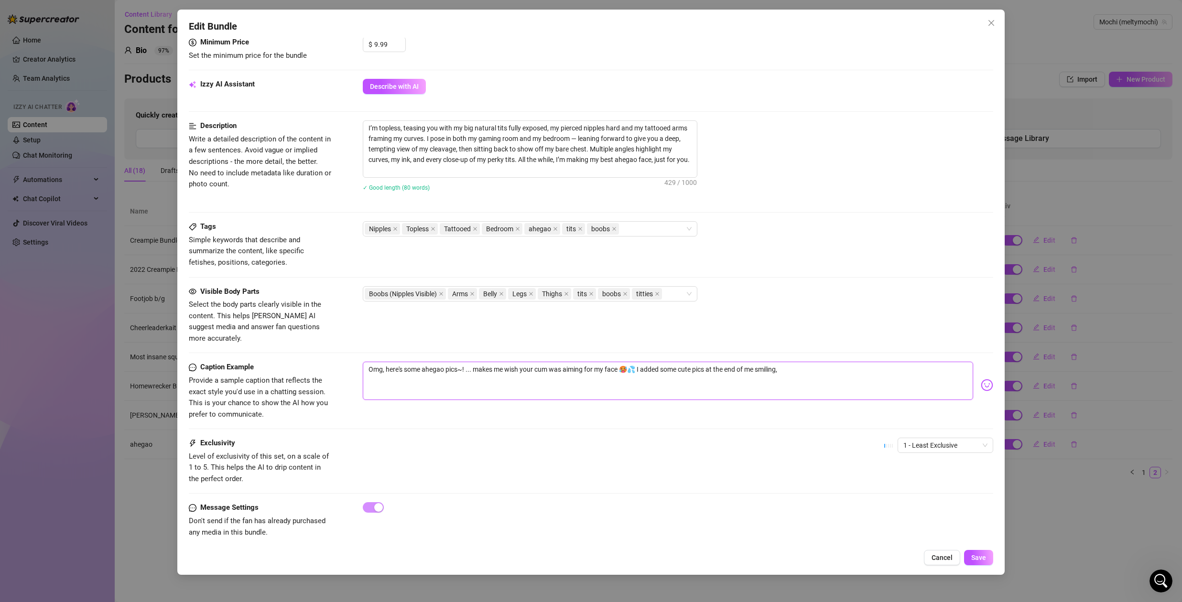
type textarea "Omg, here's some ahegao pics~! ... makes me wish your cum was aiming for my fac…"
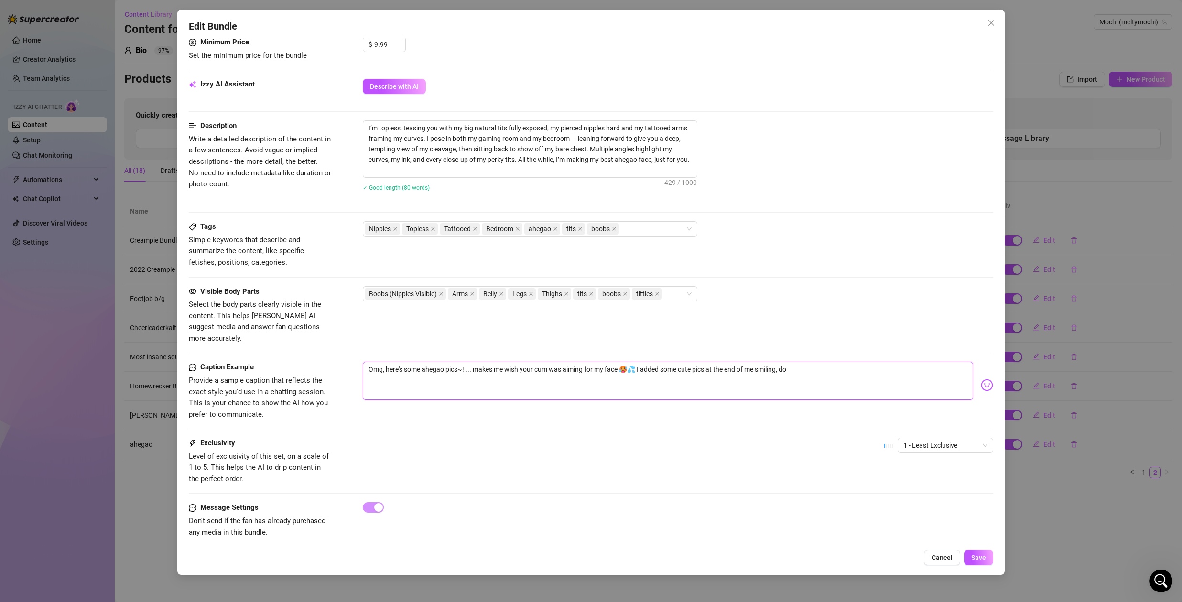
type textarea "Omg, here's some ahegao pics~! ... makes me wish your cum was aiming for my fac…"
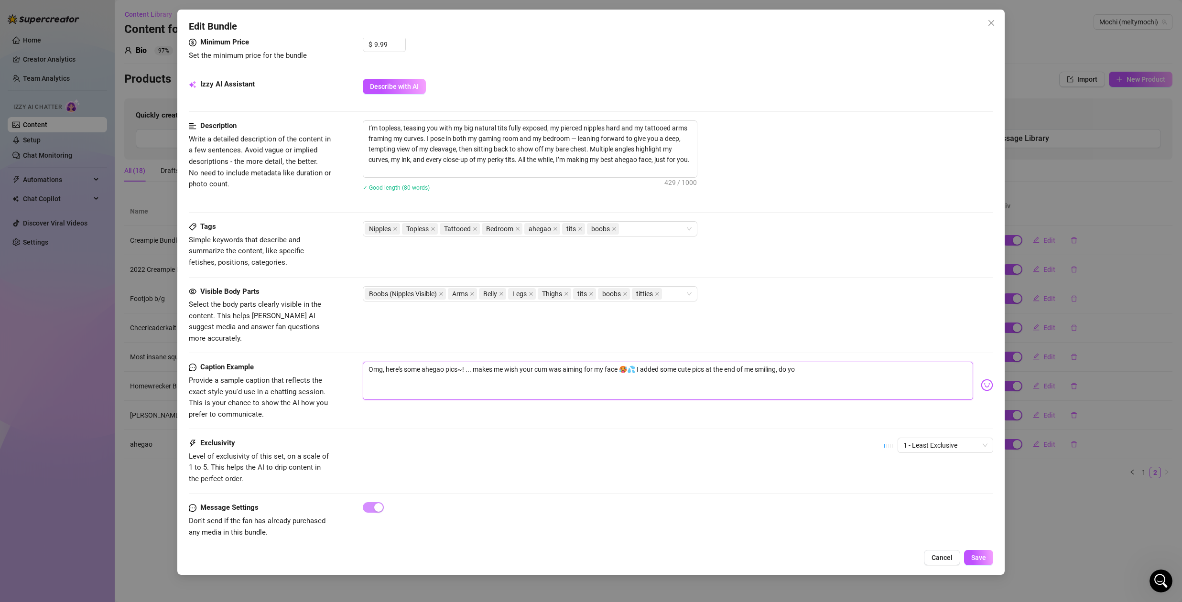
type textarea "Omg, here's some ahegao pics~! ... makes me wish your cum was aiming for my fac…"
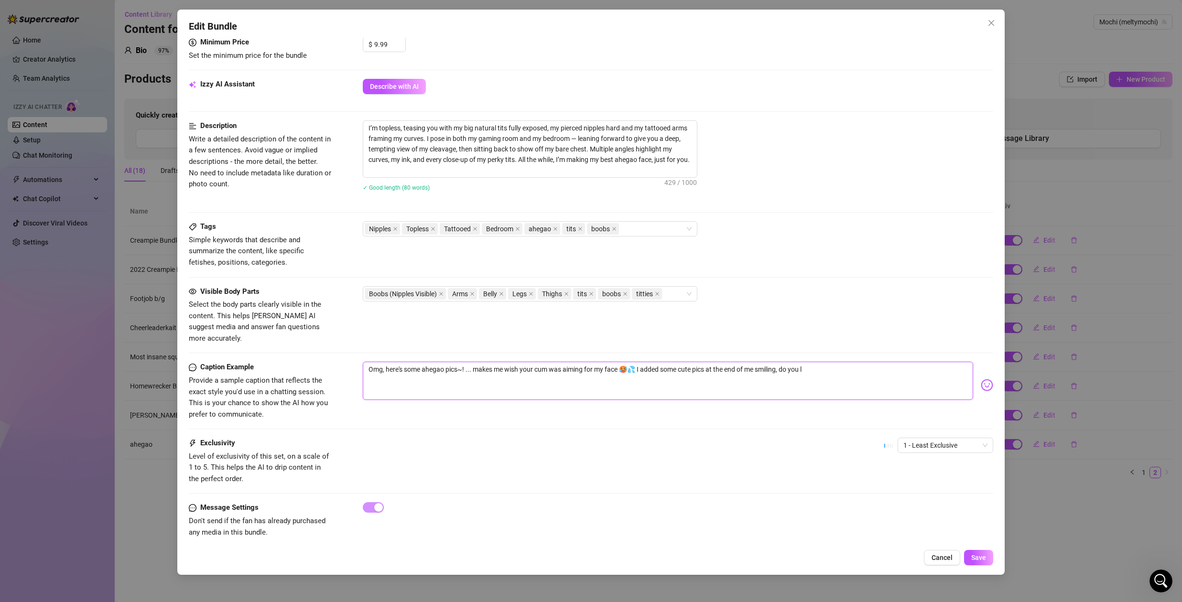
type textarea "Omg, here's some ahegao pics~! ... makes me wish your cum was aiming for my fac…"
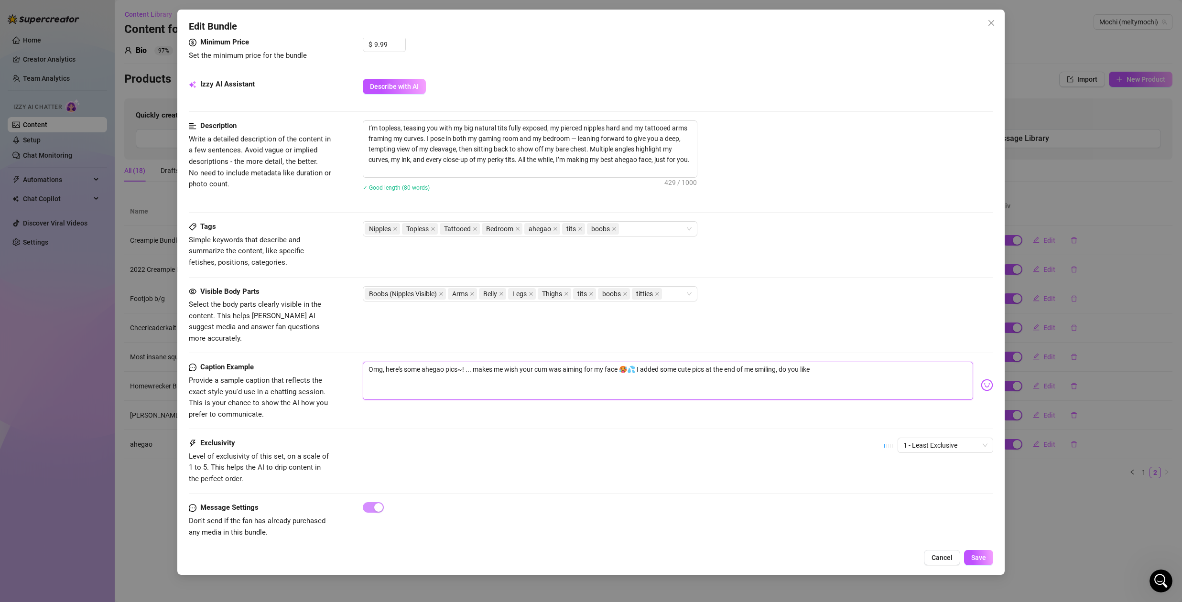
type textarea "Omg, here's some ahegao pics~! ... makes me wish your cum was aiming for my fac…"
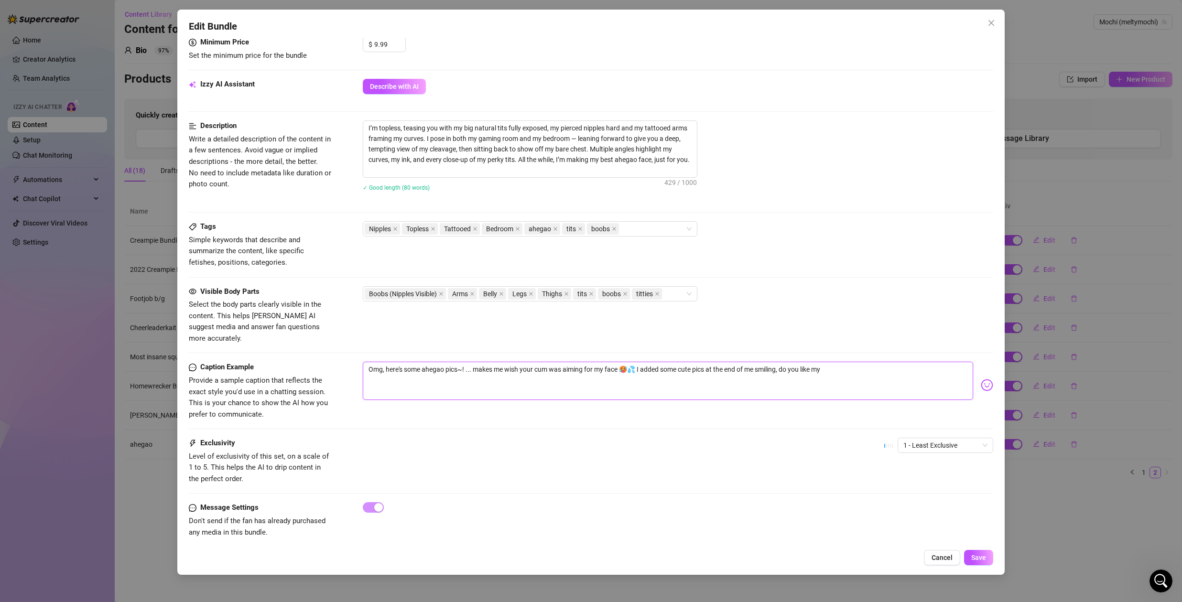
type textarea "Omg, here's some ahegao pics~! ... makes me wish your cum was aiming for my fac…"
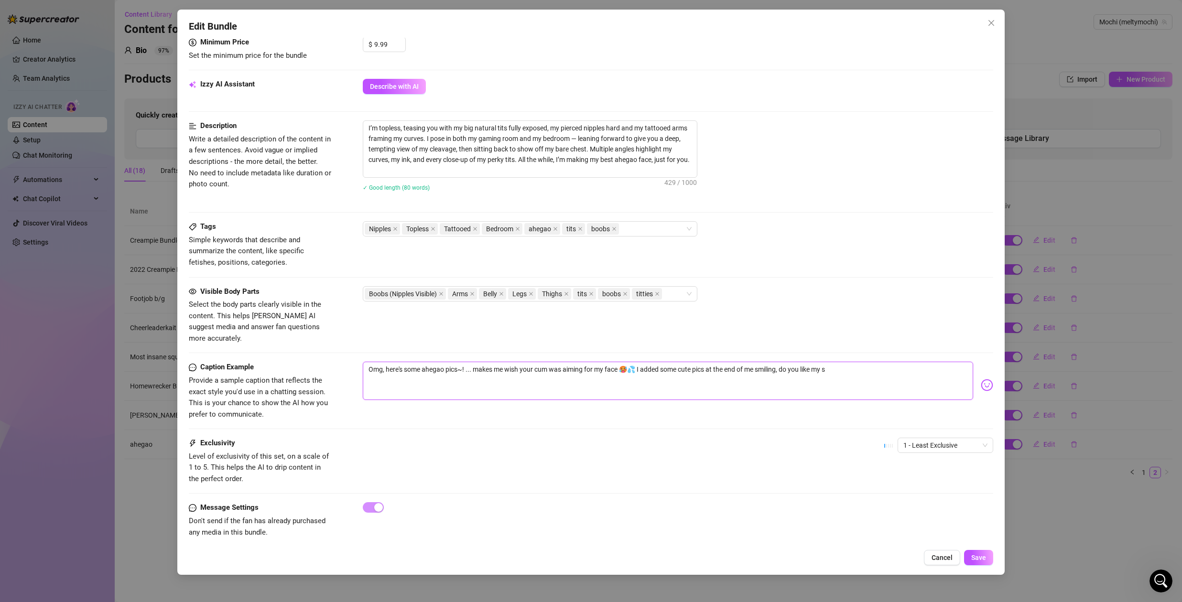
type textarea "Omg, here's some ahegao pics~! ... makes me wish your cum was aiming for my fac…"
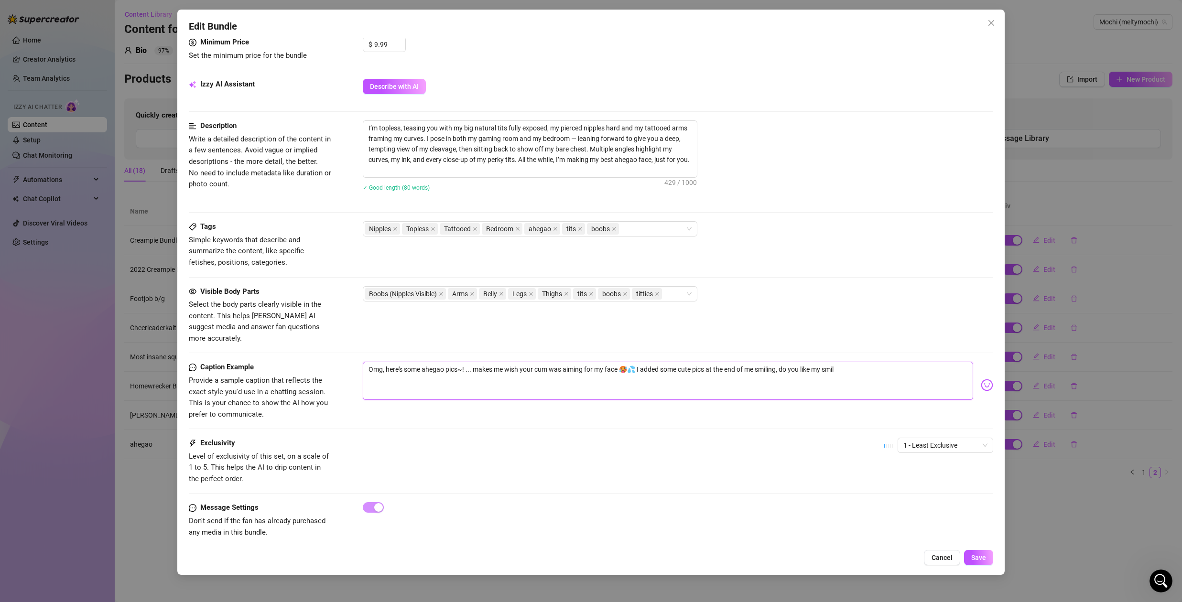
type textarea "Omg, here's some ahegao pics~! ... makes me wish your cum was aiming for my fac…"
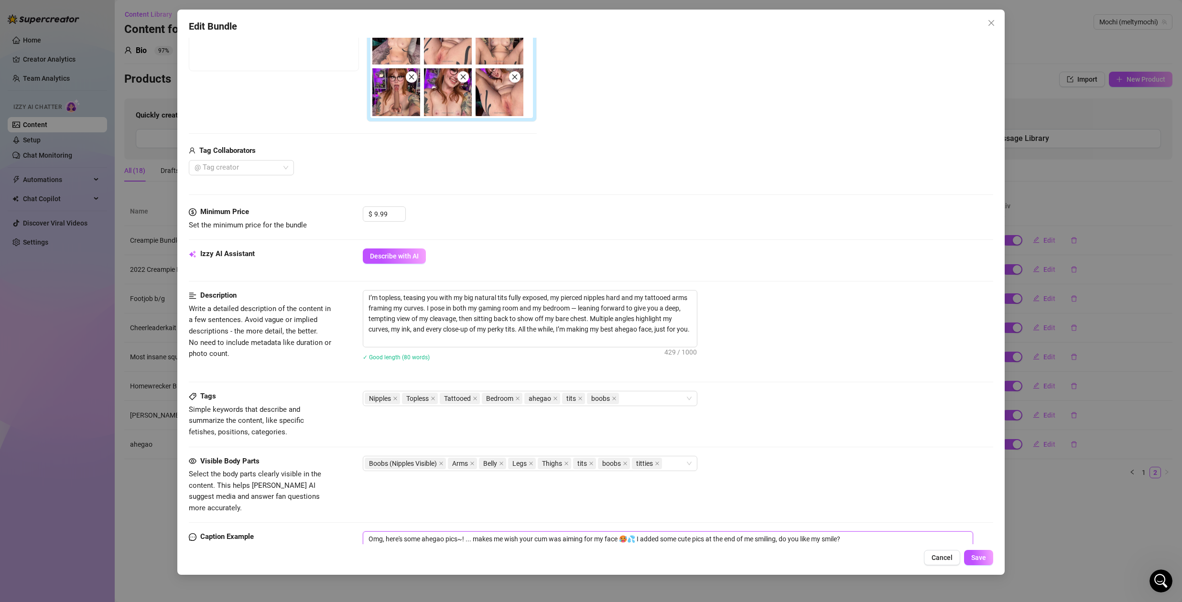
scroll to position [0, 0]
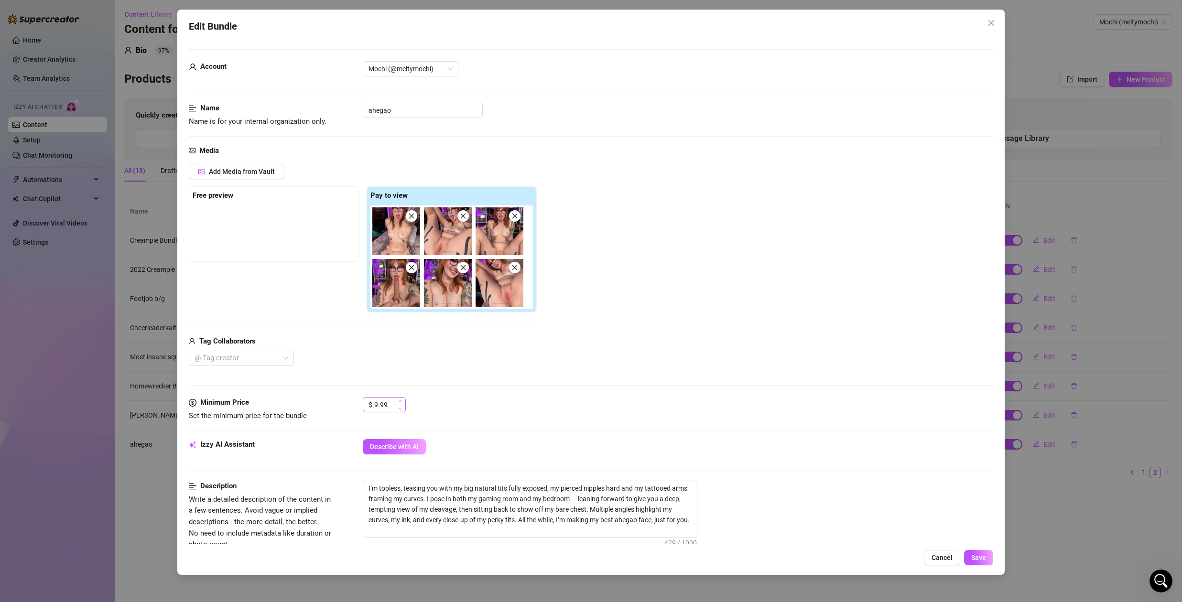
type textarea "Omg, here's some ahegao pics~! ... makes me wish your cum was aiming for my fac…"
click at [387, 405] on input "9.99" at bounding box center [389, 405] width 31 height 14
click at [559, 321] on div "Add Media from Vault Free preview Pay to view Tag Collaborators @ Tag creator" at bounding box center [591, 265] width 804 height 202
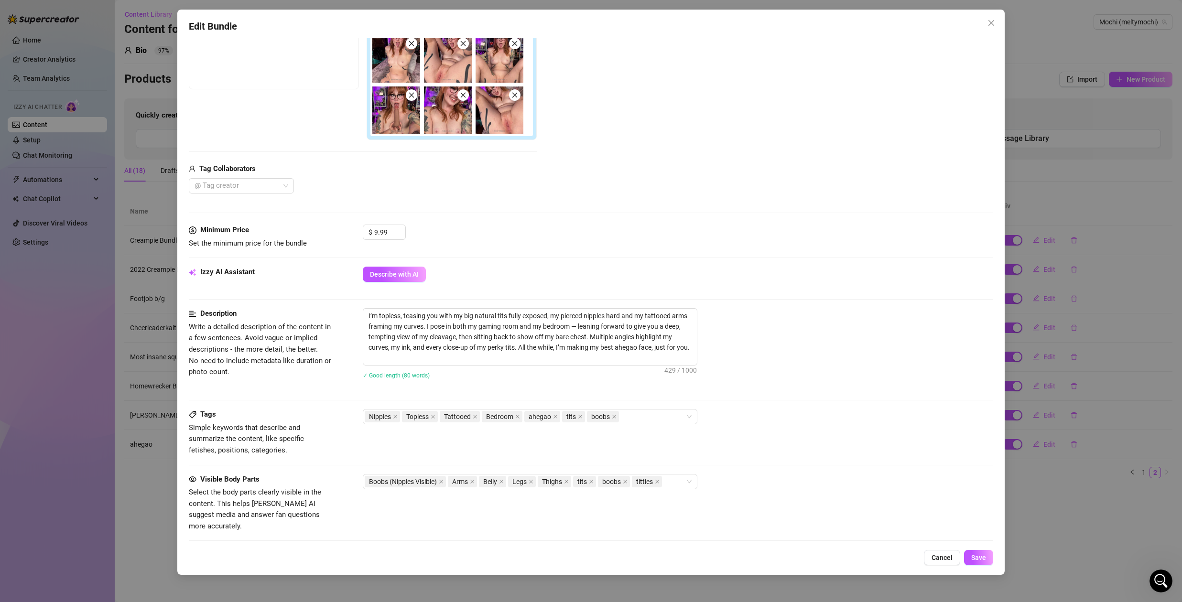
scroll to position [209, 0]
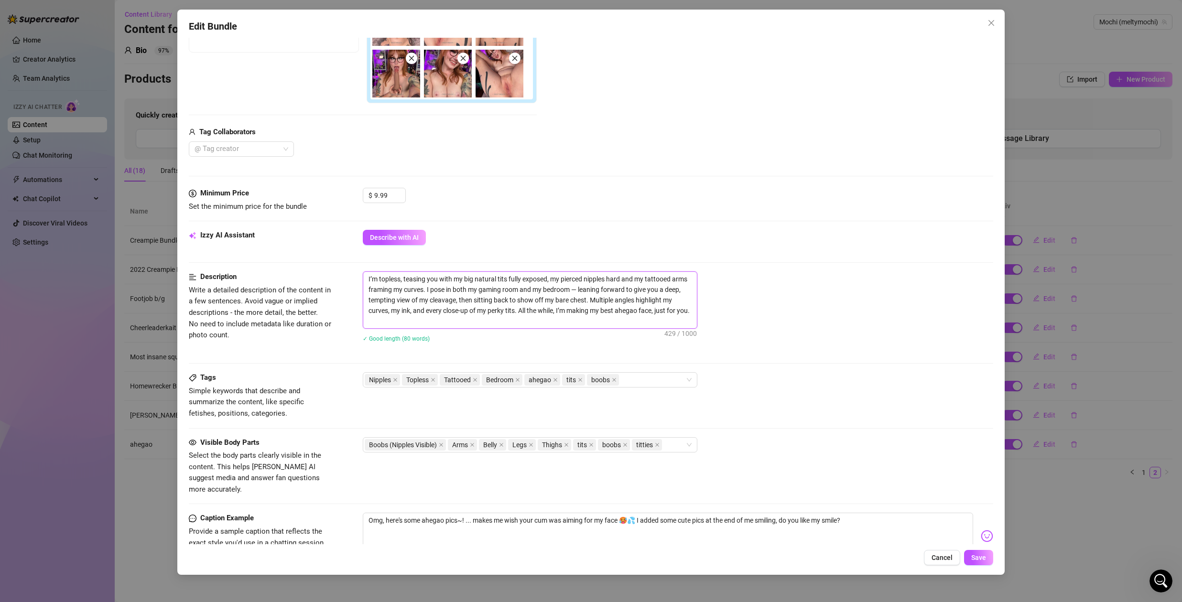
click at [427, 323] on textarea "I’m topless, teasing you with my big natural tits fully exposed, my pierced nip…" at bounding box center [530, 300] width 334 height 56
type textarea "I’m topless, teasing you with my big natural tits fully exposed, my pierced nip…"
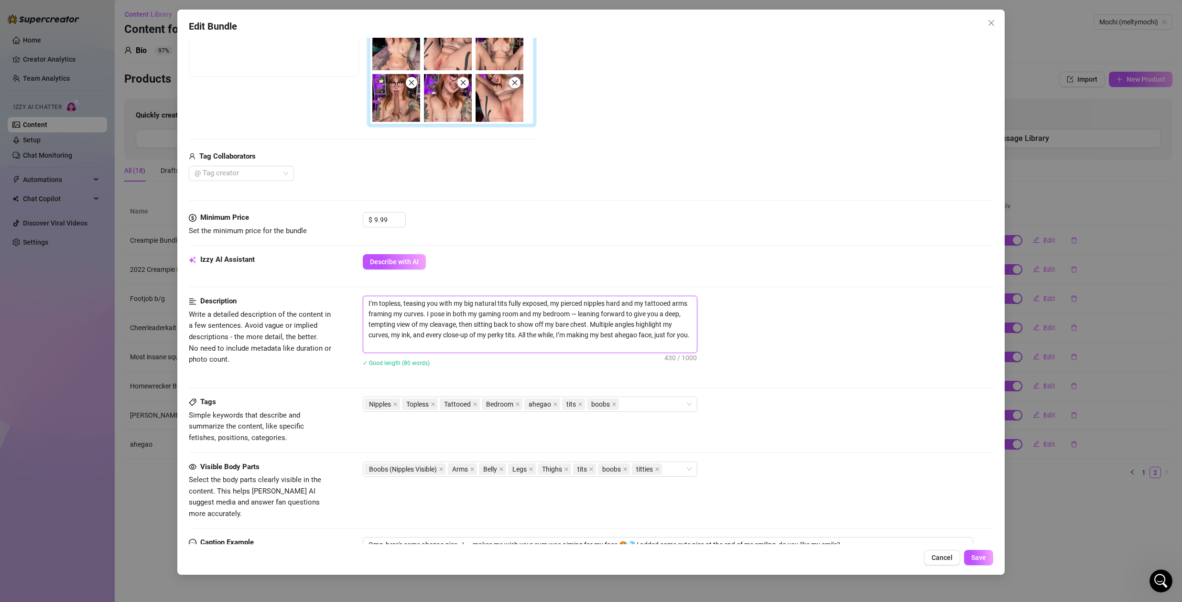
scroll to position [136, 0]
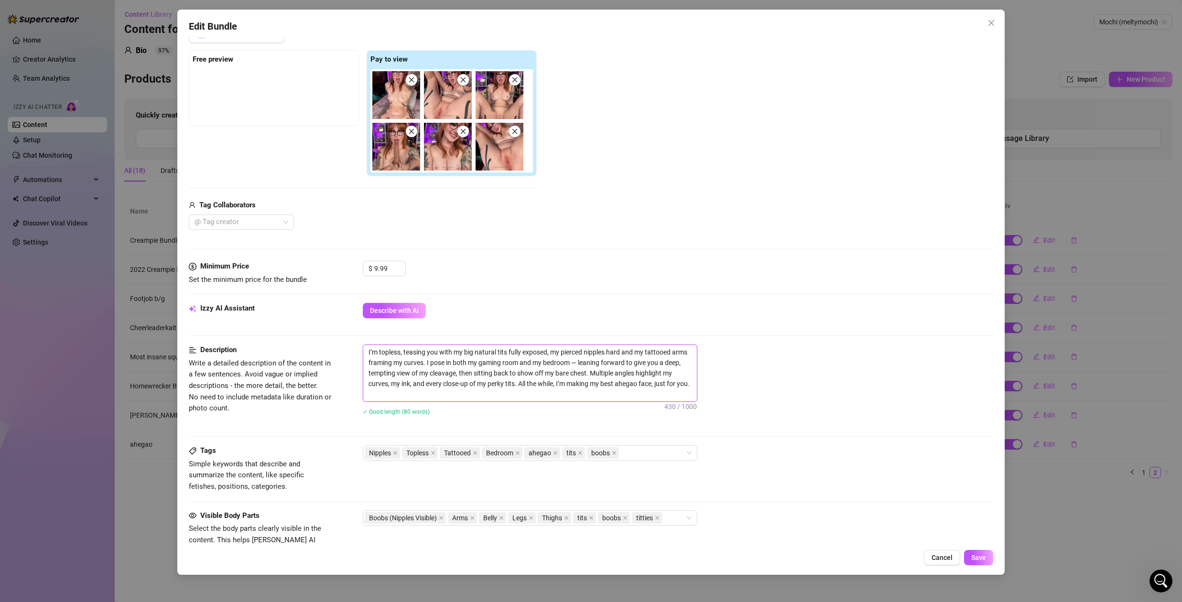
drag, startPoint x: 387, startPoint y: 397, endPoint x: 364, endPoint y: 352, distance: 50.7
click at [364, 352] on textarea "I’m topless, teasing you with my big natural tits fully exposed, my pierced nip…" at bounding box center [530, 373] width 334 height 56
type textarea "I’m topless, teasing you with my big natural tits fully exposed, my pierced nip…"
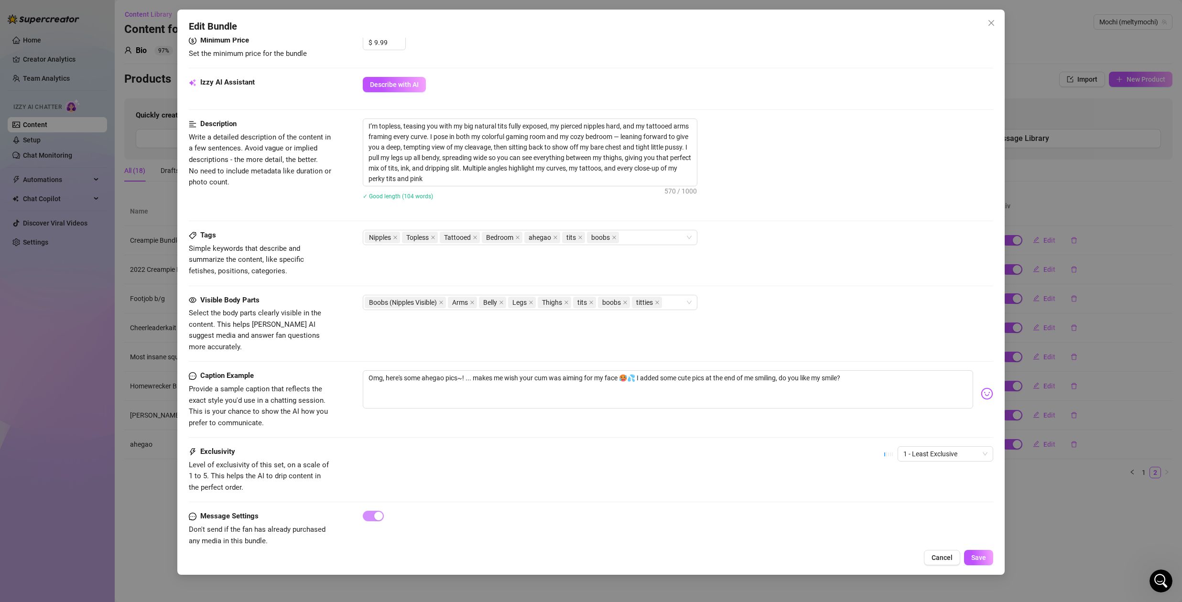
scroll to position [371, 0]
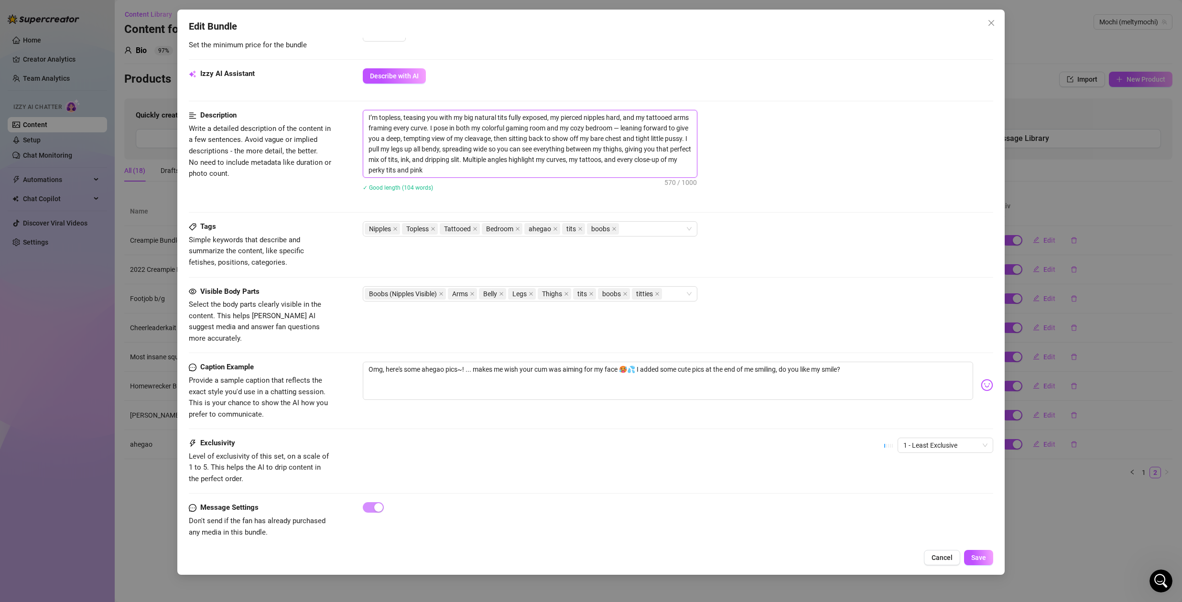
click at [462, 151] on textarea "I’m topless, teasing you with my big natural tits fully exposed, my pierced nip…" at bounding box center [530, 143] width 334 height 67
paste textarea "Here’s your revised version, with more on the ahegao element, plus the added pu…"
type textarea "Here’s your revised version, with more on the ahegao element, plus the added pu…"
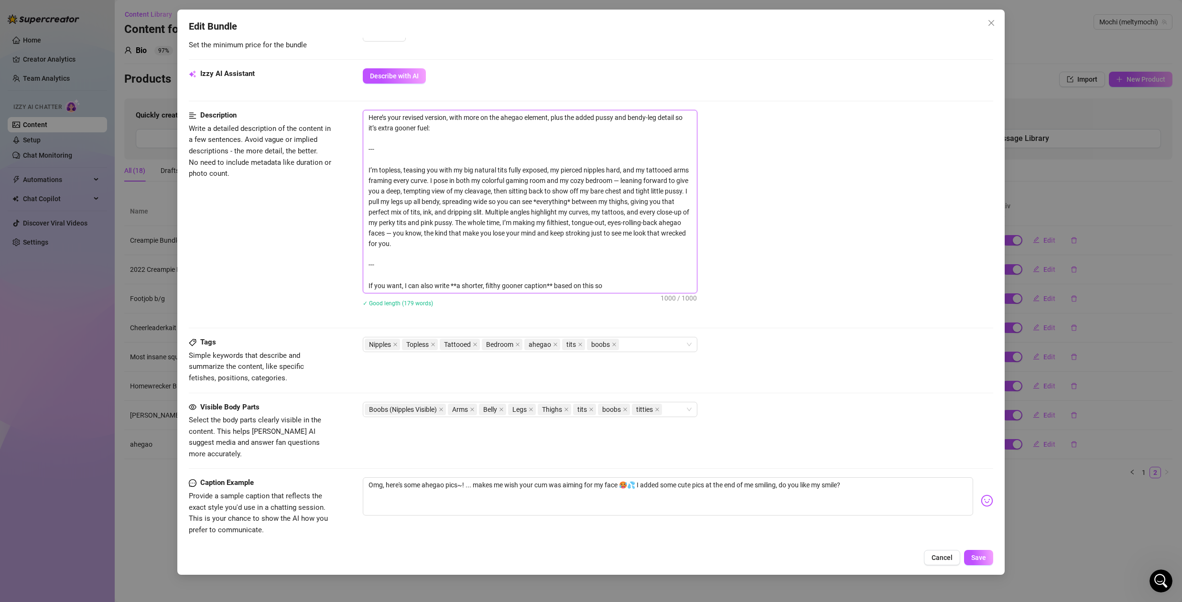
scroll to position [0, 0]
drag, startPoint x: 614, startPoint y: 284, endPoint x: 198, endPoint y: 269, distance: 416.5
click at [198, 269] on div "Description Write a detailed description of the content in a few sentences. Avo…" at bounding box center [591, 214] width 804 height 209
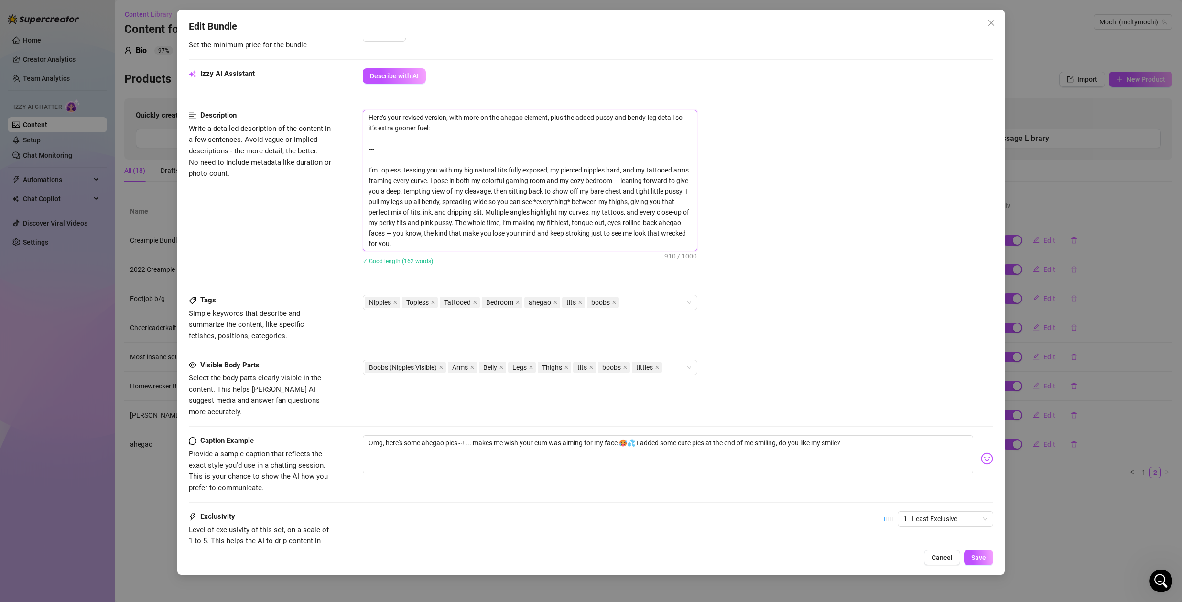
drag, startPoint x: 367, startPoint y: 170, endPoint x: 351, endPoint y: 99, distance: 72.7
click at [351, 99] on form "Account Mochi (@meltymochi) Name Name is for your internal organization only. a…" at bounding box center [591, 153] width 804 height 951
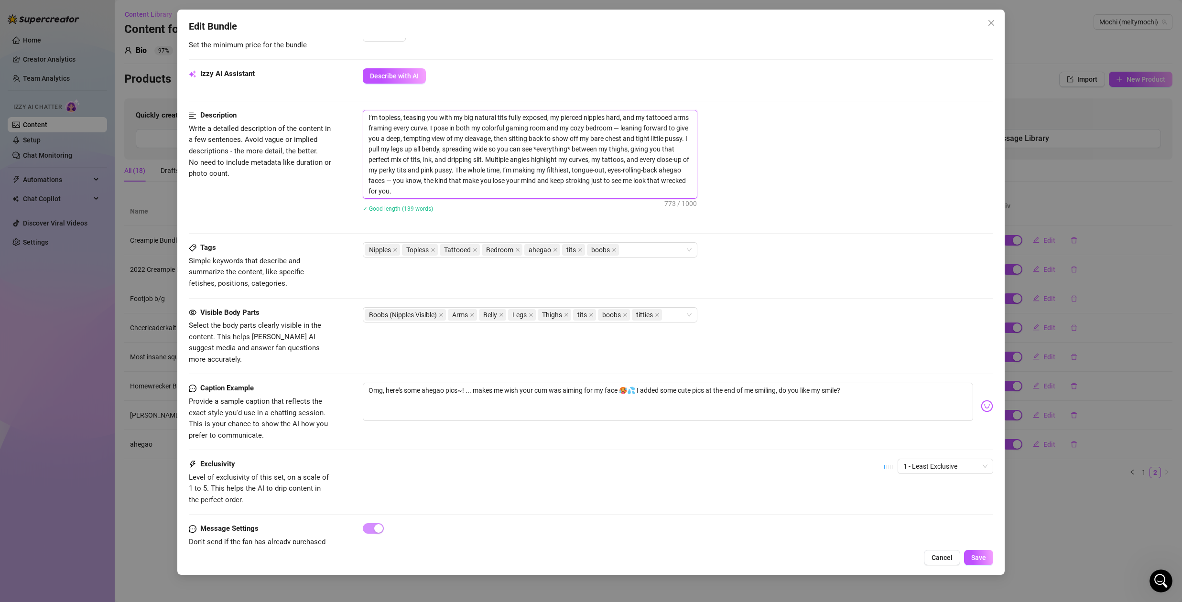
click at [623, 128] on textarea "I’m topless, teasing you with my big natural tits fully exposed, my pierced nip…" at bounding box center [530, 154] width 334 height 88
click at [394, 181] on textarea "I’m topless, teasing you with my big natural tits fully exposed, my pierced nip…" at bounding box center [530, 154] width 334 height 88
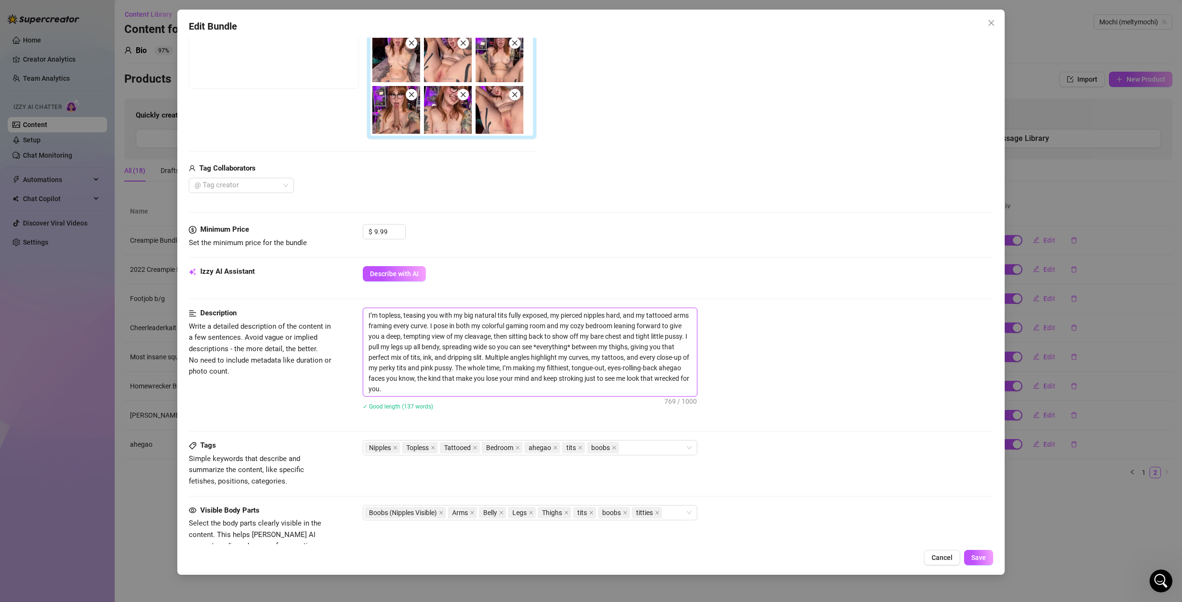
scroll to position [392, 0]
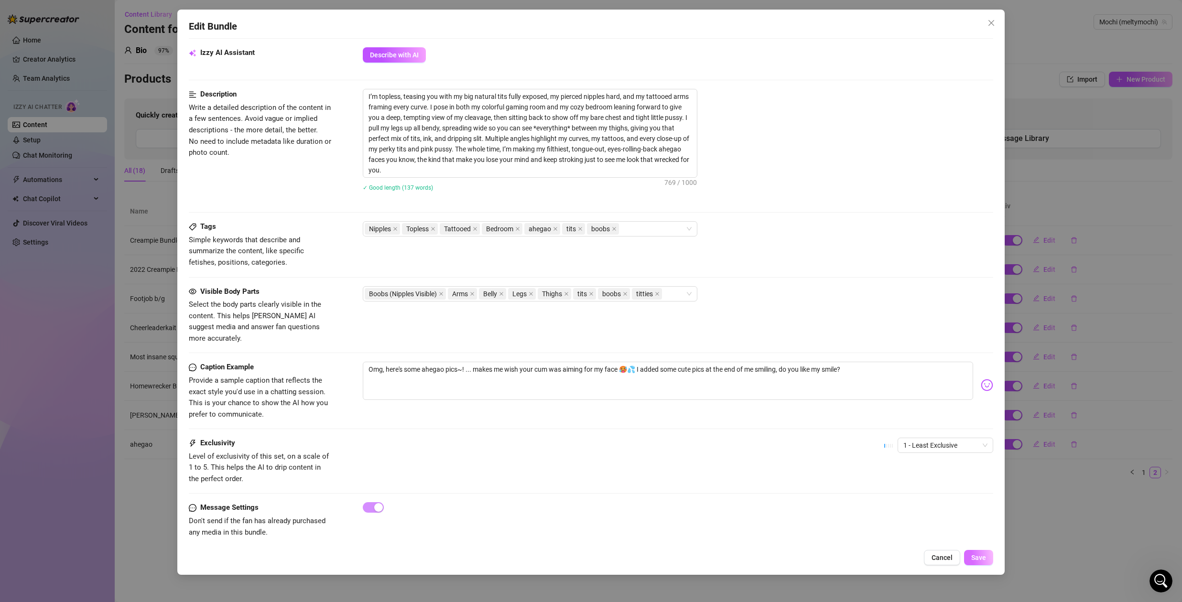
click at [985, 557] on span "Save" at bounding box center [978, 558] width 15 height 8
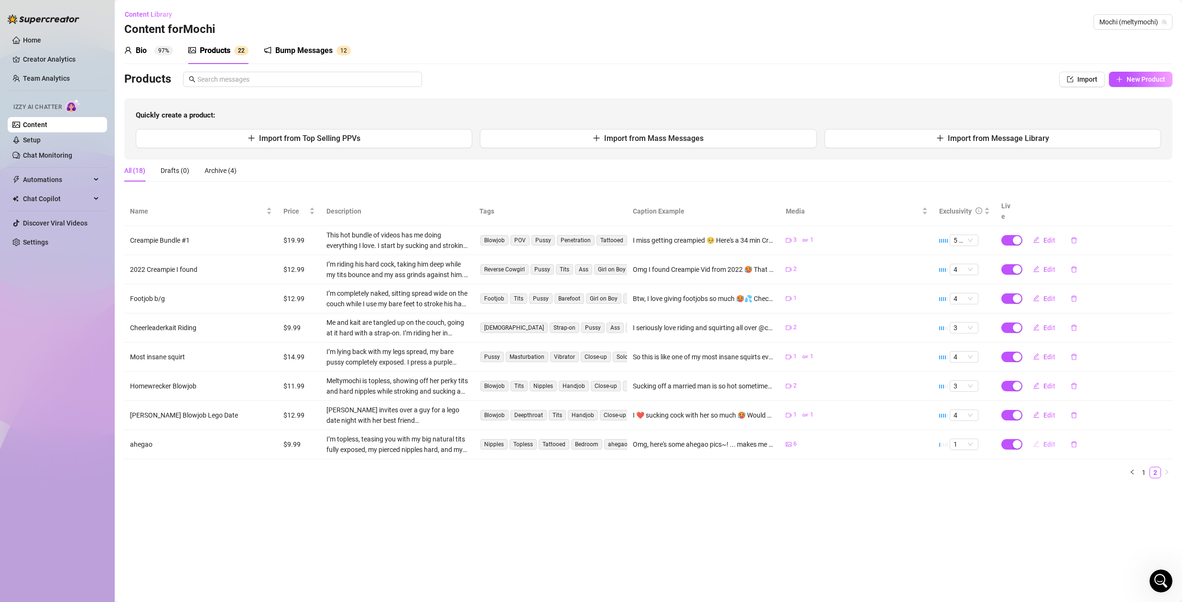
click at [1059, 437] on button "Edit" at bounding box center [1044, 444] width 38 height 15
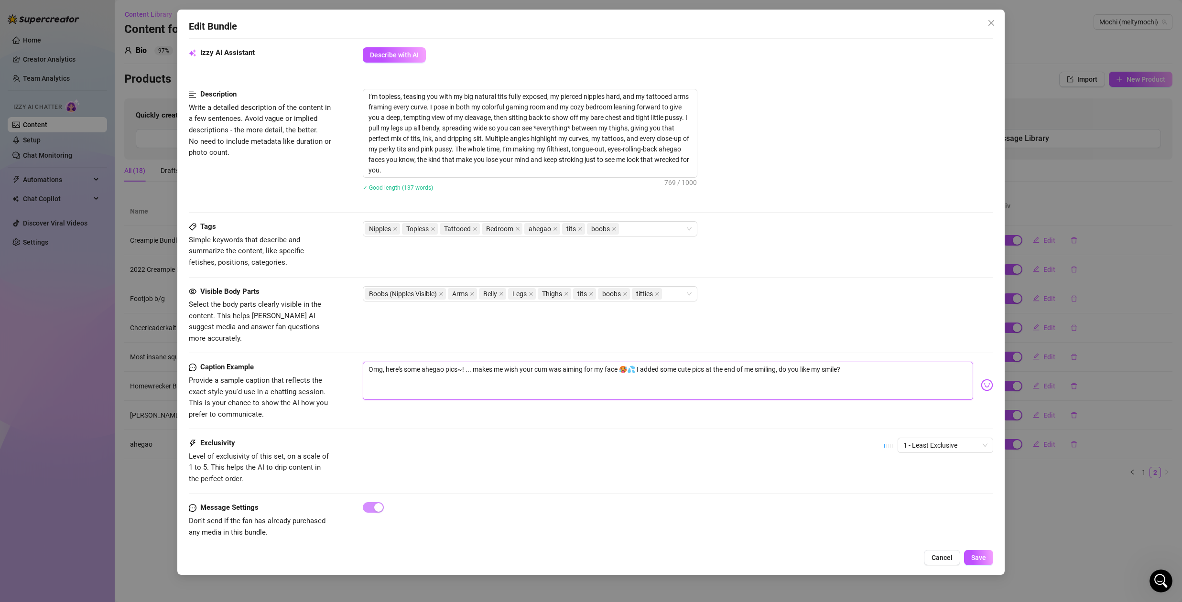
click at [426, 362] on textarea "Omg, here's some ahegao pics~! ... makes me wish your cum was aiming for my fac…" at bounding box center [668, 381] width 610 height 38
paste textarea "here's some hot pics featuring my little belly, tits, wet pussy, feet, and aheg…"
click at [371, 362] on textarea "here's some hot pics featuring my little belly, tits, wet pussy, feet, and aheg…" at bounding box center [668, 381] width 610 height 38
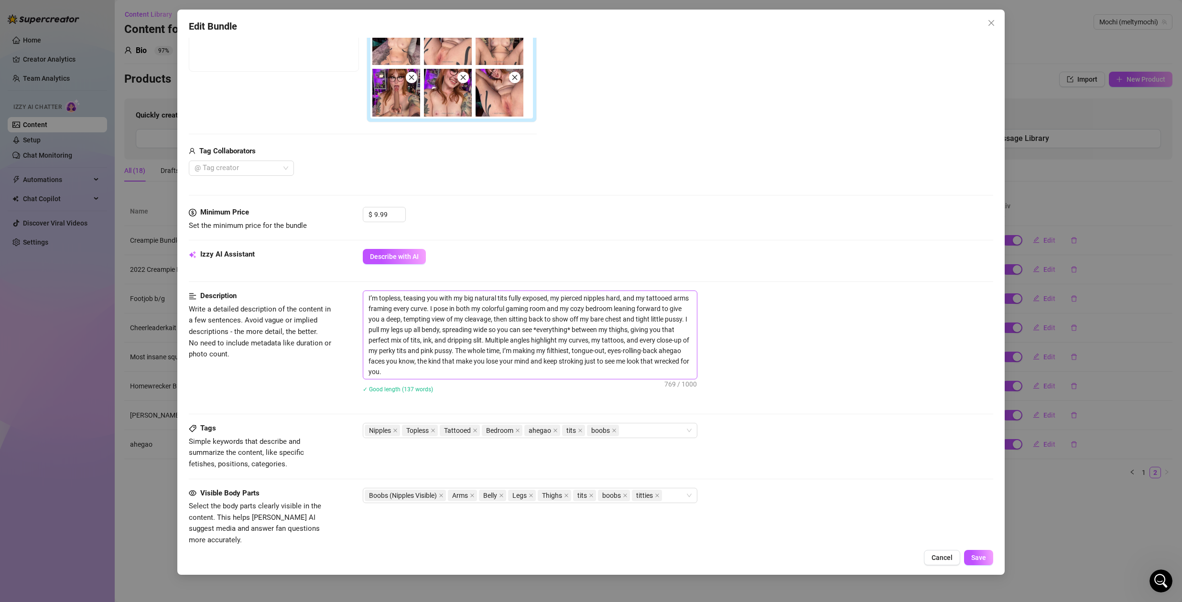
scroll to position [0, 0]
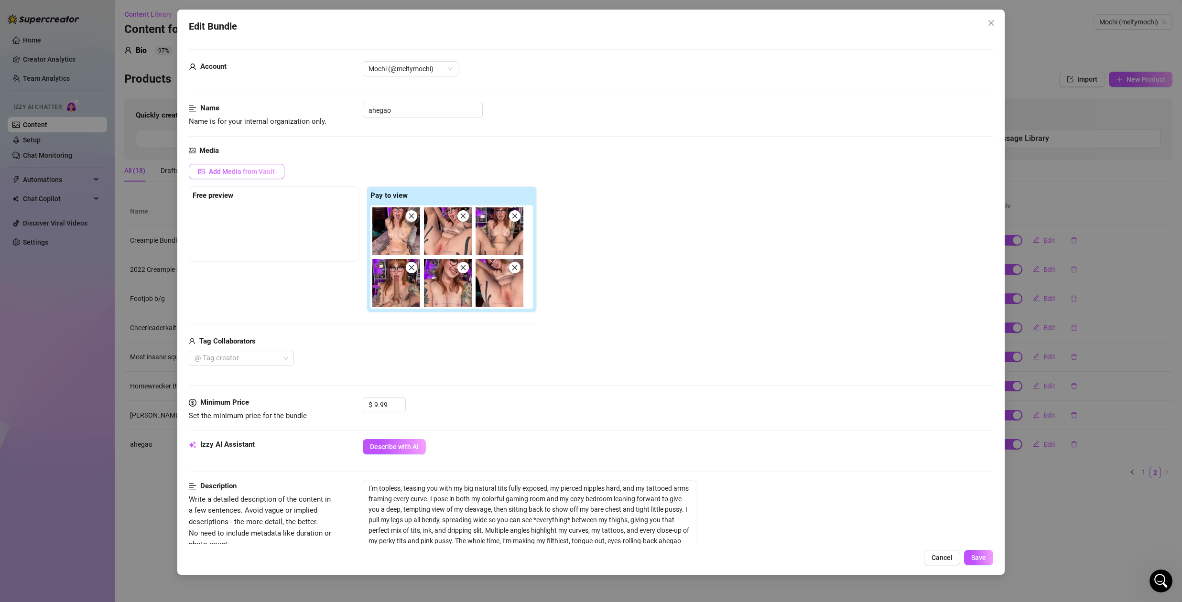
click at [245, 168] on span "Add Media from Vault" at bounding box center [242, 172] width 66 height 8
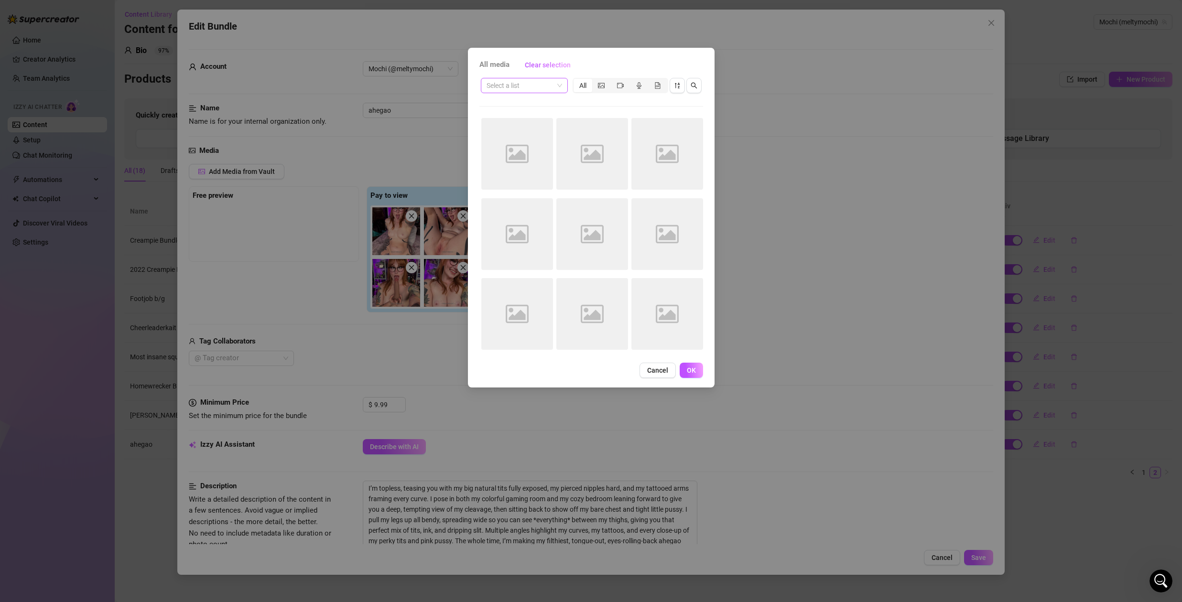
click at [491, 83] on input "search" at bounding box center [519, 85] width 67 height 14
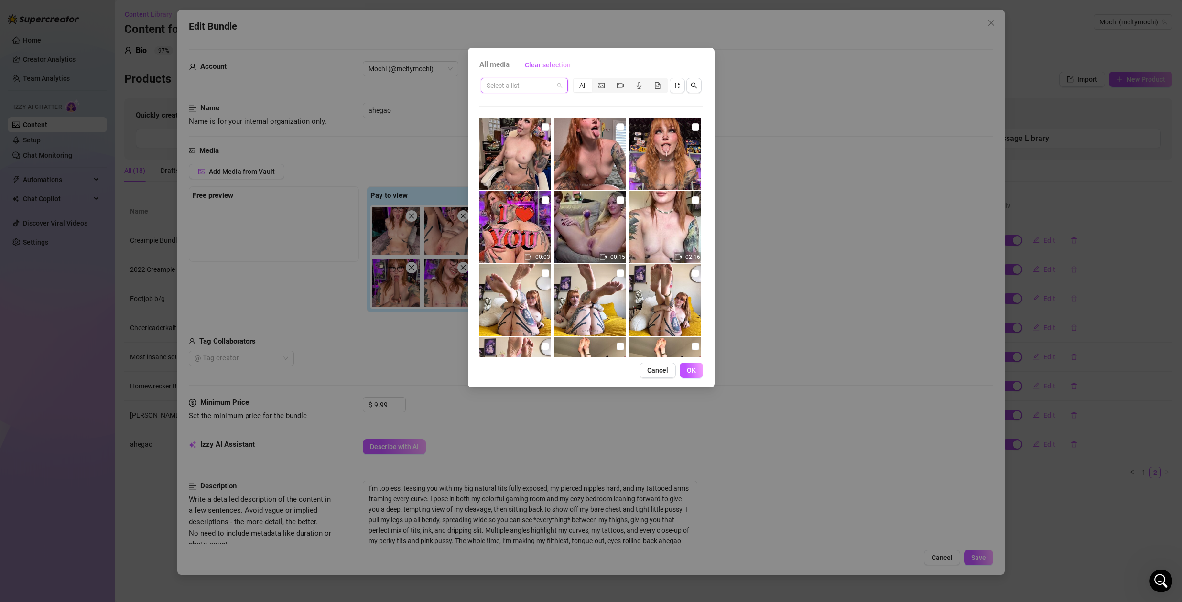
click at [518, 85] on input "search" at bounding box center [519, 85] width 67 height 14
click at [519, 86] on input "search" at bounding box center [519, 85] width 67 height 14
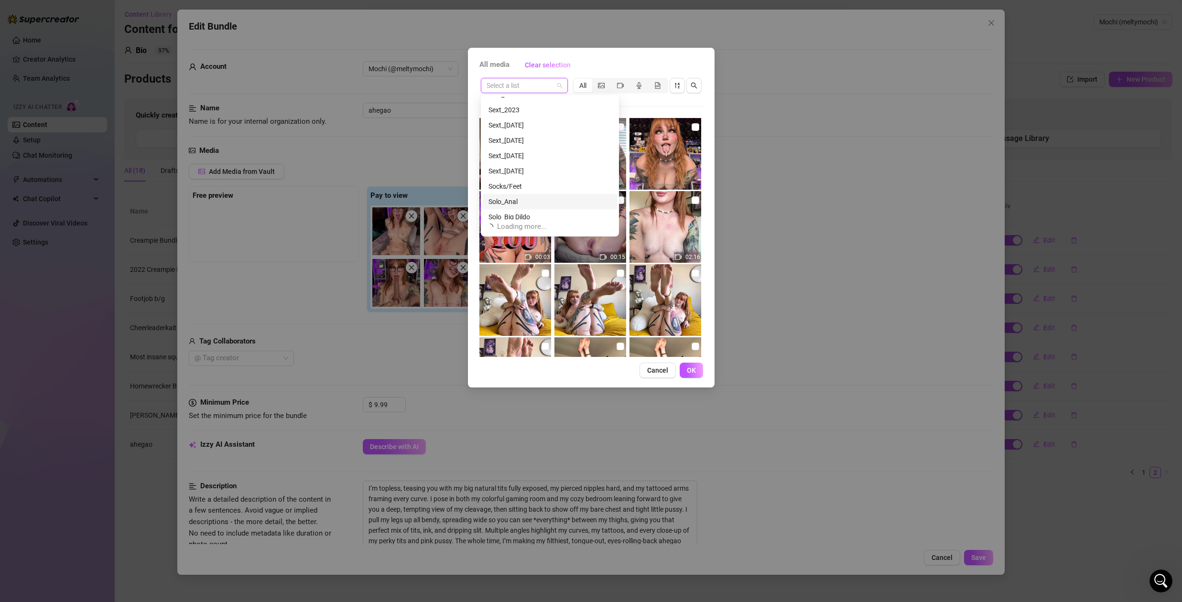
scroll to position [1101, 0]
click at [525, 132] on div "Sext_5/20/25" at bounding box center [549, 135] width 123 height 11
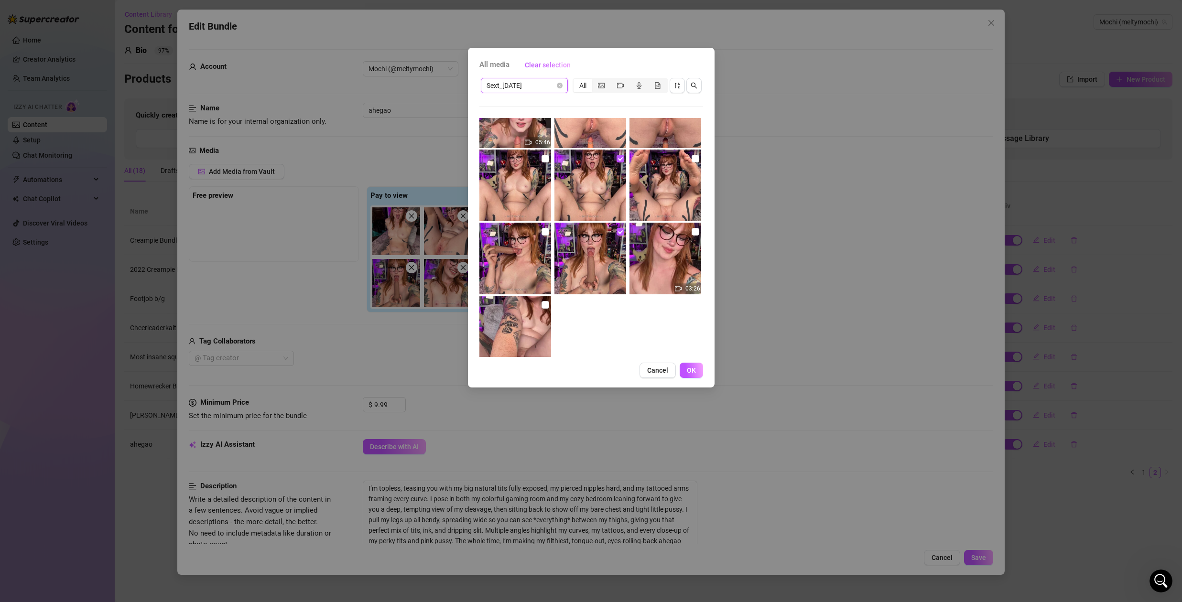
scroll to position [287, 0]
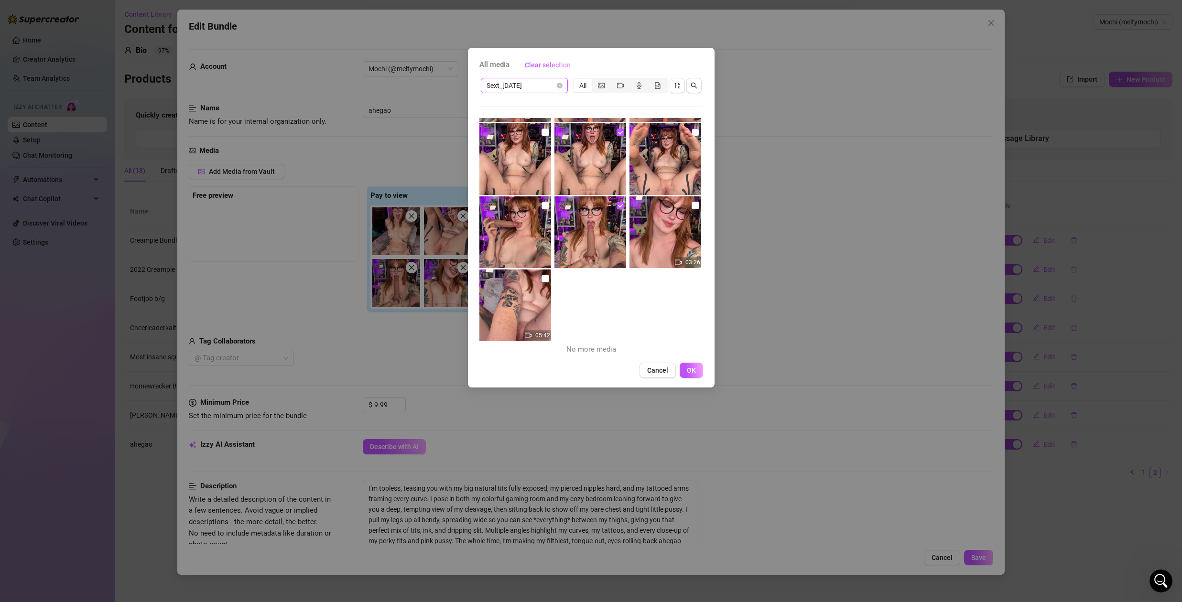
click at [691, 133] on input "checkbox" at bounding box center [695, 133] width 8 height 8
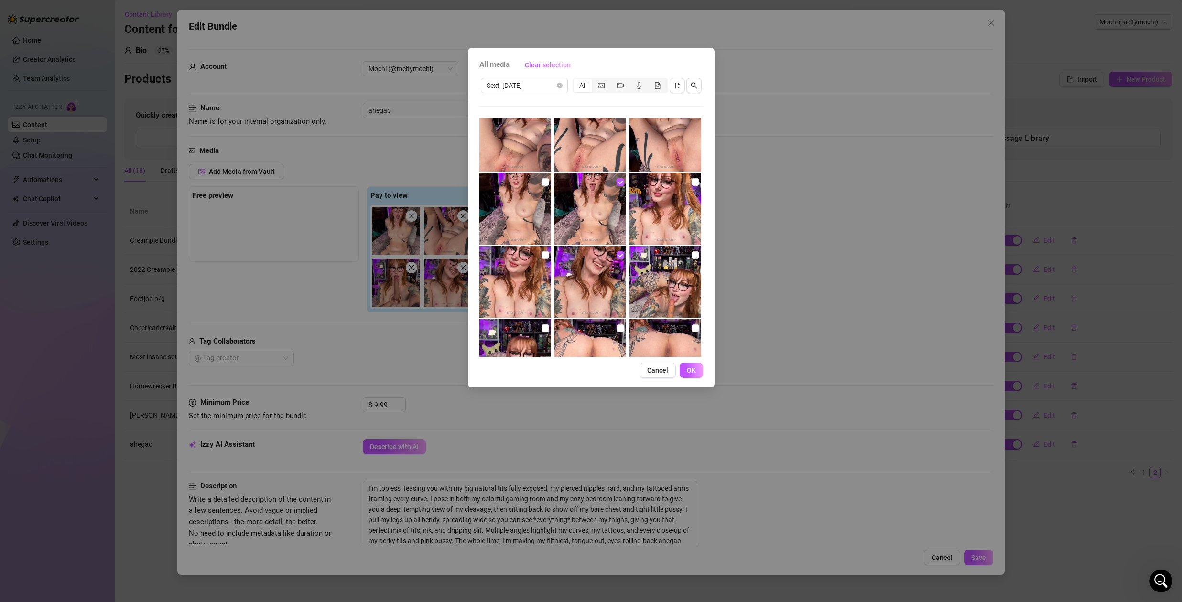
scroll to position [0, 0]
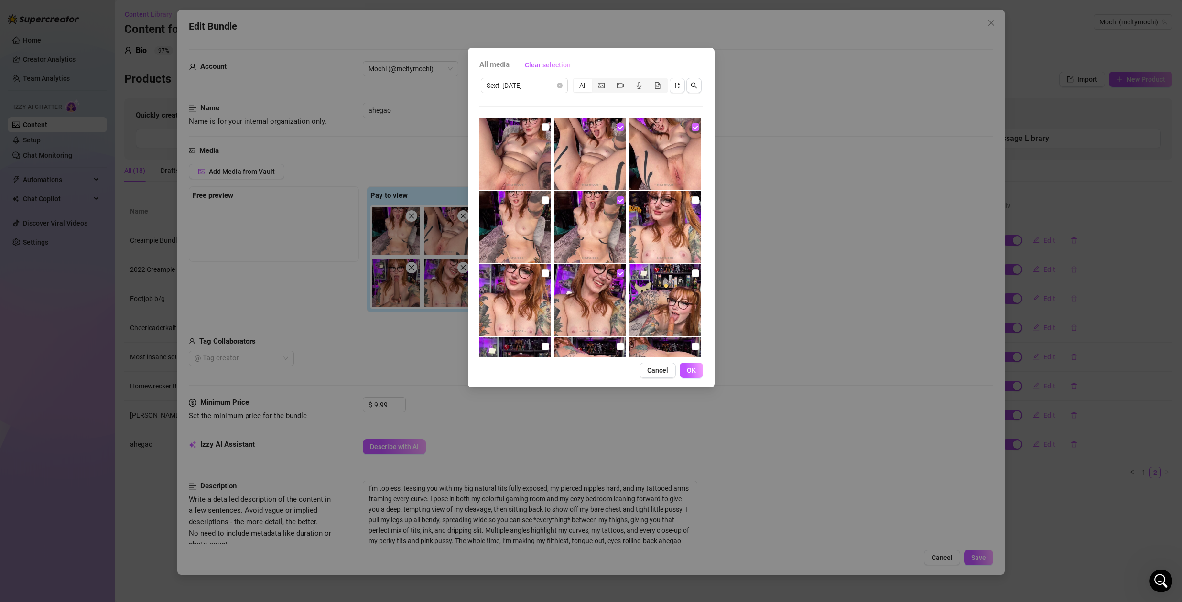
click at [691, 127] on input "checkbox" at bounding box center [695, 127] width 8 height 8
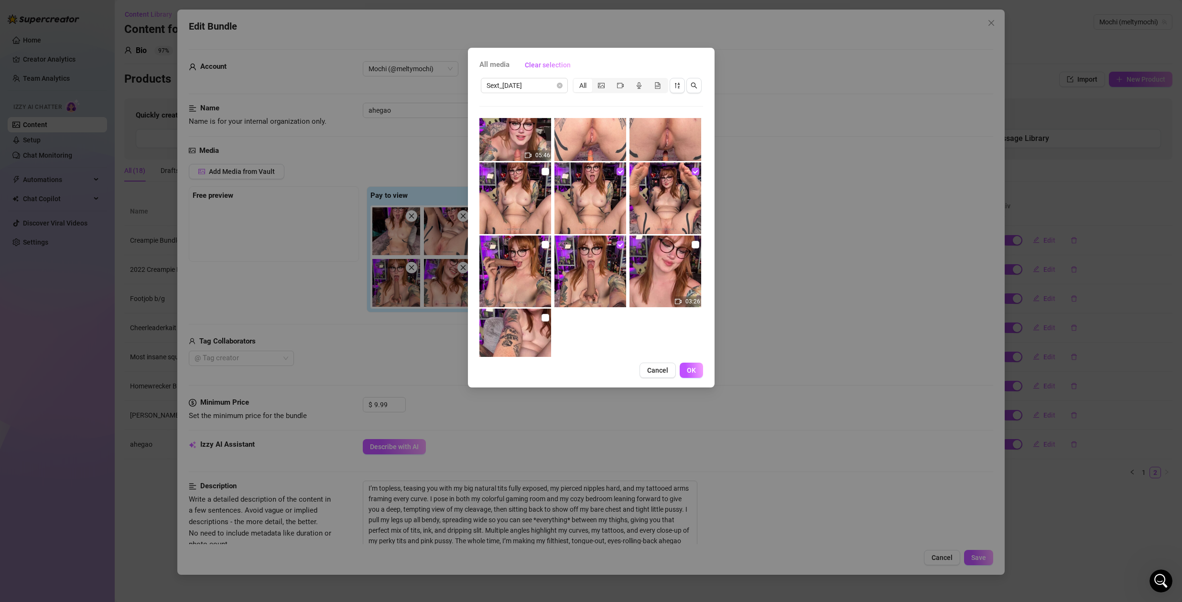
scroll to position [237, 0]
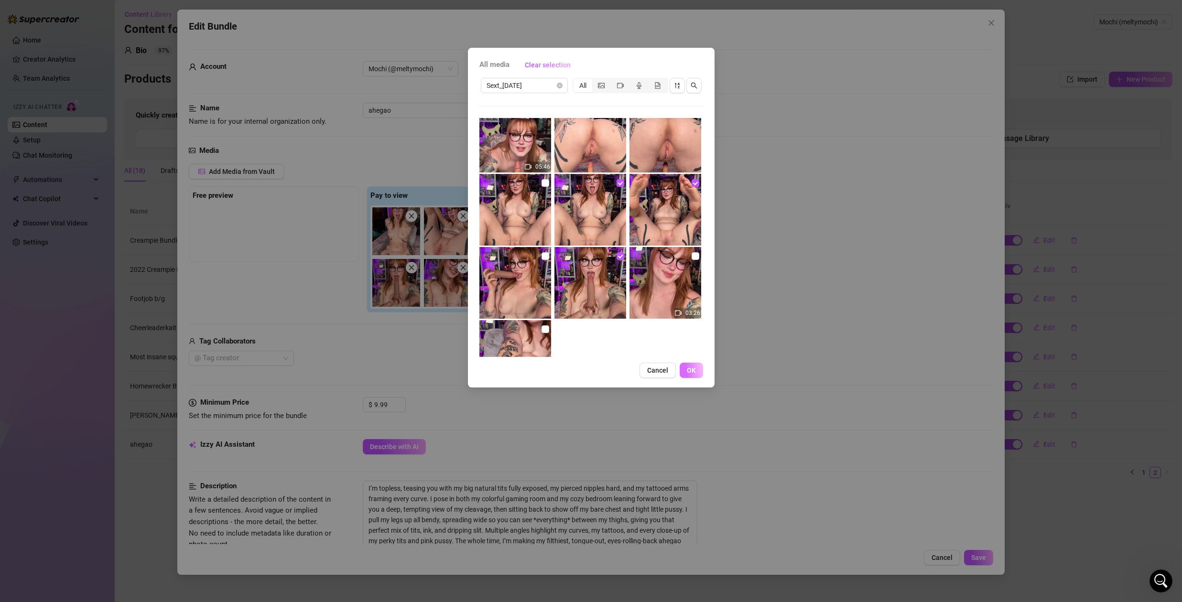
click at [692, 371] on span "OK" at bounding box center [691, 370] width 9 height 8
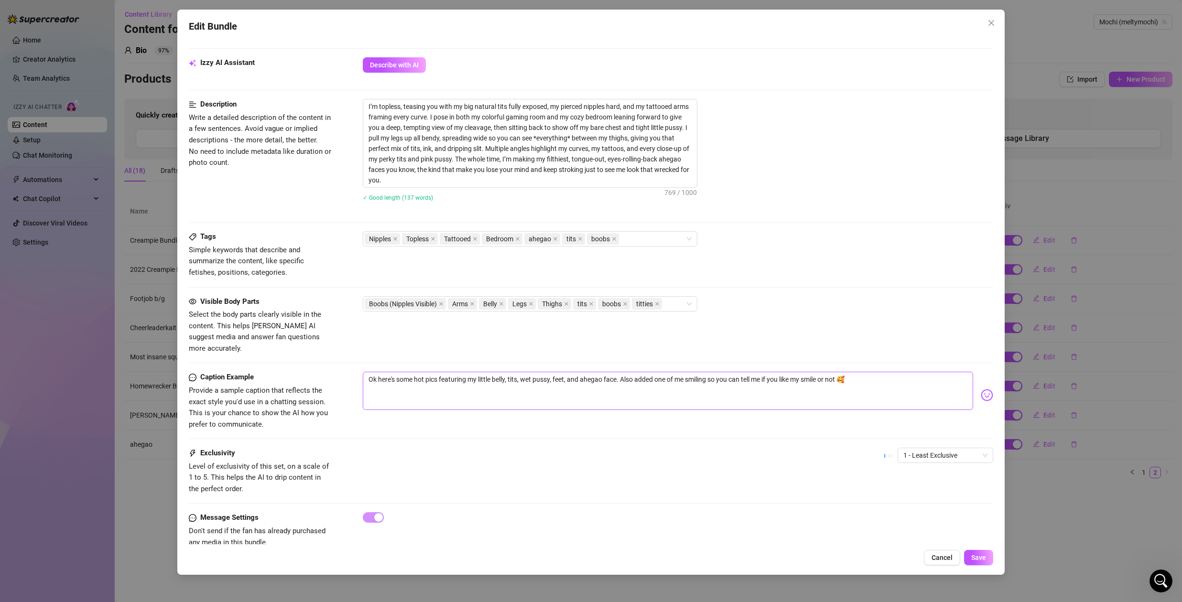
scroll to position [392, 0]
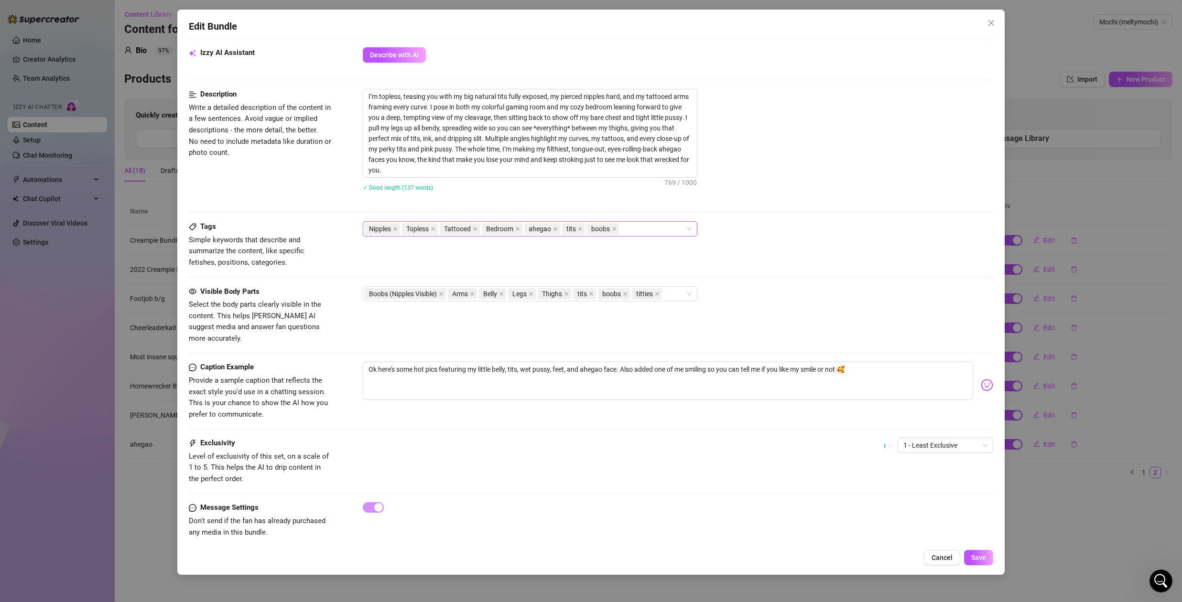
click at [638, 230] on div "Nipples Topless Tattooed Bedroom ahegao tits boobs" at bounding box center [525, 228] width 321 height 13
click at [667, 228] on div "Nipples Topless Tattooed Bedroom ahegao tits boobs feet" at bounding box center [525, 228] width 321 height 13
click at [667, 227] on div "Nipples Topless Tattooed Bedroom ahegao tits boobs" at bounding box center [525, 228] width 321 height 13
click at [796, 215] on div "Description Write a detailed description of the content in a few sentences. Avo…" at bounding box center [591, 155] width 804 height 132
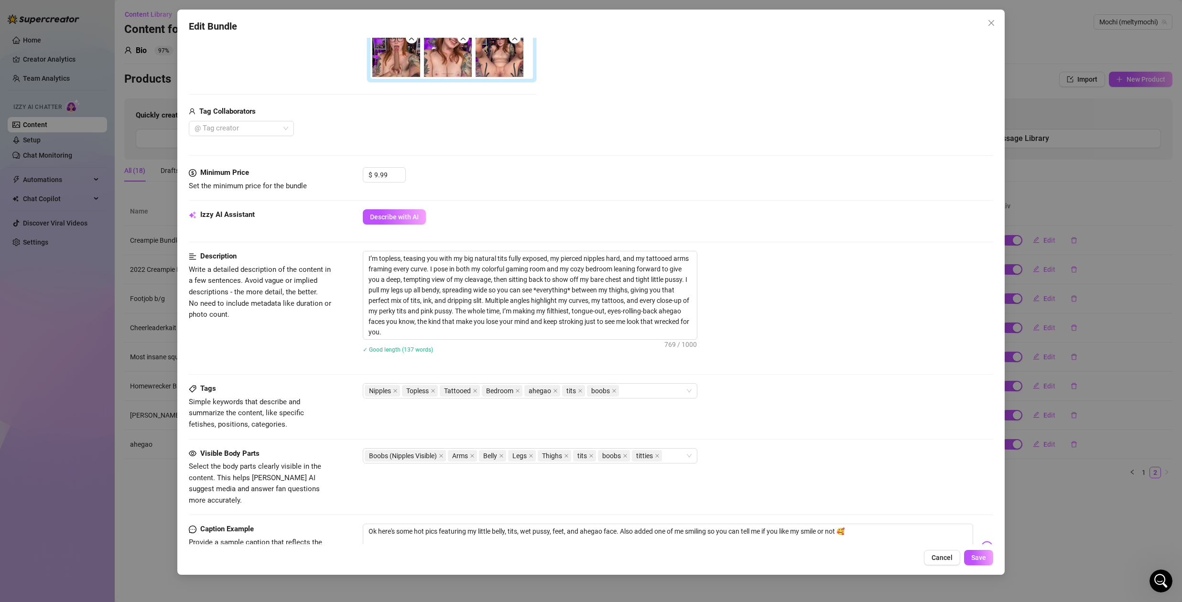
scroll to position [191, 0]
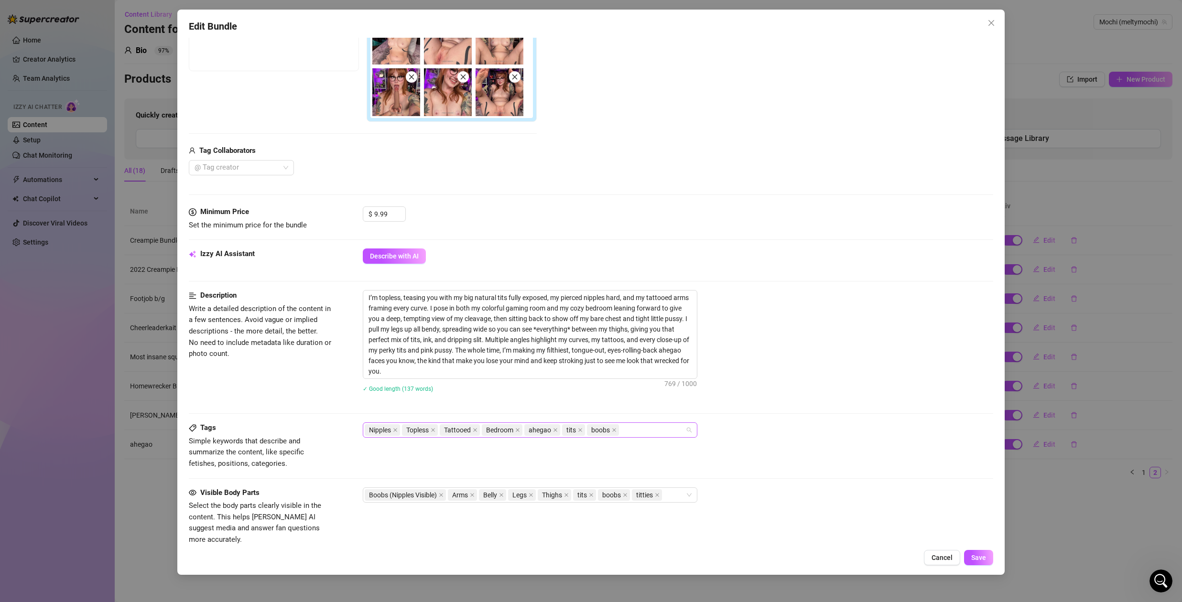
click at [663, 429] on div "Nipples Topless Tattooed Bedroom ahegao tits boobs" at bounding box center [525, 429] width 321 height 13
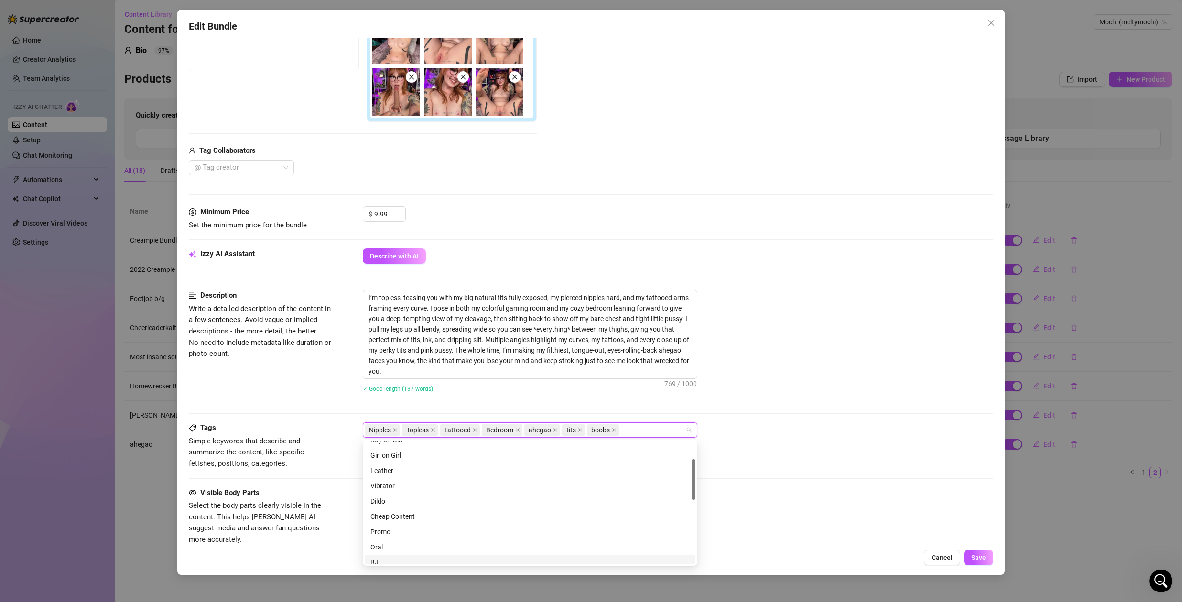
scroll to position [41, 0]
click at [411, 531] on div "Cheap Content" at bounding box center [529, 530] width 319 height 11
click at [405, 531] on div "Cheap Content" at bounding box center [526, 530] width 312 height 11
click at [412, 531] on div "Cheap Content" at bounding box center [529, 530] width 319 height 11
click at [410, 528] on div "Cheap Content" at bounding box center [526, 530] width 312 height 11
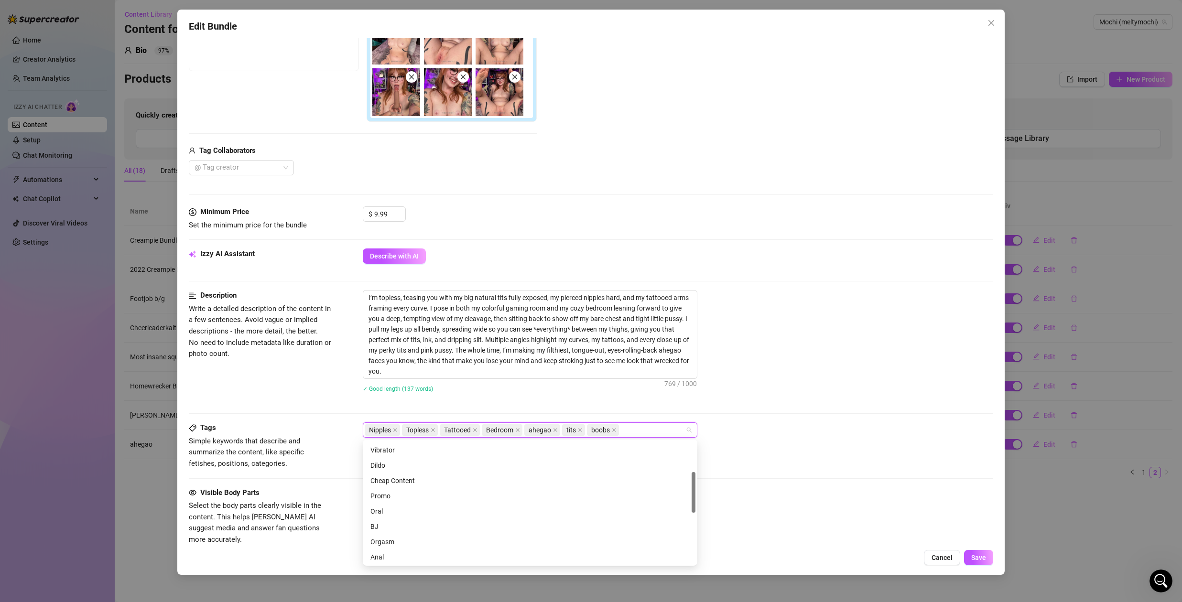
scroll to position [0, 0]
click at [638, 428] on div "Nipples Topless Tattooed Bedroom ahegao tits boobs" at bounding box center [525, 429] width 321 height 13
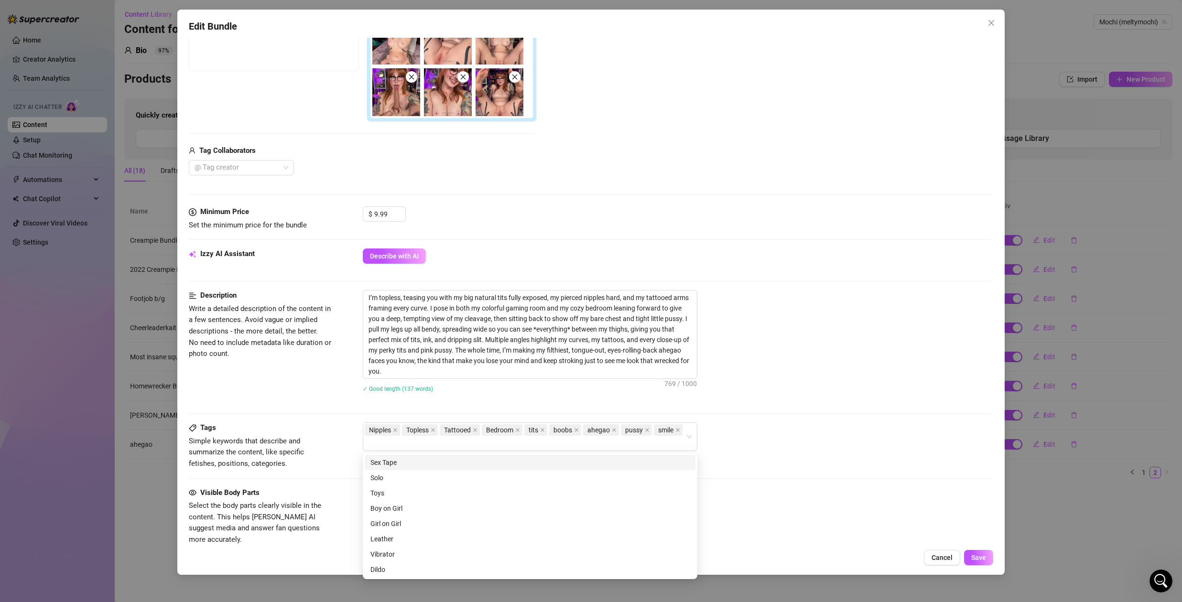
click at [841, 393] on div "✓ Good length (137 words)" at bounding box center [678, 388] width 630 height 11
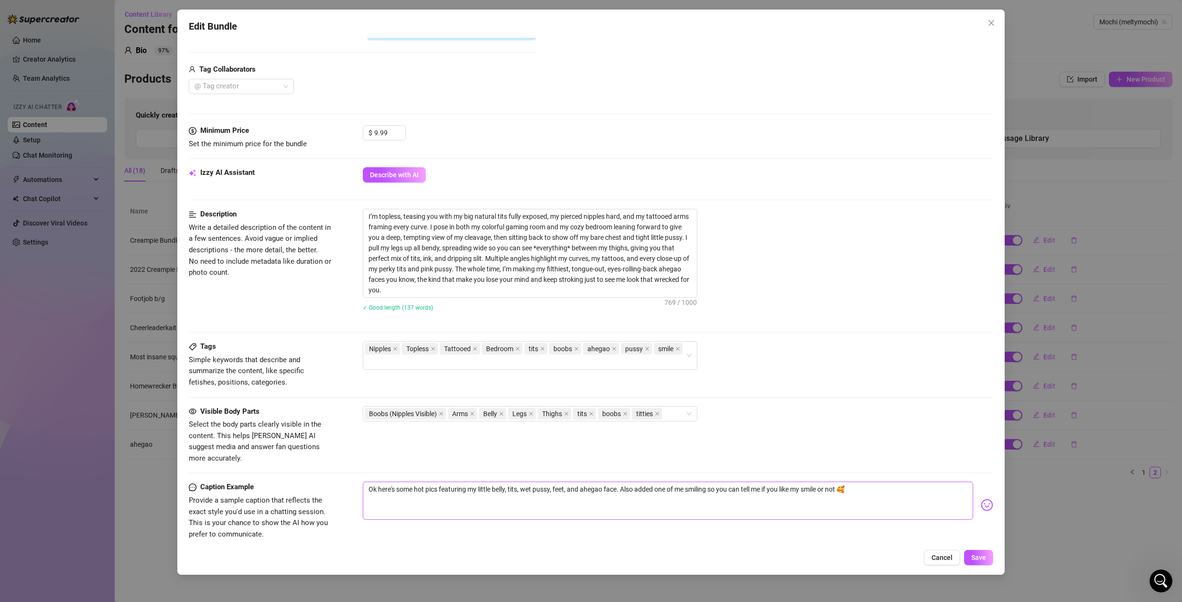
scroll to position [285, 0]
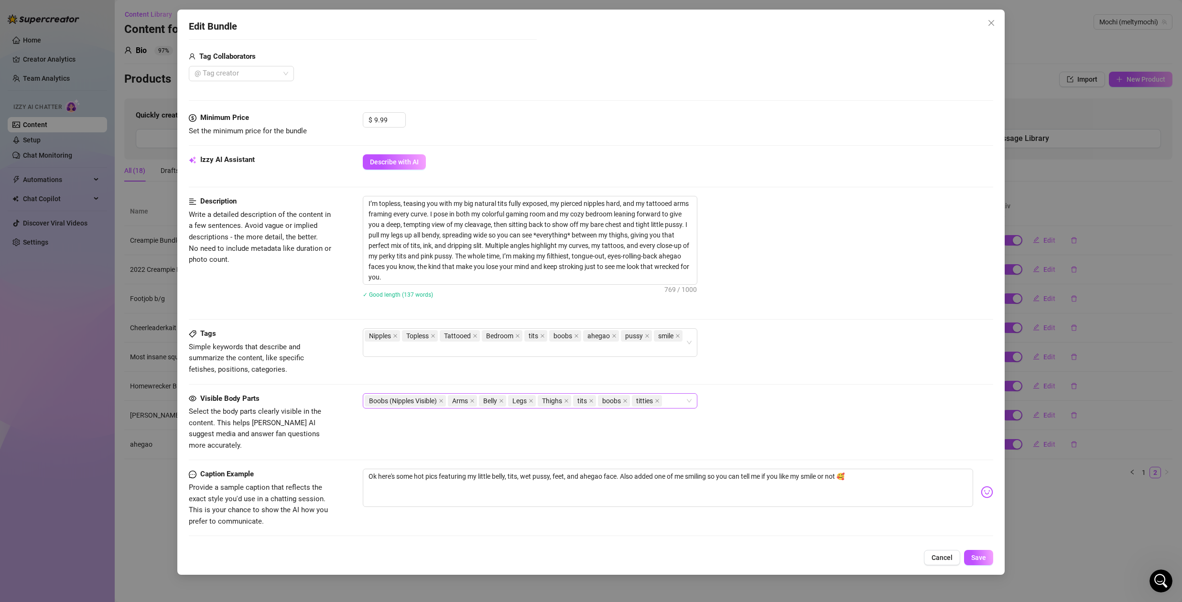
click at [672, 399] on div "Boobs (Nipples Visible) Arms Belly Legs Thighs tits boobs titties" at bounding box center [525, 400] width 321 height 13
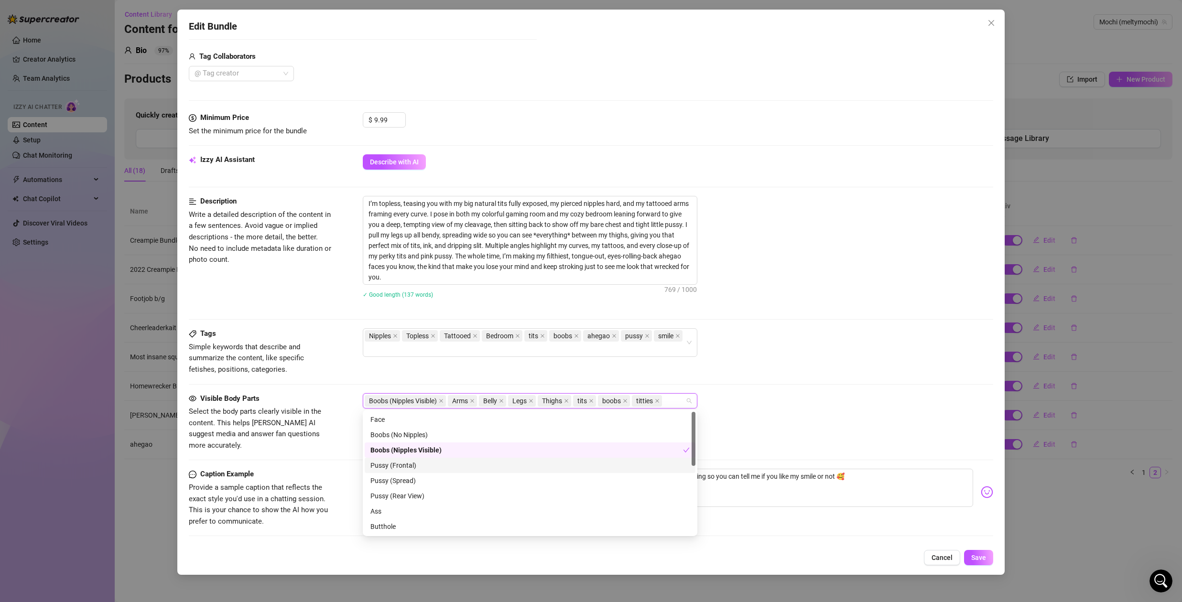
click at [414, 464] on div "Pussy (Frontal)" at bounding box center [529, 465] width 319 height 11
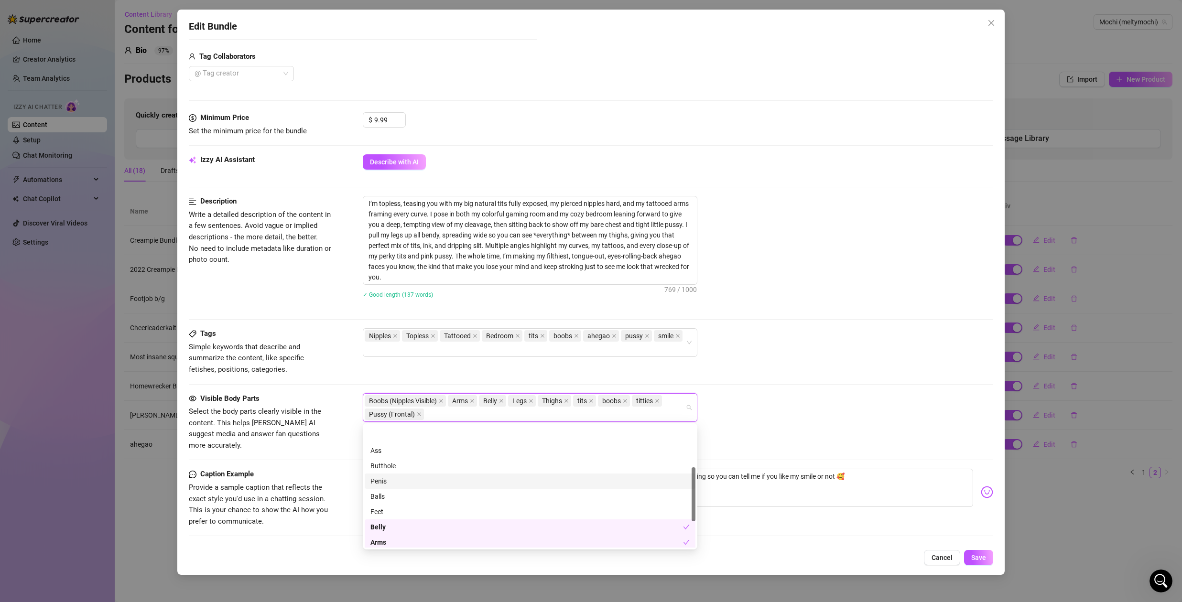
scroll to position [153, 0]
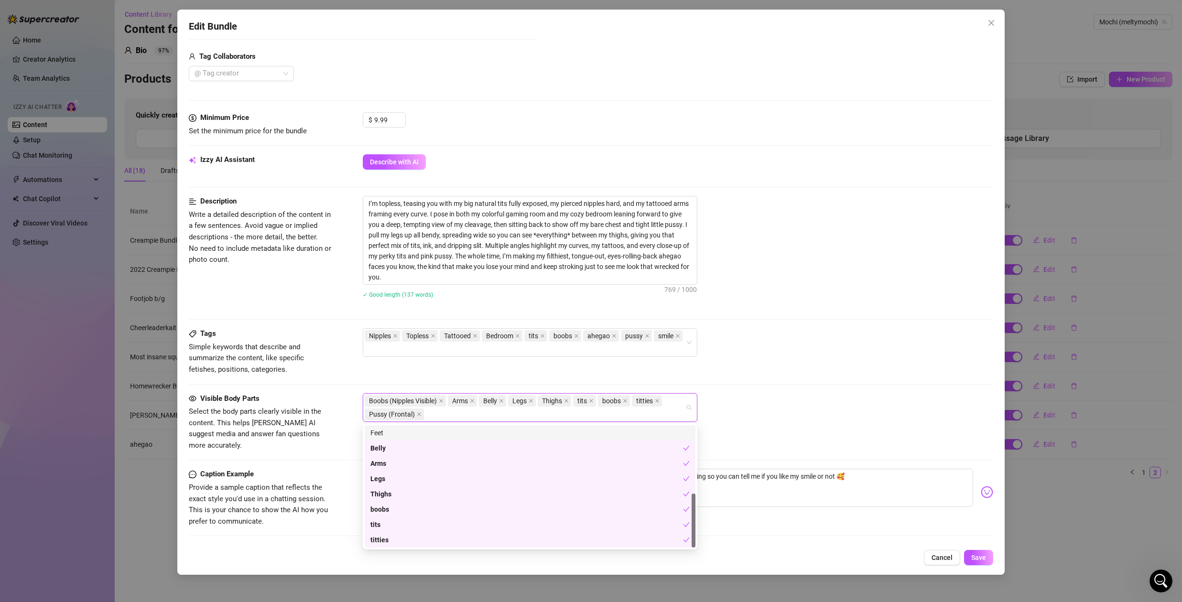
drag, startPoint x: 409, startPoint y: 431, endPoint x: 454, endPoint y: 444, distance: 46.4
click at [409, 431] on div "Feet" at bounding box center [529, 433] width 319 height 11
click at [806, 390] on div "Tags Simple keywords that describe and summarize the content, like specific fet…" at bounding box center [591, 360] width 804 height 65
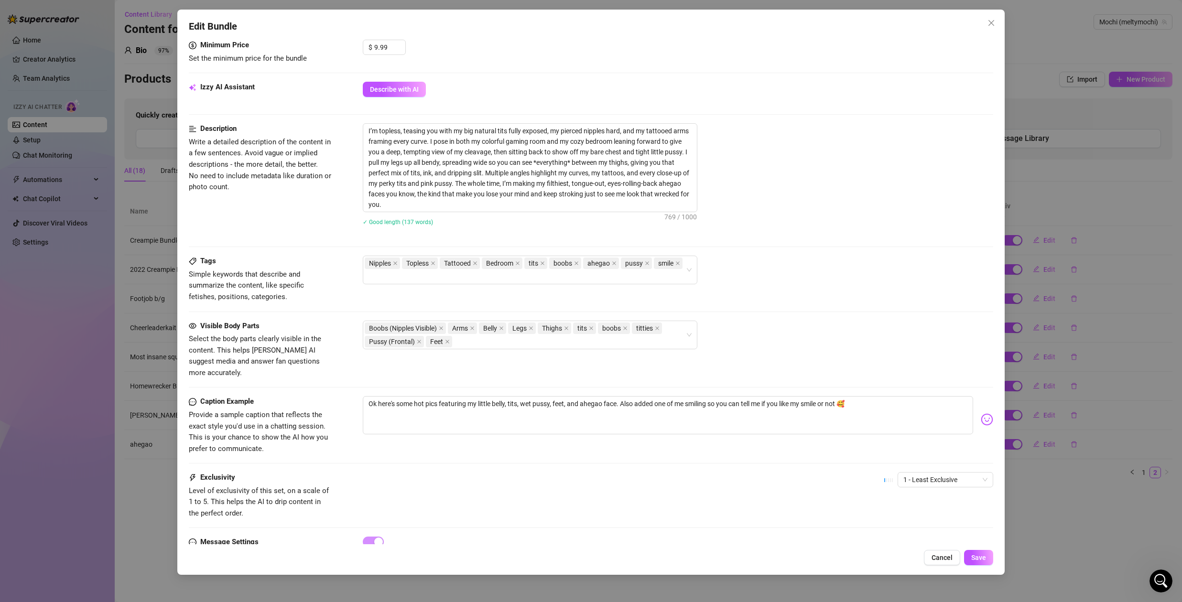
scroll to position [392, 0]
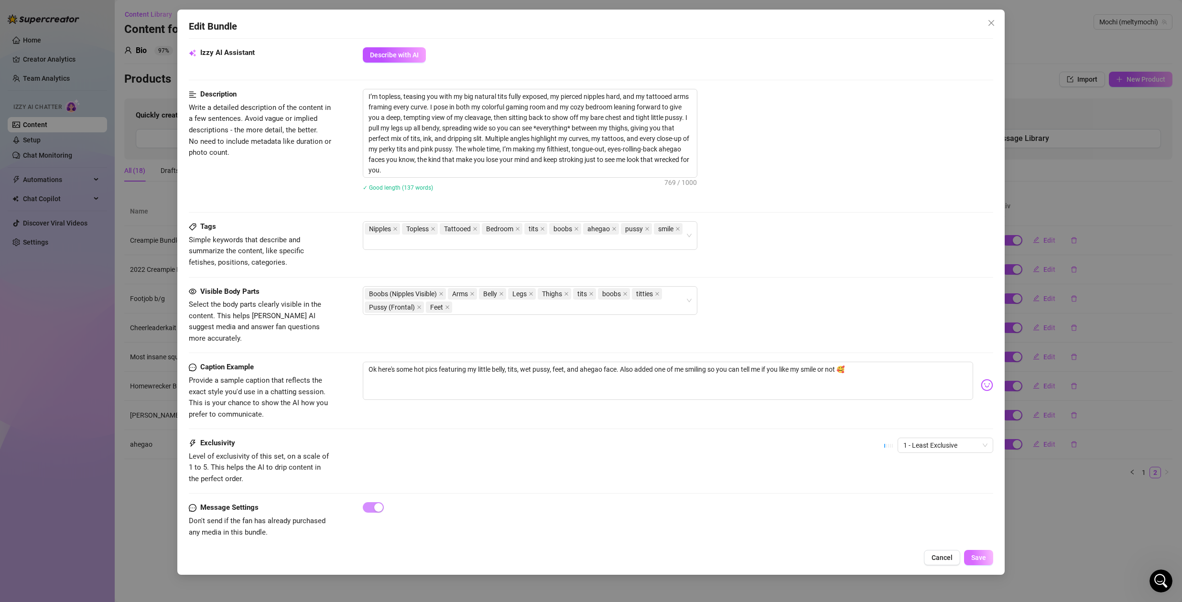
click at [981, 561] on span "Save" at bounding box center [978, 558] width 15 height 8
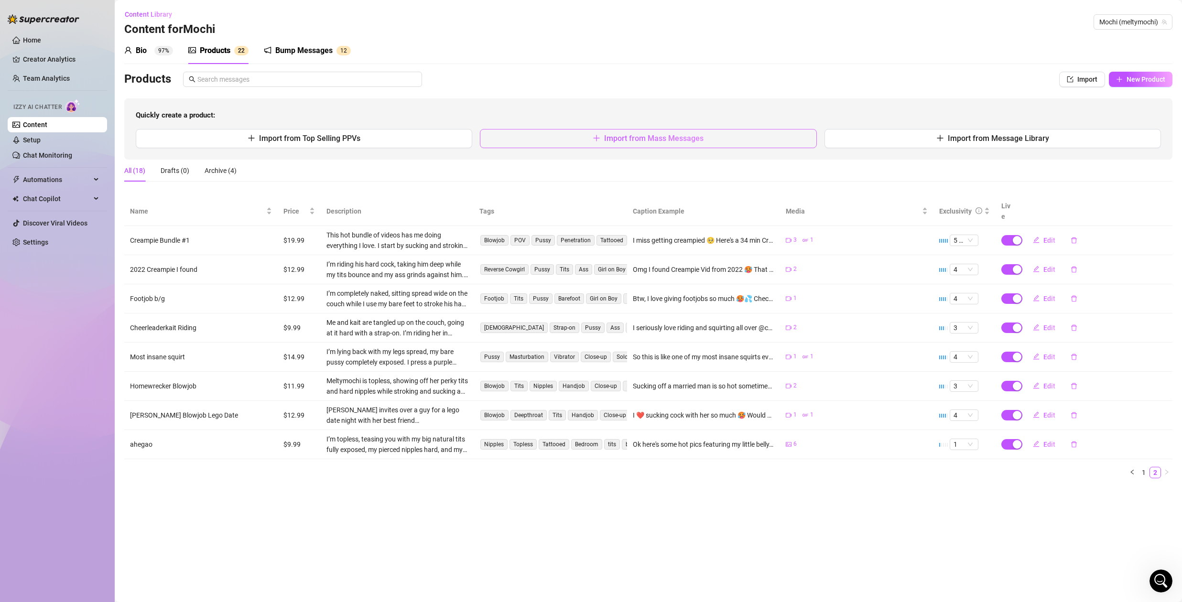
click at [657, 139] on span "Import from Mass Messages" at bounding box center [653, 138] width 99 height 9
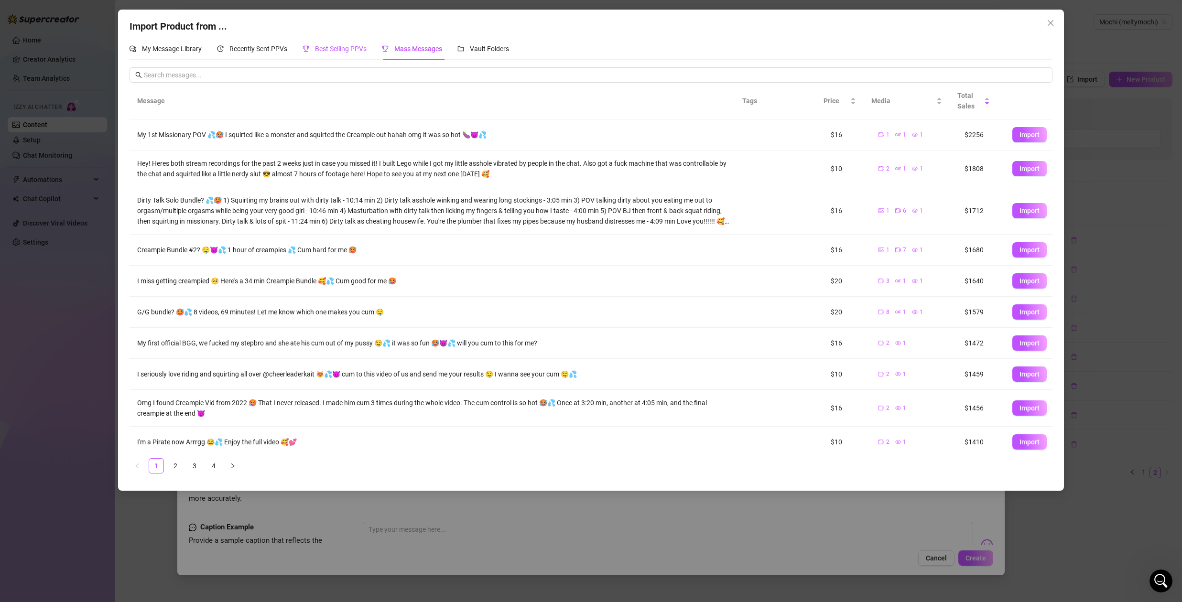
click at [344, 49] on span "Best Selling PPVs" at bounding box center [341, 49] width 52 height 8
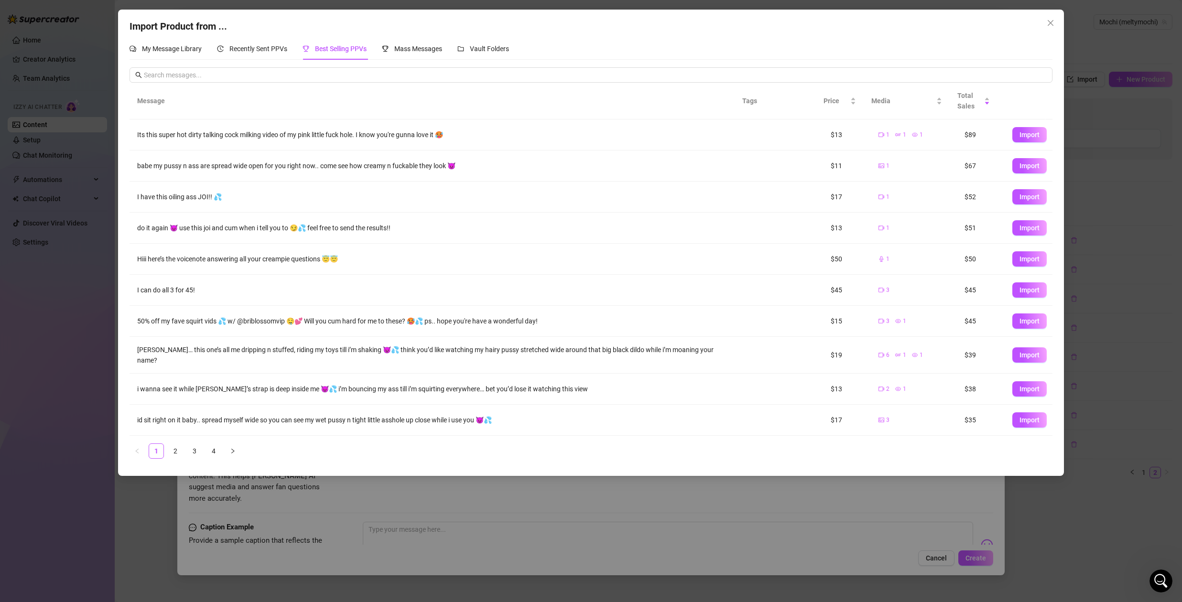
click at [226, 134] on div "Its this super hot dirty talking cock milking video of my pink little fuck hole…" at bounding box center [435, 134] width 596 height 11
click at [607, 129] on td "Its this super hot dirty talking cock milking video of my pink little fuck hole…" at bounding box center [435, 134] width 612 height 31
